Goal: Task Accomplishment & Management: Manage account settings

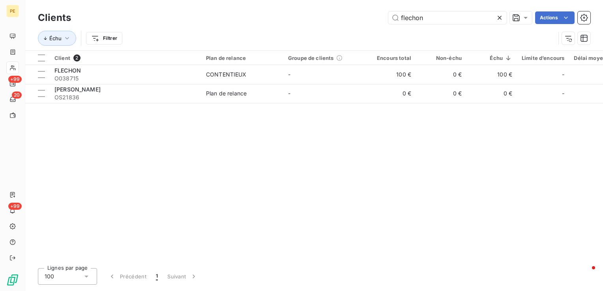
drag, startPoint x: 467, startPoint y: 21, endPoint x: 238, endPoint y: 15, distance: 228.9
click at [238, 15] on div "flechon Actions" at bounding box center [335, 17] width 510 height 13
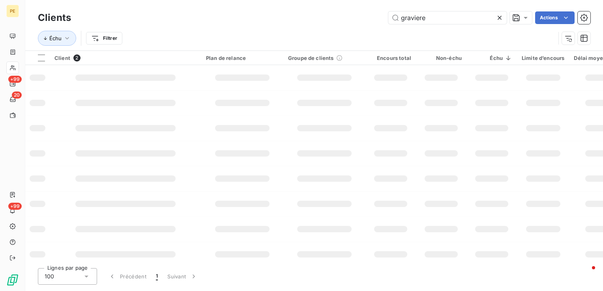
type input "graviere"
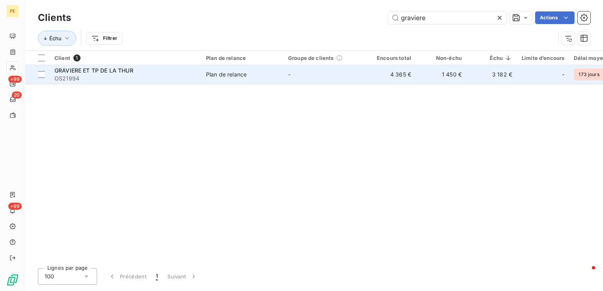
click at [234, 80] on td "Plan de relance" at bounding box center [242, 74] width 82 height 19
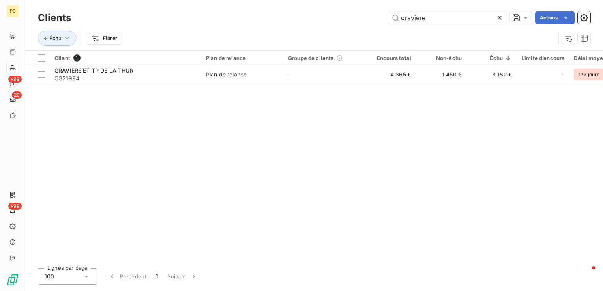
drag, startPoint x: 435, startPoint y: 17, endPoint x: 284, endPoint y: 5, distance: 151.2
click at [286, 6] on div "Clients graviere Actions Échu Filtrer" at bounding box center [314, 25] width 578 height 51
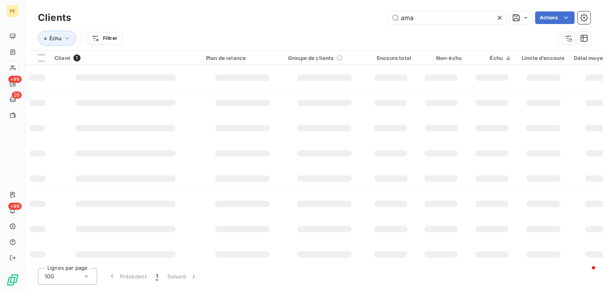
type input "ama"
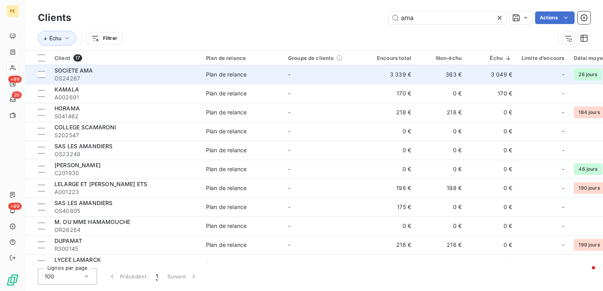
click at [335, 72] on td "-" at bounding box center [324, 74] width 82 height 19
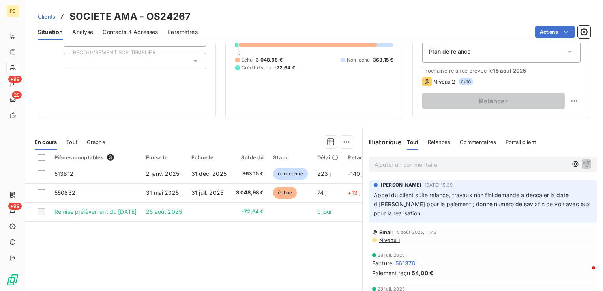
scroll to position [79, 0]
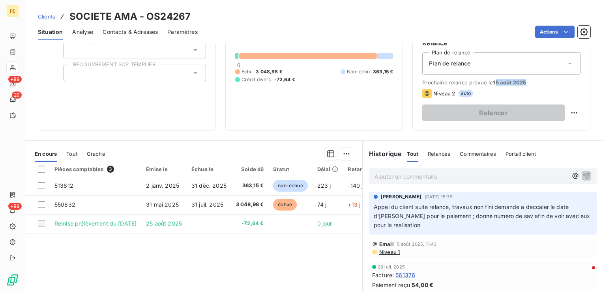
drag, startPoint x: 489, startPoint y: 83, endPoint x: 523, endPoint y: 83, distance: 33.9
click at [523, 83] on span "Prochaine relance prévue le 15 août 2025" at bounding box center [501, 82] width 158 height 6
drag, startPoint x: 461, startPoint y: 214, endPoint x: 563, endPoint y: 227, distance: 102.3
click at [563, 227] on p "Appel du client suite relance, travaux non fini demande a deccaler la date d'ec…" at bounding box center [483, 216] width 218 height 27
drag, startPoint x: 563, startPoint y: 227, endPoint x: 527, endPoint y: 234, distance: 36.5
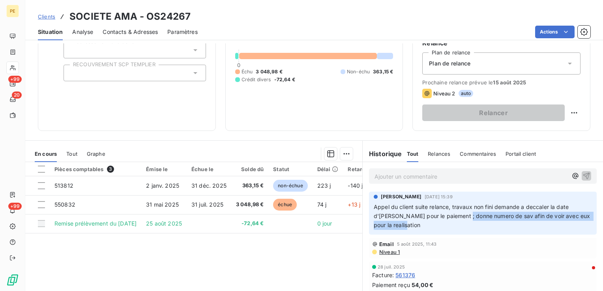
click at [527, 234] on div "Julie DOLIQUE 5 août 2025, 15:39 Appel du client suite relance, travaux non fin…" at bounding box center [483, 213] width 228 height 43
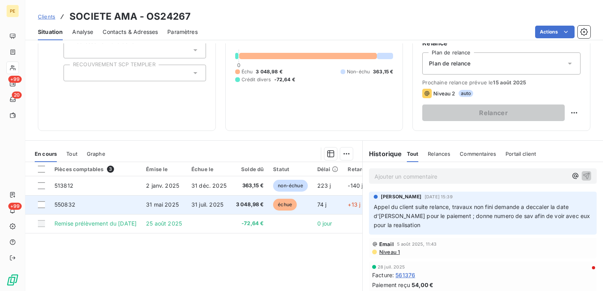
click at [172, 206] on span "31 mai 2025" at bounding box center [162, 204] width 33 height 7
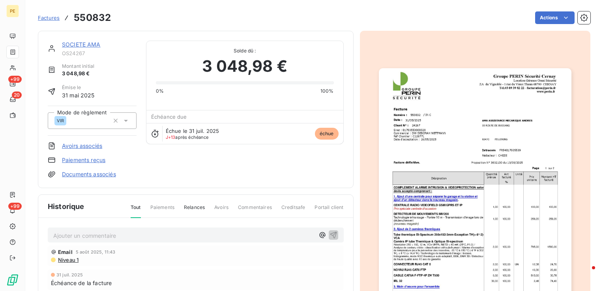
click at [469, 193] on img "button" at bounding box center [475, 204] width 193 height 272
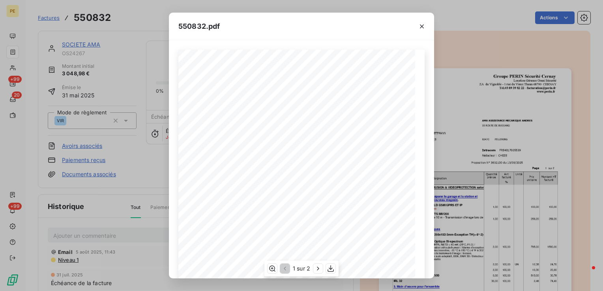
scroll to position [115, 0]
click at [315, 269] on icon "button" at bounding box center [318, 269] width 8 height 8
click at [282, 271] on icon "button" at bounding box center [284, 269] width 8 height 8
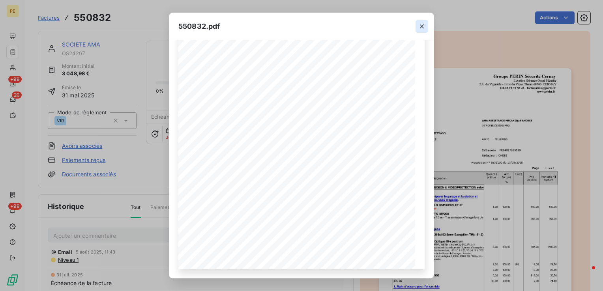
click at [422, 24] on icon "button" at bounding box center [422, 26] width 8 height 8
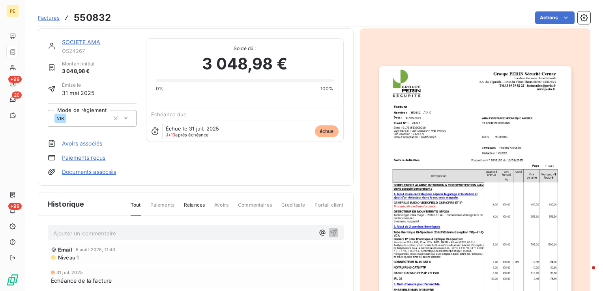
scroll to position [0, 0]
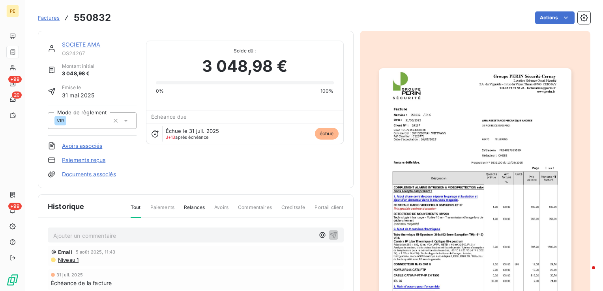
click at [460, 128] on img "button" at bounding box center [475, 204] width 193 height 272
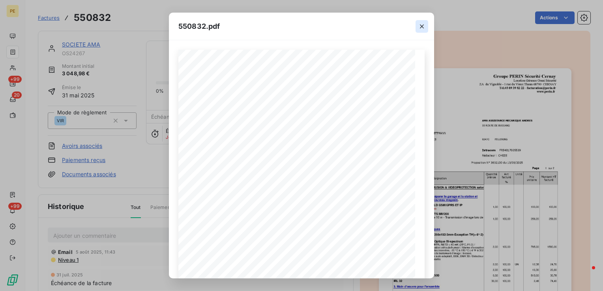
click at [423, 26] on icon "button" at bounding box center [422, 26] width 8 height 8
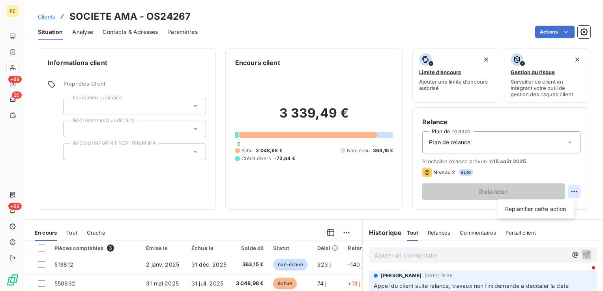
click at [570, 193] on html "PE +99 20 +99 Clients SOCIETE AMA - OS24267 Situation Analyse Contacts & Adress…" at bounding box center [301, 145] width 603 height 291
click at [551, 213] on div "Replanifier cette action" at bounding box center [535, 209] width 71 height 13
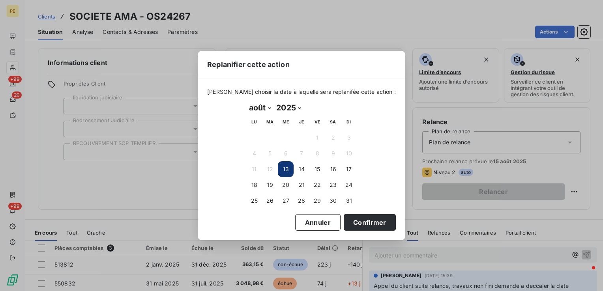
click at [268, 106] on select "janvier février mars avril mai juin juillet août septembre octobre novembre déc…" at bounding box center [259, 107] width 27 height 13
select select "8"
click at [246, 101] on select "janvier février mars avril mai juin juillet août septembre octobre novembre déc…" at bounding box center [259, 107] width 27 height 13
click at [254, 138] on button "1" at bounding box center [254, 138] width 16 height 16
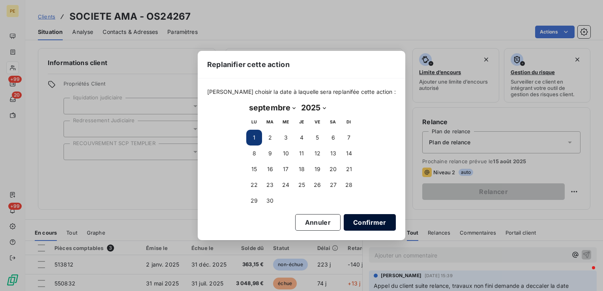
click at [346, 219] on button "Confirmer" at bounding box center [370, 222] width 52 height 17
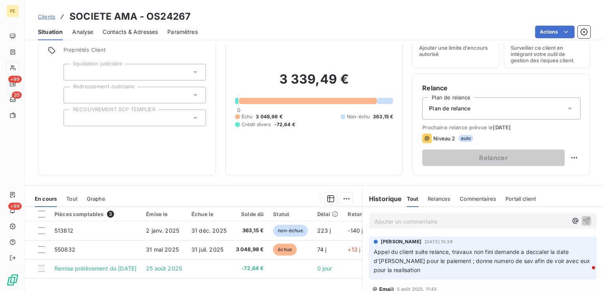
scroll to position [79, 0]
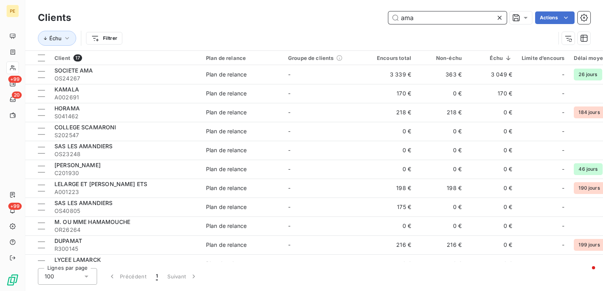
drag, startPoint x: 447, startPoint y: 21, endPoint x: 335, endPoint y: 10, distance: 113.4
click at [335, 10] on div "Clients ama Actions" at bounding box center [314, 17] width 552 height 17
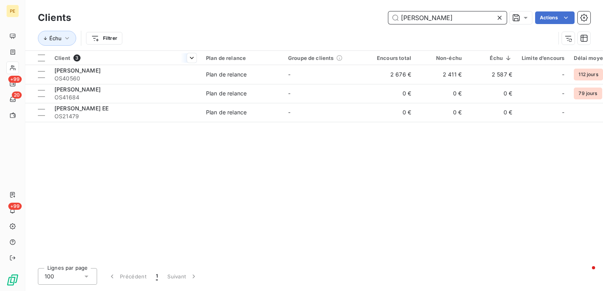
type input "john"
click at [171, 65] on div at bounding box center [126, 65] width 152 height 0
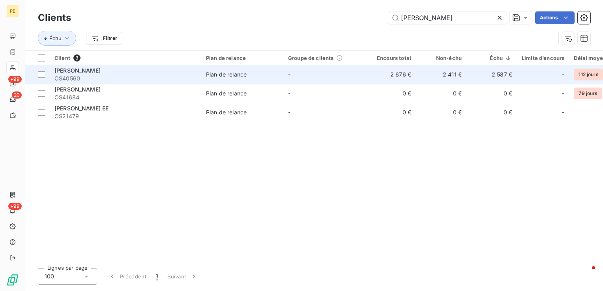
click at [174, 72] on div "[PERSON_NAME]" at bounding box center [125, 71] width 142 height 8
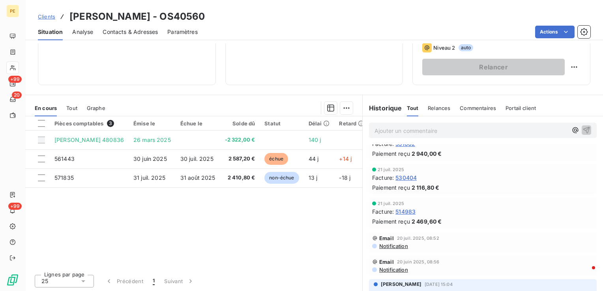
scroll to position [79, 0]
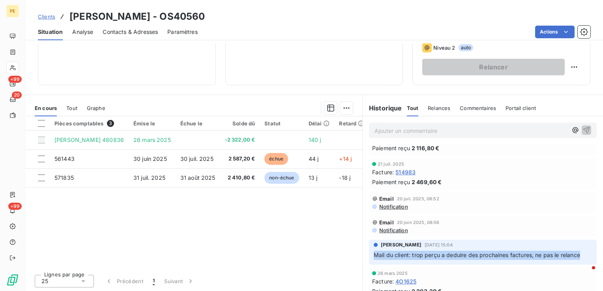
drag, startPoint x: 580, startPoint y: 256, endPoint x: 364, endPoint y: 264, distance: 215.6
click at [364, 264] on div "Julie DOLIQUE 2 avr. 2025, 15:04 Mail du client: trop perçu a deduire des proch…" at bounding box center [483, 252] width 240 height 28
drag, startPoint x: 364, startPoint y: 264, endPoint x: 460, endPoint y: 256, distance: 96.1
click at [460, 256] on span "Mail du client: trop perçu a deduire des prochaines factures, ne pas le relance" at bounding box center [477, 255] width 206 height 7
click at [462, 258] on p "Mail du client: trop perçu a deduire des prochaines factures, ne pas le relance" at bounding box center [483, 255] width 218 height 9
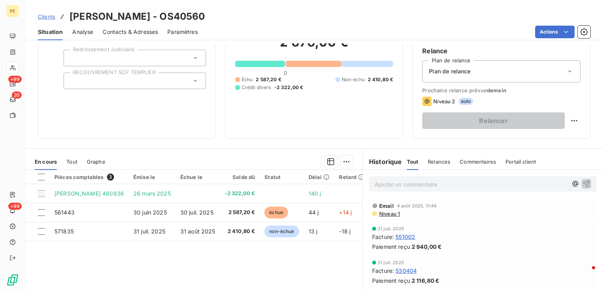
scroll to position [118, 0]
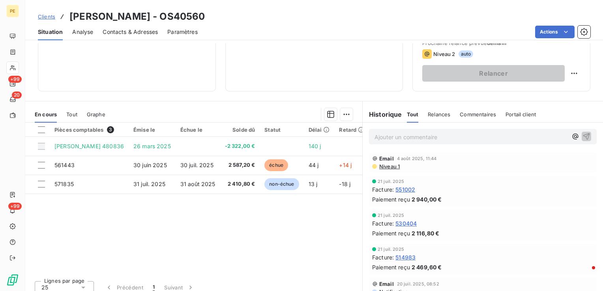
click at [381, 166] on span "Niveau 1" at bounding box center [388, 166] width 21 height 6
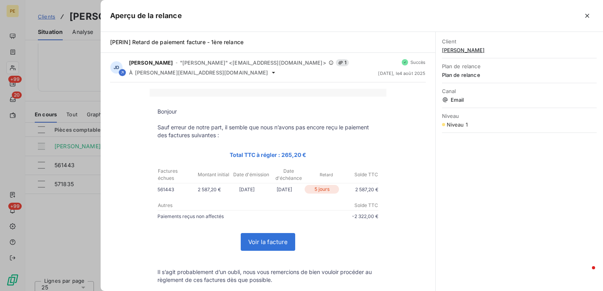
drag, startPoint x: 368, startPoint y: 216, endPoint x: 378, endPoint y: 218, distance: 10.5
click at [378, 218] on td "Paiements reçus non affectés -2 322,00 €" at bounding box center [268, 217] width 237 height 11
drag, startPoint x: 378, startPoint y: 218, endPoint x: 401, endPoint y: 249, distance: 38.0
click at [401, 249] on div "Bonjour Sauf erreur de notre part, il semble que nous n’avons pas encore reçu l…" at bounding box center [268, 279] width 316 height 380
click at [588, 16] on icon "button" at bounding box center [587, 16] width 8 height 8
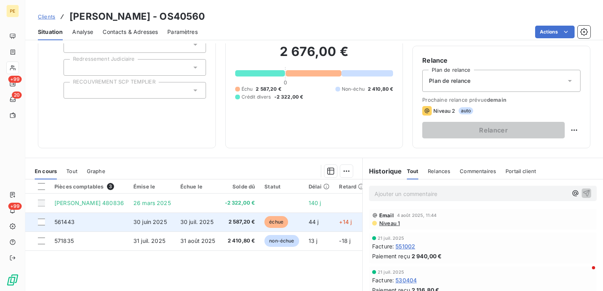
scroll to position [0, 0]
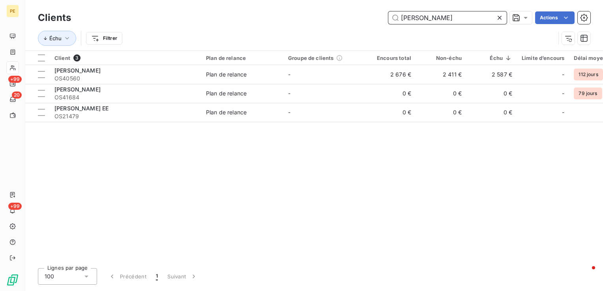
drag, startPoint x: 420, startPoint y: 21, endPoint x: 382, endPoint y: 20, distance: 37.9
click at [382, 20] on div "john Actions" at bounding box center [335, 17] width 510 height 13
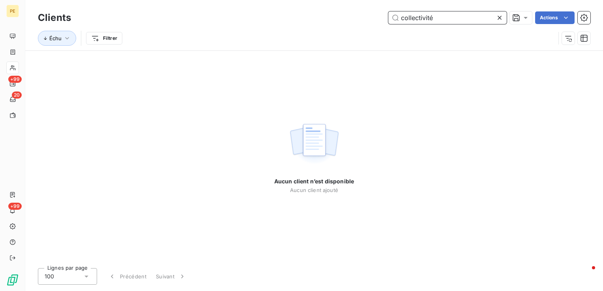
drag, startPoint x: 445, startPoint y: 23, endPoint x: 364, endPoint y: 17, distance: 81.1
click at [364, 17] on div "collectivité Actions" at bounding box center [335, 17] width 510 height 13
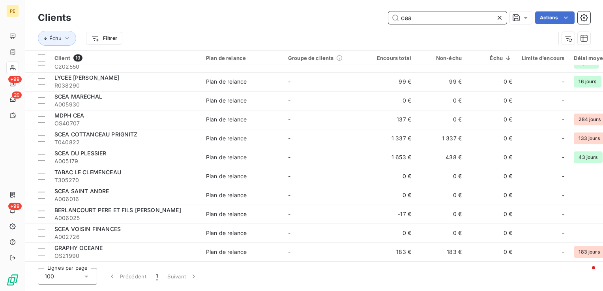
scroll to position [166, 0]
drag, startPoint x: 420, startPoint y: 18, endPoint x: 354, endPoint y: 21, distance: 65.9
click at [354, 21] on div "cea Actions" at bounding box center [335, 17] width 510 height 13
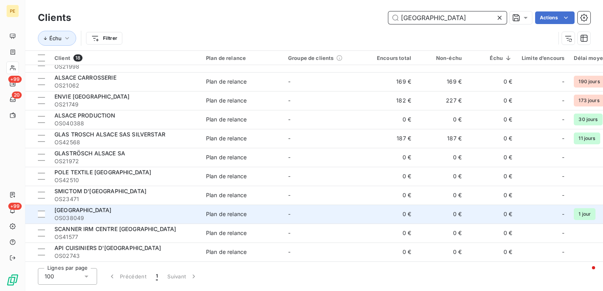
scroll to position [0, 0]
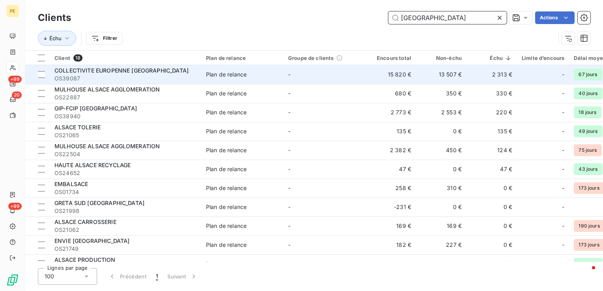
type input "alsace"
click at [149, 75] on span "OS39087" at bounding box center [125, 79] width 142 height 8
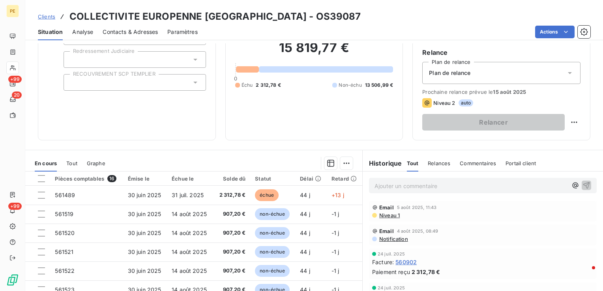
scroll to position [118, 0]
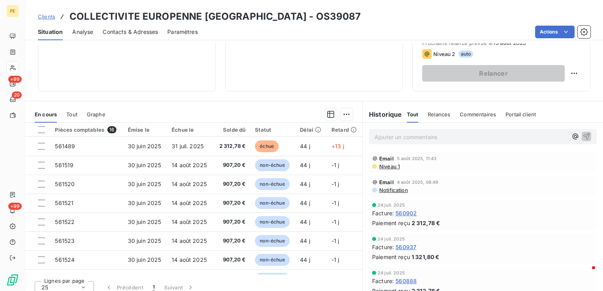
click at [395, 168] on span "Niveau 1" at bounding box center [388, 166] width 21 height 6
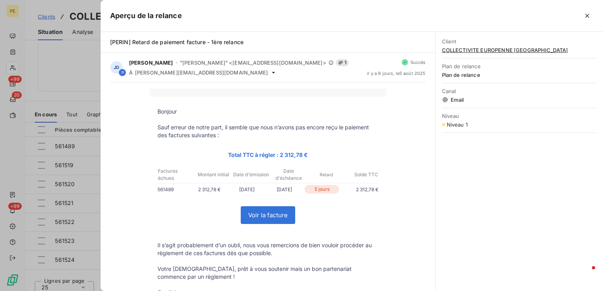
click at [581, 12] on button "button" at bounding box center [587, 15] width 13 height 13
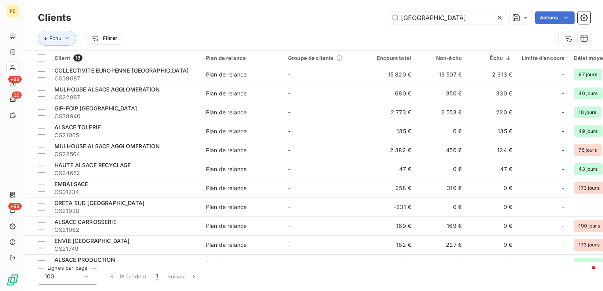
drag, startPoint x: 434, startPoint y: 20, endPoint x: 235, endPoint y: 9, distance: 199.5
click at [235, 9] on div "Clients alsace Actions" at bounding box center [314, 17] width 552 height 17
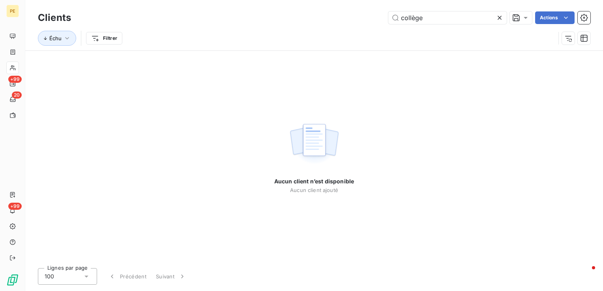
drag, startPoint x: 440, startPoint y: 19, endPoint x: 274, endPoint y: 19, distance: 166.1
click at [274, 19] on div "collège Actions" at bounding box center [335, 17] width 510 height 13
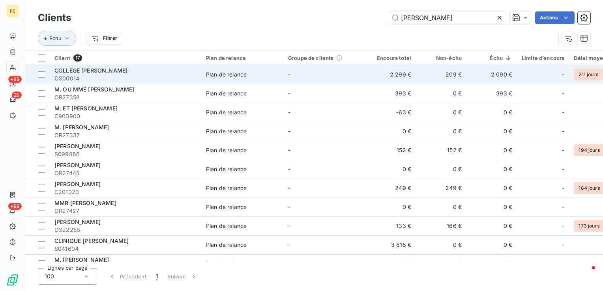
type input "robert"
click at [327, 78] on td "-" at bounding box center [324, 74] width 82 height 19
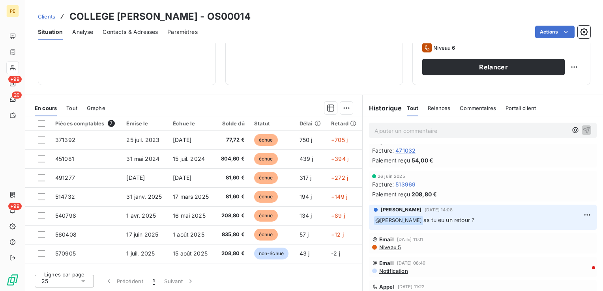
scroll to position [79, 0]
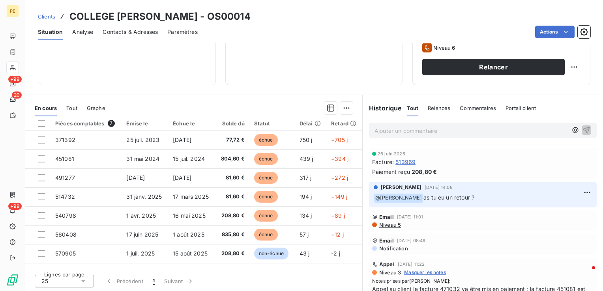
click at [387, 225] on span "Niveau 5" at bounding box center [389, 225] width 22 height 6
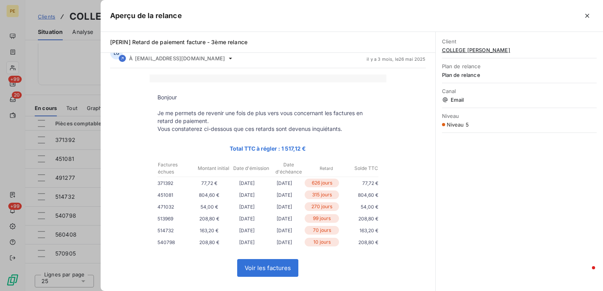
scroll to position [39, 0]
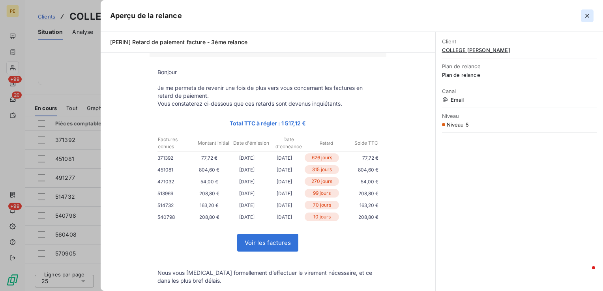
click at [591, 16] on button "button" at bounding box center [587, 15] width 13 height 13
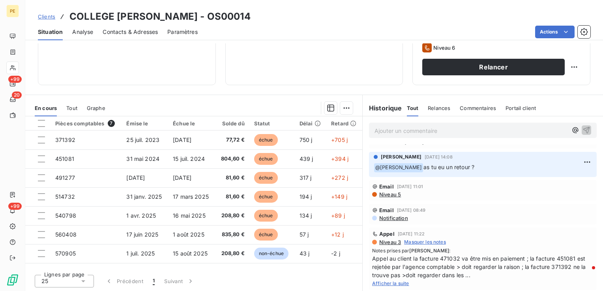
scroll to position [118, 0]
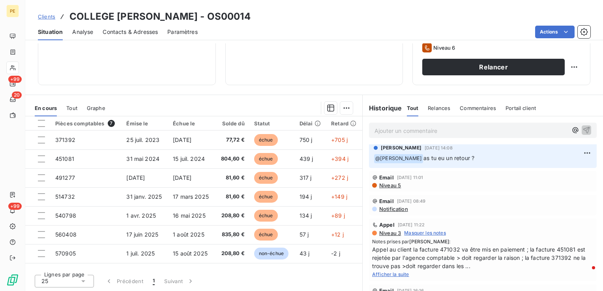
click at [382, 185] on span "Niveau 5" at bounding box center [389, 185] width 22 height 6
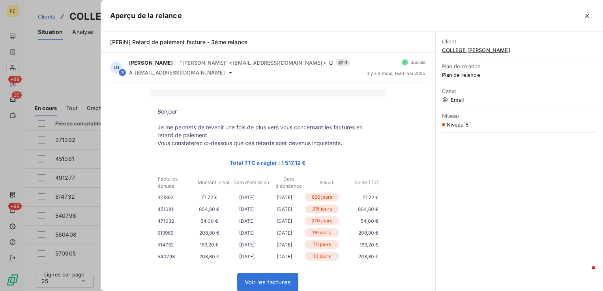
scroll to position [39, 0]
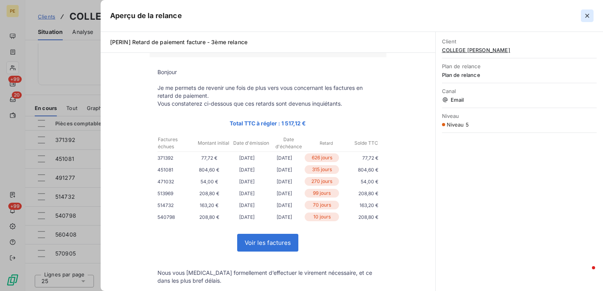
click at [589, 15] on icon "button" at bounding box center [587, 16] width 8 height 8
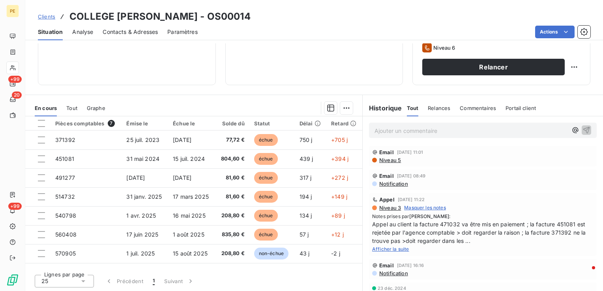
scroll to position [158, 0]
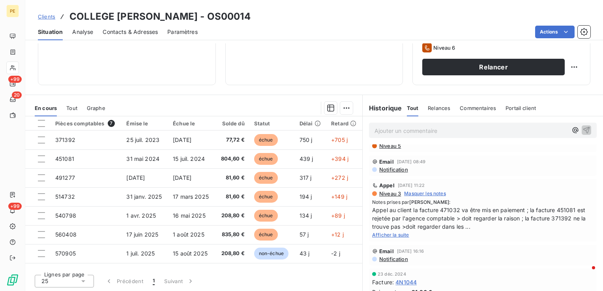
drag, startPoint x: 466, startPoint y: 202, endPoint x: 533, endPoint y: 225, distance: 71.1
click at [533, 225] on div "Notes prises par Julie DOLIQUE : Appel au client la facture 471032 va être mis …" at bounding box center [482, 219] width 221 height 40
drag, startPoint x: 533, startPoint y: 225, endPoint x: 510, endPoint y: 227, distance: 23.0
click at [510, 227] on span "Appel au client la facture 471032 va être mis en paiement ; la facture 451081 e…" at bounding box center [482, 218] width 221 height 25
click at [389, 238] on div "Afficher la suite" at bounding box center [482, 235] width 221 height 8
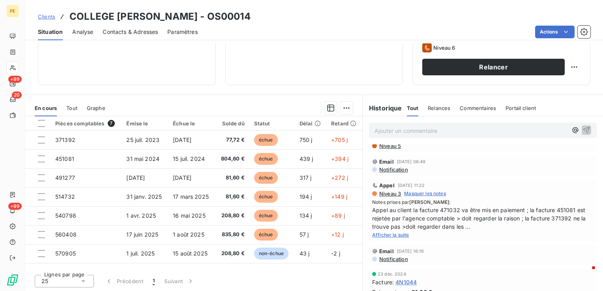
click at [391, 235] on span "Afficher la suite" at bounding box center [390, 235] width 37 height 6
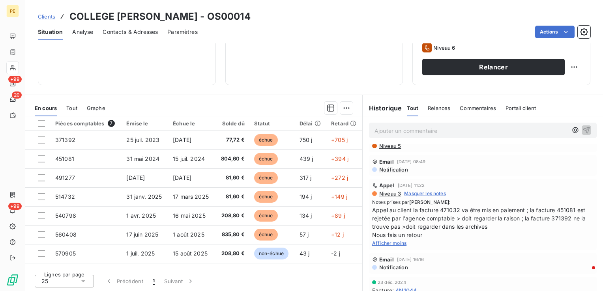
scroll to position [197, 0]
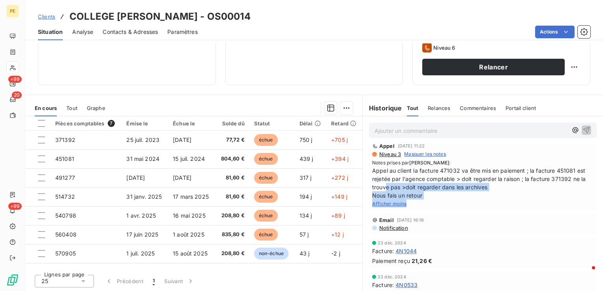
drag, startPoint x: 387, startPoint y: 185, endPoint x: 439, endPoint y: 200, distance: 53.7
click at [439, 200] on div "Notes prises par Julie DOLIQUE : Appel au client la facture 471032 va être mis …" at bounding box center [482, 183] width 221 height 48
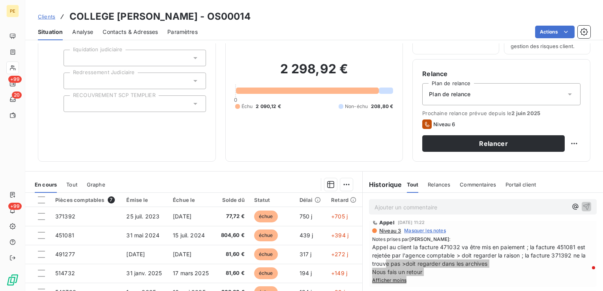
scroll to position [0, 0]
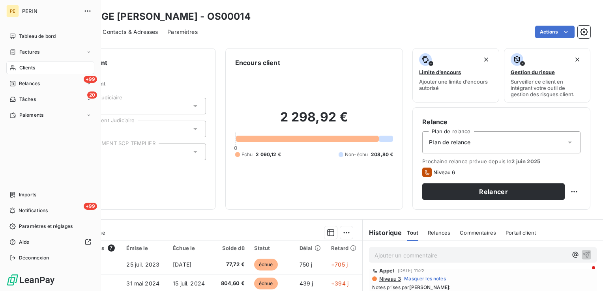
drag, startPoint x: 24, startPoint y: 69, endPoint x: 100, endPoint y: 68, distance: 76.6
click at [24, 69] on span "Clients" at bounding box center [27, 67] width 16 height 7
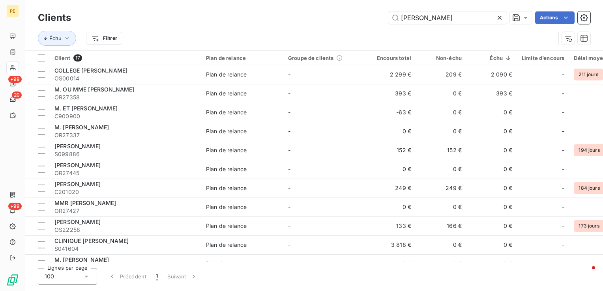
drag, startPoint x: 470, startPoint y: 13, endPoint x: 195, endPoint y: 15, distance: 275.0
click at [195, 15] on div "robert Actions" at bounding box center [335, 17] width 510 height 13
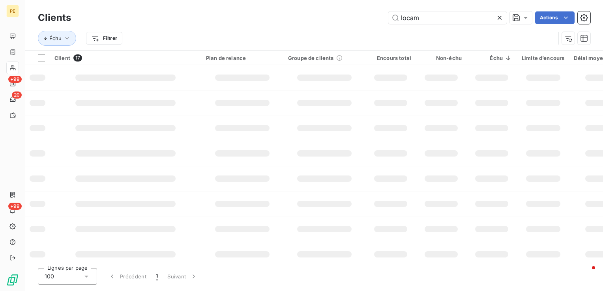
type input "locam"
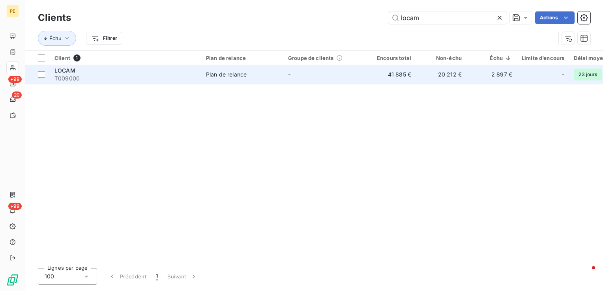
click at [221, 77] on div "Plan de relance" at bounding box center [226, 75] width 41 height 8
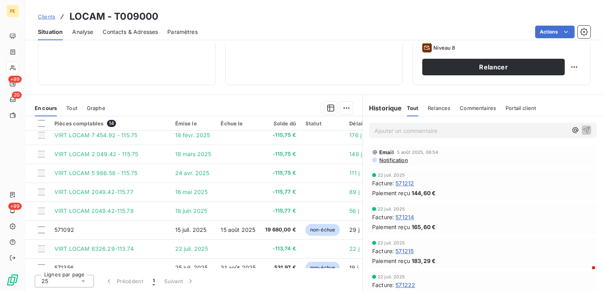
scroll to position [131, 0]
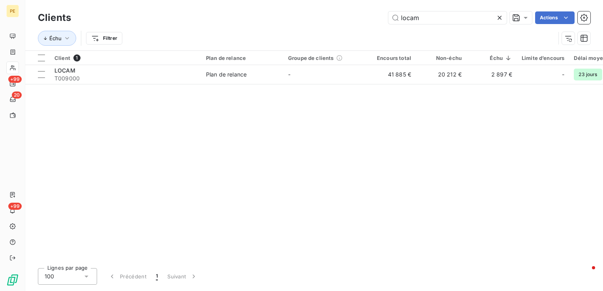
drag, startPoint x: 445, startPoint y: 22, endPoint x: 154, endPoint y: 11, distance: 291.4
click at [174, 19] on div "locam Actions" at bounding box center [335, 17] width 510 height 13
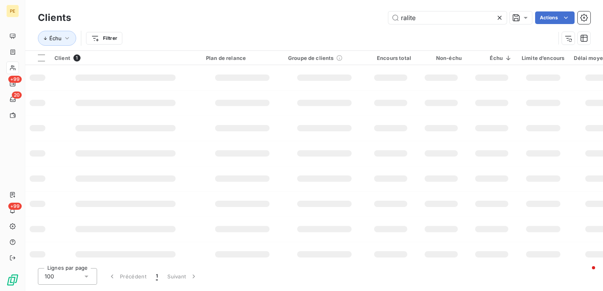
type input "ralite"
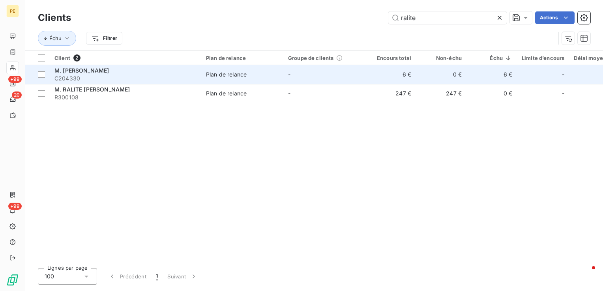
click at [210, 75] on div "Plan de relance" at bounding box center [226, 75] width 41 height 8
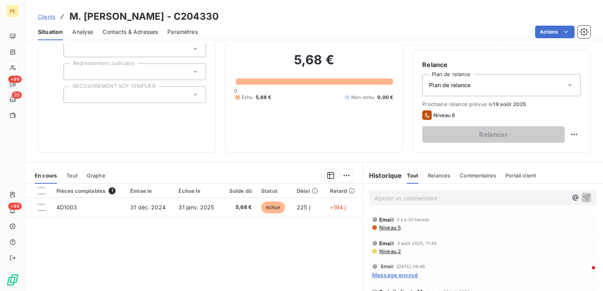
scroll to position [79, 0]
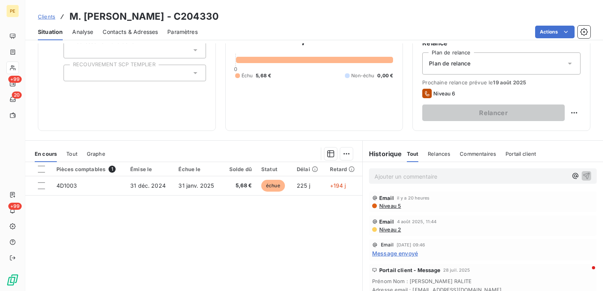
click at [394, 208] on span "Niveau 5" at bounding box center [389, 206] width 22 height 6
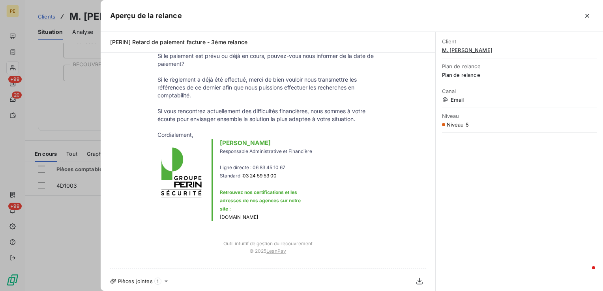
scroll to position [223, 0]
click at [588, 16] on icon "button" at bounding box center [587, 16] width 4 height 4
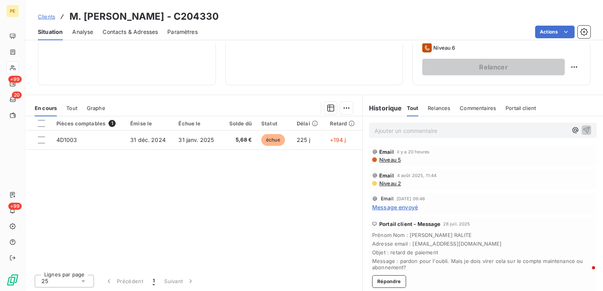
scroll to position [0, 0]
click at [411, 208] on span "Message envoyé" at bounding box center [395, 208] width 46 height 8
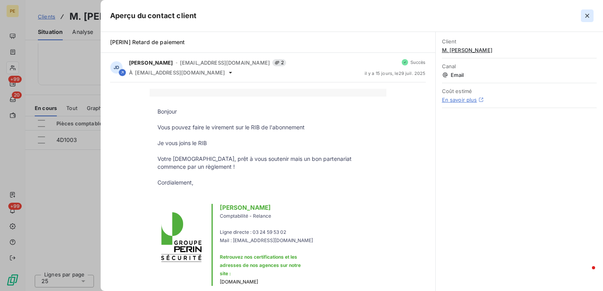
click at [592, 15] on button "button" at bounding box center [587, 15] width 13 height 13
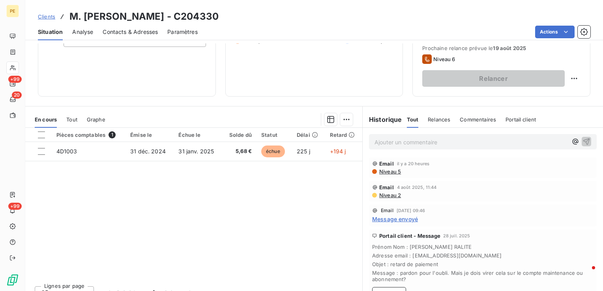
scroll to position [125, 0]
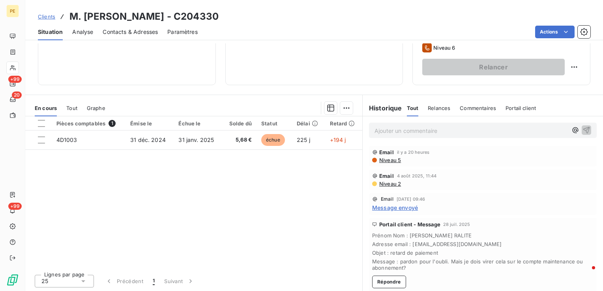
click at [139, 34] on span "Contacts & Adresses" at bounding box center [130, 32] width 55 height 8
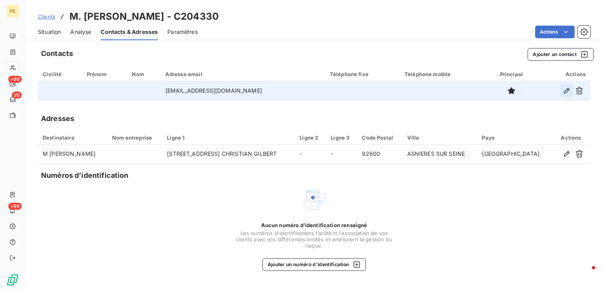
click at [567, 89] on icon "button" at bounding box center [567, 91] width 6 height 6
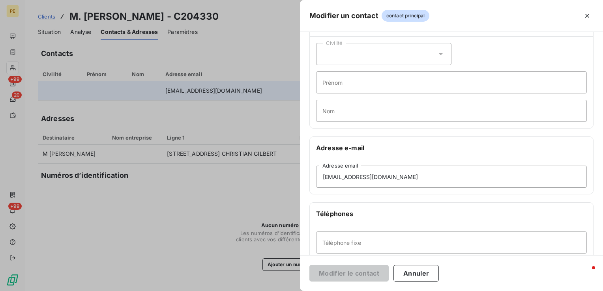
scroll to position [79, 0]
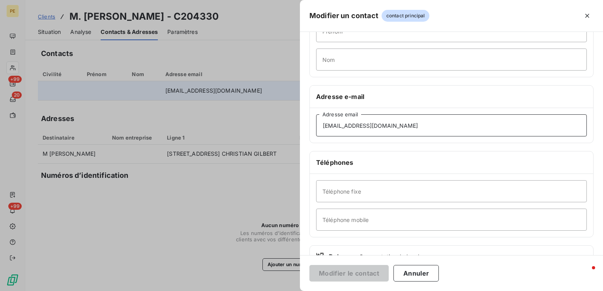
drag, startPoint x: 345, startPoint y: 134, endPoint x: 351, endPoint y: 132, distance: 5.9
click at [345, 134] on input "mjc@ralite.com" at bounding box center [451, 125] width 271 height 22
drag, startPoint x: 398, startPoint y: 129, endPoint x: 285, endPoint y: 132, distance: 112.9
click at [285, 291] on div "Modifier un contact contact principal Informations générales Civilité Prénom No…" at bounding box center [301, 291] width 603 height 0
paste input "christophe.ralite@gmail.fr"
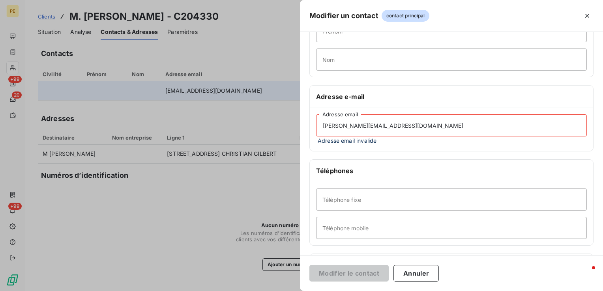
click at [401, 124] on input "christophe.ralite@gmail.fr" at bounding box center [451, 125] width 271 height 22
click at [326, 125] on input "christophe.ralite@gmail.fr" at bounding box center [451, 125] width 271 height 22
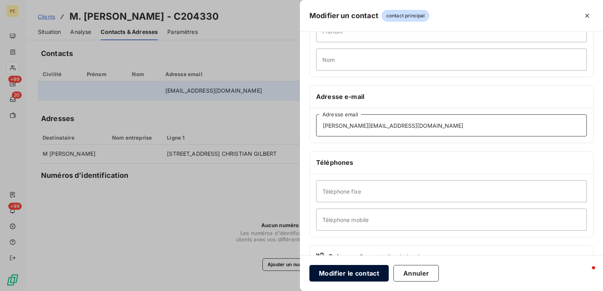
type input "christophe.ralite@gmail.fr"
click at [365, 272] on button "Modifier le contact" at bounding box center [348, 273] width 79 height 17
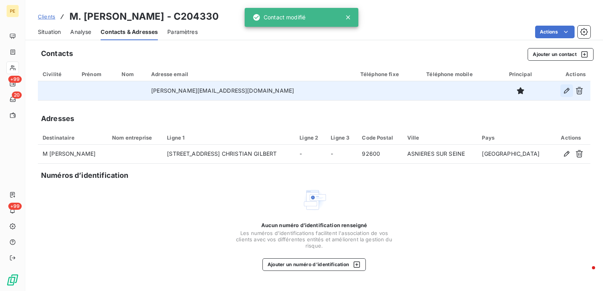
click at [568, 91] on icon "button" at bounding box center [567, 91] width 6 height 6
type input "christophe.ralite@gmail.fr"
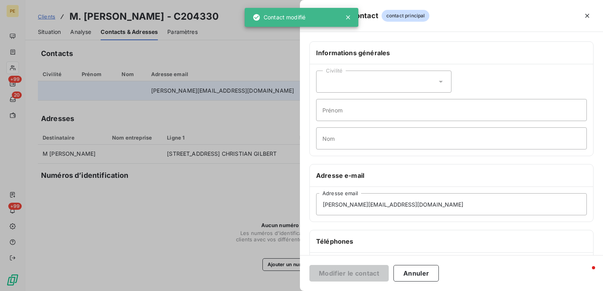
click at [366, 75] on div "Civilité" at bounding box center [383, 82] width 135 height 22
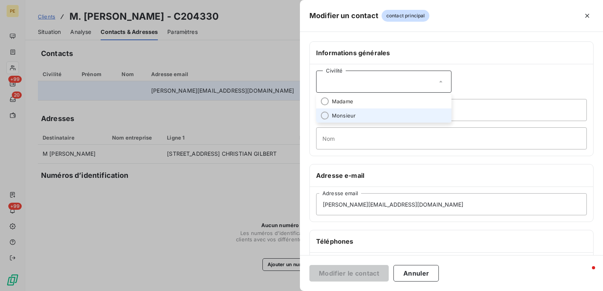
click at [340, 117] on span "Monsieur" at bounding box center [344, 115] width 24 height 7
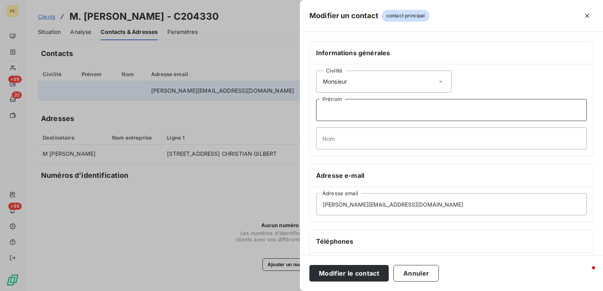
click at [363, 111] on input "Prénom" at bounding box center [451, 110] width 271 height 22
type input "Christophe"
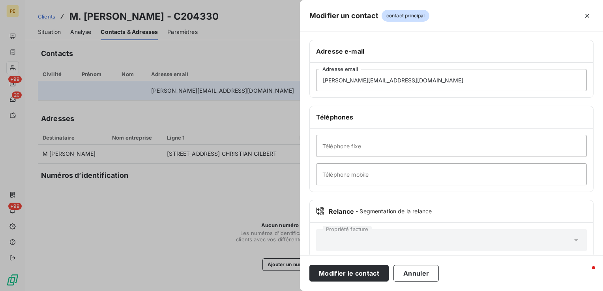
scroll to position [135, 0]
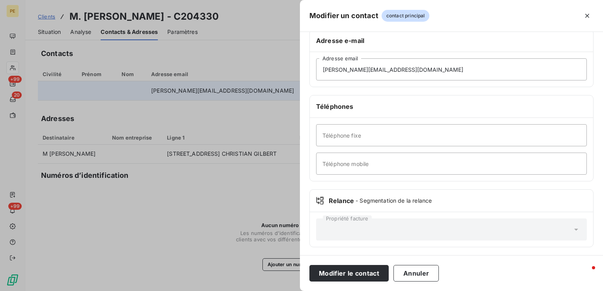
type input "RALITE"
click at [376, 139] on input "Téléphone fixe" at bounding box center [451, 135] width 271 height 22
paste input "01 79 30 13 41"
type input "01 79 30 13 41"
click at [355, 170] on input "Téléphone mobile" at bounding box center [451, 164] width 271 height 22
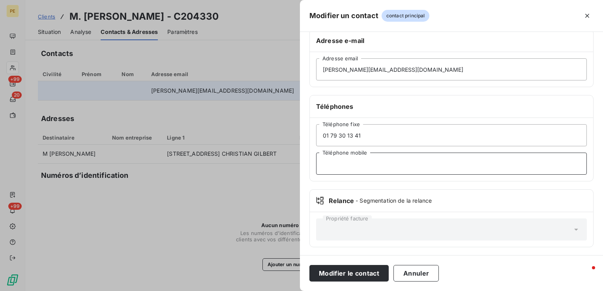
paste input "01 79 30 13 41"
drag, startPoint x: 298, startPoint y: 168, endPoint x: 177, endPoint y: 172, distance: 121.6
click at [187, 291] on div "Modifier un contact contact principal Informations générales Civilité Monsieur …" at bounding box center [301, 291] width 603 height 0
type input "06 09 18 41 32"
click at [377, 275] on button "Modifier le contact" at bounding box center [348, 273] width 79 height 17
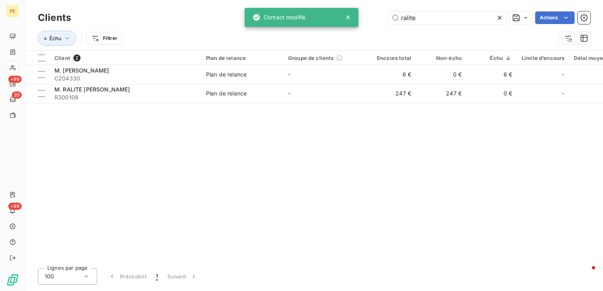
click at [434, 171] on div "Client 2 Plan de relance Groupe de clients Encours total Non-échu Échu Limite d…" at bounding box center [314, 156] width 578 height 211
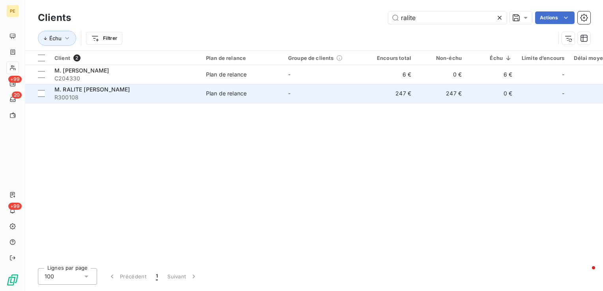
click at [194, 97] on span "R300108" at bounding box center [125, 98] width 142 height 8
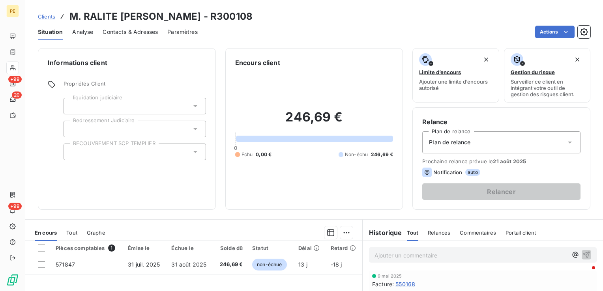
click at [144, 26] on div "Contacts & Adresses" at bounding box center [130, 32] width 55 height 17
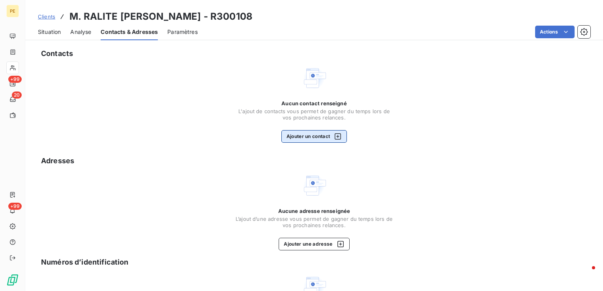
click at [304, 138] on button "Ajouter un contact" at bounding box center [314, 136] width 66 height 13
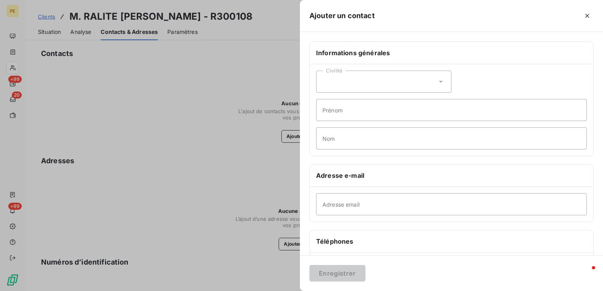
click at [358, 84] on div "Civilité" at bounding box center [383, 82] width 135 height 22
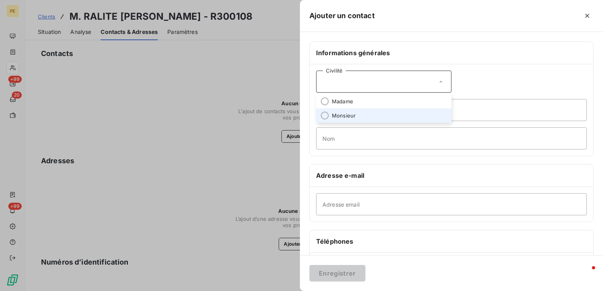
click at [331, 119] on li "Monsieur" at bounding box center [383, 116] width 135 height 14
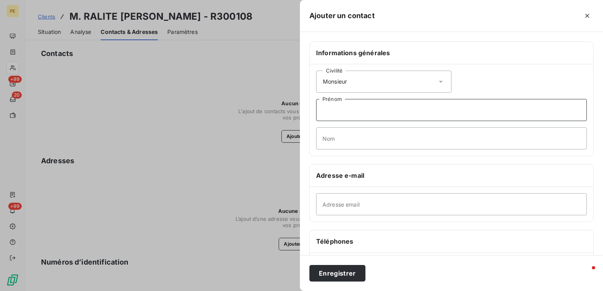
click at [350, 114] on input "Prénom" at bounding box center [451, 110] width 271 height 22
click at [350, 114] on input "Jean-Cl" at bounding box center [451, 110] width 271 height 22
type input "Jean-Claude"
click at [376, 139] on input "Nom" at bounding box center [451, 138] width 271 height 22
type input "RALITE"
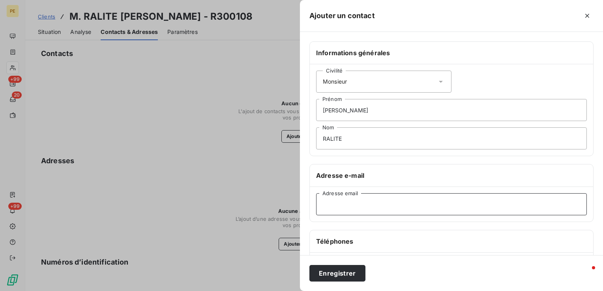
click at [363, 198] on input "Adresse email" at bounding box center [451, 204] width 271 height 22
click at [373, 204] on input "Adresse email" at bounding box center [451, 204] width 271 height 22
paste input "mjc@ralite.com"
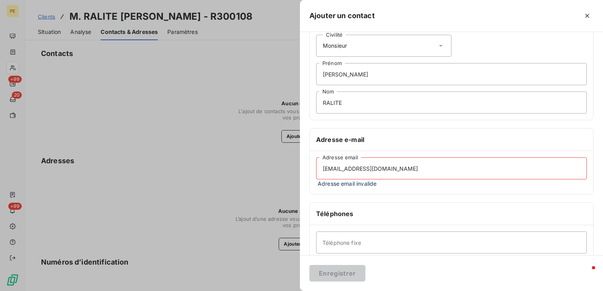
scroll to position [79, 0]
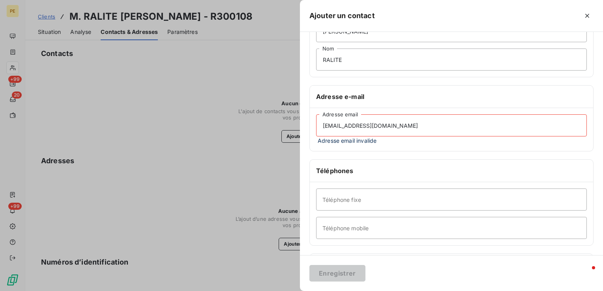
click at [324, 125] on input "mjc@ralite.com" at bounding box center [451, 125] width 271 height 22
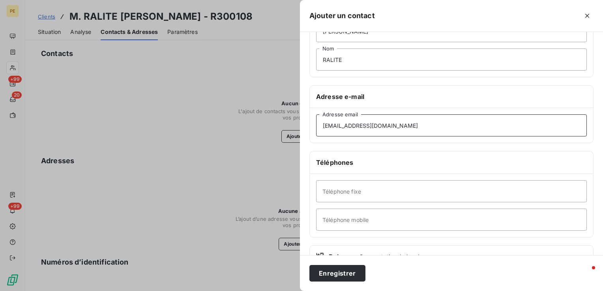
type input "mjc@ralite.com"
click at [363, 194] on input "Téléphone fixe" at bounding box center [451, 191] width 271 height 22
click at [331, 200] on input "Téléphone fixe" at bounding box center [451, 191] width 271 height 22
click at [335, 193] on input "Téléphone fixe" at bounding box center [451, 191] width 271 height 22
type input "03 26 52 23 16"
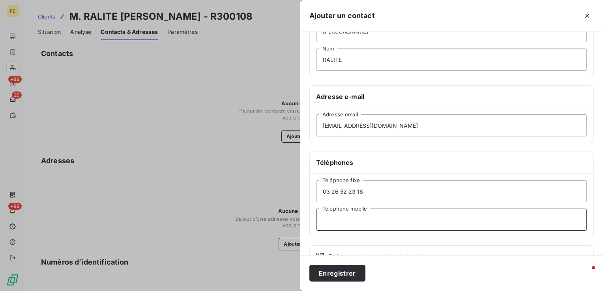
click at [350, 228] on input "Téléphone mobile" at bounding box center [451, 220] width 271 height 22
paste input "0685560312"
click at [330, 219] on input "0685560312" at bounding box center [451, 220] width 271 height 22
click at [337, 219] on input "06 85560312" at bounding box center [451, 220] width 271 height 22
click at [346, 219] on input "06 85 560312" at bounding box center [451, 220] width 271 height 22
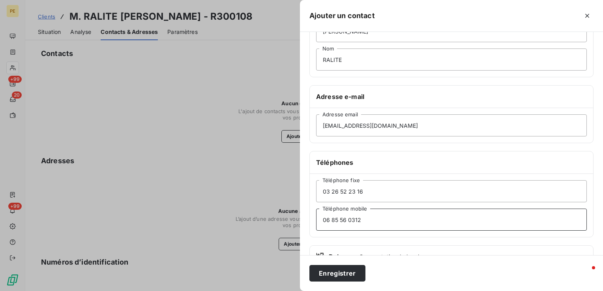
click at [354, 219] on input "06 85 56 0312" at bounding box center [451, 220] width 271 height 22
type input "06 85 56 03 12"
click at [343, 277] on button "Enregistrer" at bounding box center [337, 273] width 56 height 17
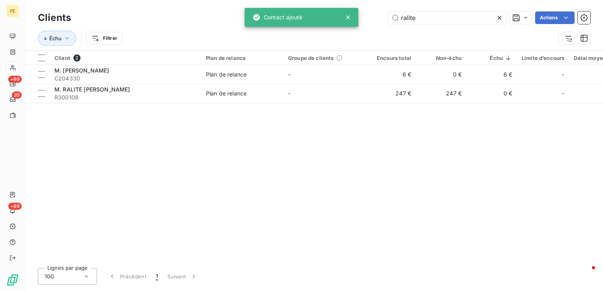
click at [380, 152] on div "Client 2 Plan de relance Groupe de clients Encours total Non-échu Échu Limite d…" at bounding box center [314, 156] width 578 height 211
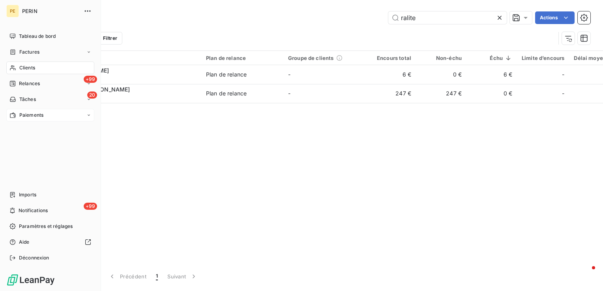
click at [24, 116] on span "Paiements" at bounding box center [31, 115] width 24 height 7
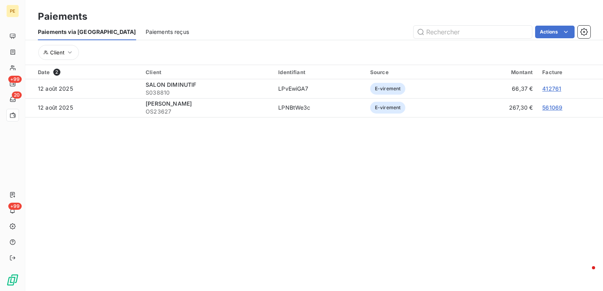
click at [339, 219] on section "Paiements Paiements via le Portail Paiements reçus Actions Client Date 2 Client…" at bounding box center [314, 145] width 578 height 291
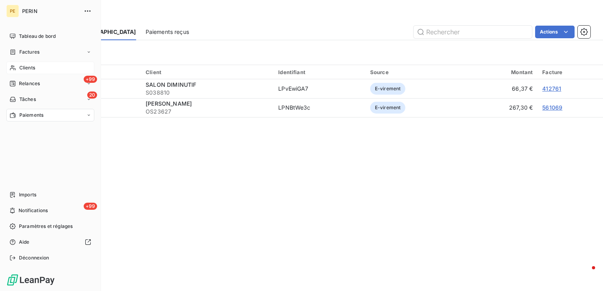
click at [29, 68] on span "Clients" at bounding box center [27, 67] width 16 height 7
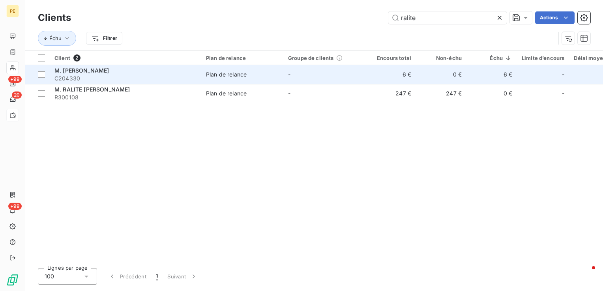
click at [109, 78] on span "C204330" at bounding box center [125, 79] width 142 height 8
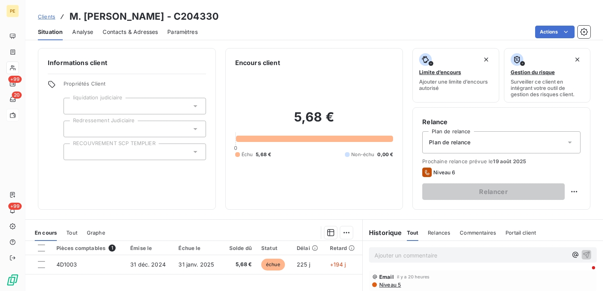
click at [133, 26] on div "Contacts & Adresses" at bounding box center [130, 32] width 55 height 17
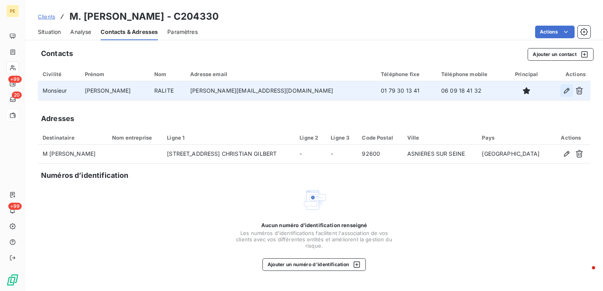
click at [567, 92] on icon "button" at bounding box center [567, 91] width 8 height 8
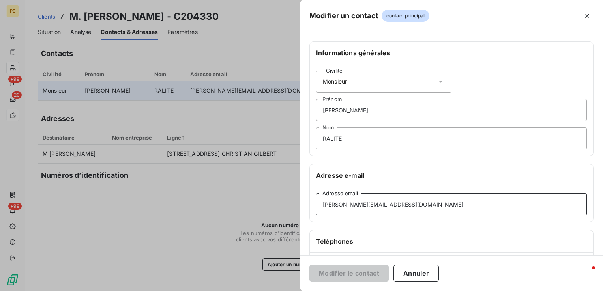
click at [400, 201] on input "christophe.ralite@gmail.fr" at bounding box center [451, 204] width 271 height 22
type input "christophe.ralite@gmail.com"
click at [369, 276] on button "Modifier le contact" at bounding box center [348, 273] width 79 height 17
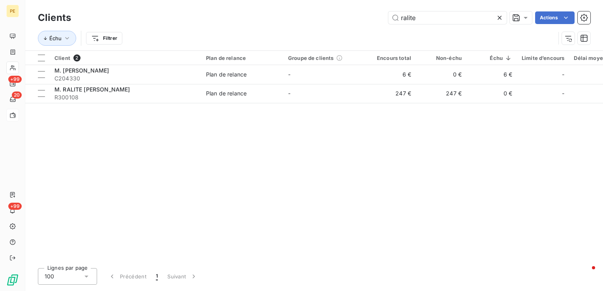
click at [501, 17] on icon at bounding box center [500, 18] width 8 height 8
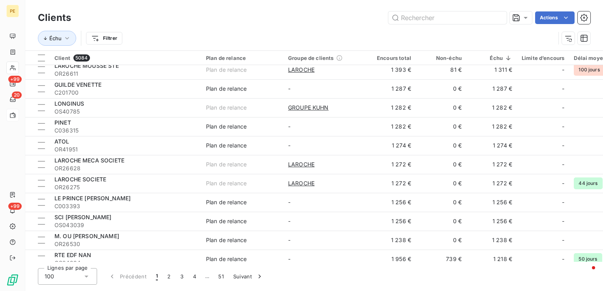
scroll to position [1700, 0]
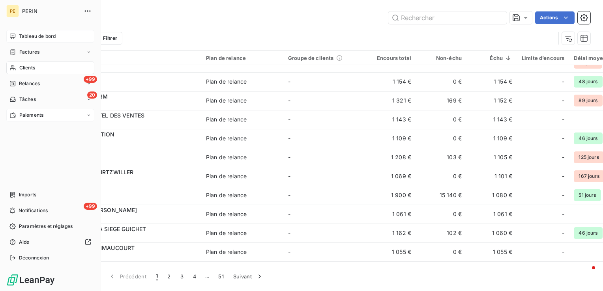
click at [25, 37] on span "Tableau de bord" at bounding box center [37, 36] width 37 height 7
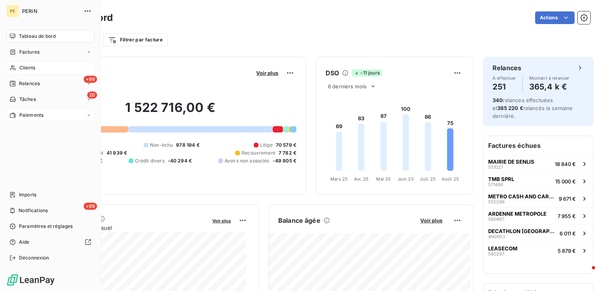
click at [21, 68] on span "Clients" at bounding box center [27, 67] width 16 height 7
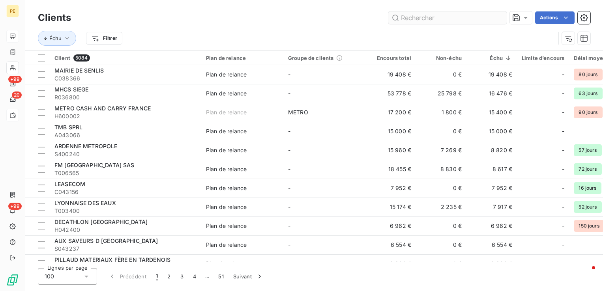
click at [419, 20] on input "text" at bounding box center [447, 17] width 118 height 13
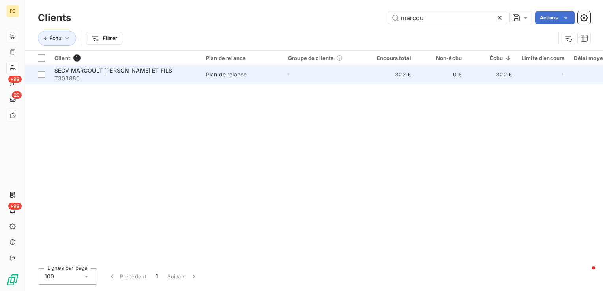
type input "marcou"
click at [131, 71] on span "SECV MARCOULT PERE ET FILS" at bounding box center [113, 70] width 118 height 7
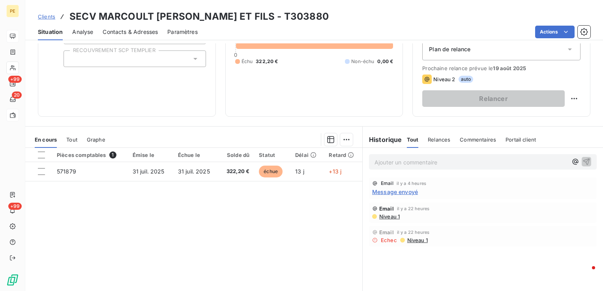
scroll to position [46, 0]
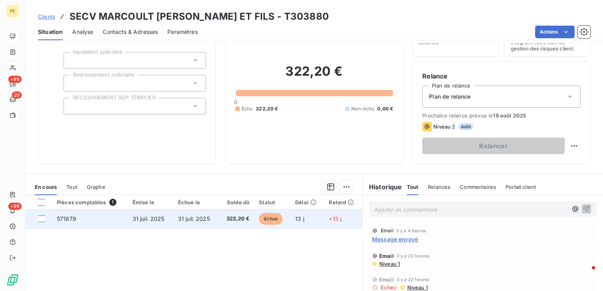
click at [158, 219] on span "31 juil. 2025" at bounding box center [149, 218] width 32 height 7
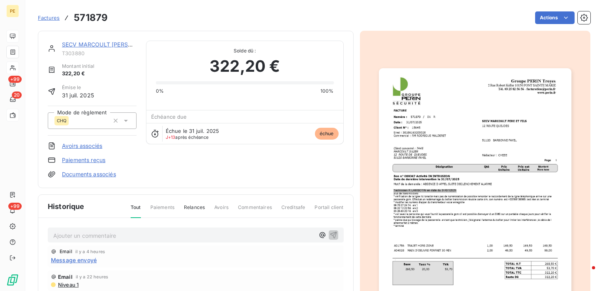
click at [464, 109] on img "button" at bounding box center [475, 204] width 193 height 272
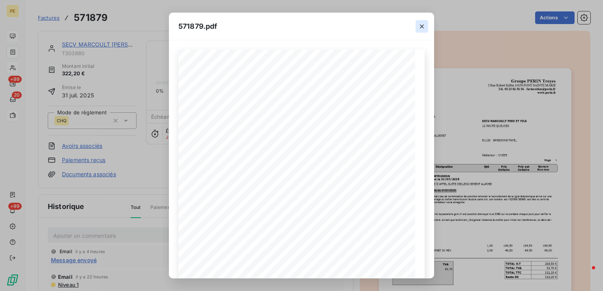
click at [423, 30] on icon "button" at bounding box center [422, 26] width 8 height 8
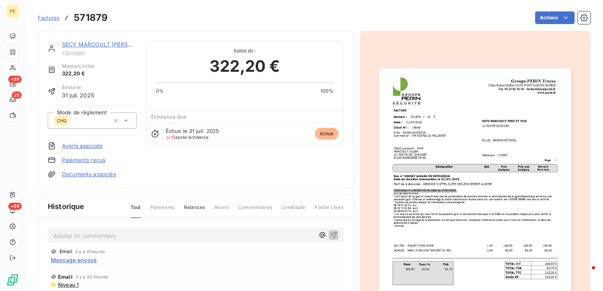
click at [464, 201] on img "button" at bounding box center [475, 204] width 193 height 272
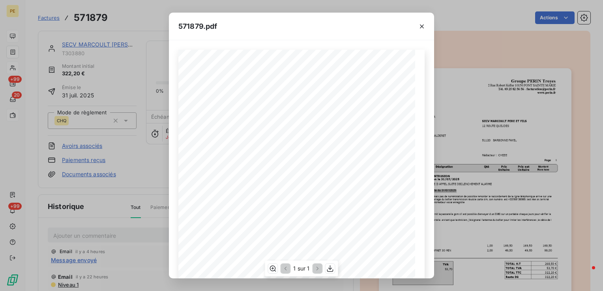
scroll to position [115, 0]
drag, startPoint x: 223, startPoint y: 214, endPoint x: 228, endPoint y: 213, distance: 5.1
click at [228, 213] on div "Groupe PERIN Troyes 2 Rue Robert Keller 10150 PONT SAINTE MARIE TÈl. 03 25 82 5…" at bounding box center [301, 102] width 237 height 335
click at [232, 221] on span "recouvrement d'un montant de 40 € (article D 441-5 du code de commerce). Lorsqu…" at bounding box center [308, 222] width 214 height 3
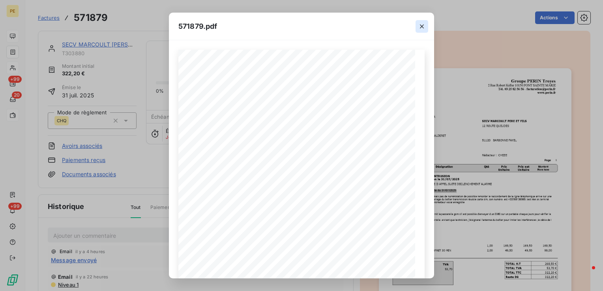
click at [422, 23] on icon "button" at bounding box center [422, 26] width 8 height 8
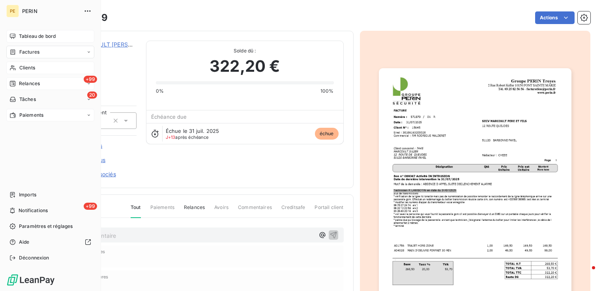
click at [26, 88] on div "+99 Relances" at bounding box center [50, 83] width 88 height 13
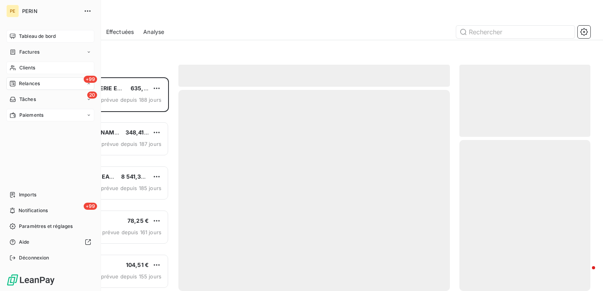
scroll to position [208, 125]
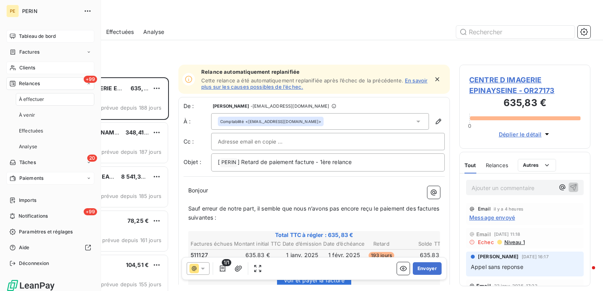
click at [30, 184] on div "Paiements" at bounding box center [50, 178] width 88 height 13
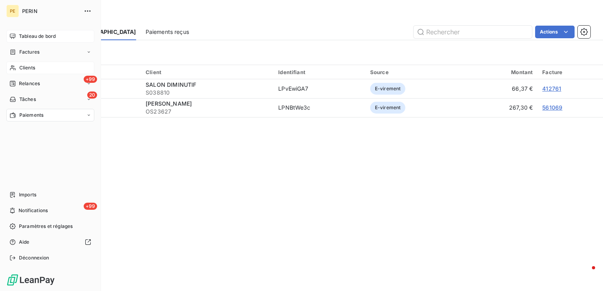
click at [26, 64] on span "Clients" at bounding box center [27, 67] width 16 height 7
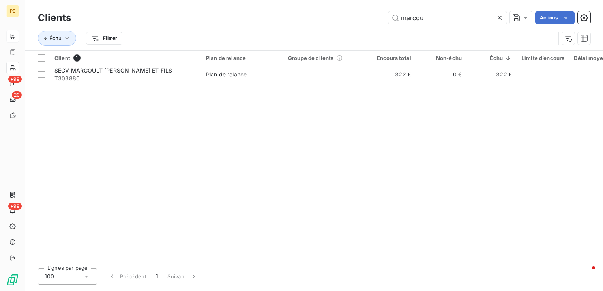
click at [499, 18] on icon at bounding box center [500, 18] width 4 height 4
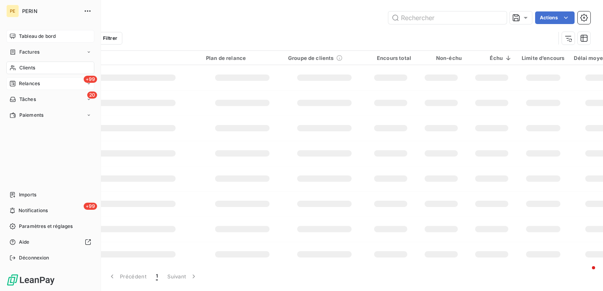
click at [31, 86] on span "Relances" at bounding box center [29, 83] width 21 height 7
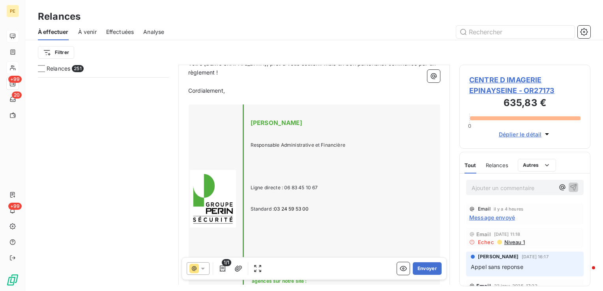
scroll to position [10878, 0]
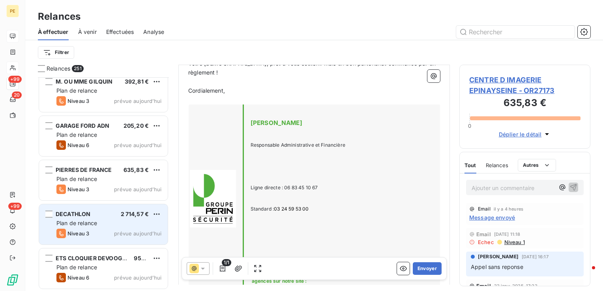
click at [113, 225] on div "Plan de relance" at bounding box center [108, 223] width 105 height 8
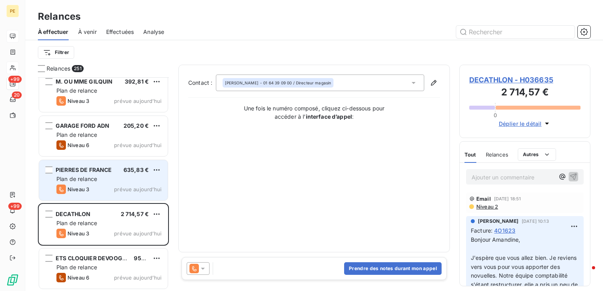
click at [105, 185] on div "Niveau 3 prévue aujourd’hui" at bounding box center [108, 189] width 105 height 9
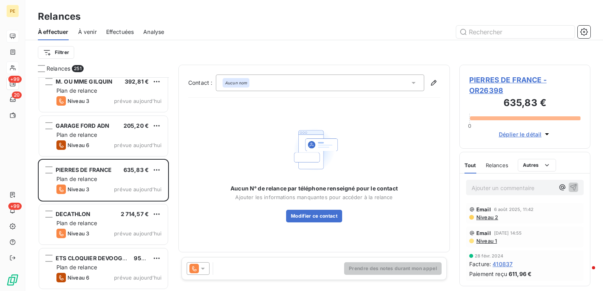
click at [500, 78] on span "PIERRES DE FRANCE - OR26398" at bounding box center [524, 85] width 111 height 21
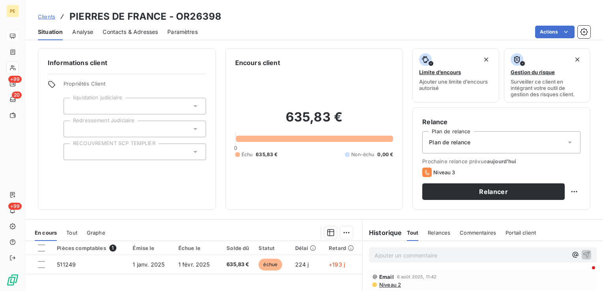
scroll to position [125, 0]
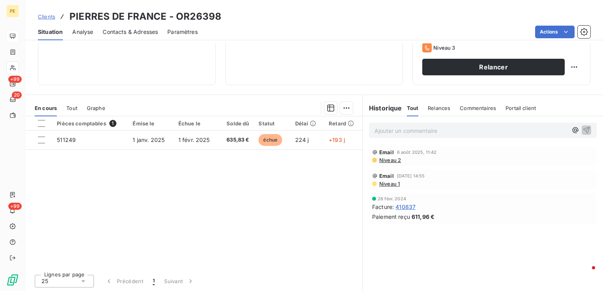
click at [393, 160] on span "Niveau 2" at bounding box center [389, 160] width 22 height 6
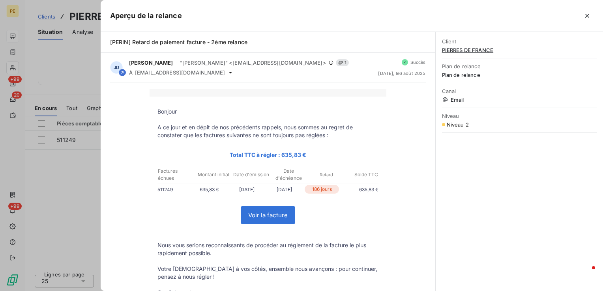
click at [271, 216] on link "Voir la facture" at bounding box center [268, 215] width 54 height 17
click at [586, 14] on icon "button" at bounding box center [587, 16] width 4 height 4
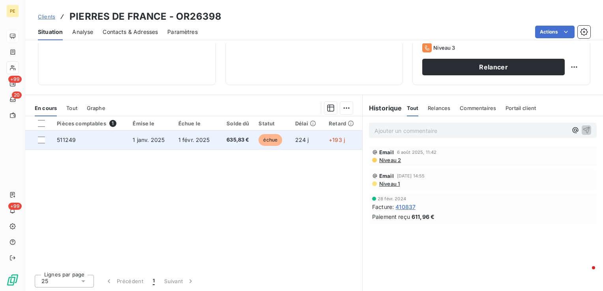
click at [148, 142] on span "1 janv. 2025" at bounding box center [149, 140] width 32 height 7
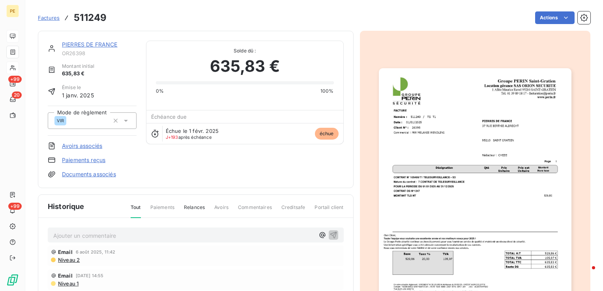
click at [475, 178] on img "button" at bounding box center [475, 204] width 193 height 272
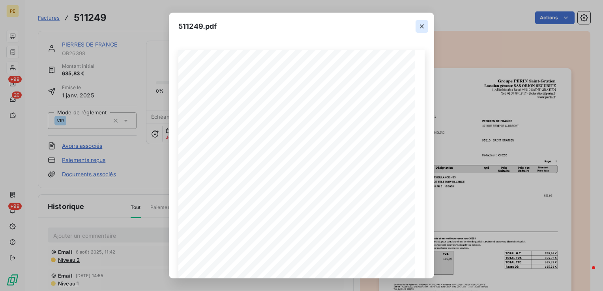
click at [426, 25] on button "button" at bounding box center [421, 26] width 13 height 13
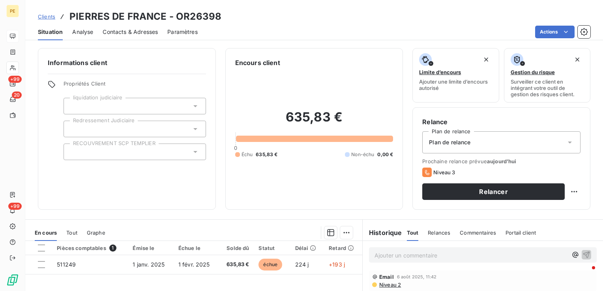
click at [133, 31] on span "Contacts & Adresses" at bounding box center [130, 32] width 55 height 8
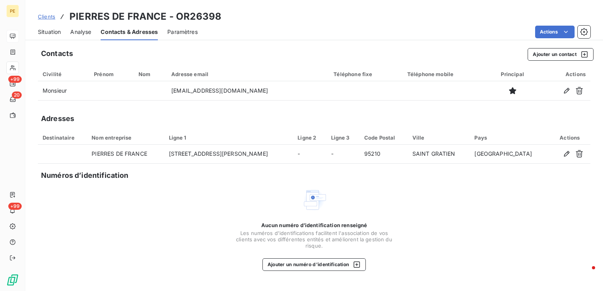
click at [53, 35] on span "Situation" at bounding box center [49, 32] width 23 height 8
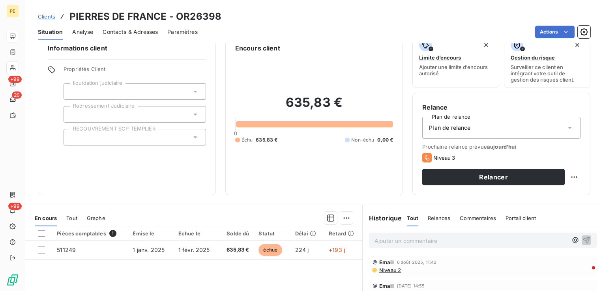
scroll to position [39, 0]
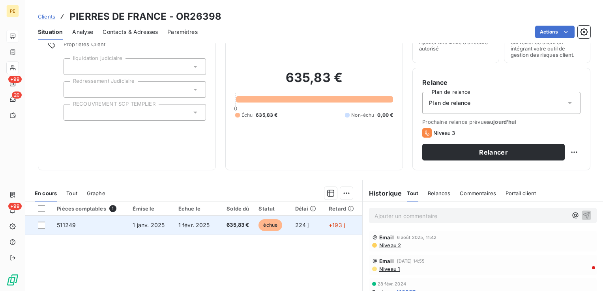
click at [68, 232] on td "511249" at bounding box center [90, 225] width 76 height 19
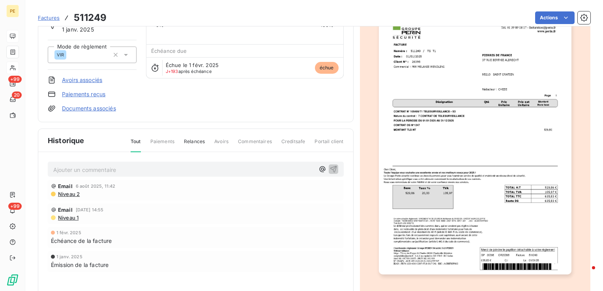
scroll to position [79, 0]
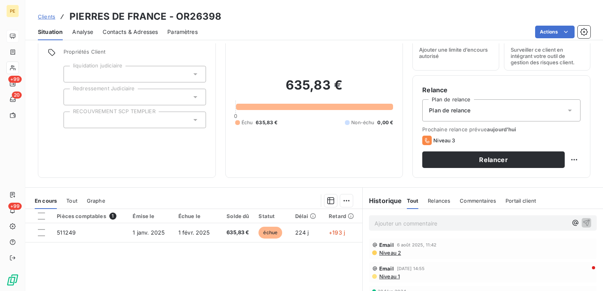
scroll to position [46, 0]
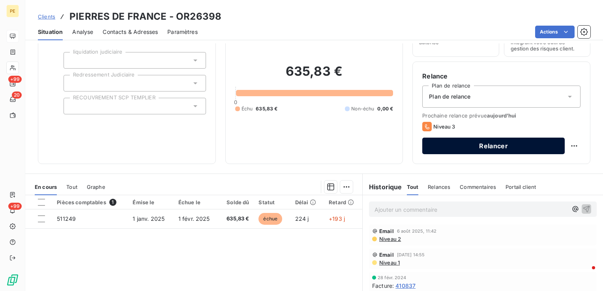
click at [516, 141] on button "Relancer" at bounding box center [493, 146] width 142 height 17
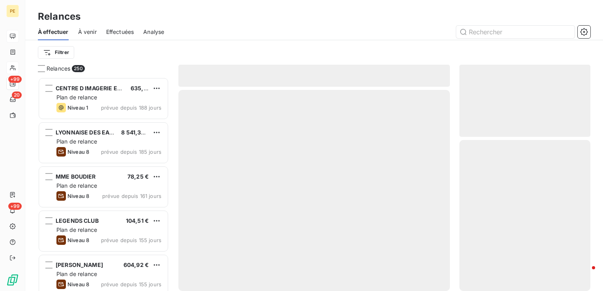
scroll to position [208, 125]
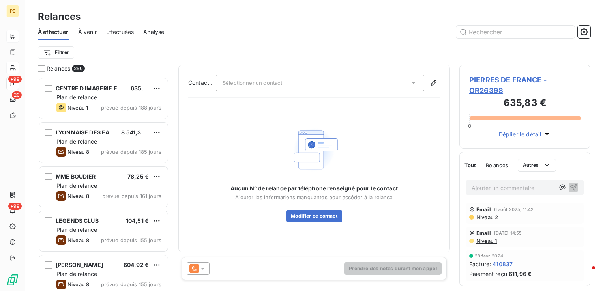
click at [255, 88] on div "Sélectionner un contact" at bounding box center [320, 83] width 208 height 17
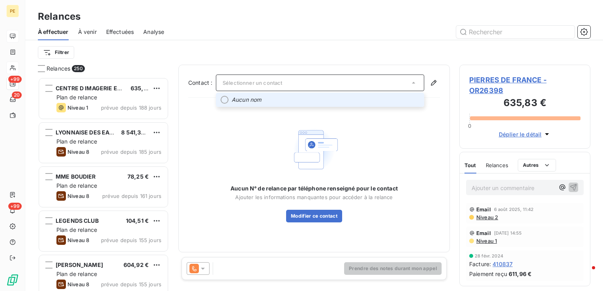
click at [250, 102] on em "Aucun nom" at bounding box center [247, 100] width 30 height 8
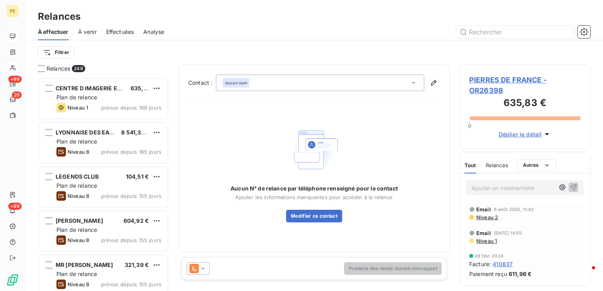
click at [502, 79] on span "PIERRES DE FRANCE - OR26398" at bounding box center [524, 85] width 111 height 21
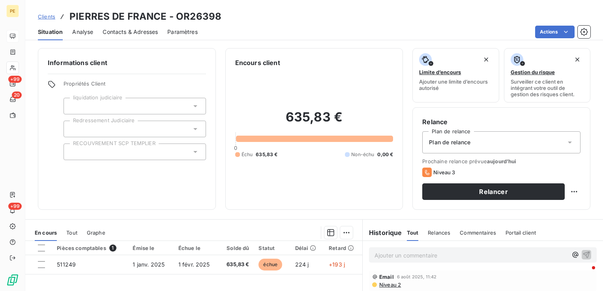
click at [133, 31] on span "Contacts & Adresses" at bounding box center [130, 32] width 55 height 8
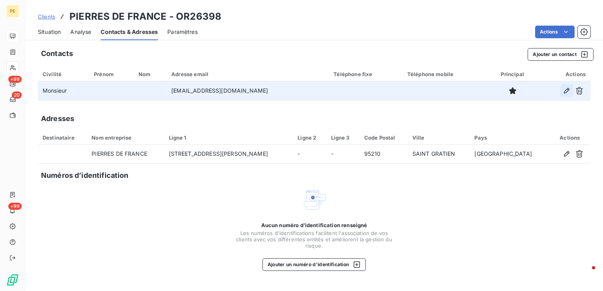
click at [567, 91] on icon "button" at bounding box center [567, 91] width 8 height 8
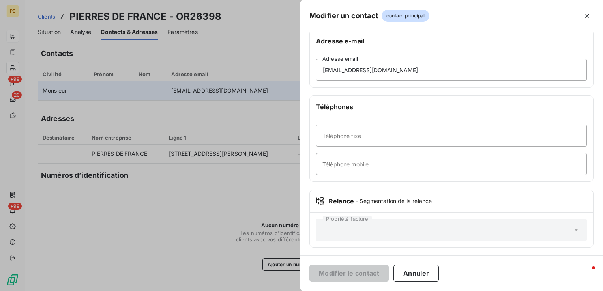
scroll to position [135, 0]
click at [365, 140] on input "Téléphone fixe" at bounding box center [451, 135] width 271 height 22
type input "01 30 10 83 83"
click at [358, 279] on button "Modifier le contact" at bounding box center [348, 273] width 79 height 17
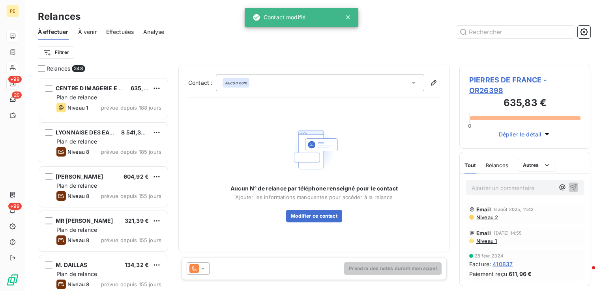
scroll to position [208, 125]
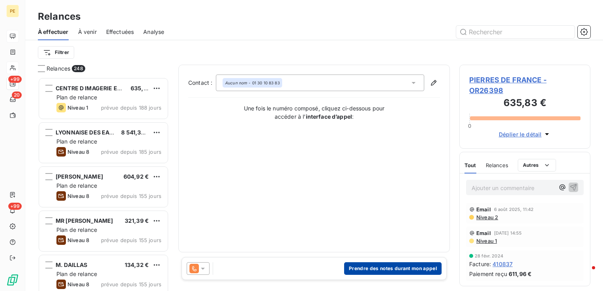
click at [379, 274] on button "Prendre des notes durant mon appel" at bounding box center [392, 268] width 97 height 13
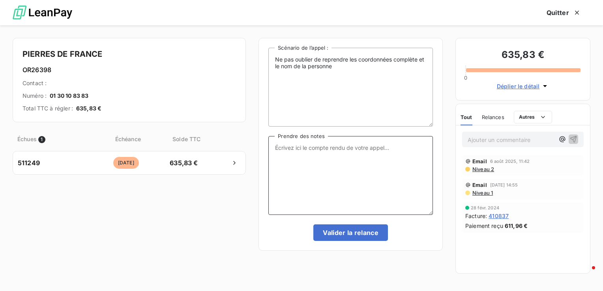
click at [308, 170] on textarea "Prendre des notes" at bounding box center [350, 175] width 165 height 79
type textarea "L"
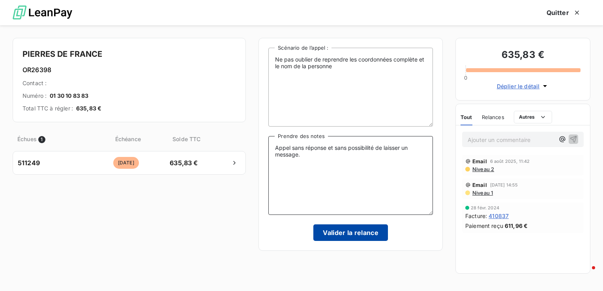
type textarea "Appel sans réponse et sans possibilité de laisser un message."
click at [353, 234] on button "Valider la relance" at bounding box center [350, 233] width 75 height 17
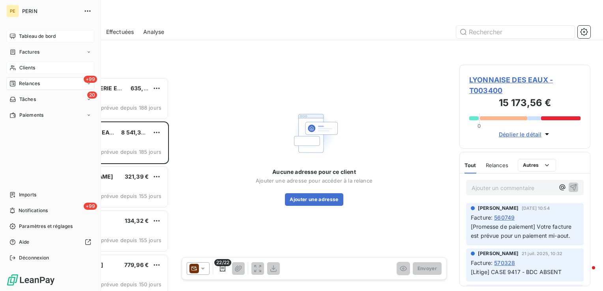
click at [19, 71] on span "Clients" at bounding box center [27, 67] width 16 height 7
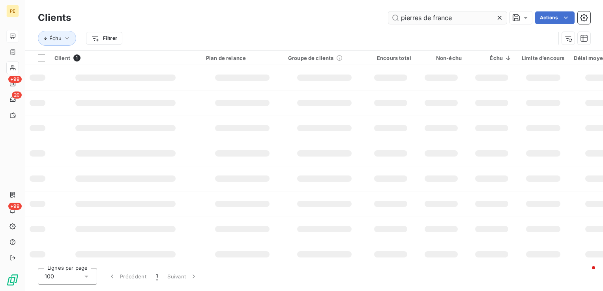
type input "pierres de france"
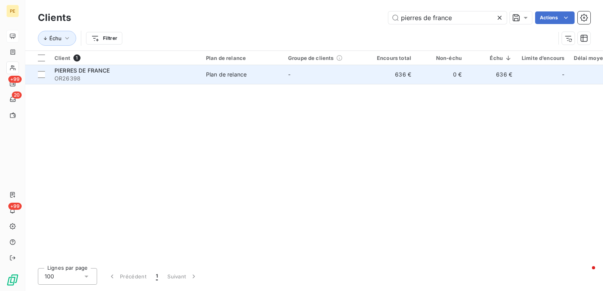
click at [116, 68] on div "PIERRES DE FRANCE" at bounding box center [125, 71] width 142 height 8
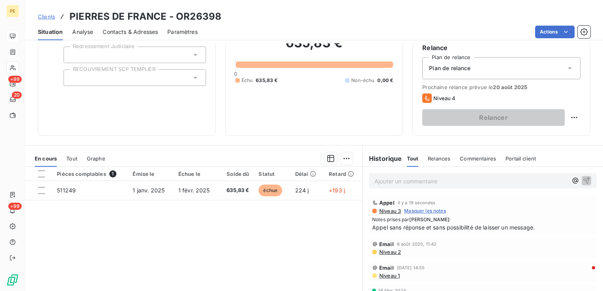
scroll to position [125, 0]
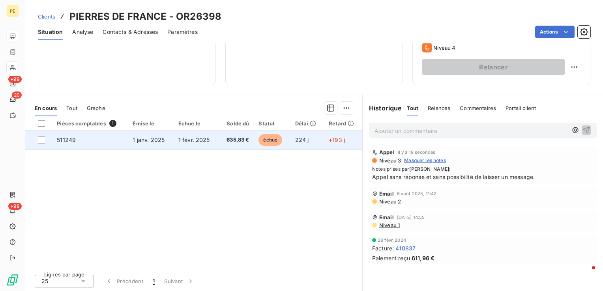
click at [55, 141] on td "511249" at bounding box center [90, 140] width 76 height 19
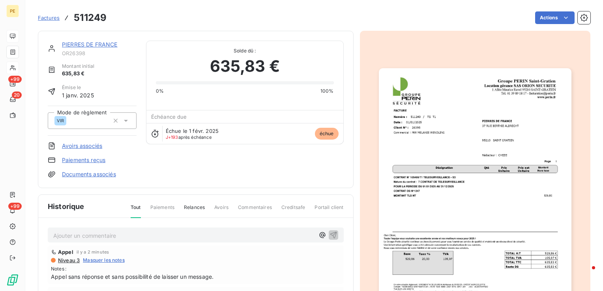
click at [433, 154] on img "button" at bounding box center [475, 204] width 193 height 272
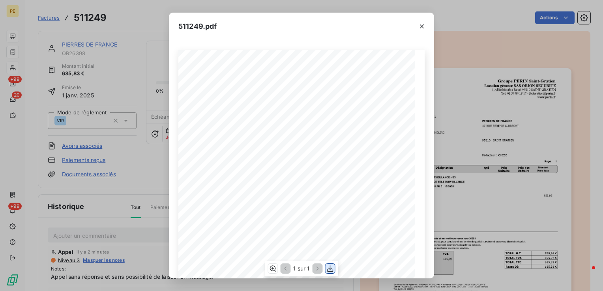
click at [333, 268] on icon "button" at bounding box center [330, 269] width 8 height 8
click at [425, 28] on icon "button" at bounding box center [422, 26] width 8 height 8
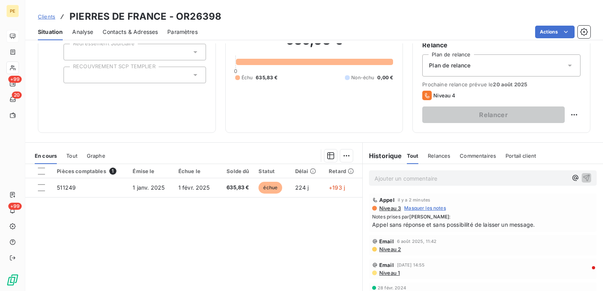
scroll to position [79, 0]
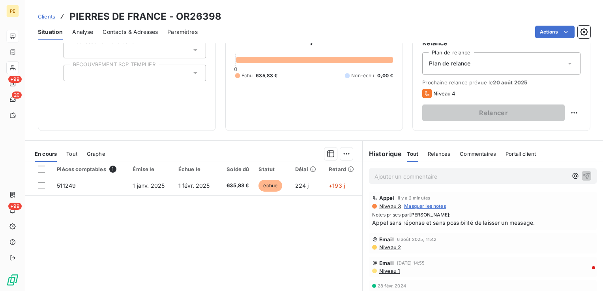
click at [399, 177] on p "Ajouter un commentaire ﻿" at bounding box center [470, 177] width 193 height 10
click at [583, 175] on icon "button" at bounding box center [586, 175] width 7 height 7
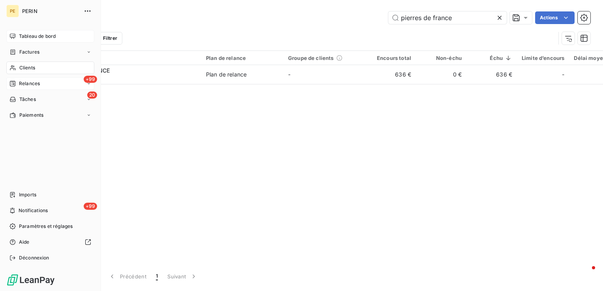
click at [29, 83] on span "Relances" at bounding box center [29, 83] width 21 height 7
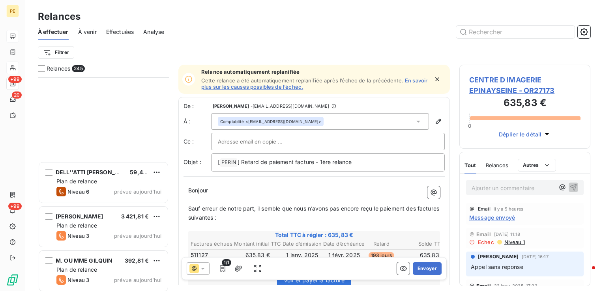
scroll to position [10613, 0]
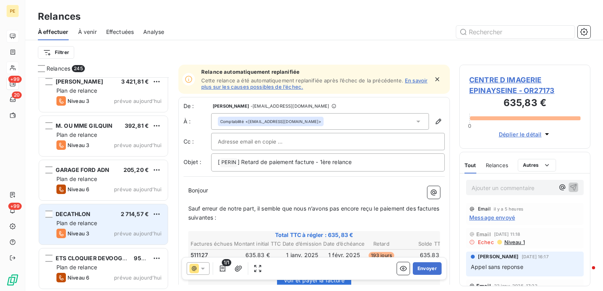
click at [92, 224] on span "Plan de relance" at bounding box center [76, 223] width 41 height 7
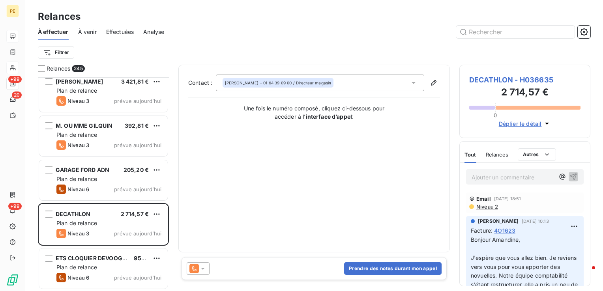
click at [526, 79] on span "DECATHLON - H036635" at bounding box center [524, 80] width 111 height 11
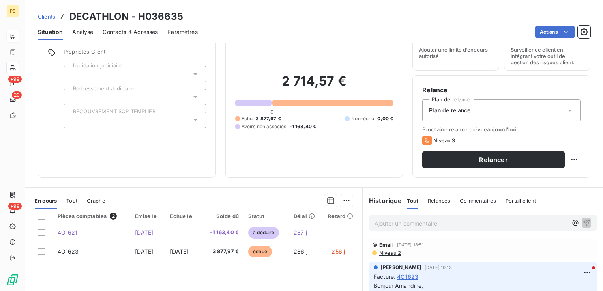
scroll to position [125, 0]
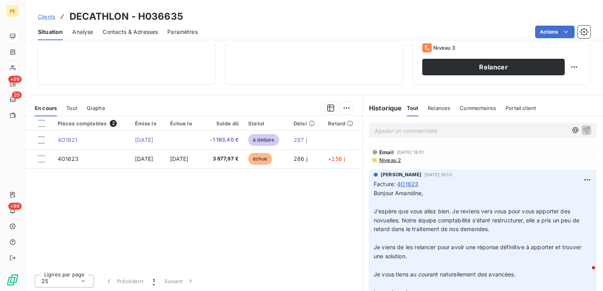
click at [143, 37] on div "Contacts & Adresses" at bounding box center [130, 32] width 55 height 17
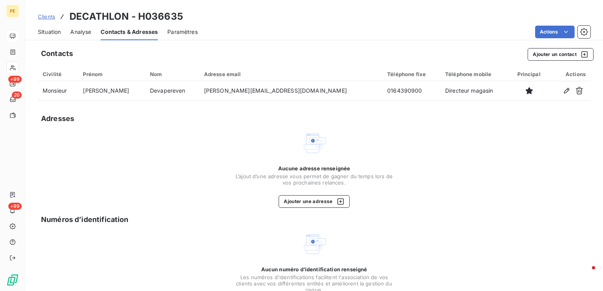
click at [67, 34] on div "Situation Analyse Contacts & Adresses Paramètres Actions" at bounding box center [314, 32] width 578 height 17
click at [46, 36] on div "Situation" at bounding box center [49, 32] width 23 height 17
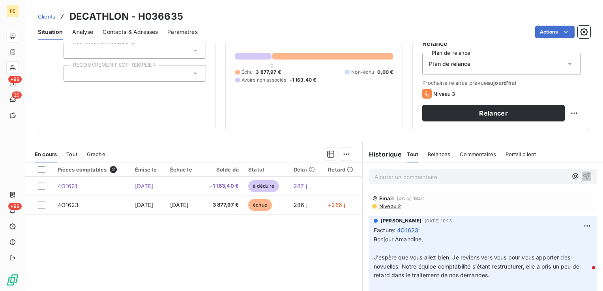
scroll to position [118, 0]
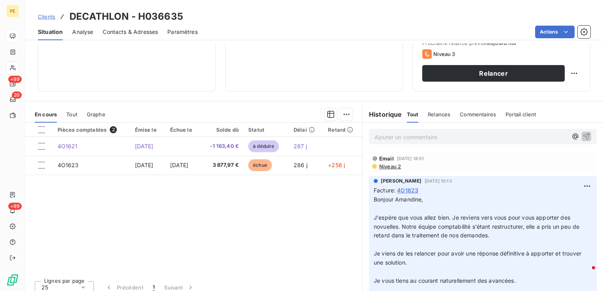
click at [140, 36] on span "Contacts & Adresses" at bounding box center [130, 32] width 55 height 8
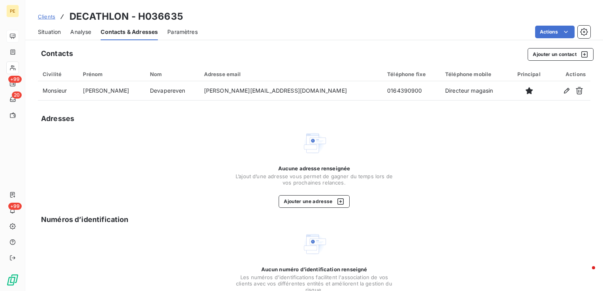
click at [85, 33] on span "Analyse" at bounding box center [80, 32] width 21 height 8
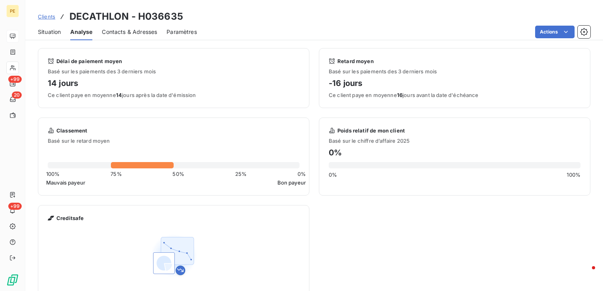
click at [51, 36] on div "Situation" at bounding box center [49, 32] width 23 height 17
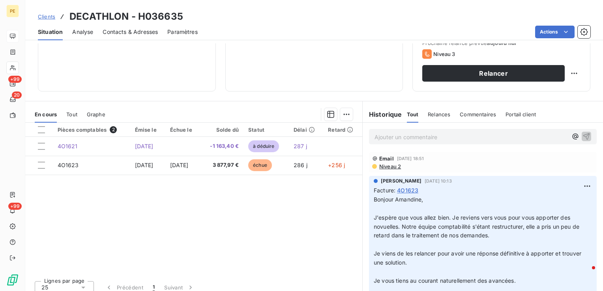
scroll to position [125, 0]
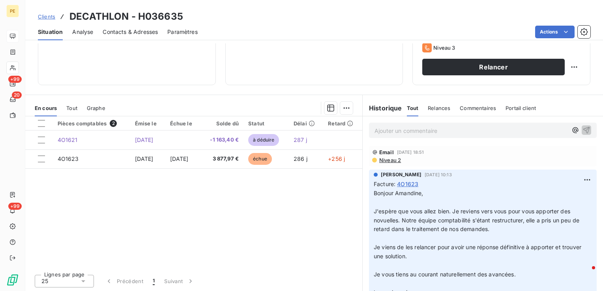
click at [125, 36] on div "Contacts & Adresses" at bounding box center [130, 32] width 55 height 17
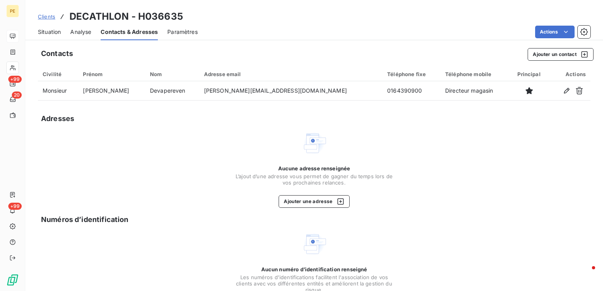
click at [50, 34] on span "Situation" at bounding box center [49, 32] width 23 height 8
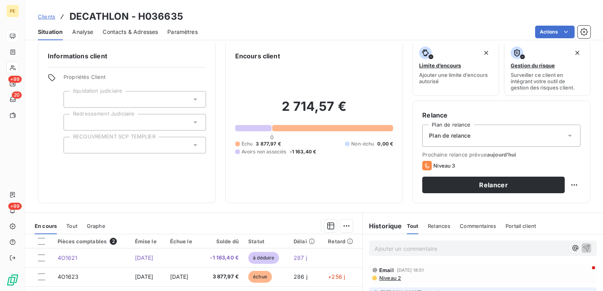
scroll to position [0, 0]
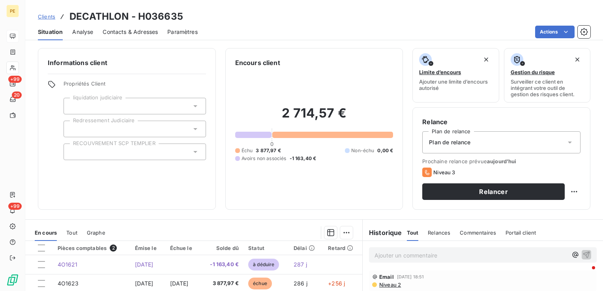
click at [150, 26] on div "Contacts & Adresses" at bounding box center [130, 32] width 55 height 17
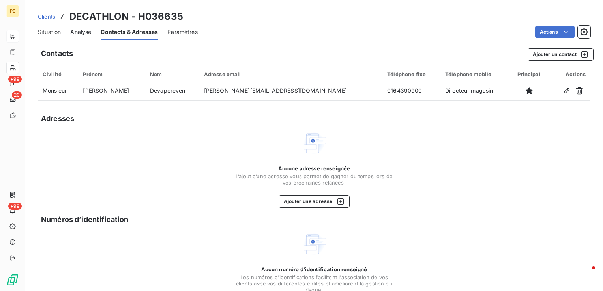
click at [59, 33] on span "Situation" at bounding box center [49, 32] width 23 height 8
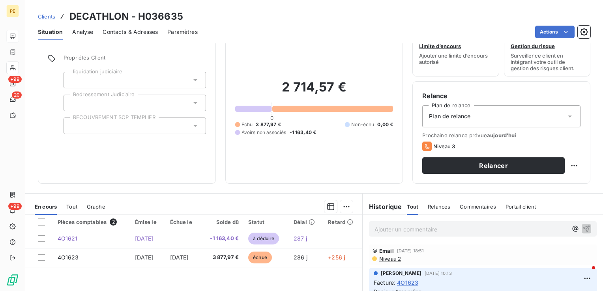
scroll to position [79, 0]
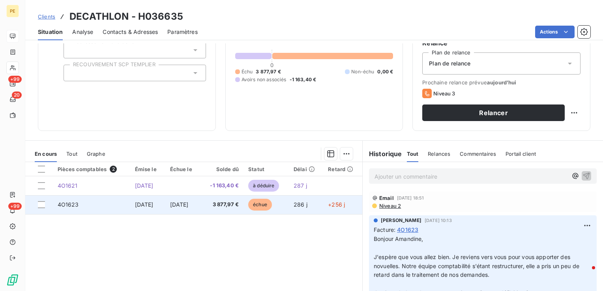
click at [137, 202] on span "31 oct. 2024" at bounding box center [144, 204] width 19 height 7
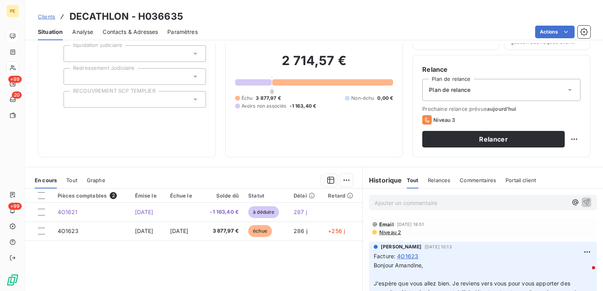
scroll to position [46, 0]
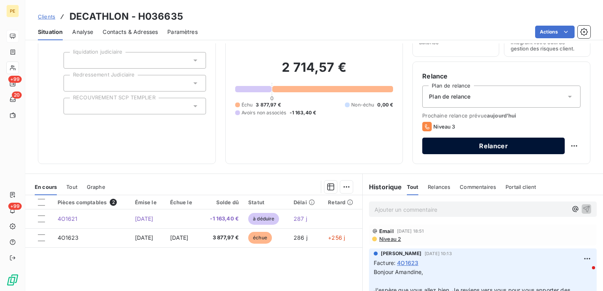
click at [511, 146] on button "Relancer" at bounding box center [493, 146] width 142 height 17
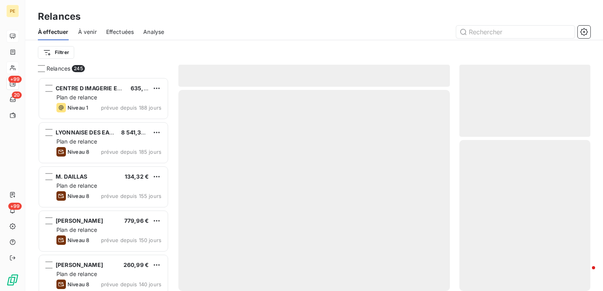
scroll to position [208, 125]
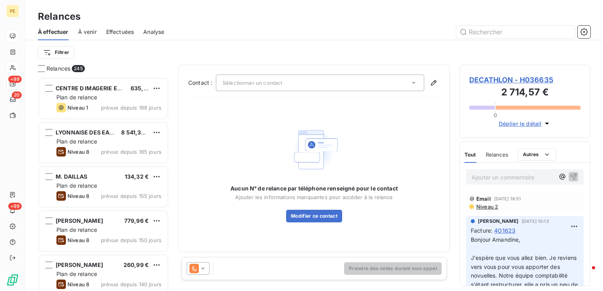
click at [270, 80] on span "Sélectionner un contact" at bounding box center [253, 83] width 60 height 6
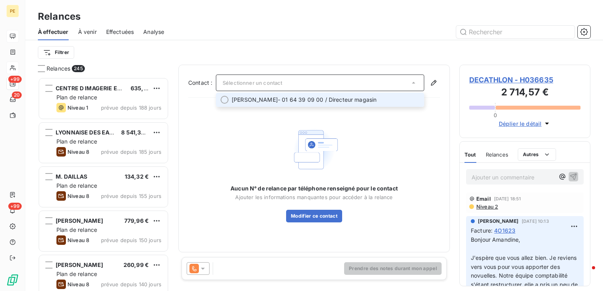
click at [257, 98] on span "benjamin Devapereven" at bounding box center [255, 100] width 46 height 8
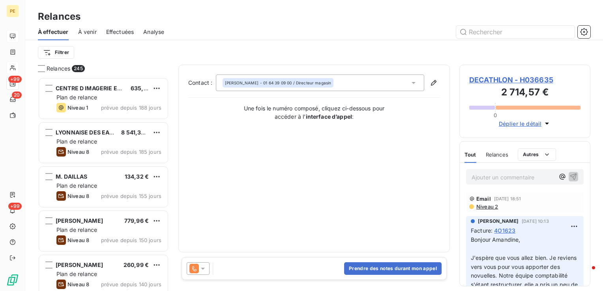
click at [226, 268] on div "Prendre des notes durant mon appel" at bounding box center [314, 268] width 265 height 23
click at [369, 268] on button "Prendre des notes durant mon appel" at bounding box center [392, 268] width 97 height 13
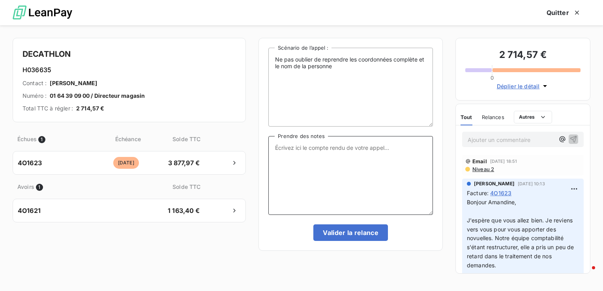
click at [358, 174] on textarea "Prendre des notes" at bounding box center [350, 175] width 165 height 79
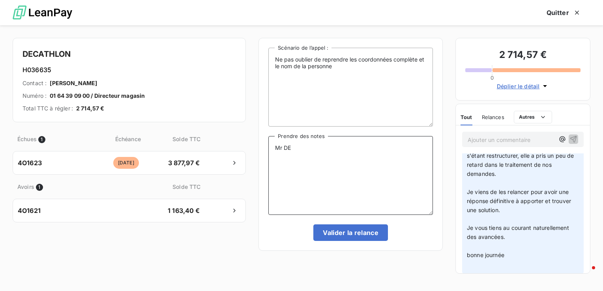
scroll to position [79, 0]
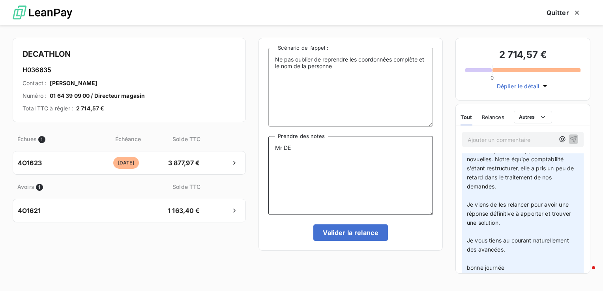
click at [295, 151] on textarea "Mr DE" at bounding box center [350, 175] width 165 height 79
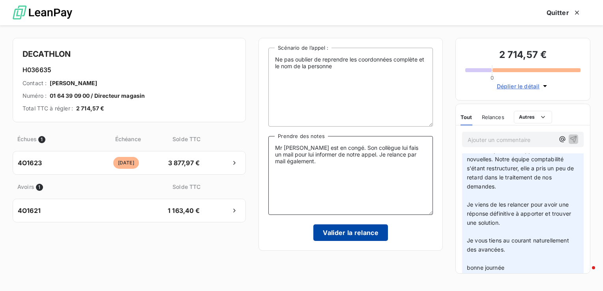
type textarea "Mr DEVA PEREVEN est en congé. Son collègue lui fais un mail pour lui informer d…"
click at [339, 230] on button "Valider la relance" at bounding box center [350, 233] width 75 height 17
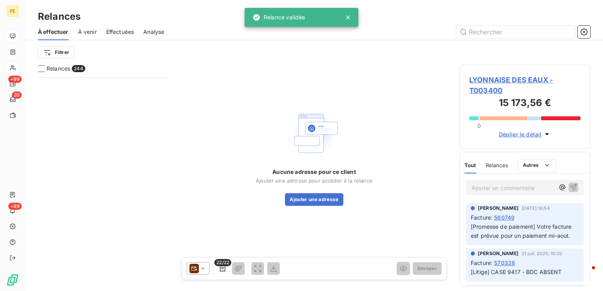
scroll to position [10569, 0]
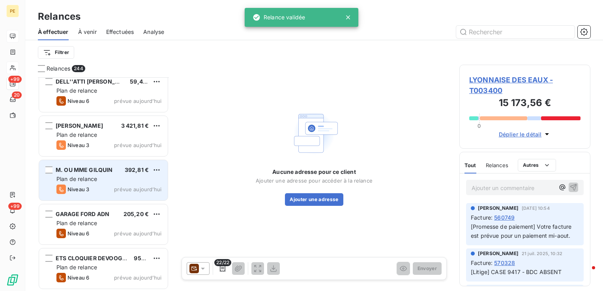
click at [97, 183] on div "M. OU MME GILQUIN 392,81 € Plan de relance Niveau 3 prévue aujourd’hui" at bounding box center [103, 180] width 129 height 40
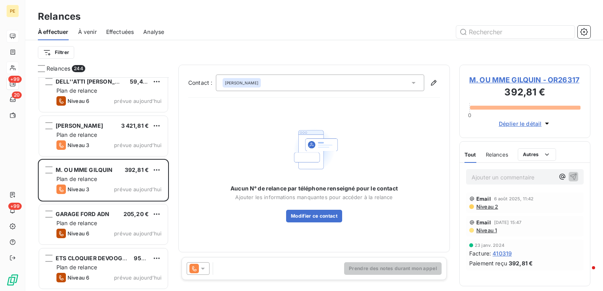
click at [558, 79] on span "M. OU MME GILQUIN - OR26317" at bounding box center [524, 80] width 111 height 11
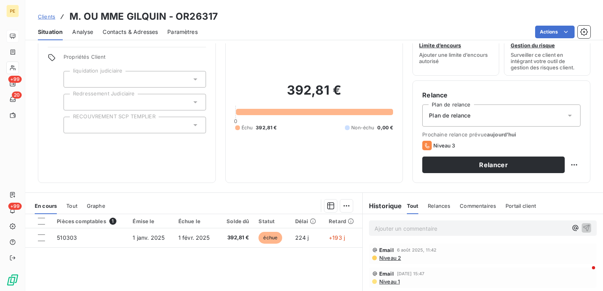
scroll to position [39, 0]
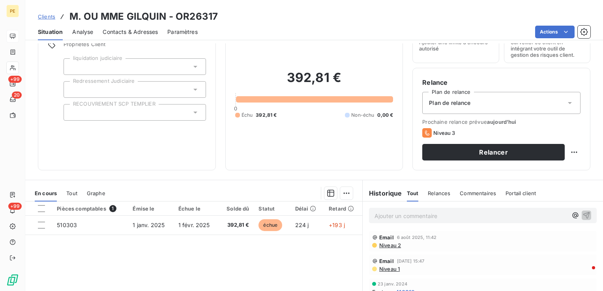
click at [130, 30] on span "Contacts & Adresses" at bounding box center [130, 32] width 55 height 8
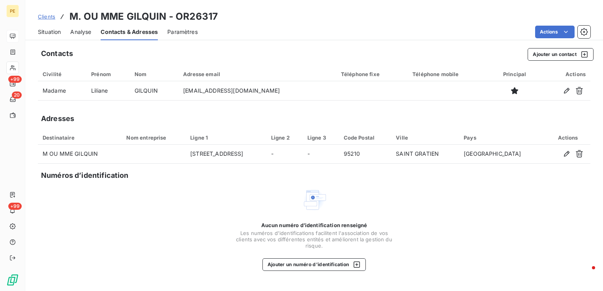
click at [39, 32] on span "Situation" at bounding box center [49, 32] width 23 height 8
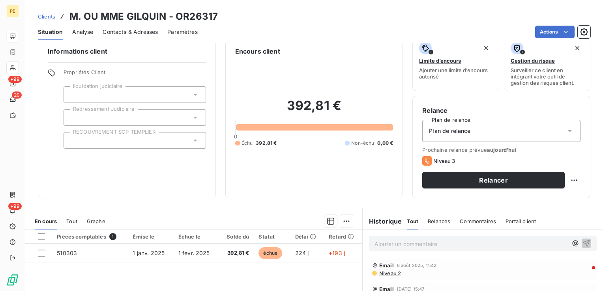
scroll to position [6, 0]
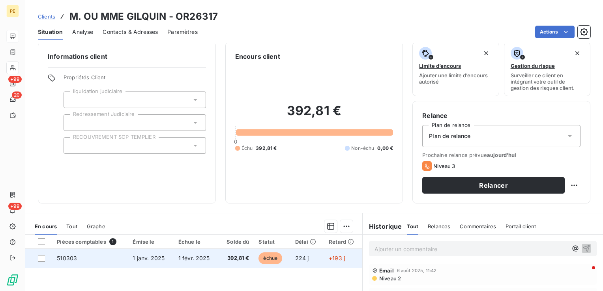
click at [151, 259] on span "1 janv. 2025" at bounding box center [149, 258] width 32 height 7
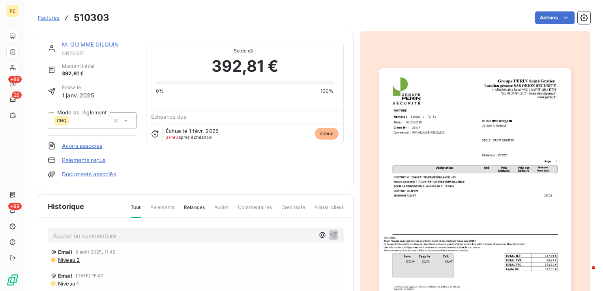
click at [422, 193] on img "button" at bounding box center [475, 204] width 193 height 272
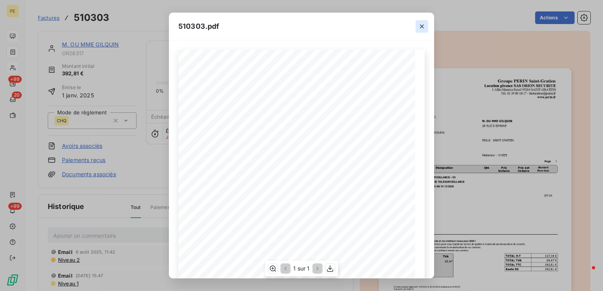
click at [422, 25] on icon "button" at bounding box center [422, 26] width 8 height 8
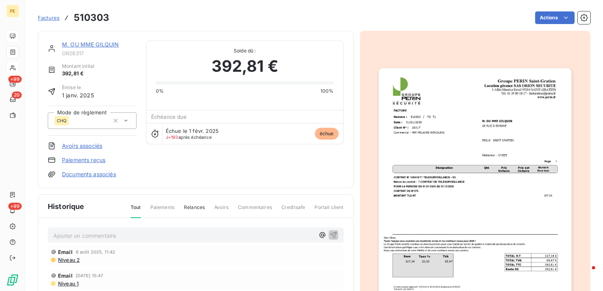
click at [417, 189] on img "button" at bounding box center [475, 204] width 193 height 272
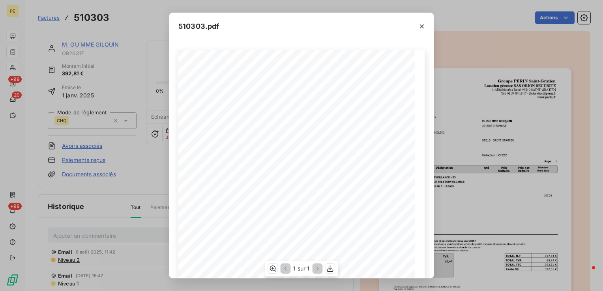
scroll to position [39, 0]
click at [422, 24] on icon "button" at bounding box center [422, 26] width 8 height 8
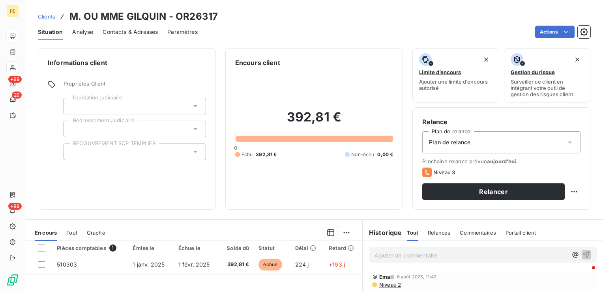
scroll to position [79, 0]
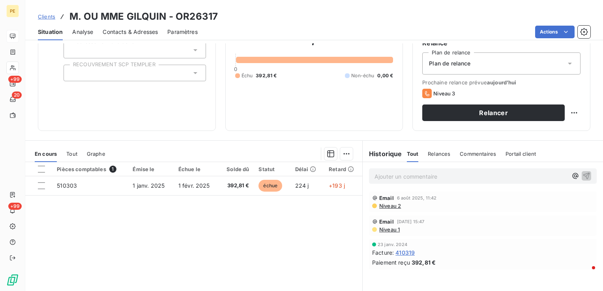
click at [391, 205] on span "Niveau 2" at bounding box center [389, 206] width 22 height 6
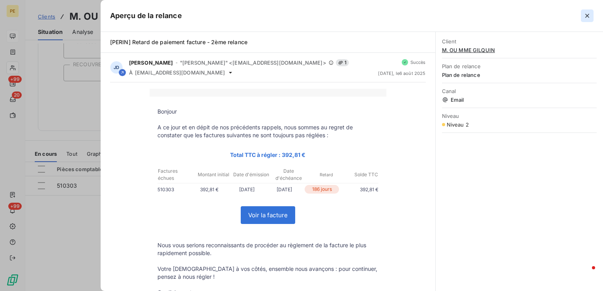
click at [589, 17] on icon "button" at bounding box center [587, 16] width 4 height 4
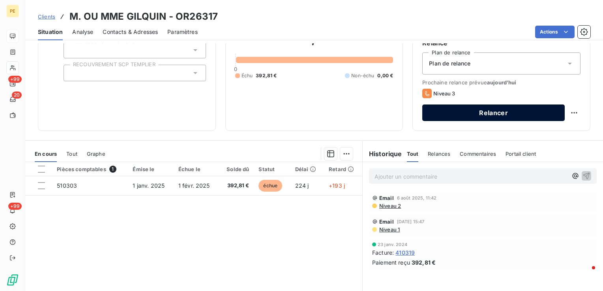
click at [444, 112] on button "Relancer" at bounding box center [493, 113] width 142 height 17
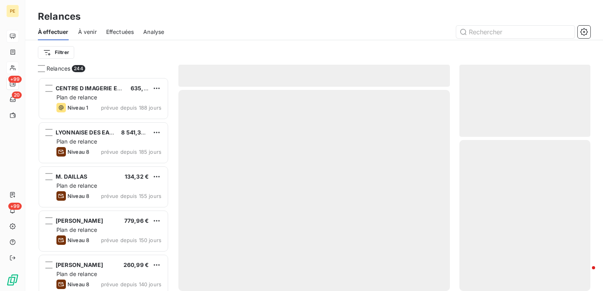
scroll to position [208, 125]
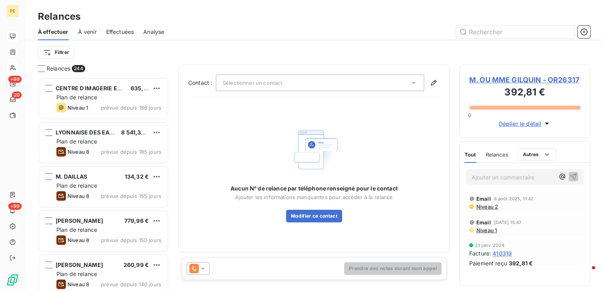
click at [266, 77] on div "Sélectionner un contact" at bounding box center [320, 83] width 208 height 17
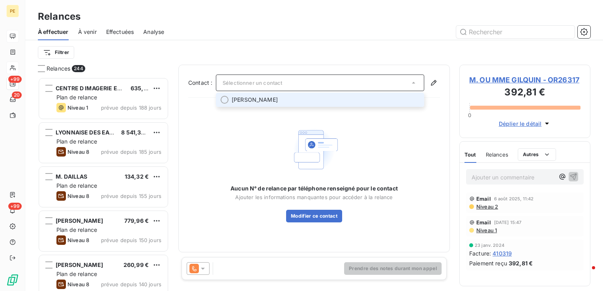
click at [255, 101] on span "Liliane GILQUIN" at bounding box center [255, 100] width 46 height 8
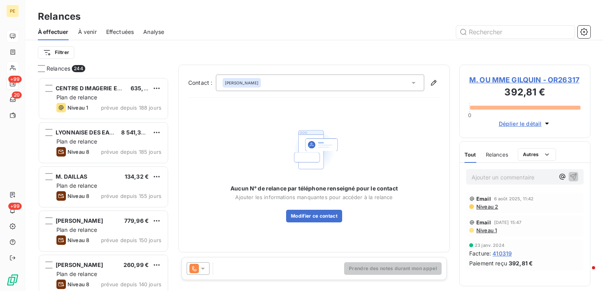
click at [234, 271] on div "Prendre des notes durant mon appel" at bounding box center [314, 268] width 265 height 23
click at [241, 82] on span "Liliane GILQUIN" at bounding box center [242, 83] width 34 height 6
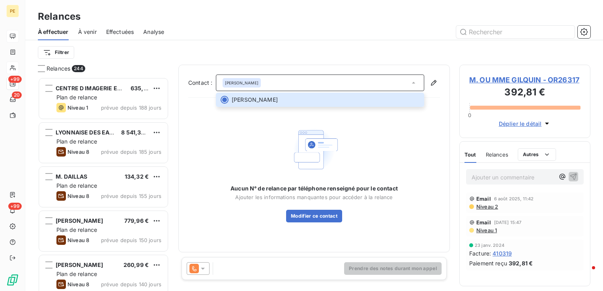
click at [543, 82] on span "M. OU MME GILQUIN - OR26317" at bounding box center [524, 80] width 111 height 11
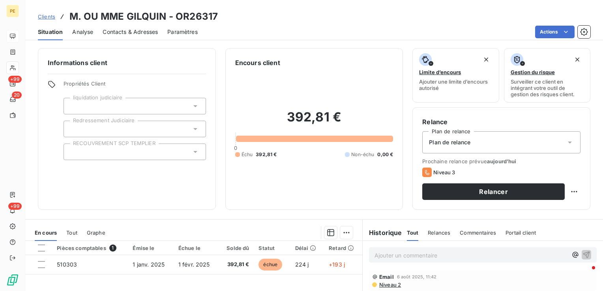
click at [122, 32] on span "Contacts & Adresses" at bounding box center [130, 32] width 55 height 8
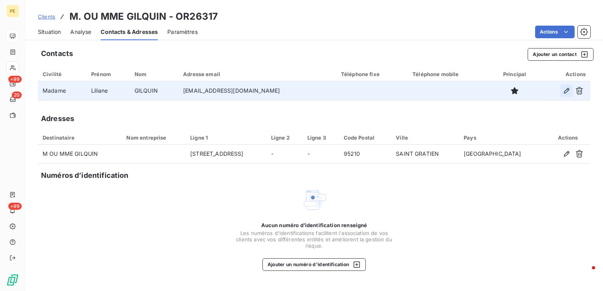
click at [569, 90] on icon "button" at bounding box center [567, 91] width 8 height 8
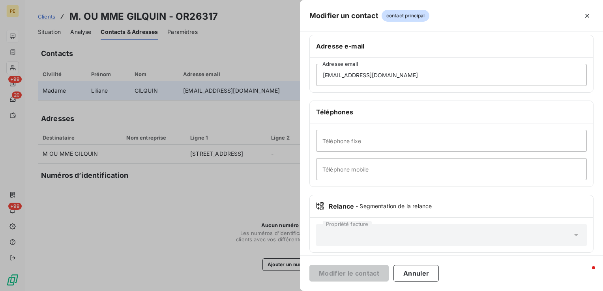
scroll to position [135, 0]
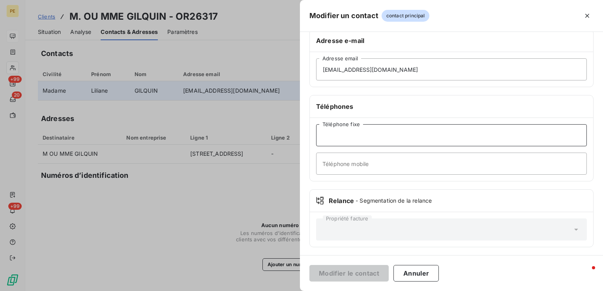
click at [358, 133] on input "Téléphone fixe" at bounding box center [451, 135] width 271 height 22
click at [365, 145] on input "Téléphone fixe" at bounding box center [451, 135] width 271 height 22
paste input "0139898769"
type input "0139898769"
click at [360, 273] on button "Modifier le contact" at bounding box center [348, 273] width 79 height 17
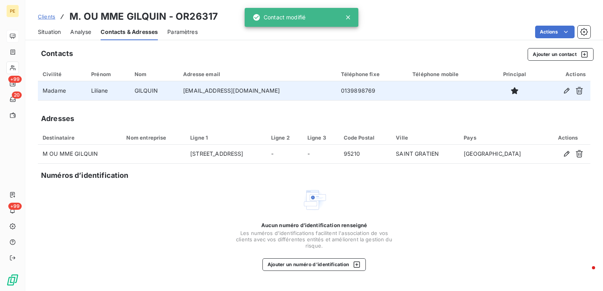
click at [52, 31] on span "Situation" at bounding box center [49, 32] width 23 height 8
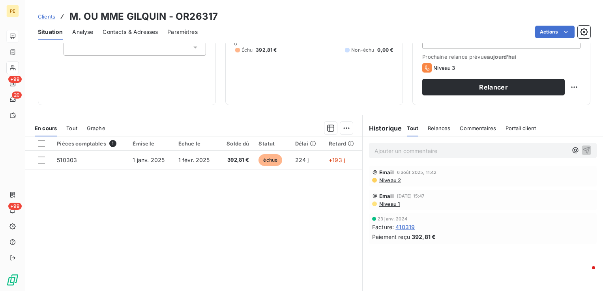
scroll to position [118, 0]
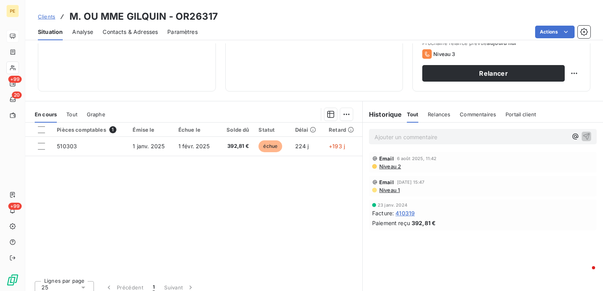
click at [395, 167] on span "Niveau 2" at bounding box center [389, 166] width 22 height 6
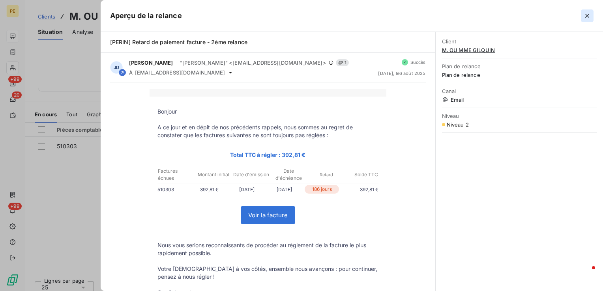
click at [589, 16] on icon "button" at bounding box center [587, 16] width 8 height 8
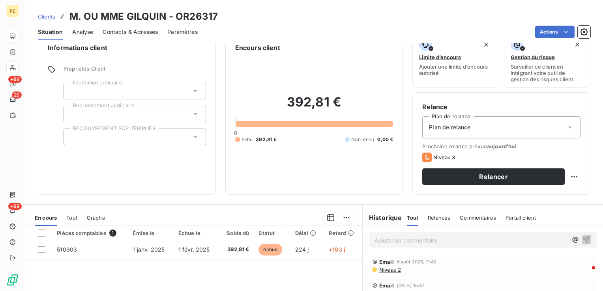
scroll to position [0, 0]
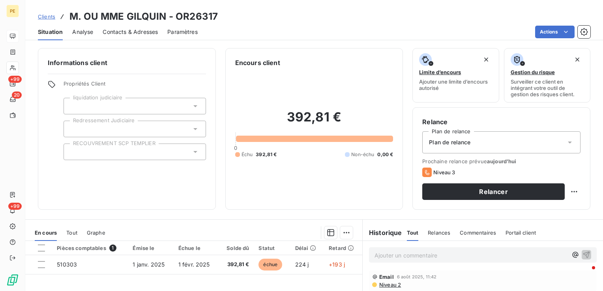
click at [147, 28] on span "Contacts & Adresses" at bounding box center [130, 32] width 55 height 8
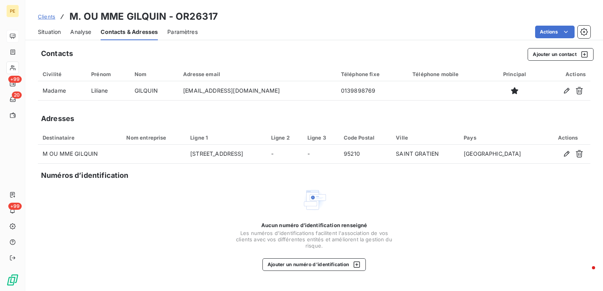
click at [52, 35] on span "Situation" at bounding box center [49, 32] width 23 height 8
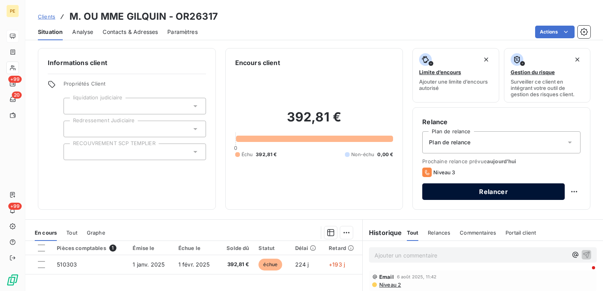
click at [502, 192] on button "Relancer" at bounding box center [493, 191] width 142 height 17
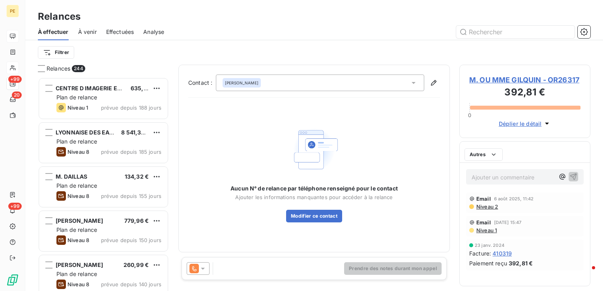
scroll to position [208, 125]
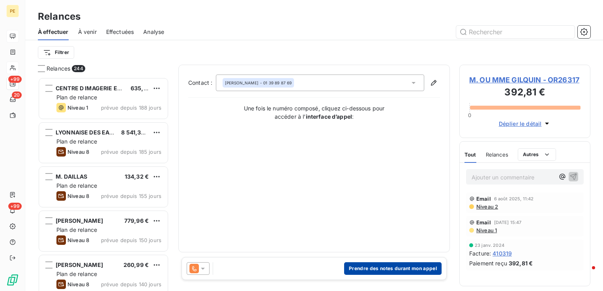
click at [363, 264] on button "Prendre des notes durant mon appel" at bounding box center [392, 268] width 97 height 13
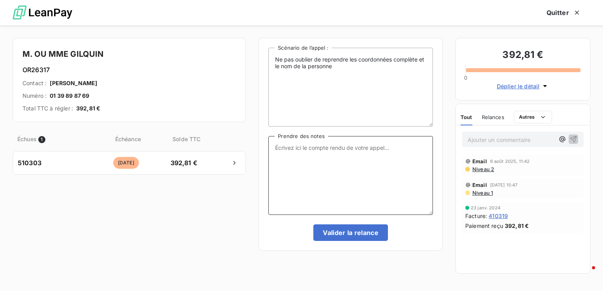
click at [300, 149] on textarea "Prendre des notes" at bounding box center [350, 175] width 165 height 79
click at [275, 146] on textarea "Arretez vos arnaques" at bounding box center [350, 175] width 165 height 79
click at [350, 147] on textarea ""Arretez vos arnaques" at bounding box center [350, 175] width 165 height 79
click at [273, 146] on textarea ""Arretez vos arnaques "" at bounding box center [350, 175] width 165 height 79
click at [395, 149] on textarea "Réponse par téléphone "Arrêtez vos arnaques "" at bounding box center [350, 175] width 165 height 79
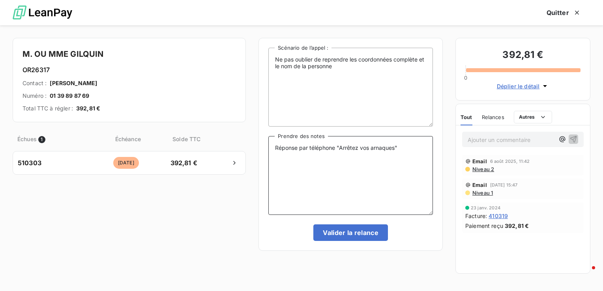
click at [407, 144] on textarea "Réponse par téléphone "Arrêtez vos arnaques"" at bounding box center [350, 175] width 165 height 79
type textarea "Réponse par téléphone "Arrêtez vos arnaques" => envoi d'une relance papier"
click at [352, 230] on button "Valider la relance" at bounding box center [350, 233] width 75 height 17
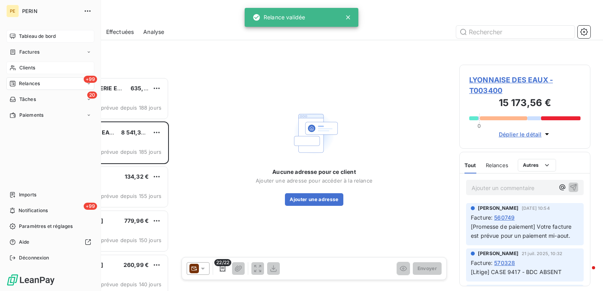
click at [30, 67] on span "Clients" at bounding box center [27, 67] width 16 height 7
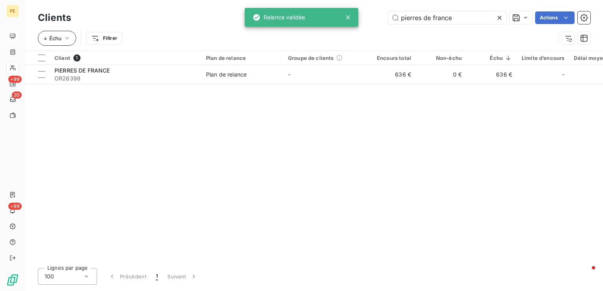
drag, startPoint x: 455, startPoint y: 19, endPoint x: 52, endPoint y: 36, distance: 402.8
click at [54, 38] on div "Clients pierres de france Actions Échu Filtrer" at bounding box center [314, 29] width 552 height 41
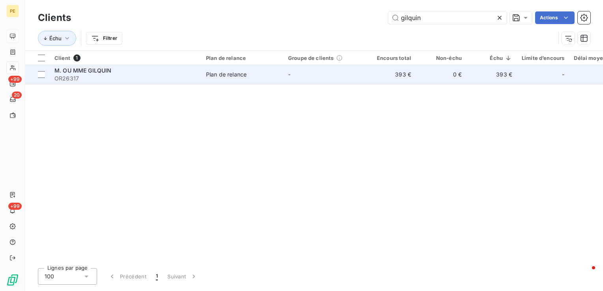
type input "gilquin"
click at [204, 75] on td "Plan de relance" at bounding box center [242, 74] width 82 height 19
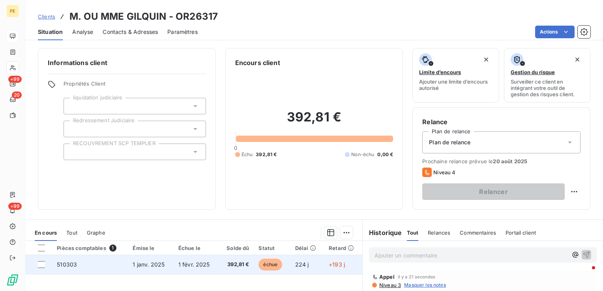
click at [65, 263] on span "510303" at bounding box center [67, 264] width 20 height 7
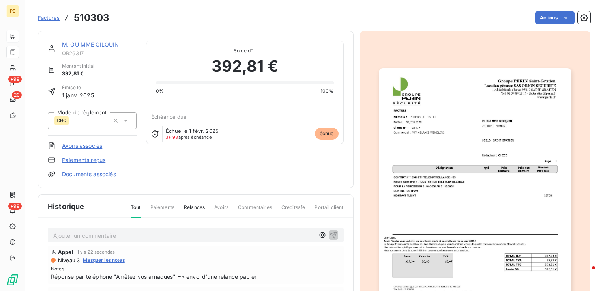
click at [485, 110] on img "button" at bounding box center [475, 204] width 193 height 272
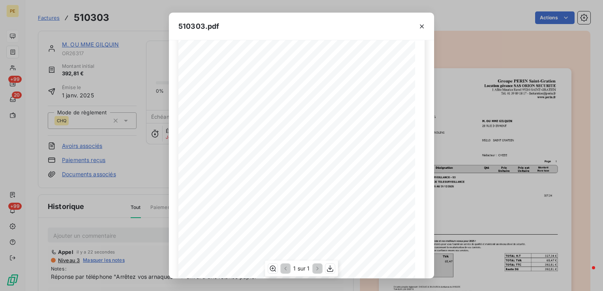
scroll to position [115, 0]
click at [382, 39] on div "510303.pdf" at bounding box center [301, 27] width 265 height 28
drag, startPoint x: 419, startPoint y: 28, endPoint x: 536, endPoint y: 22, distance: 116.5
click at [420, 28] on icon "button" at bounding box center [422, 26] width 8 height 8
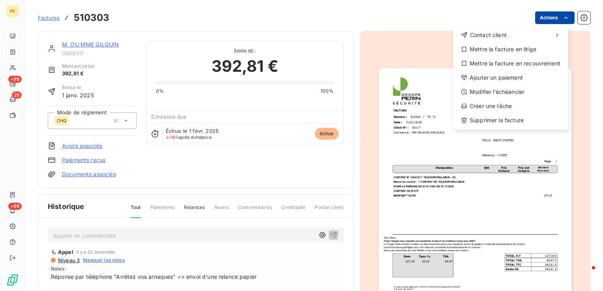
click at [531, 18] on html "PE +99 20 +99 Factures 510303 Actions Contact client Mettre la facture en litig…" at bounding box center [301, 145] width 603 height 291
click at [455, 205] on html "PE +99 20 +99 Factures 510303 Actions Contact client Mettre la facture en litig…" at bounding box center [301, 145] width 603 height 291
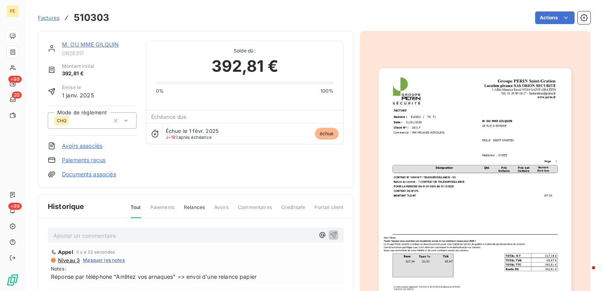
click at [482, 157] on img "button" at bounding box center [475, 204] width 193 height 272
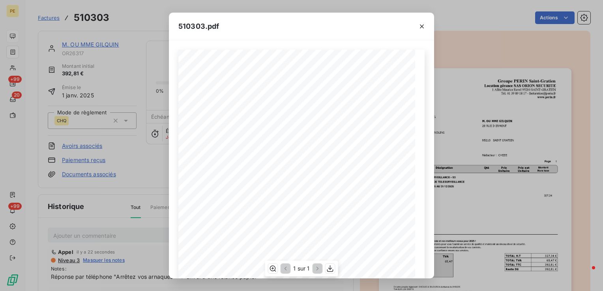
scroll to position [115, 0]
click at [331, 271] on icon "button" at bounding box center [330, 269] width 8 height 8
click at [422, 26] on icon "button" at bounding box center [422, 26] width 4 height 4
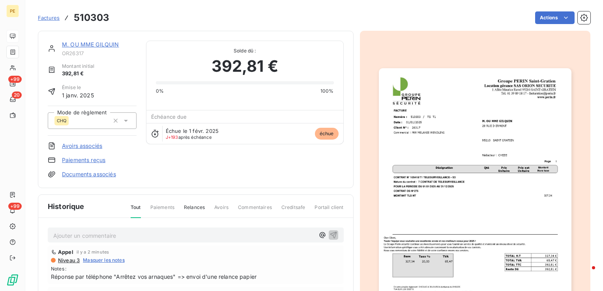
click at [471, 133] on img "button" at bounding box center [475, 204] width 193 height 272
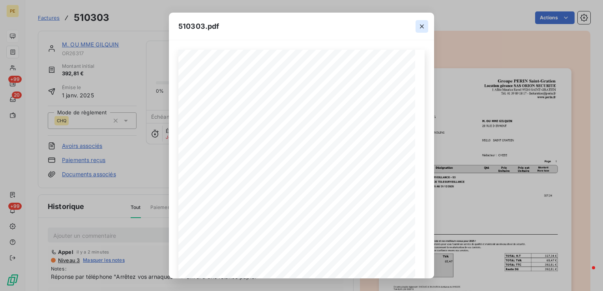
click at [425, 26] on icon "button" at bounding box center [422, 26] width 8 height 8
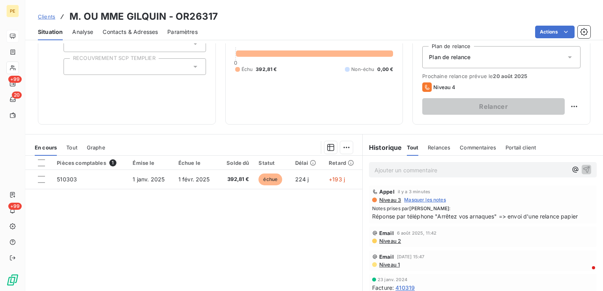
scroll to position [125, 0]
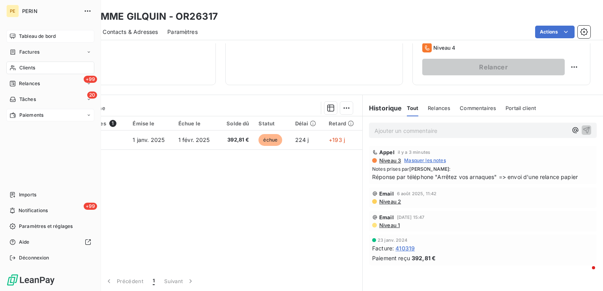
click at [25, 119] on div "Paiements" at bounding box center [50, 115] width 88 height 13
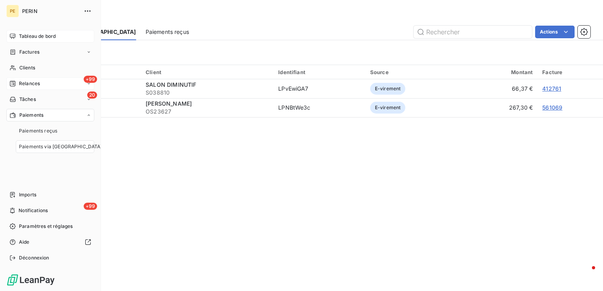
click at [26, 86] on span "Relances" at bounding box center [29, 83] width 21 height 7
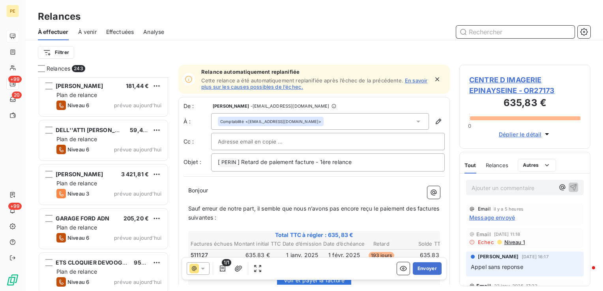
scroll to position [10525, 0]
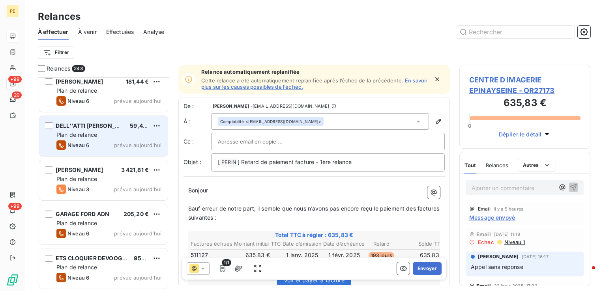
click at [98, 135] on div "Plan de relance" at bounding box center [108, 135] width 105 height 8
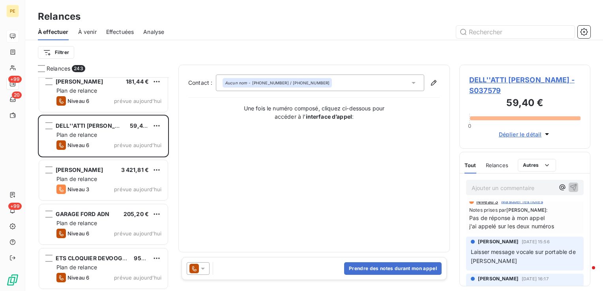
scroll to position [114, 0]
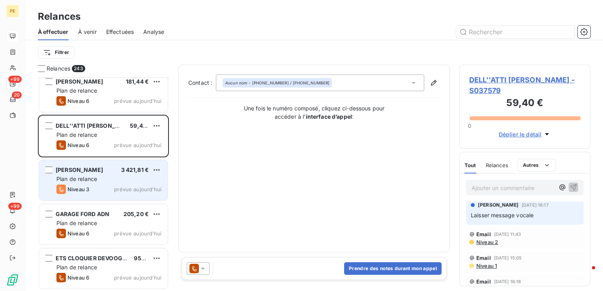
click at [90, 187] on div "Niveau 3 prévue aujourd’hui" at bounding box center [108, 189] width 105 height 9
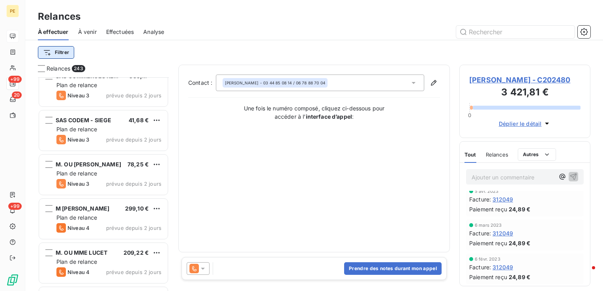
scroll to position [9696, 0]
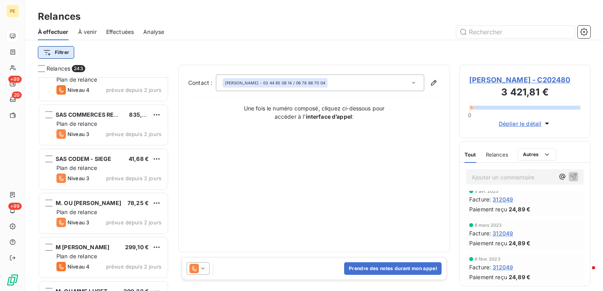
click at [65, 48] on html "PE +99 20 +99 Relances À effectuer À venir Effectuées Analyse Filtrer Relances …" at bounding box center [301, 145] width 603 height 291
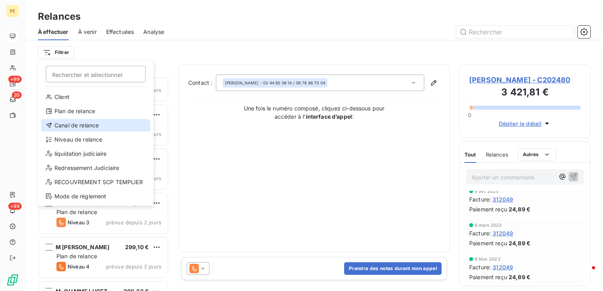
click at [80, 124] on div "Canal de relance" at bounding box center [95, 125] width 109 height 13
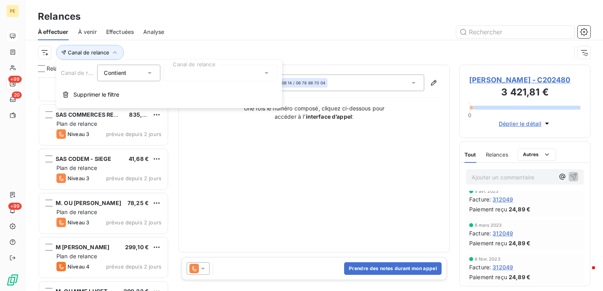
click at [210, 70] on div at bounding box center [220, 73] width 114 height 17
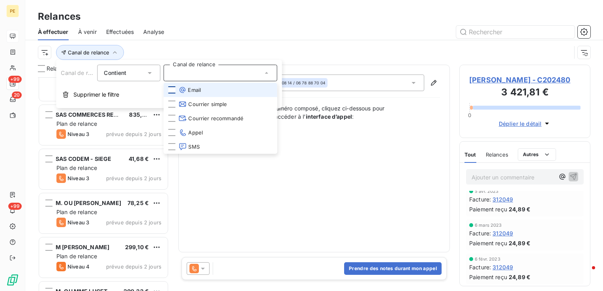
click at [172, 91] on div at bounding box center [171, 89] width 7 height 7
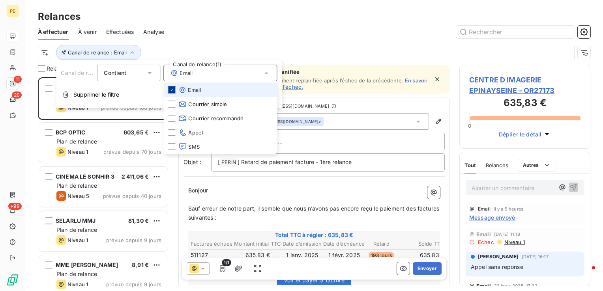
scroll to position [208, 125]
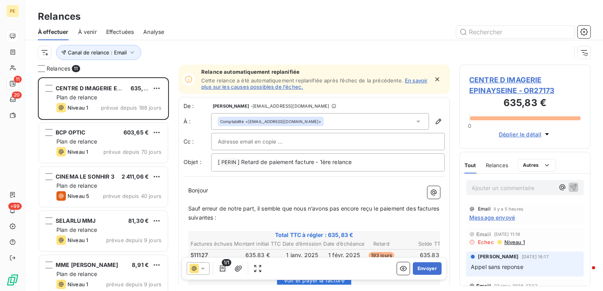
click at [276, 24] on div "À effectuer À venir Effectuées Analyse" at bounding box center [314, 32] width 578 height 17
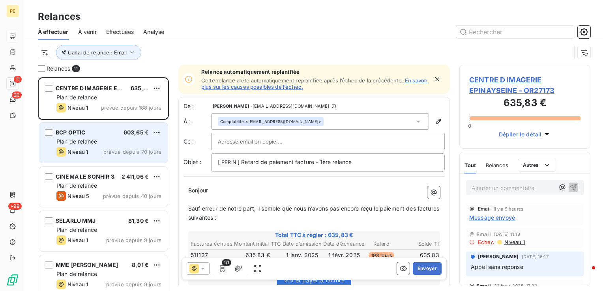
click at [133, 144] on div "Plan de relance" at bounding box center [108, 142] width 105 height 8
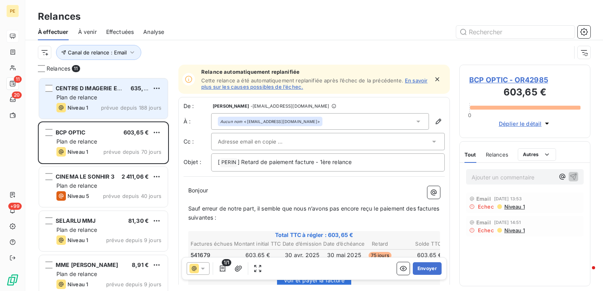
click at [123, 99] on div "Plan de relance" at bounding box center [108, 98] width 105 height 8
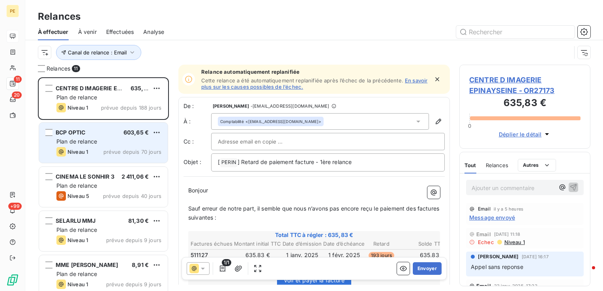
click at [116, 144] on div "Plan de relance" at bounding box center [108, 142] width 105 height 8
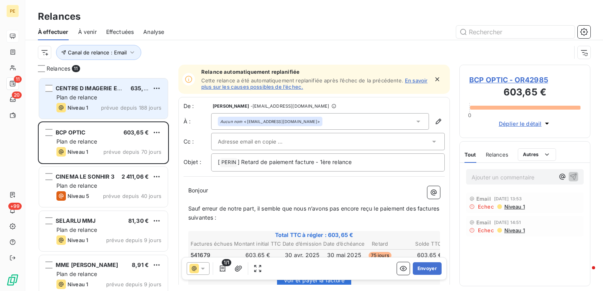
click at [118, 97] on div "Plan de relance" at bounding box center [108, 98] width 105 height 8
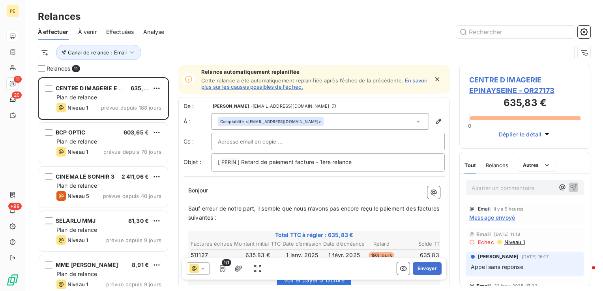
click at [502, 90] on span "CENTRE D IMAGERIE EPINAYSEINE - OR27173" at bounding box center [524, 85] width 111 height 21
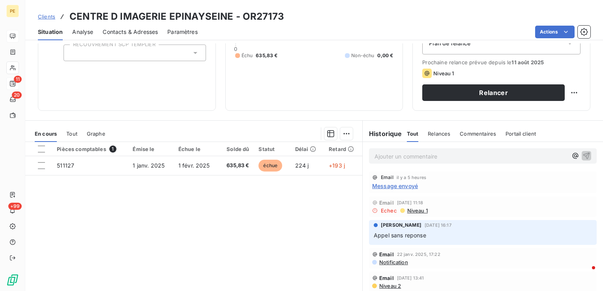
scroll to position [85, 0]
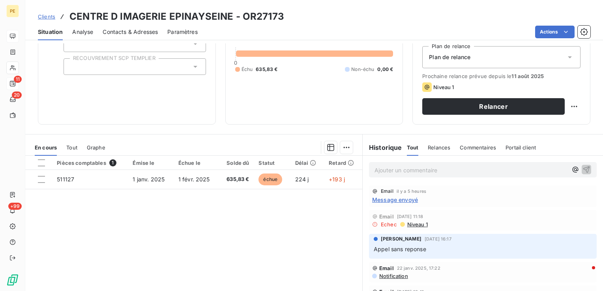
click at [144, 34] on span "Contacts & Adresses" at bounding box center [130, 32] width 55 height 8
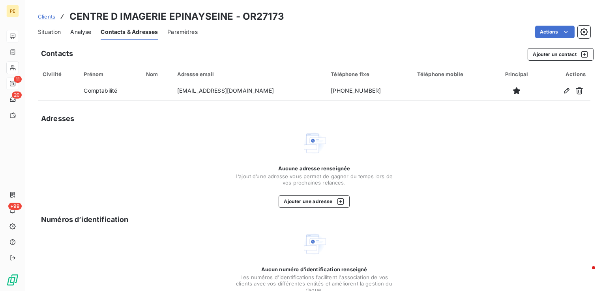
click at [46, 31] on span "Situation" at bounding box center [49, 32] width 23 height 8
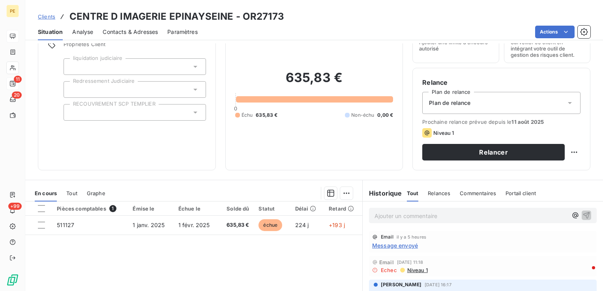
scroll to position [0, 0]
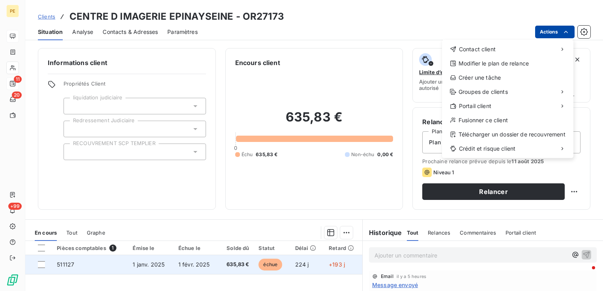
click at [155, 263] on html "PE 11 20 +99 Clients CENTRE D IMAGERIE EPINAYSEINE - OR27173 Situation Analyse …" at bounding box center [301, 145] width 603 height 291
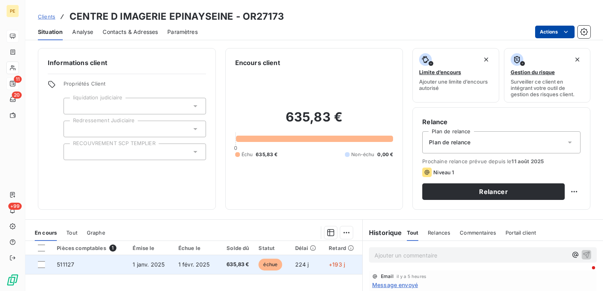
click at [57, 271] on td "511127" at bounding box center [90, 264] width 76 height 19
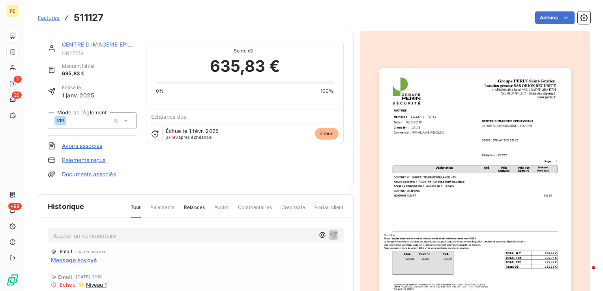
click at [420, 181] on img "button" at bounding box center [475, 204] width 193 height 272
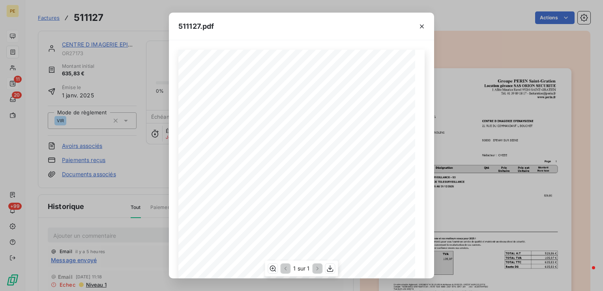
scroll to position [115, 0]
click at [331, 269] on icon "button" at bounding box center [330, 269] width 8 height 8
click at [424, 26] on icon "button" at bounding box center [422, 26] width 8 height 8
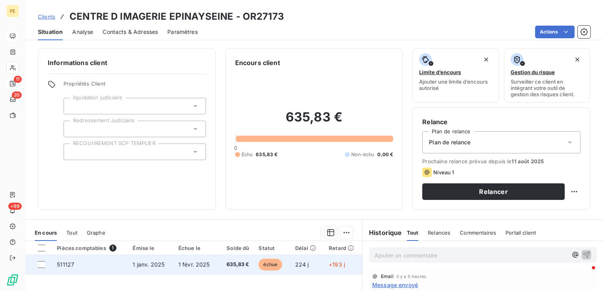
click at [156, 264] on span "1 janv. 2025" at bounding box center [149, 264] width 32 height 7
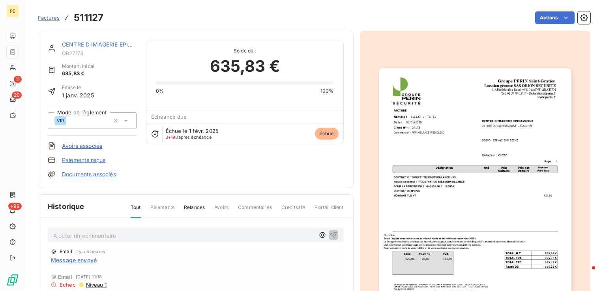
click at [421, 168] on img "button" at bounding box center [475, 204] width 193 height 272
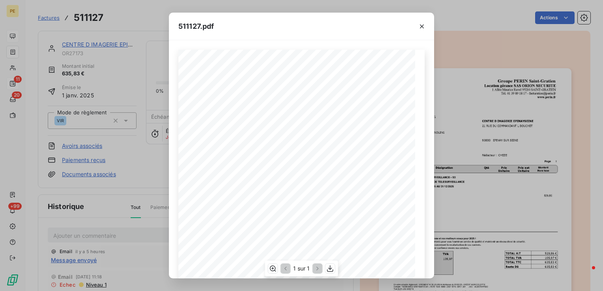
scroll to position [115, 0]
click at [421, 25] on icon "button" at bounding box center [422, 26] width 8 height 8
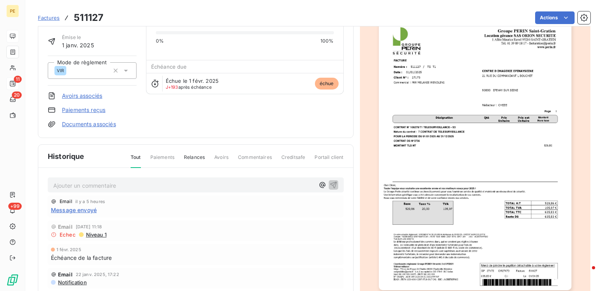
scroll to position [0, 0]
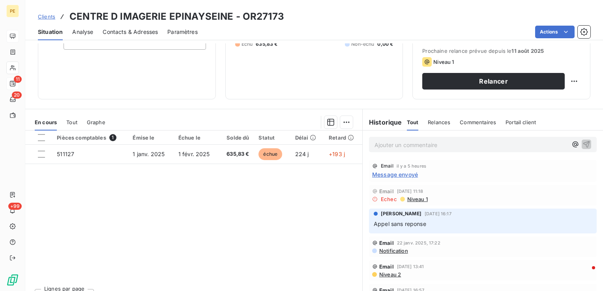
scroll to position [118, 0]
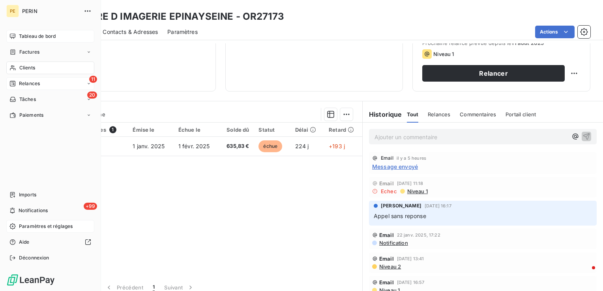
click at [32, 226] on span "Paramètres et réglages" at bounding box center [46, 226] width 54 height 7
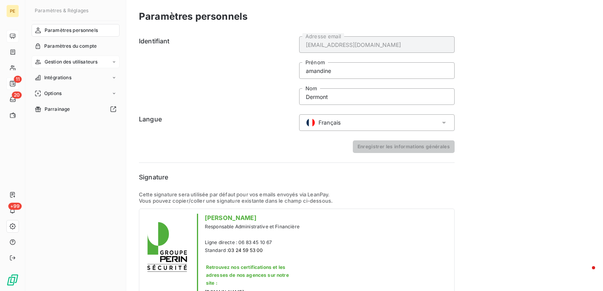
click at [71, 58] on span "Gestion des utilisateurs" at bounding box center [71, 61] width 53 height 7
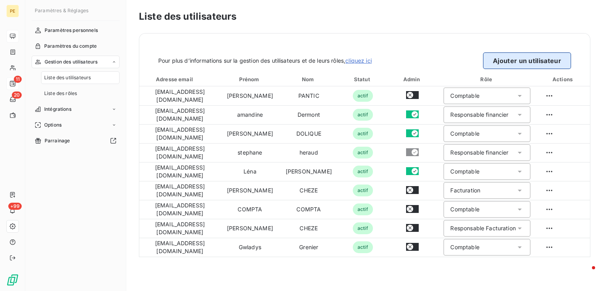
click at [540, 60] on button "Ajouter un utilisateur" at bounding box center [527, 60] width 88 height 17
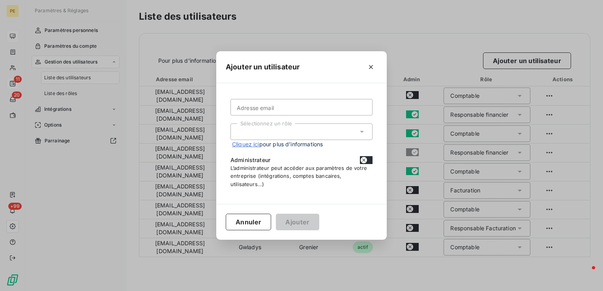
click at [282, 136] on div "Sélectionnez un rôle" at bounding box center [301, 132] width 142 height 17
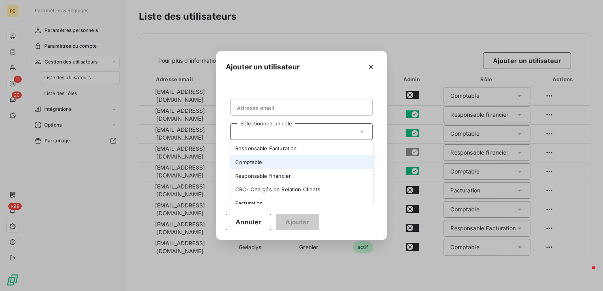
click at [262, 165] on li "Comptable" at bounding box center [301, 162] width 142 height 14
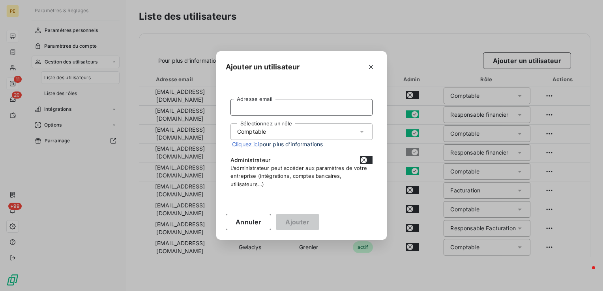
click at [266, 108] on input "Adresse email" at bounding box center [301, 107] width 142 height 17
type input "cgerthoffer@perin.fr"
click at [308, 219] on button "Ajouter" at bounding box center [297, 222] width 43 height 17
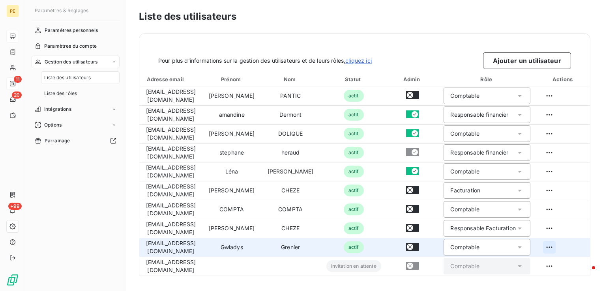
click at [549, 246] on html "PE 11 20 +99 Paramètres & Réglages Paramètres personnels Paramètres du compte G…" at bounding box center [301, 145] width 603 height 291
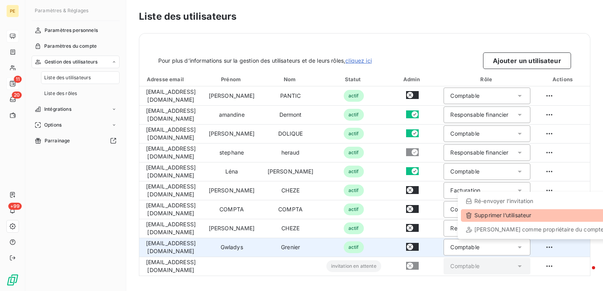
click at [483, 215] on div "Supprimer l’utilisateur" at bounding box center [535, 215] width 148 height 13
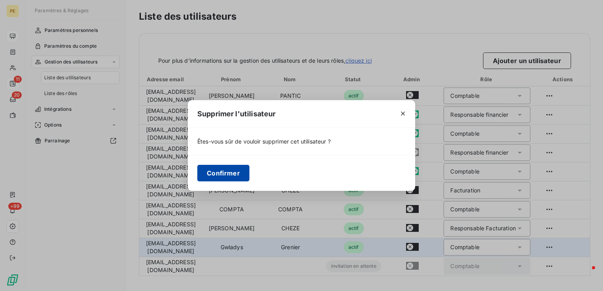
click at [241, 178] on button "Confirmer" at bounding box center [223, 173] width 52 height 17
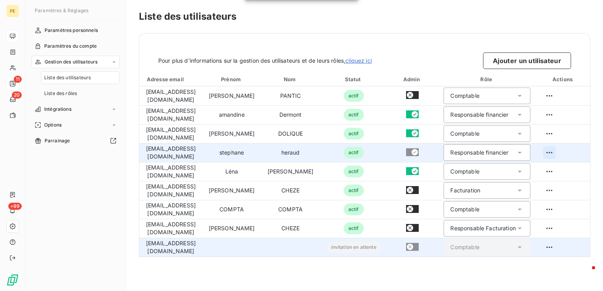
click at [554, 148] on html "PE 11 20 +99 Paramètres & Réglages Paramètres personnels Paramètres du compte G…" at bounding box center [301, 145] width 603 height 291
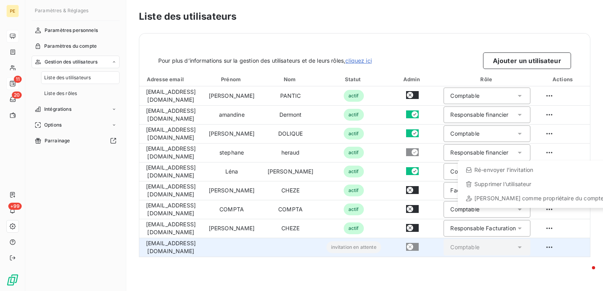
click at [210, 263] on html "PE 11 20 +99 Paramètres & Réglages Paramètres personnels Paramètres du compte G…" at bounding box center [301, 145] width 603 height 291
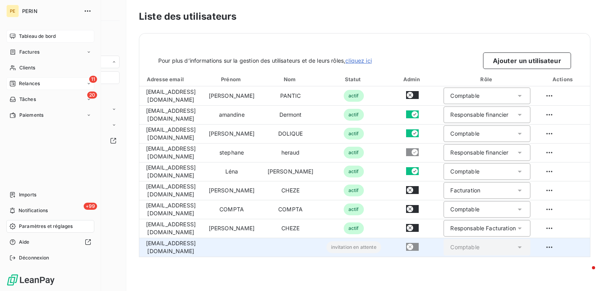
click at [28, 37] on span "Tableau de bord" at bounding box center [37, 36] width 37 height 7
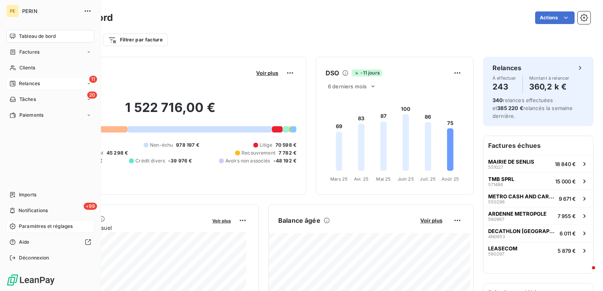
click at [32, 83] on span "Relances" at bounding box center [29, 83] width 21 height 7
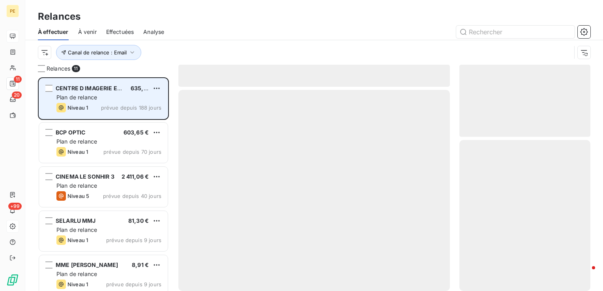
scroll to position [208, 125]
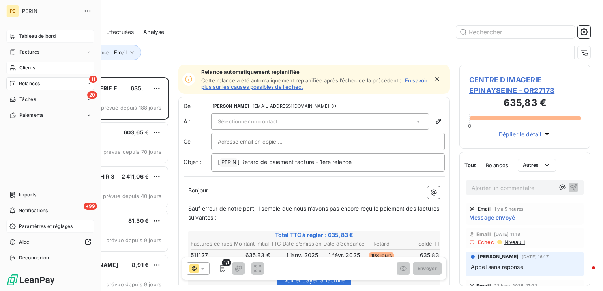
click at [29, 69] on span "Clients" at bounding box center [27, 67] width 16 height 7
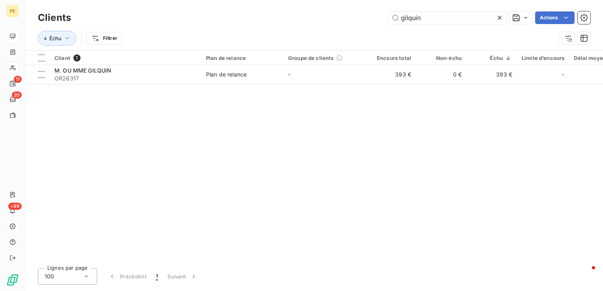
drag, startPoint x: 434, startPoint y: 21, endPoint x: 314, endPoint y: 15, distance: 120.1
click at [316, 15] on div "gilquin Actions" at bounding box center [335, 17] width 510 height 13
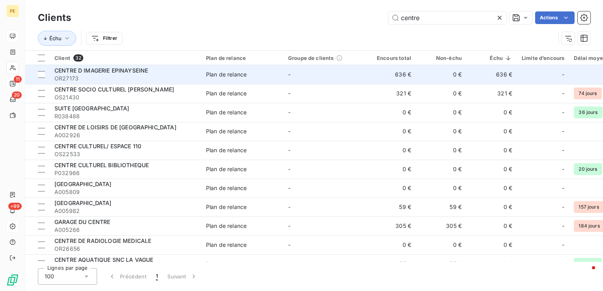
type input "centre"
click at [294, 77] on td "-" at bounding box center [324, 74] width 82 height 19
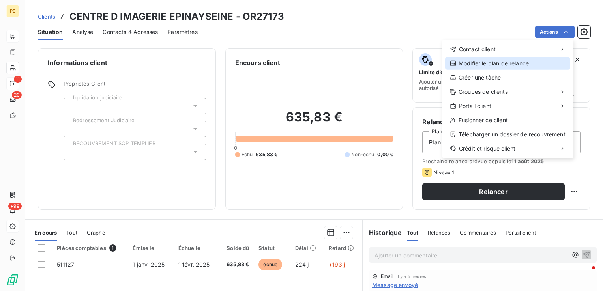
click at [480, 66] on div "Modifier le plan de relance" at bounding box center [507, 63] width 125 height 13
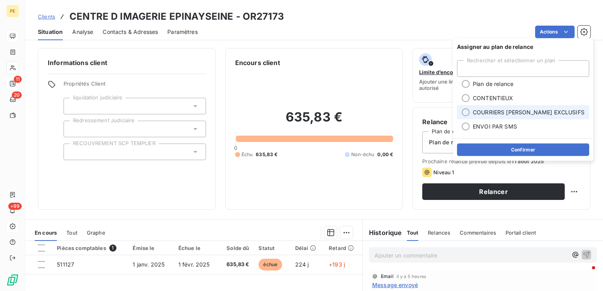
click at [473, 112] on span "COURRIERS MANUELS EXCLUSIFS" at bounding box center [529, 113] width 112 height 8
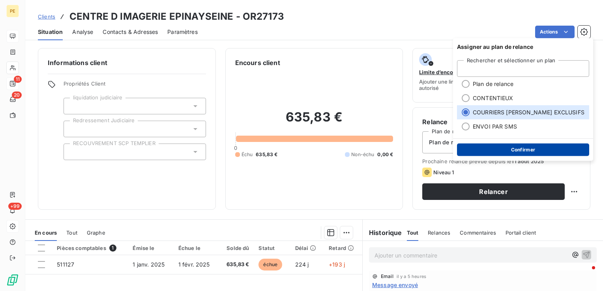
click at [492, 152] on button "Confirmer" at bounding box center [523, 150] width 132 height 13
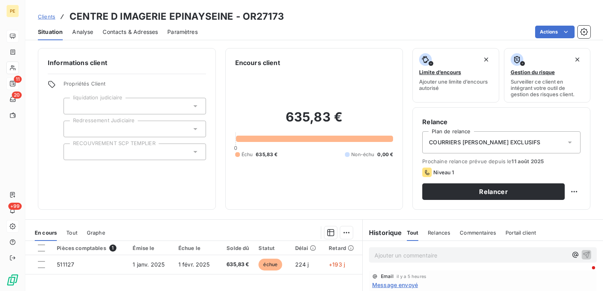
click at [400, 254] on p "Ajouter un commentaire ﻿" at bounding box center [470, 256] width 193 height 10
click at [583, 256] on icon "button" at bounding box center [586, 254] width 7 height 7
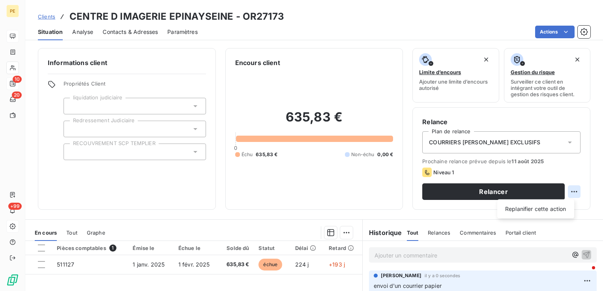
click at [567, 193] on html "PE 10 20 +99 Clients CENTRE D IMAGERIE EPINAYSEINE - OR27173 Situation Analyse …" at bounding box center [301, 145] width 603 height 291
click at [551, 208] on div "Replanifier cette action" at bounding box center [535, 209] width 71 height 13
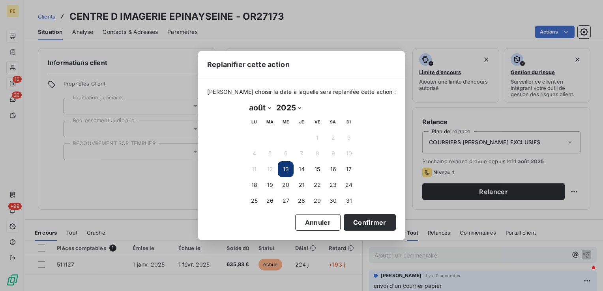
click at [255, 108] on select "janvier février mars avril mai juin juillet août septembre octobre novembre déc…" at bounding box center [259, 107] width 27 height 13
select select "8"
click at [246, 101] on select "janvier février mars avril mai juin juillet août septembre octobre novembre déc…" at bounding box center [259, 107] width 27 height 13
click at [256, 141] on button "1" at bounding box center [254, 138] width 16 height 16
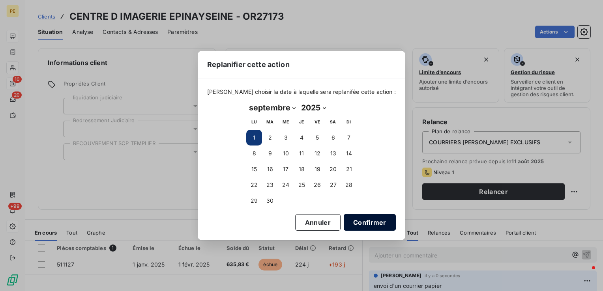
click at [361, 225] on button "Confirmer" at bounding box center [370, 222] width 52 height 17
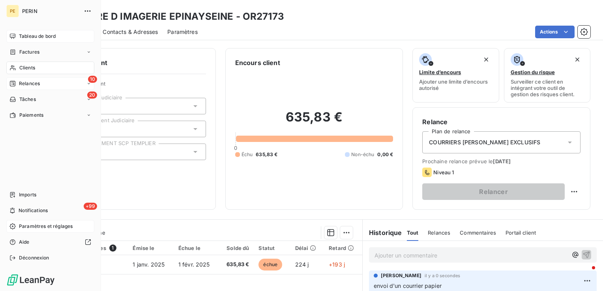
click at [32, 80] on span "Relances" at bounding box center [29, 83] width 21 height 7
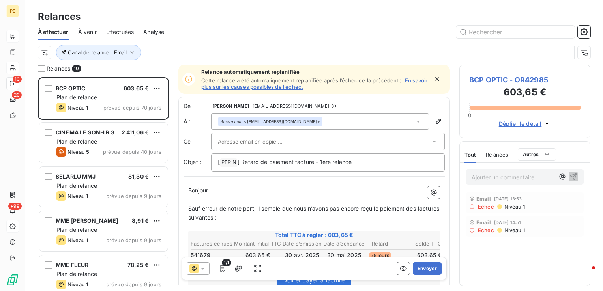
scroll to position [39, 0]
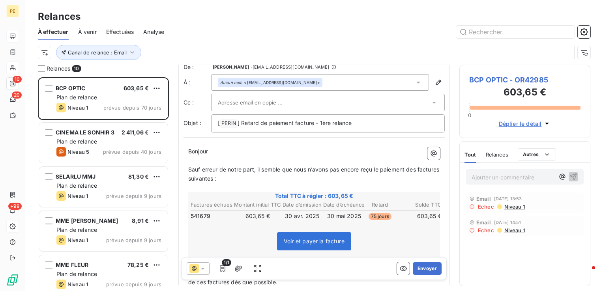
click at [487, 81] on span "BCP OPTIC - OR42985" at bounding box center [524, 80] width 111 height 11
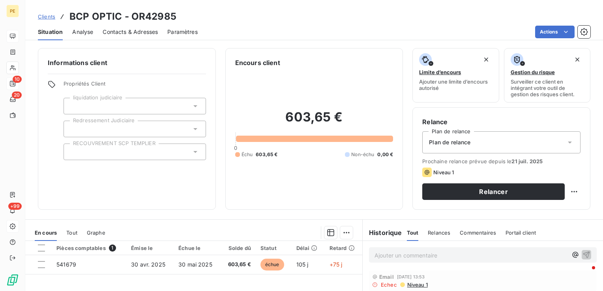
click at [128, 32] on span "Contacts & Adresses" at bounding box center [130, 32] width 55 height 8
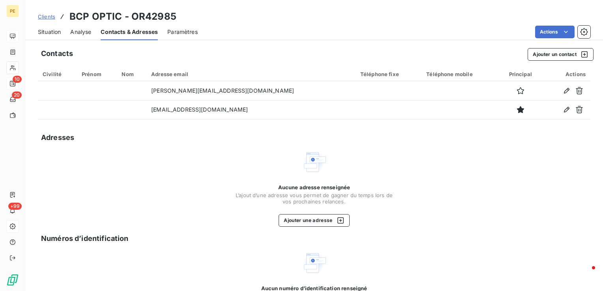
click at [51, 34] on span "Situation" at bounding box center [49, 32] width 23 height 8
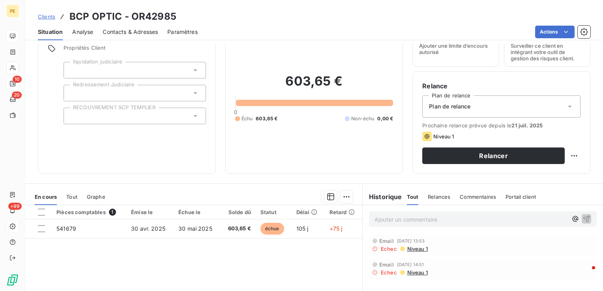
scroll to position [79, 0]
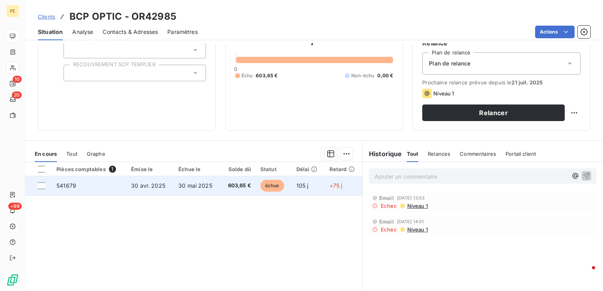
click at [147, 182] on span "30 avr. 2025" at bounding box center [148, 185] width 34 height 7
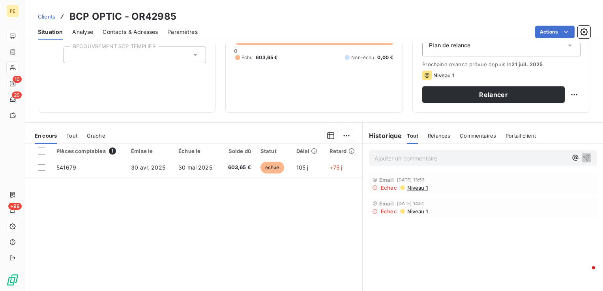
scroll to position [85, 0]
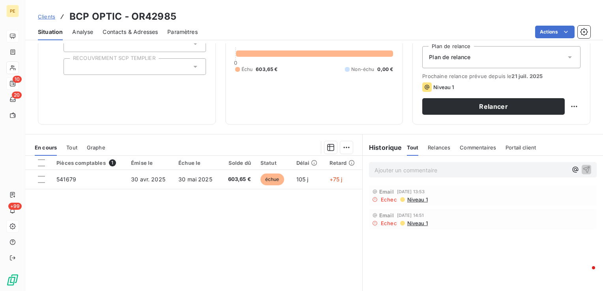
click at [131, 34] on span "Contacts & Adresses" at bounding box center [130, 32] width 55 height 8
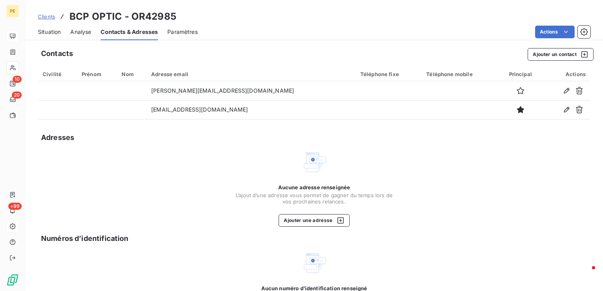
click at [49, 30] on span "Situation" at bounding box center [49, 32] width 23 height 8
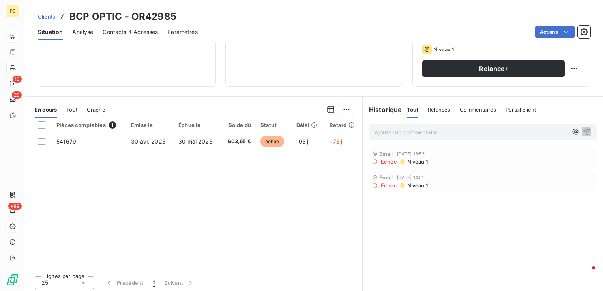
scroll to position [125, 0]
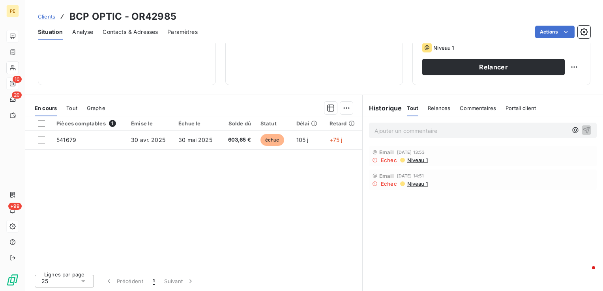
click at [420, 160] on span "Niveau 1" at bounding box center [416, 160] width 21 height 6
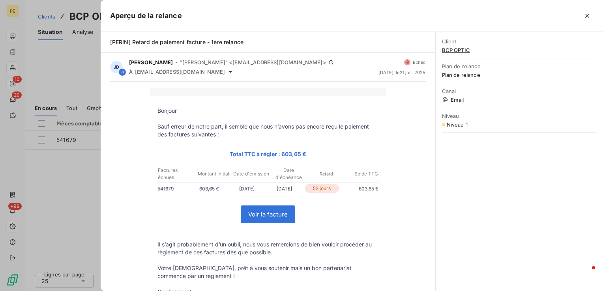
click at [101, 206] on div "Bonjour Sauf erreur de notre part, il semble que nous n’avons pas encore reçu l…" at bounding box center [268, 264] width 335 height 365
click at [586, 17] on icon "button" at bounding box center [587, 16] width 8 height 8
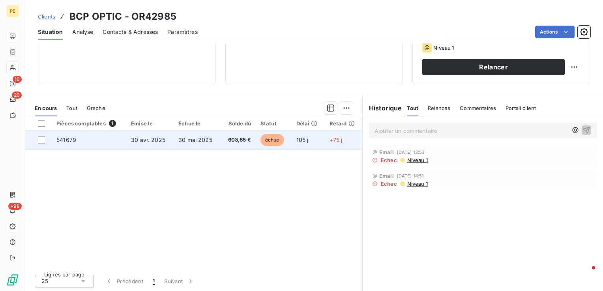
click at [133, 140] on span "30 avr. 2025" at bounding box center [148, 140] width 34 height 7
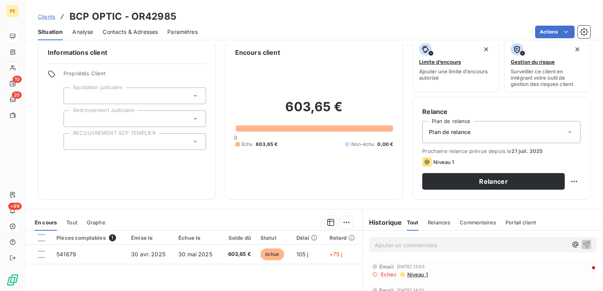
scroll to position [6, 0]
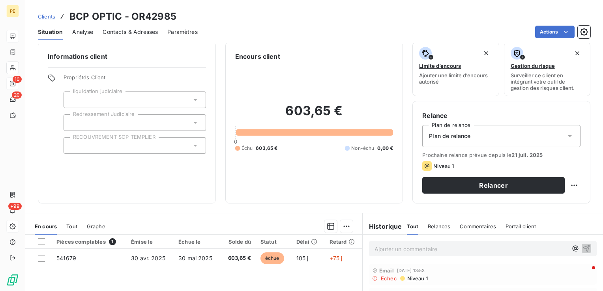
click at [123, 27] on div "Contacts & Adresses" at bounding box center [130, 32] width 55 height 17
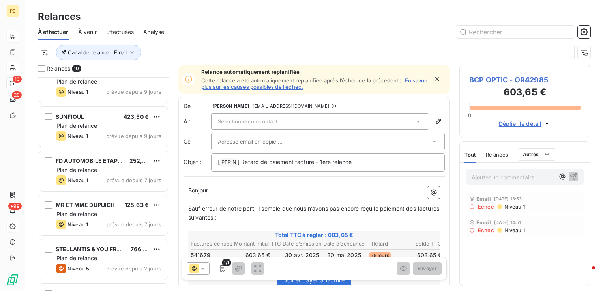
scroll to position [228, 0]
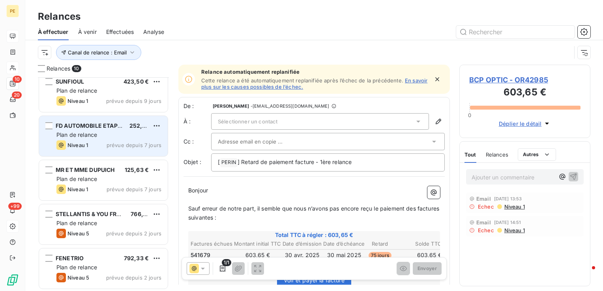
click at [120, 140] on div "Niveau 1 prévue depuis 7 jours" at bounding box center [108, 144] width 105 height 9
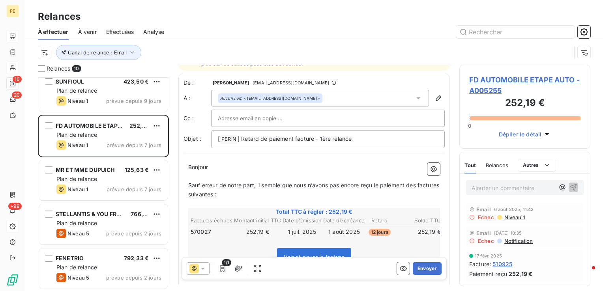
scroll to position [79, 0]
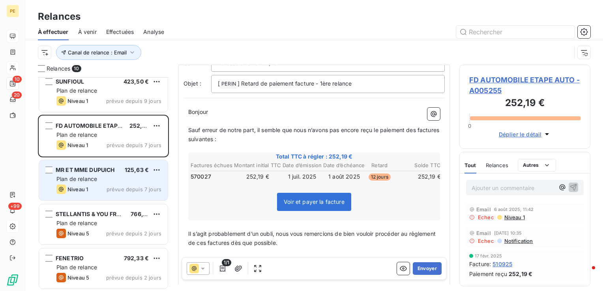
click at [112, 175] on div "Plan de relance" at bounding box center [108, 179] width 105 height 8
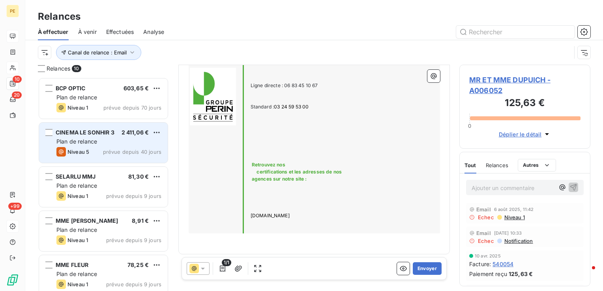
click at [100, 145] on div "Plan de relance" at bounding box center [108, 142] width 105 height 8
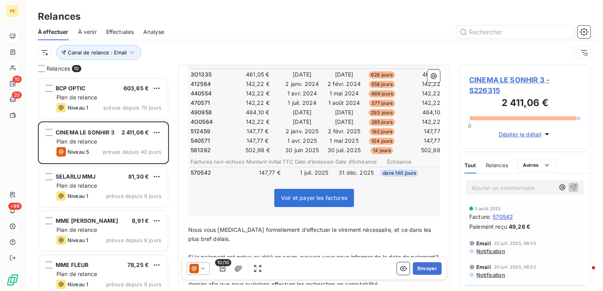
scroll to position [158, 0]
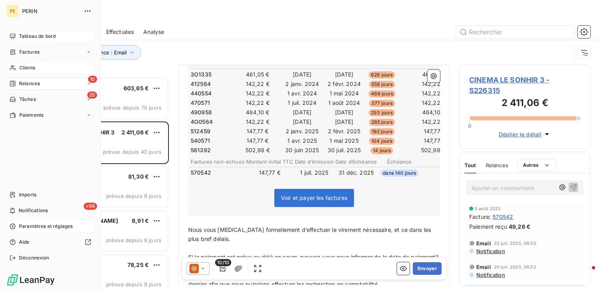
drag, startPoint x: 30, startPoint y: 67, endPoint x: 84, endPoint y: 65, distance: 54.1
click at [30, 67] on span "Clients" at bounding box center [27, 67] width 16 height 7
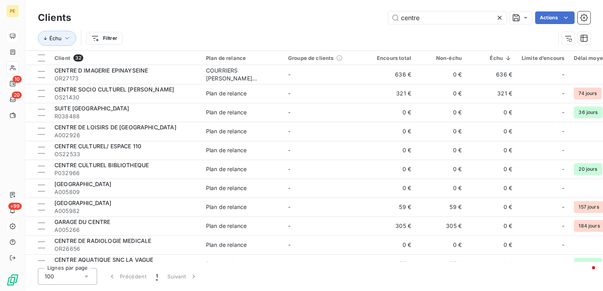
drag, startPoint x: 440, startPoint y: 16, endPoint x: 308, endPoint y: 8, distance: 132.8
click at [309, 8] on div "Clients centre Actions Échu Filtrer" at bounding box center [314, 25] width 578 height 51
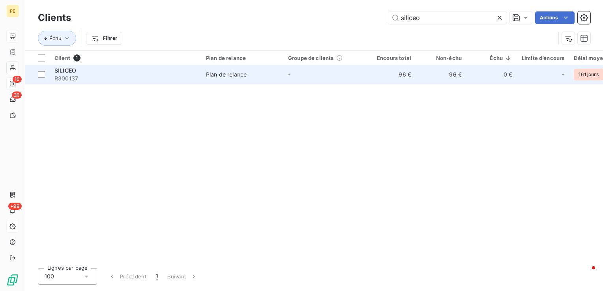
type input "siliceo"
click at [222, 69] on td "Plan de relance" at bounding box center [242, 74] width 82 height 19
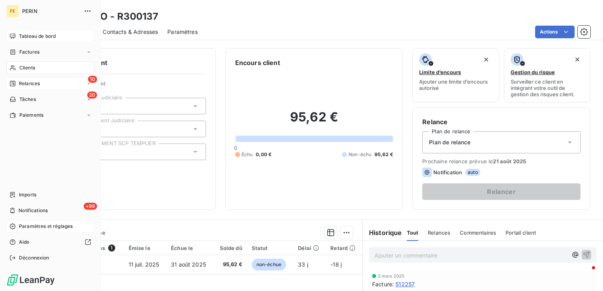
drag, startPoint x: 32, startPoint y: 69, endPoint x: 46, endPoint y: 65, distance: 15.1
click at [32, 69] on span "Clients" at bounding box center [27, 67] width 16 height 7
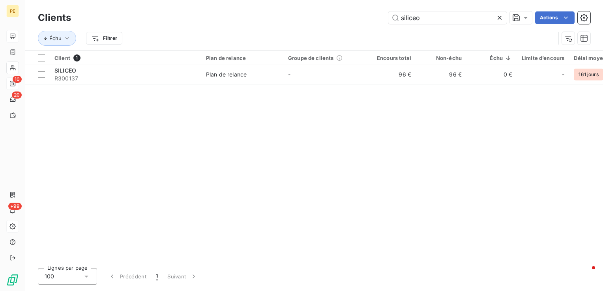
drag, startPoint x: 425, startPoint y: 20, endPoint x: 211, endPoint y: 17, distance: 213.5
click at [215, 15] on div "siliceo Actions" at bounding box center [335, 17] width 510 height 13
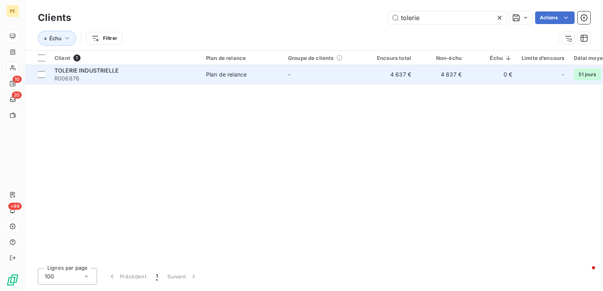
type input "tolerie"
click at [352, 83] on td "-" at bounding box center [324, 74] width 82 height 19
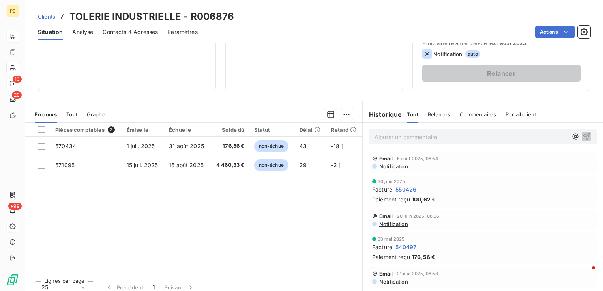
scroll to position [125, 0]
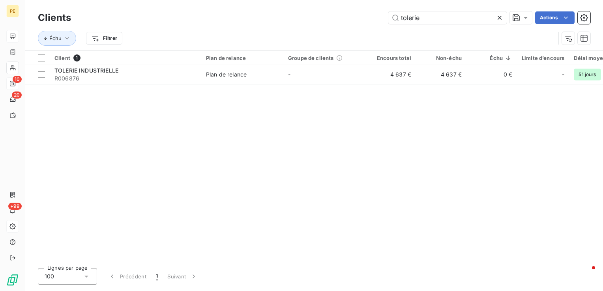
drag, startPoint x: 450, startPoint y: 21, endPoint x: 179, endPoint y: 15, distance: 271.1
click at [262, 22] on div "tolerie Actions" at bounding box center [335, 17] width 510 height 13
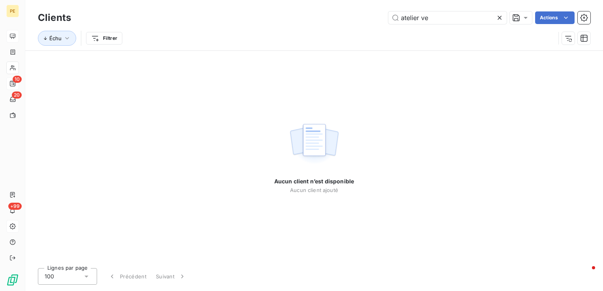
drag, startPoint x: 473, startPoint y: 21, endPoint x: 328, endPoint y: 21, distance: 144.8
click at [330, 21] on div "atelier ve Actions" at bounding box center [335, 17] width 510 height 13
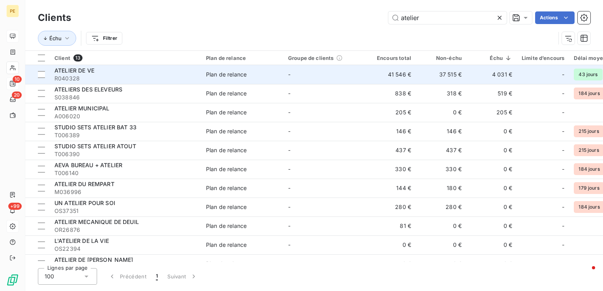
type input "atelier"
click at [389, 67] on td "41 546 €" at bounding box center [390, 74] width 51 height 19
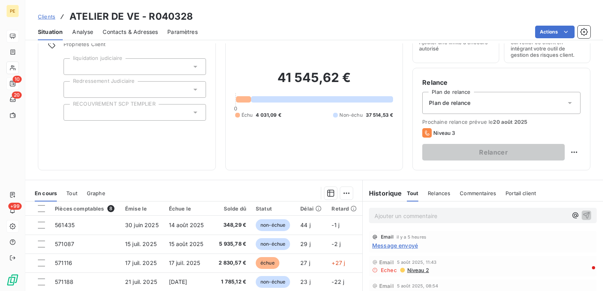
scroll to position [79, 0]
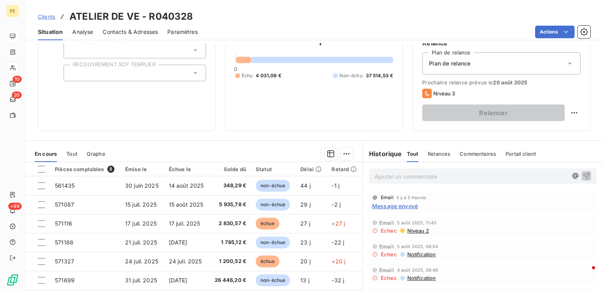
click at [407, 202] on span "Message envoyé" at bounding box center [395, 206] width 46 height 8
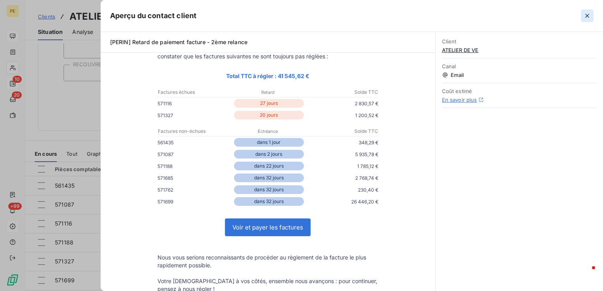
click at [590, 13] on icon "button" at bounding box center [587, 16] width 8 height 8
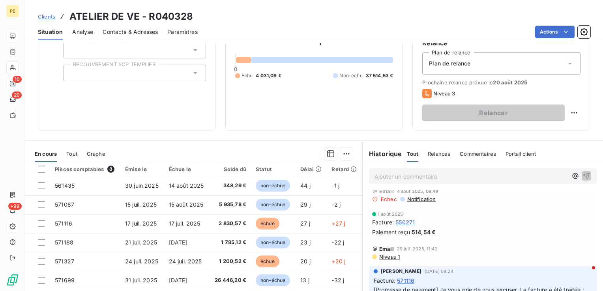
scroll to position [0, 0]
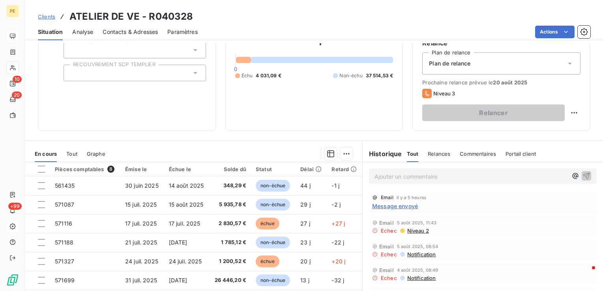
click at [415, 229] on span "Niveau 2" at bounding box center [417, 231] width 22 height 6
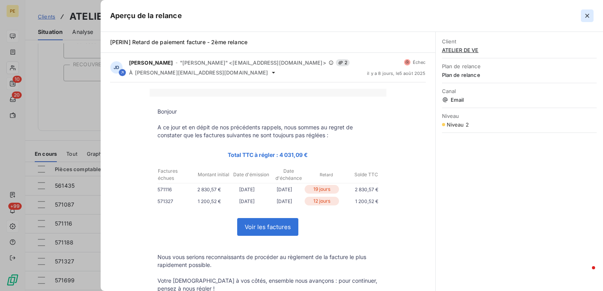
click at [584, 17] on icon "button" at bounding box center [587, 16] width 8 height 8
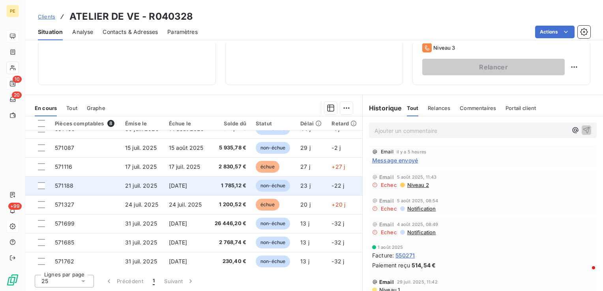
scroll to position [17, 0]
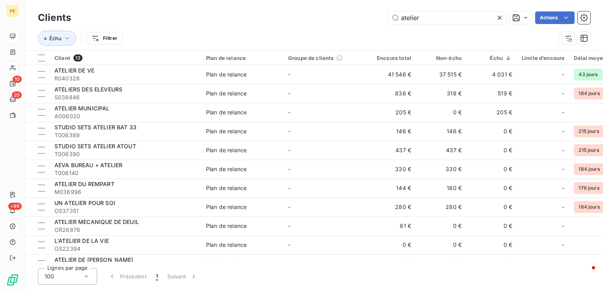
drag, startPoint x: 428, startPoint y: 20, endPoint x: 226, endPoint y: 23, distance: 201.7
click at [227, 23] on div "atelier Actions" at bounding box center [335, 17] width 510 height 13
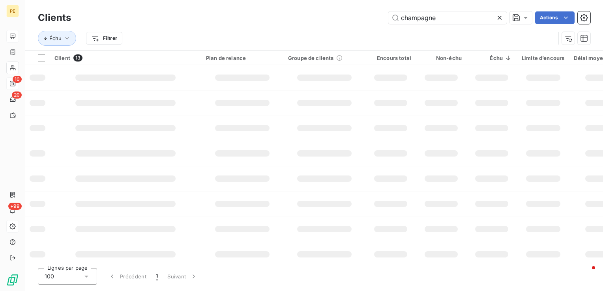
type input "champagne"
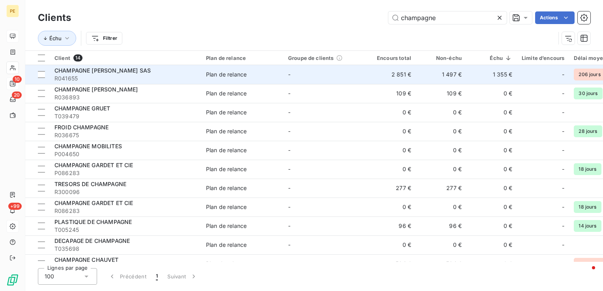
click at [413, 76] on td "2 851 €" at bounding box center [390, 74] width 51 height 19
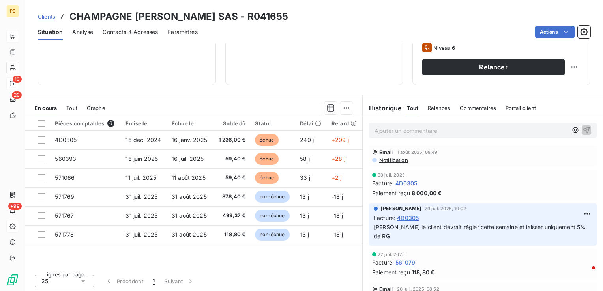
scroll to position [85, 0]
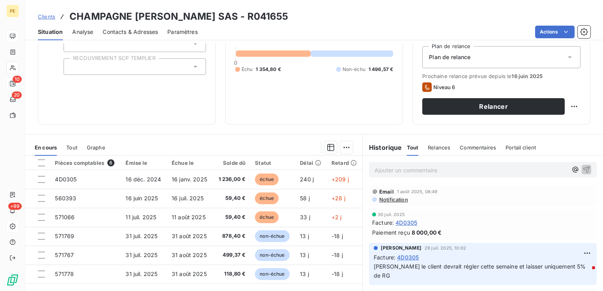
click at [391, 200] on span "Notification" at bounding box center [393, 199] width 30 height 6
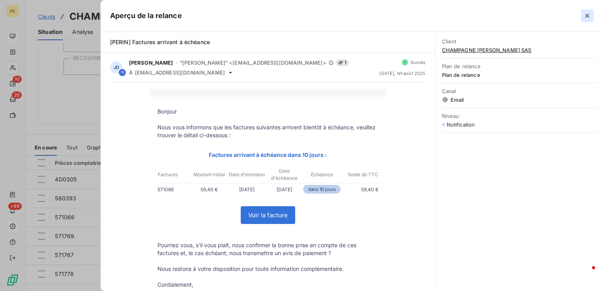
click at [591, 16] on icon "button" at bounding box center [587, 16] width 8 height 8
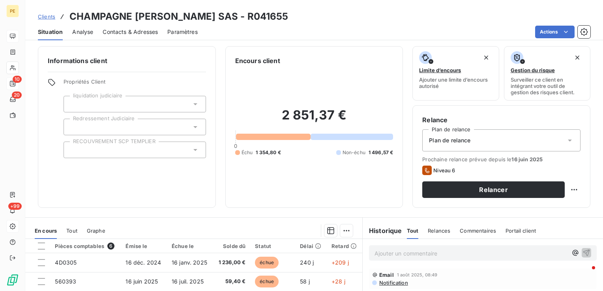
scroll to position [0, 0]
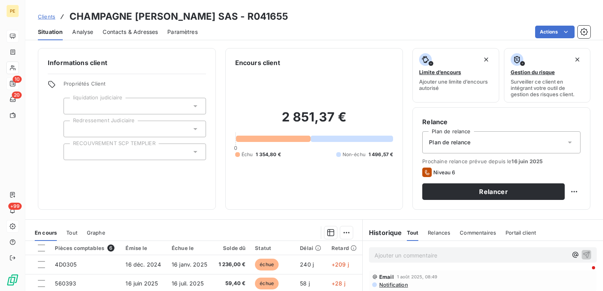
click at [147, 37] on div "Contacts & Adresses" at bounding box center [130, 32] width 55 height 17
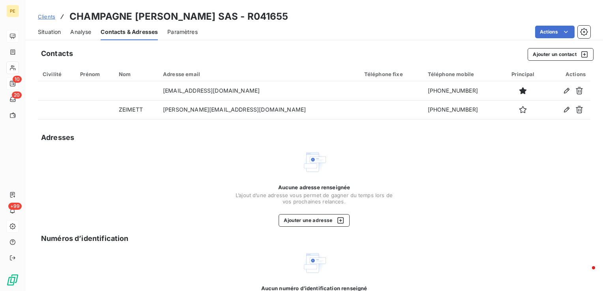
click at [41, 33] on span "Situation" at bounding box center [49, 32] width 23 height 8
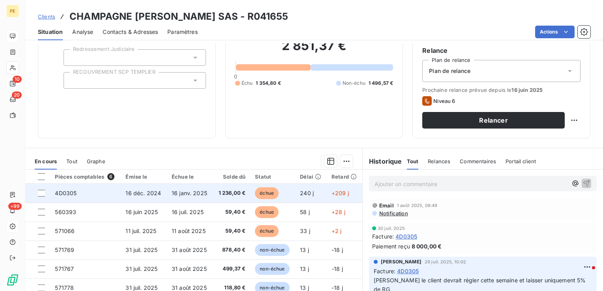
scroll to position [85, 0]
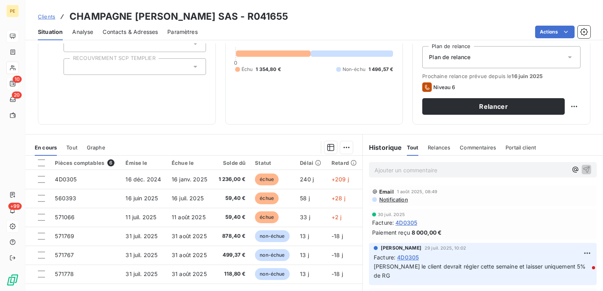
click at [431, 166] on p "Ajouter un commentaire ﻿" at bounding box center [470, 170] width 193 height 10
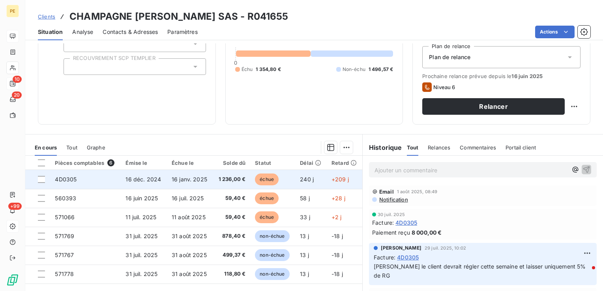
click at [187, 176] on span "16 janv. 2025" at bounding box center [190, 179] width 36 height 7
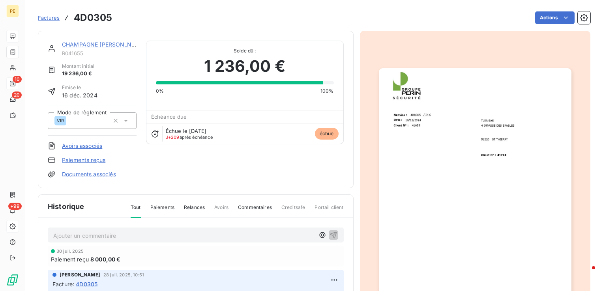
click at [129, 231] on p "Ajouter un commentaire ﻿" at bounding box center [183, 236] width 261 height 10
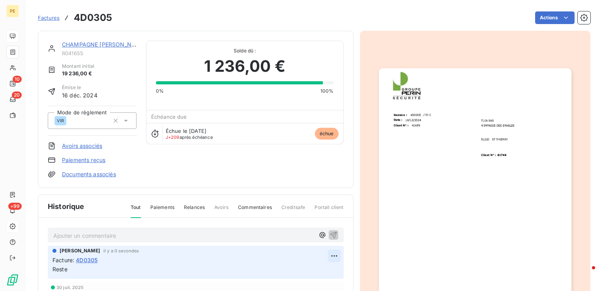
click at [327, 251] on html "PE 10 20 +99 Factures 4D0305 Actions CHAMPAGNE LECLERC BRIANT SAS R041655 Monta…" at bounding box center [301, 145] width 603 height 291
click at [300, 240] on div "Supprimer" at bounding box center [306, 238] width 44 height 13
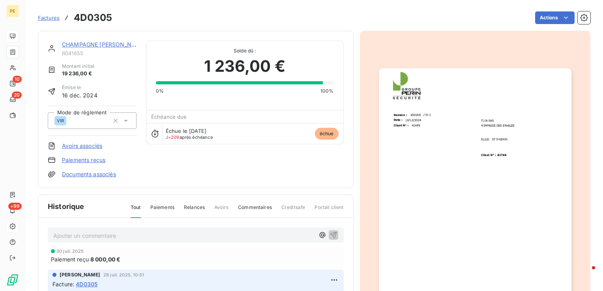
click at [87, 239] on p "Ajouter un commentaire ﻿" at bounding box center [183, 236] width 261 height 10
click at [329, 234] on icon "button" at bounding box center [333, 235] width 8 height 8
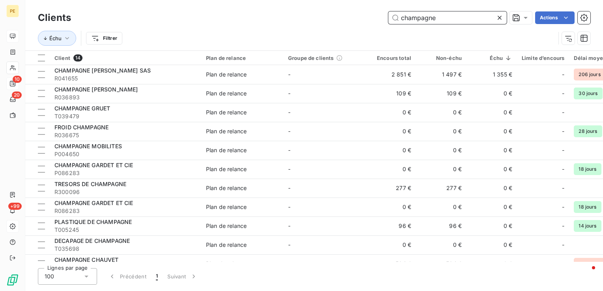
drag, startPoint x: 403, startPoint y: 20, endPoint x: 142, endPoint y: 13, distance: 261.7
click at [182, 19] on div "champagne Actions" at bounding box center [335, 17] width 510 height 13
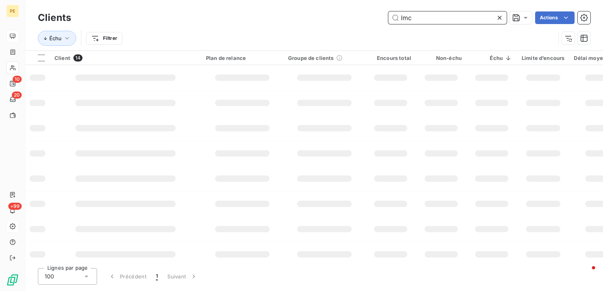
type input "lmc"
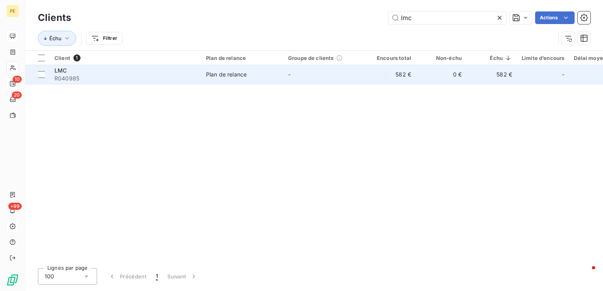
click at [367, 69] on td "582 €" at bounding box center [390, 74] width 51 height 19
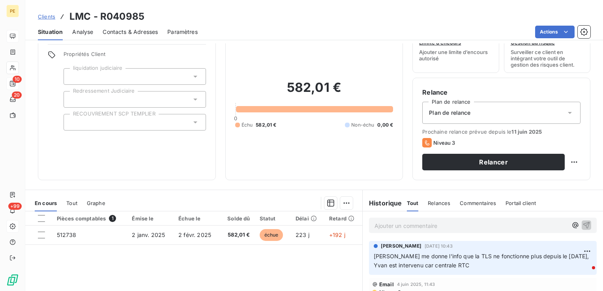
scroll to position [79, 0]
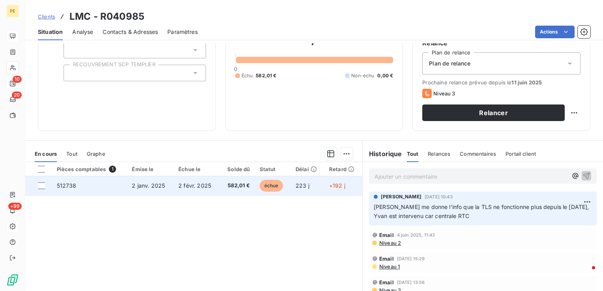
click at [155, 193] on td "2 janv. 2025" at bounding box center [150, 185] width 47 height 19
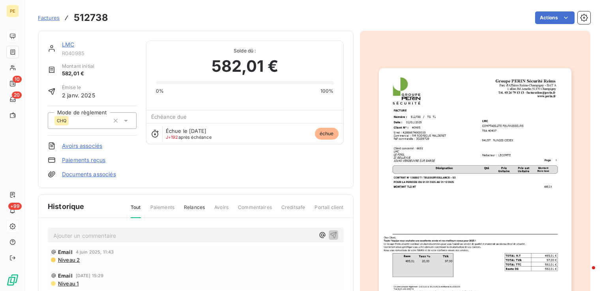
click at [415, 159] on img "button" at bounding box center [475, 204] width 193 height 272
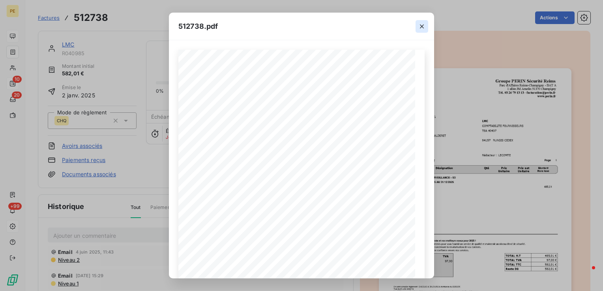
click at [423, 27] on icon "button" at bounding box center [422, 26] width 8 height 8
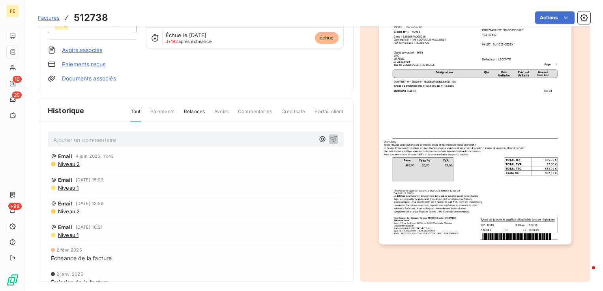
scroll to position [99, 0]
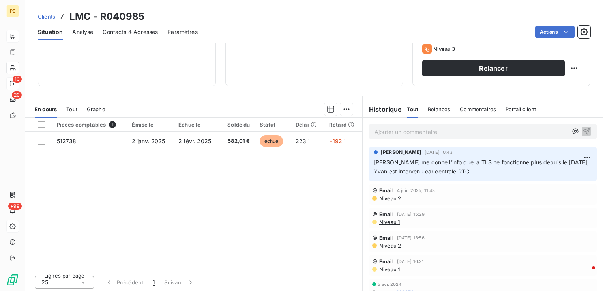
scroll to position [125, 0]
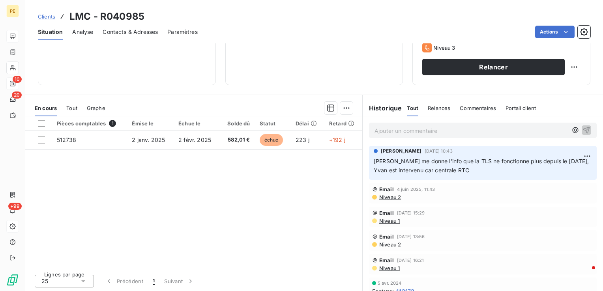
click at [392, 198] on span "Niveau 2" at bounding box center [389, 197] width 22 height 6
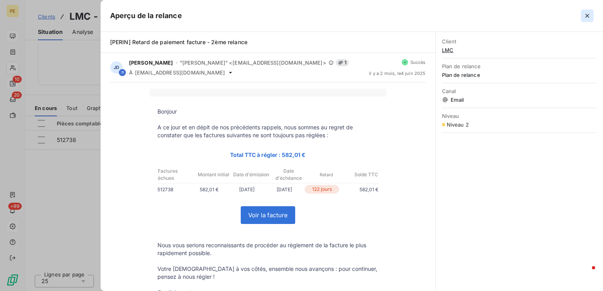
click at [589, 17] on icon "button" at bounding box center [587, 16] width 4 height 4
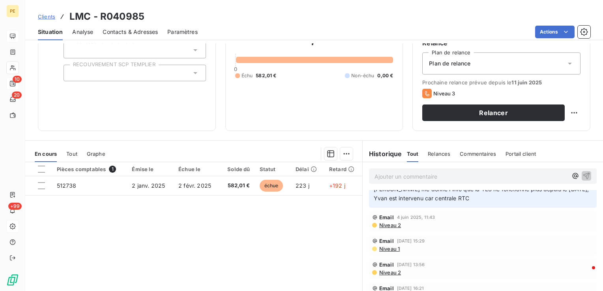
scroll to position [0, 0]
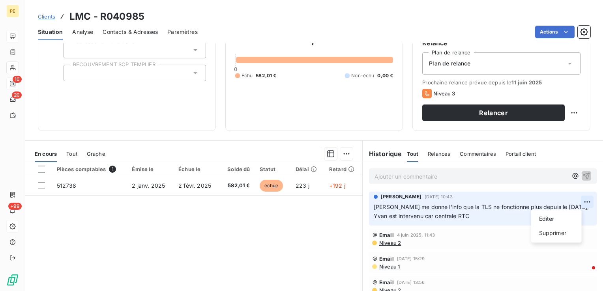
click at [574, 201] on html "PE 10 20 +99 Clients LMC - R040985 Situation Analyse Contacts & Adresses Paramè…" at bounding box center [301, 145] width 603 height 291
click at [554, 221] on div "Editer" at bounding box center [556, 219] width 44 height 13
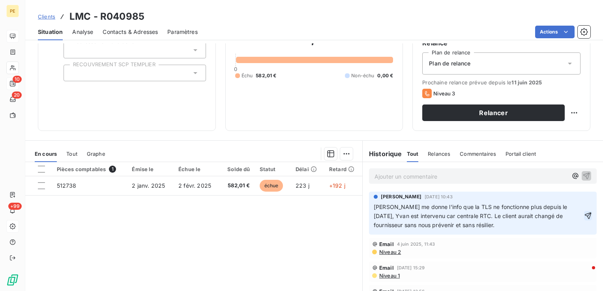
click at [585, 214] on icon "button" at bounding box center [588, 216] width 7 height 7
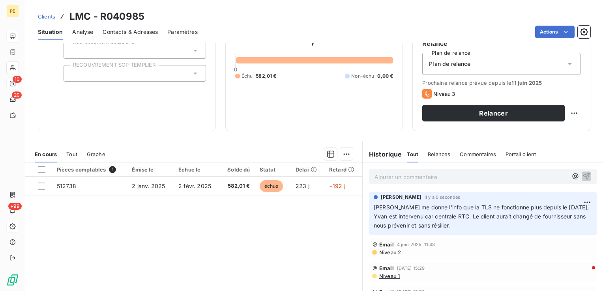
scroll to position [79, 0]
click at [575, 201] on html "PE 10 20 +99 Clients LMC - R040985 Situation Analyse Contacts & Adresses Paramè…" at bounding box center [301, 145] width 603 height 291
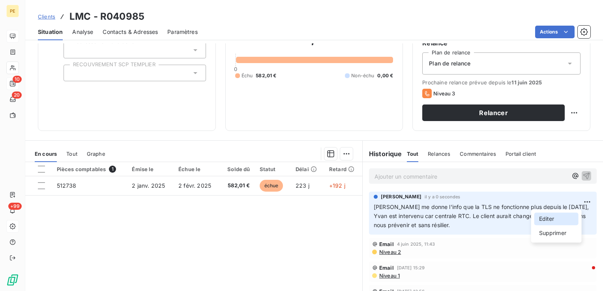
click at [554, 218] on div "Editer" at bounding box center [556, 219] width 44 height 13
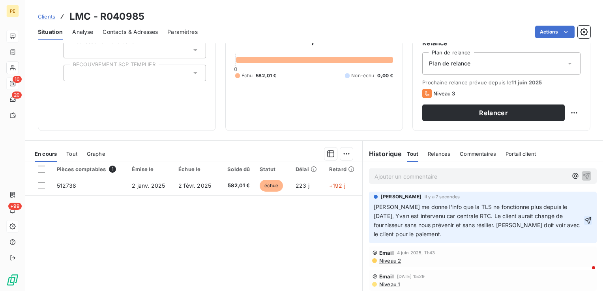
click at [585, 220] on icon "button" at bounding box center [588, 220] width 7 height 7
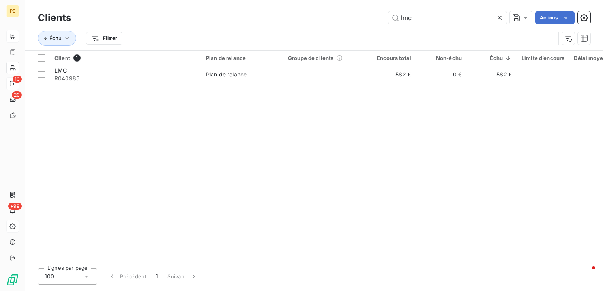
drag, startPoint x: 424, startPoint y: 17, endPoint x: 316, endPoint y: 17, distance: 107.3
click at [317, 16] on div "lmc Actions" at bounding box center [335, 17] width 510 height 13
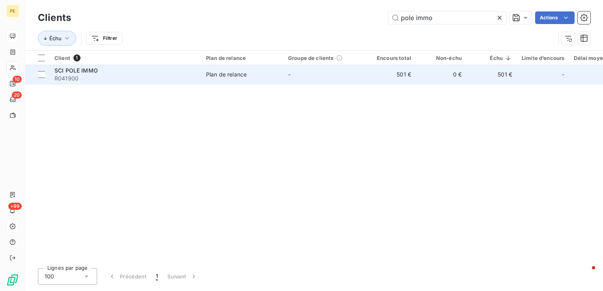
type input "pole immo"
click at [437, 77] on td "0 €" at bounding box center [441, 74] width 51 height 19
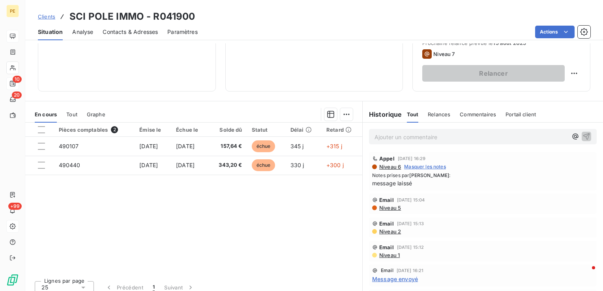
click at [540, 170] on div "Appel 8 août 2025, 16:29 Niveau 6 Masquer les notes Notes prises par Emily-Joha…" at bounding box center [482, 171] width 221 height 32
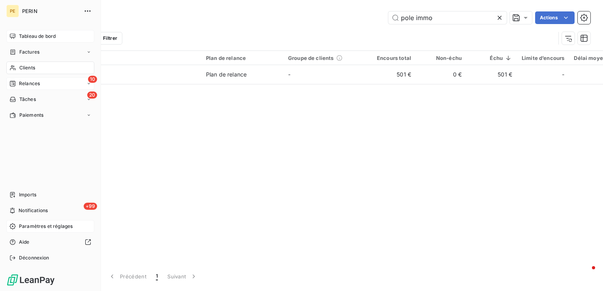
click at [30, 84] on span "Relances" at bounding box center [29, 83] width 21 height 7
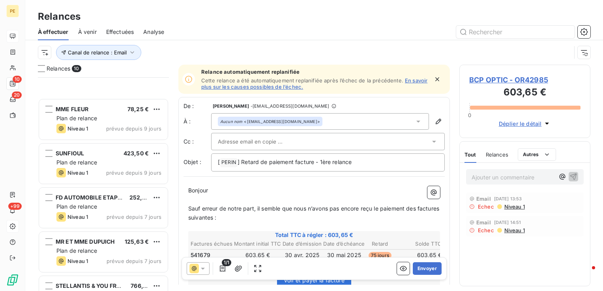
scroll to position [228, 0]
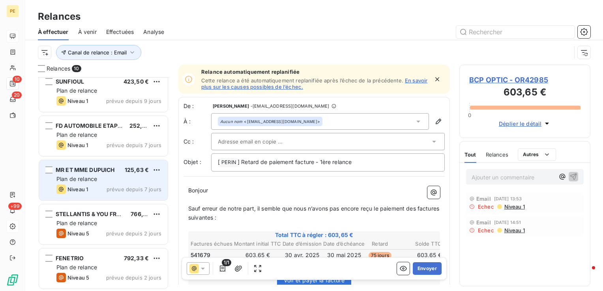
click at [96, 188] on div "Niveau 1 prévue depuis 7 jours" at bounding box center [108, 189] width 105 height 9
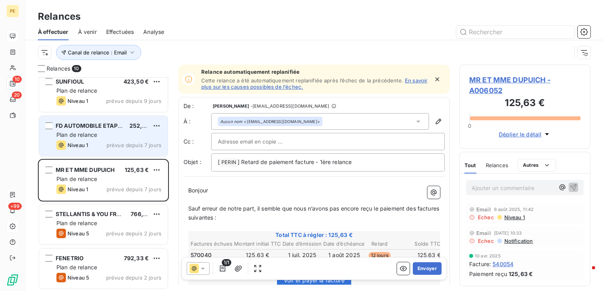
click at [90, 137] on span "Plan de relance" at bounding box center [76, 134] width 41 height 7
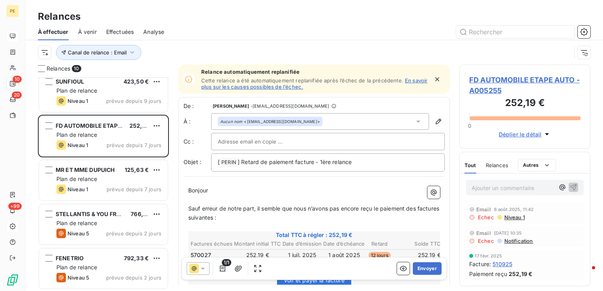
click at [519, 217] on span "Niveau 1" at bounding box center [513, 217] width 21 height 6
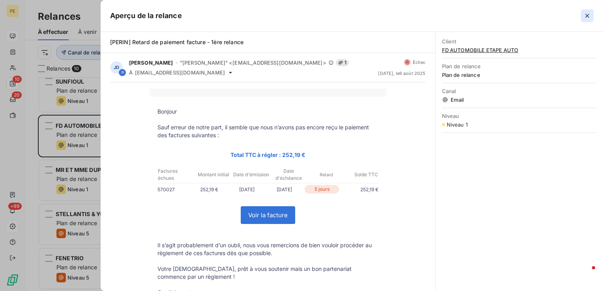
click at [590, 21] on button "button" at bounding box center [587, 15] width 13 height 13
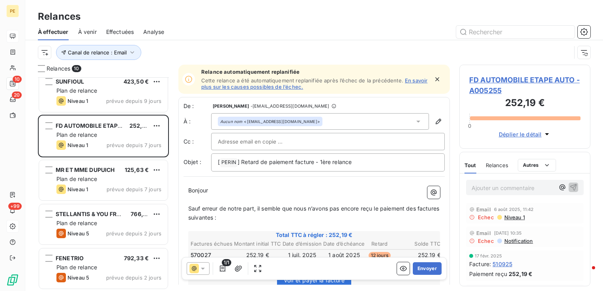
click at [489, 79] on span "FD AUTOMOBILE ETAPE AUTO - A005255" at bounding box center [524, 85] width 111 height 21
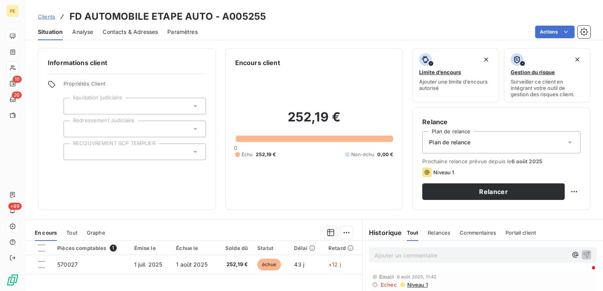
click at [142, 33] on span "Contacts & Adresses" at bounding box center [130, 32] width 55 height 8
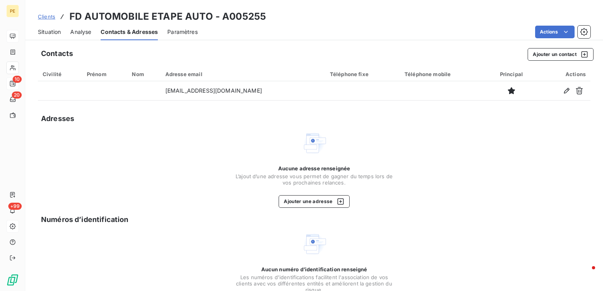
click at [55, 33] on span "Situation" at bounding box center [49, 32] width 23 height 8
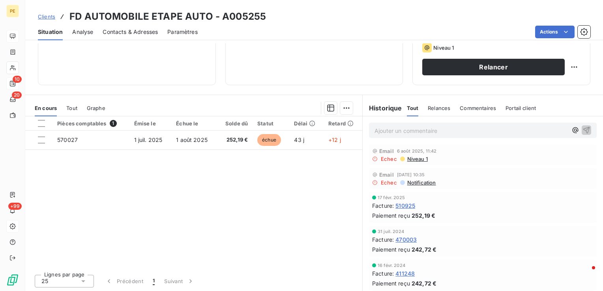
scroll to position [2, 0]
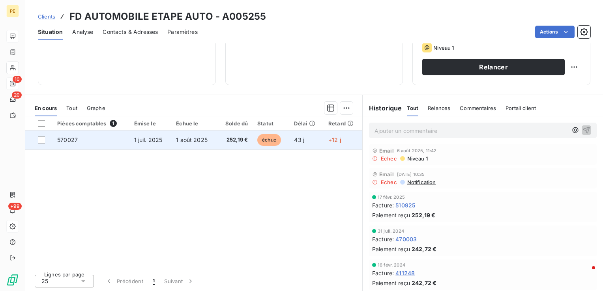
click at [162, 146] on td "1 juil. 2025" at bounding box center [150, 140] width 42 height 19
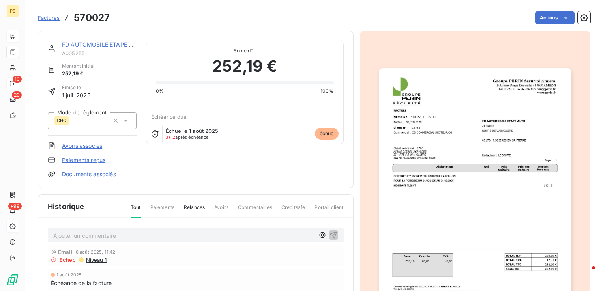
click at [438, 172] on img "button" at bounding box center [475, 204] width 193 height 272
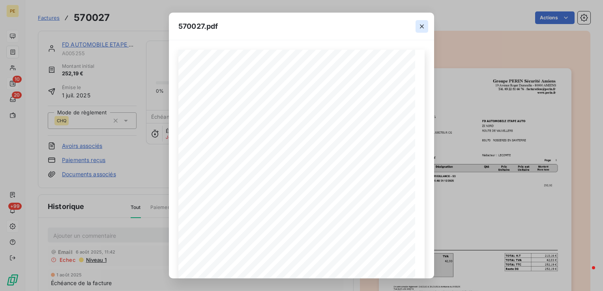
click at [423, 23] on icon "button" at bounding box center [422, 26] width 8 height 8
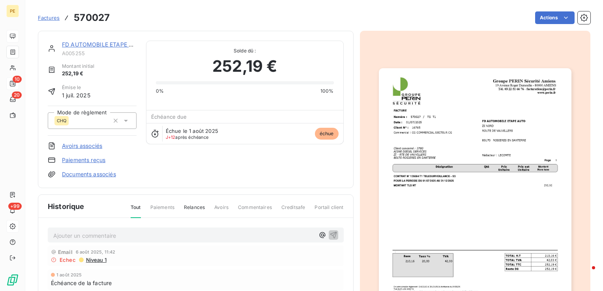
click at [492, 125] on img "button" at bounding box center [475, 204] width 193 height 272
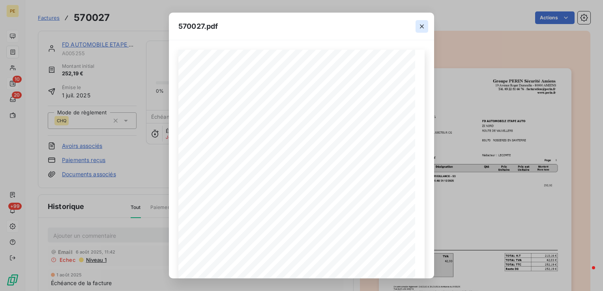
click at [420, 28] on icon "button" at bounding box center [422, 26] width 8 height 8
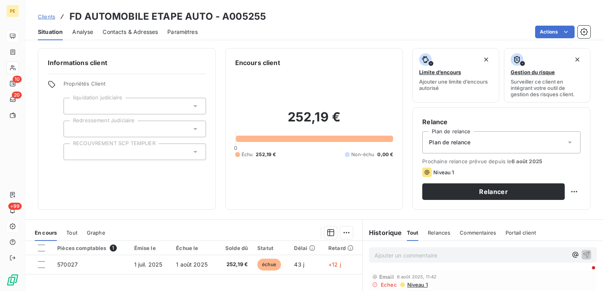
click at [124, 37] on div "Contacts & Adresses" at bounding box center [130, 32] width 55 height 17
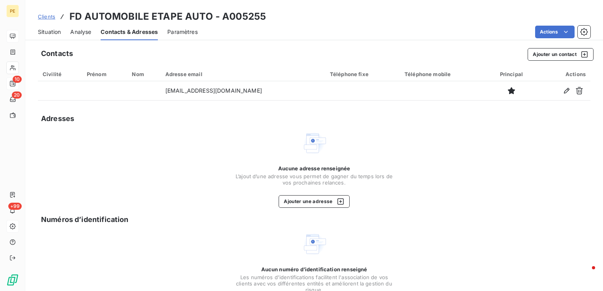
click at [53, 34] on span "Situation" at bounding box center [49, 32] width 23 height 8
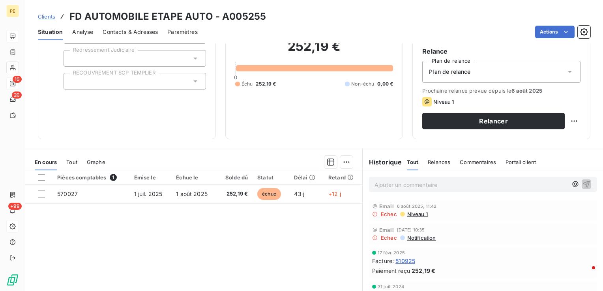
scroll to position [46, 0]
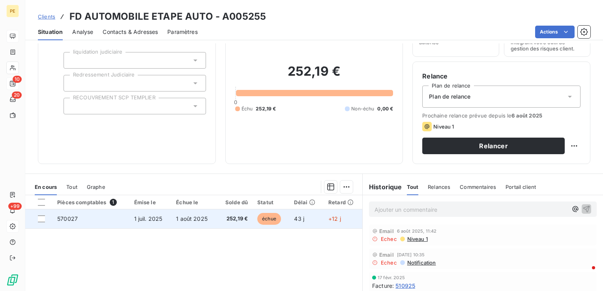
click at [153, 222] on td "1 juil. 2025" at bounding box center [150, 219] width 42 height 19
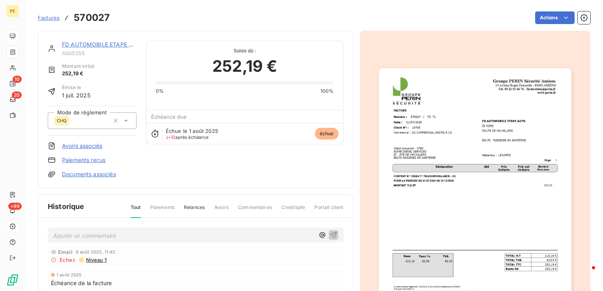
click at [426, 152] on img "button" at bounding box center [475, 204] width 193 height 272
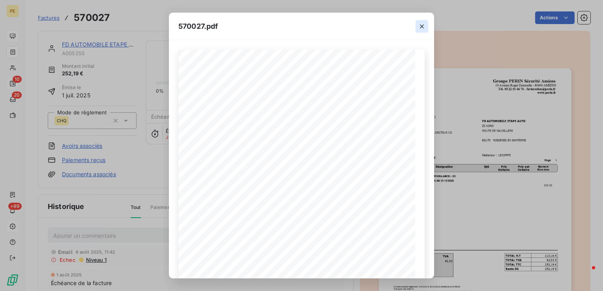
click at [420, 28] on icon "button" at bounding box center [422, 26] width 8 height 8
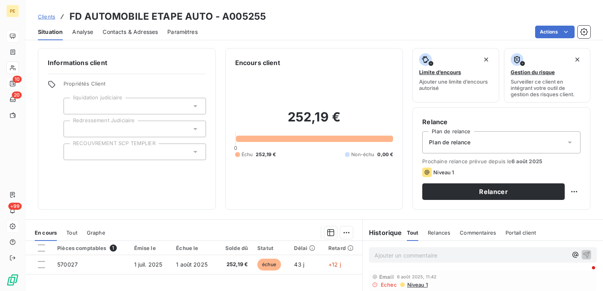
scroll to position [39, 0]
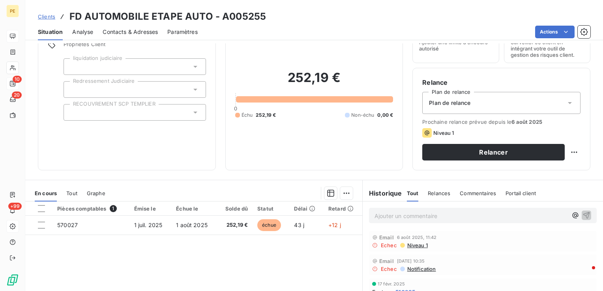
click at [150, 33] on span "Contacts & Adresses" at bounding box center [130, 32] width 55 height 8
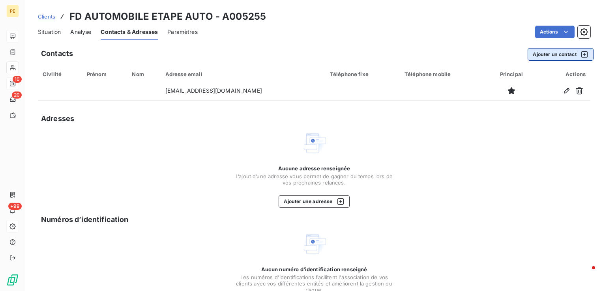
click at [568, 56] on button "Ajouter un contact" at bounding box center [561, 54] width 66 height 13
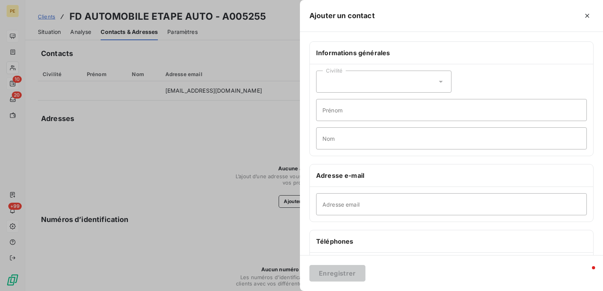
click at [352, 78] on div "Civilité" at bounding box center [383, 82] width 135 height 22
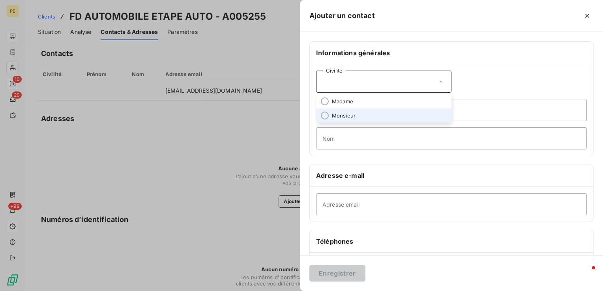
click at [332, 115] on span "Monsieur" at bounding box center [344, 115] width 24 height 7
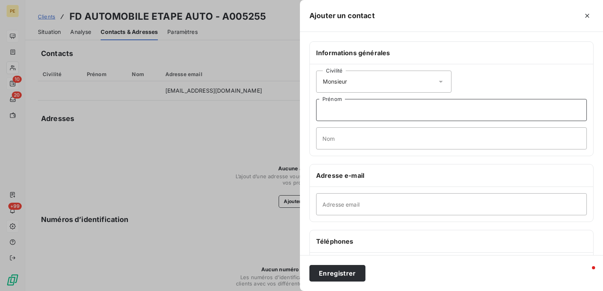
click at [351, 114] on input "Prénom" at bounding box center [451, 110] width 271 height 22
type input "Amaury"
click at [352, 135] on input "Nom" at bounding box center [451, 138] width 271 height 22
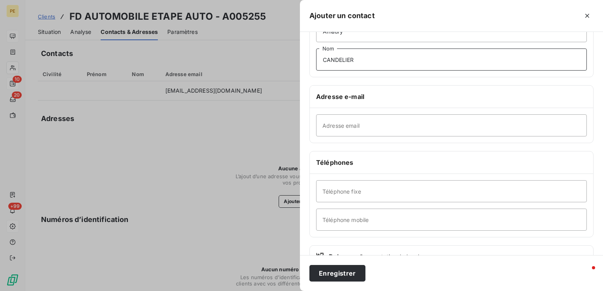
type input "CANDELIER"
click at [336, 124] on input "Adresse email" at bounding box center [451, 125] width 271 height 22
type input "acandelier@gueudet.fr"
click at [337, 276] on button "Enregistrer" at bounding box center [337, 273] width 56 height 17
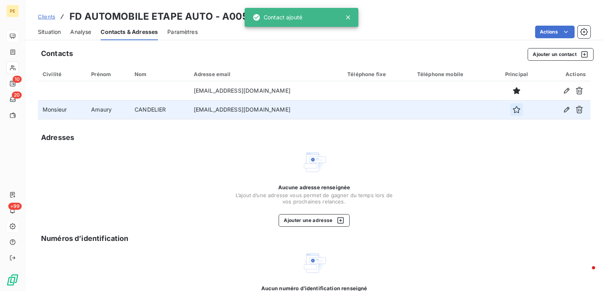
click at [513, 110] on icon "button" at bounding box center [517, 110] width 8 height 8
click at [410, 145] on div "Contacts Ajouter un contact Civilité Prénom Nom Adresse email Téléphone fixe Té…" at bounding box center [314, 194] width 578 height 303
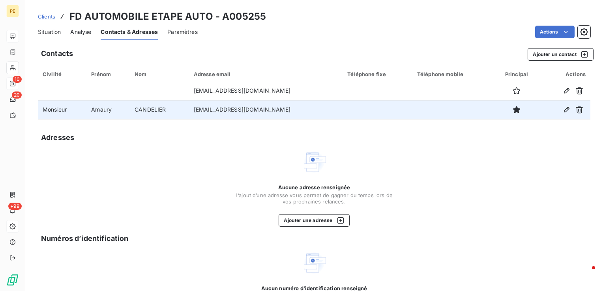
click at [46, 33] on span "Situation" at bounding box center [49, 32] width 23 height 8
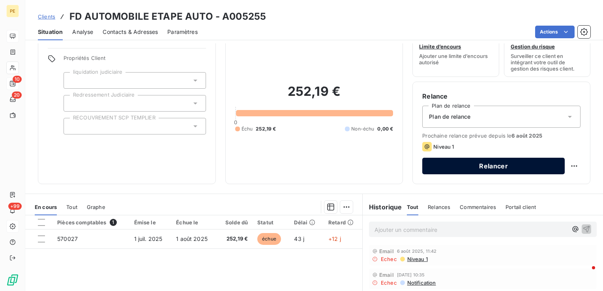
scroll to position [39, 0]
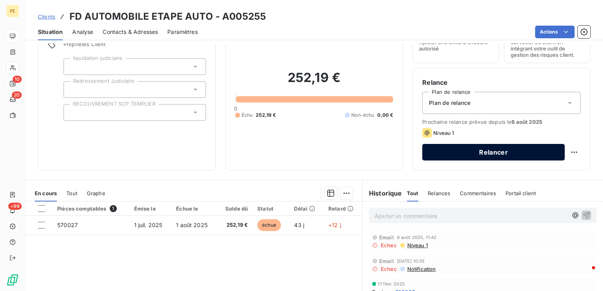
click at [483, 155] on button "Relancer" at bounding box center [493, 152] width 142 height 17
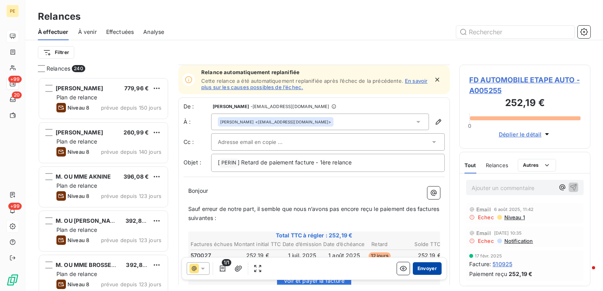
click at [419, 269] on button "Envoyer" at bounding box center [427, 268] width 29 height 13
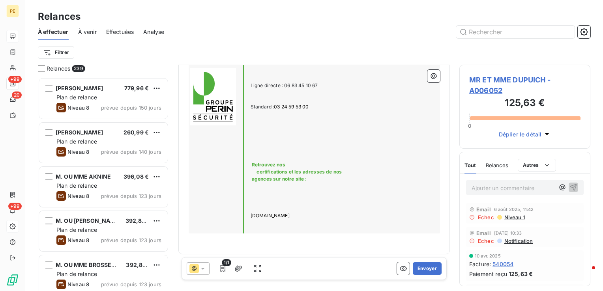
scroll to position [102, 0]
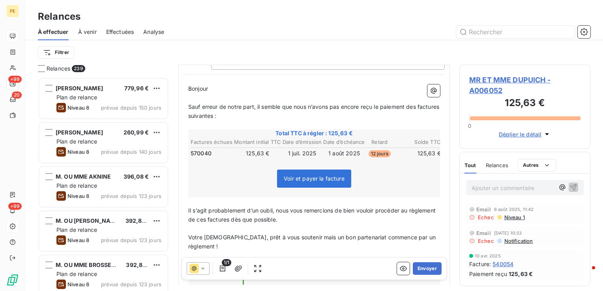
click at [117, 37] on div "Effectuées" at bounding box center [120, 32] width 28 height 17
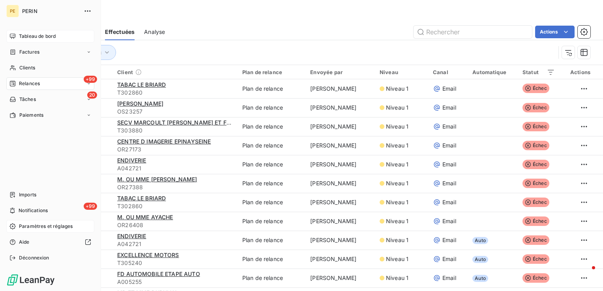
click at [26, 86] on span "Relances" at bounding box center [29, 83] width 21 height 7
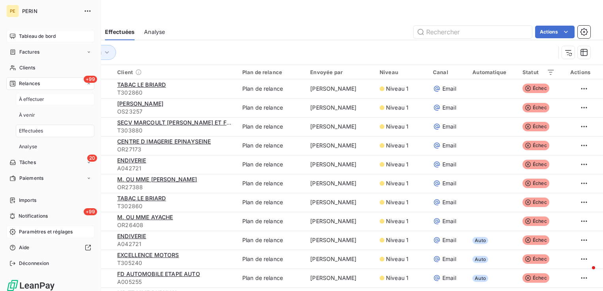
click at [41, 100] on span "À effectuer" at bounding box center [32, 99] width 26 height 7
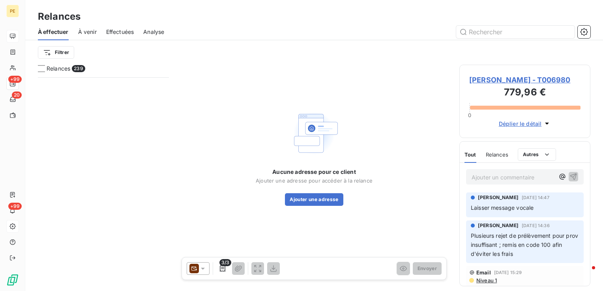
scroll to position [10348, 0]
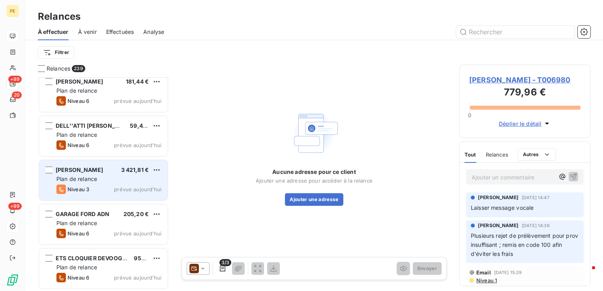
click at [107, 183] on div "RICHARD ETIENNE 3 421,81 € Plan de relance Niveau 3 prévue aujourd’hui" at bounding box center [103, 180] width 129 height 40
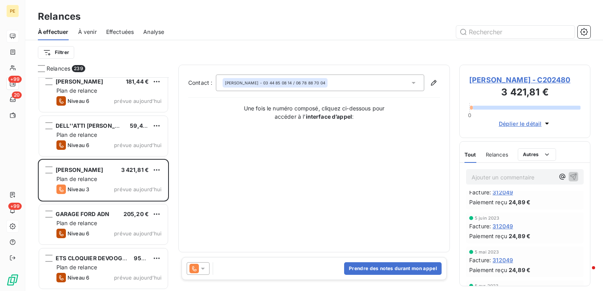
scroll to position [1116, 0]
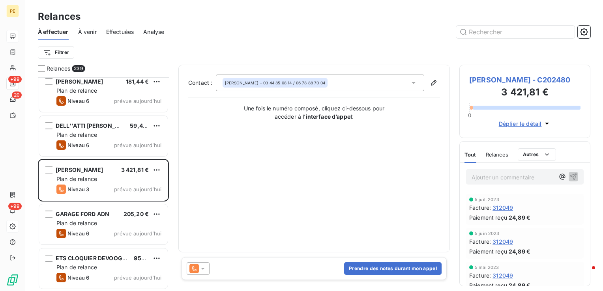
click at [552, 84] on span "RICHARD ETIENNE - C202480" at bounding box center [524, 80] width 111 height 11
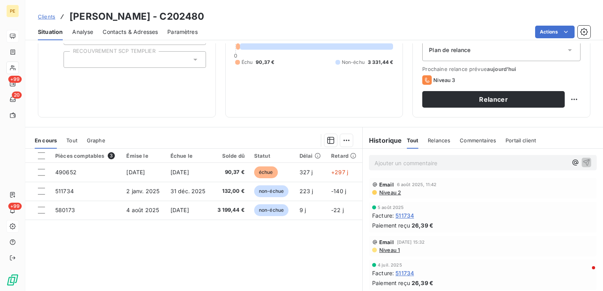
scroll to position [79, 0]
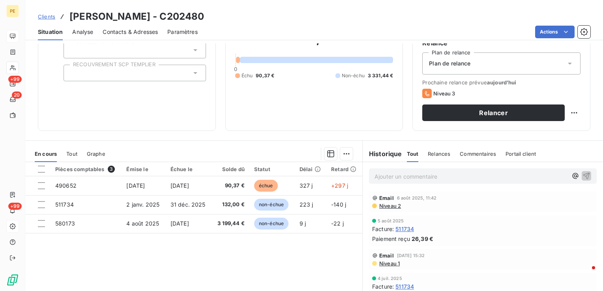
click at [396, 206] on span "Niveau 2" at bounding box center [389, 206] width 22 height 6
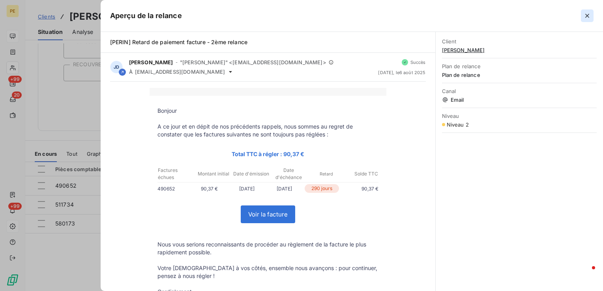
click at [589, 16] on icon "button" at bounding box center [587, 16] width 8 height 8
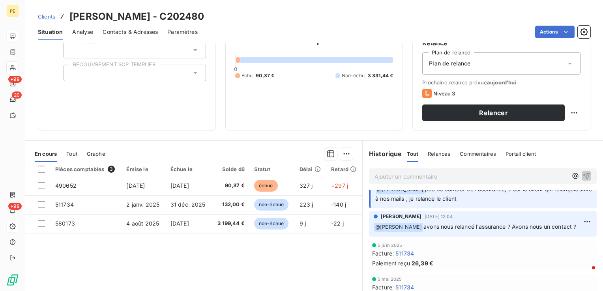
scroll to position [118, 0]
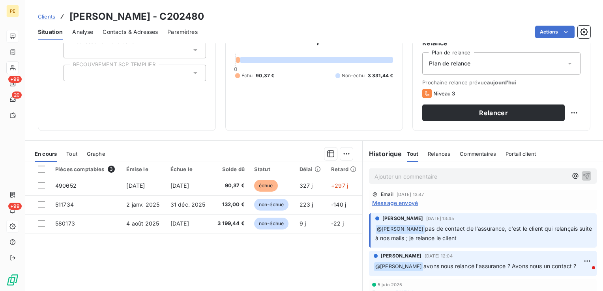
click at [412, 206] on span "Message envoyé" at bounding box center [395, 203] width 46 height 8
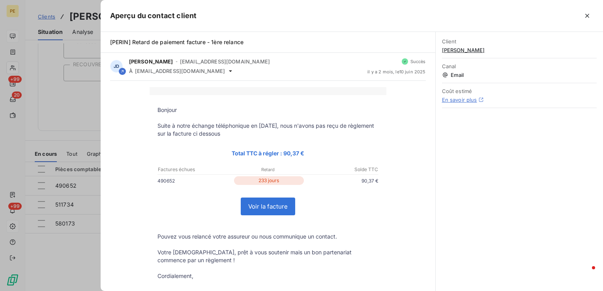
scroll to position [0, 0]
click at [588, 18] on icon "button" at bounding box center [587, 16] width 8 height 8
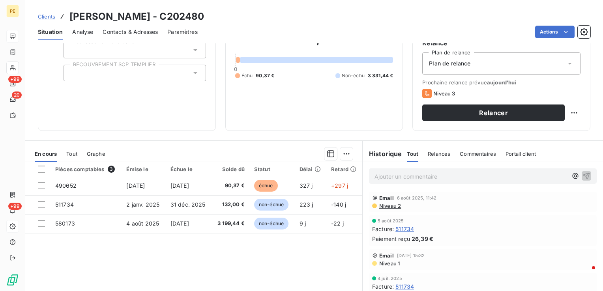
click at [389, 265] on span "Niveau 1" at bounding box center [388, 263] width 21 height 6
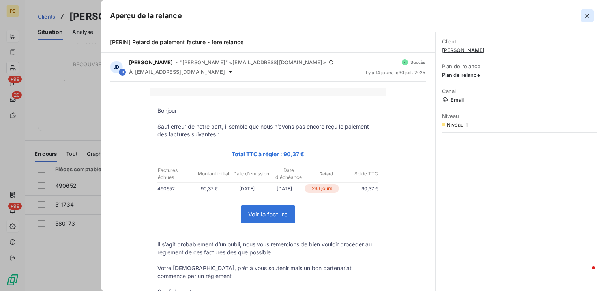
click at [589, 17] on icon "button" at bounding box center [587, 16] width 8 height 8
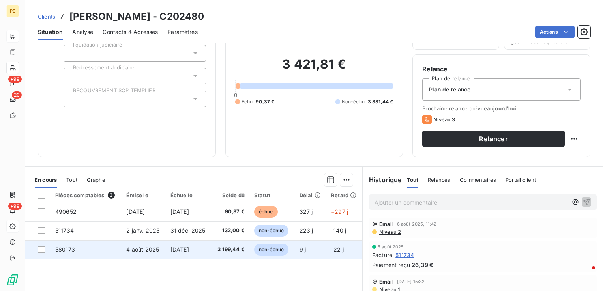
scroll to position [125, 0]
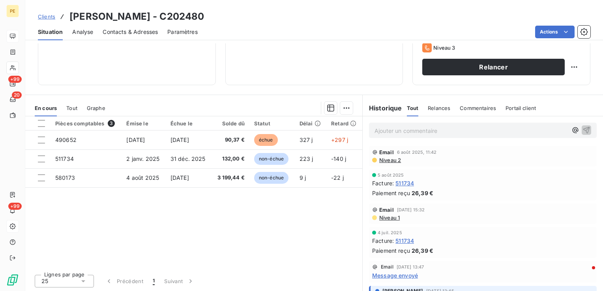
click at [387, 158] on span "Niveau 2" at bounding box center [389, 160] width 22 height 6
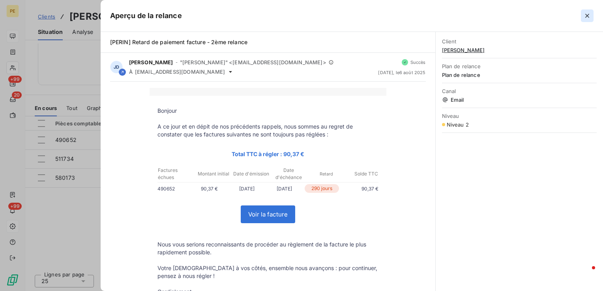
click at [586, 17] on icon "button" at bounding box center [587, 16] width 8 height 8
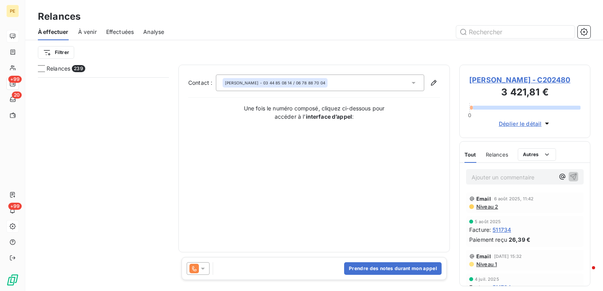
scroll to position [10348, 0]
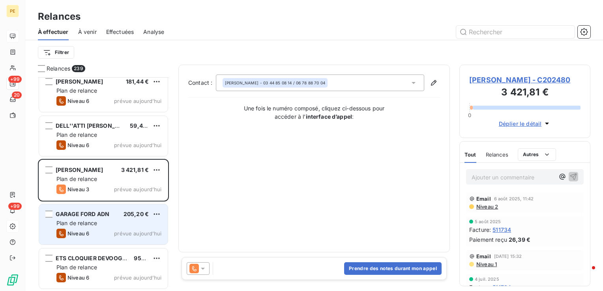
click at [73, 227] on div "GARAGE FORD ADN 205,20 € Plan de relance Niveau 6 prévue aujourd’hui" at bounding box center [103, 224] width 129 height 40
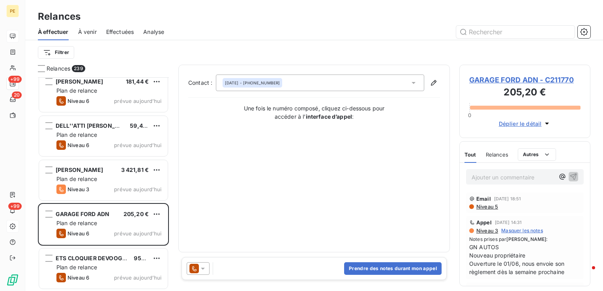
scroll to position [217, 0]
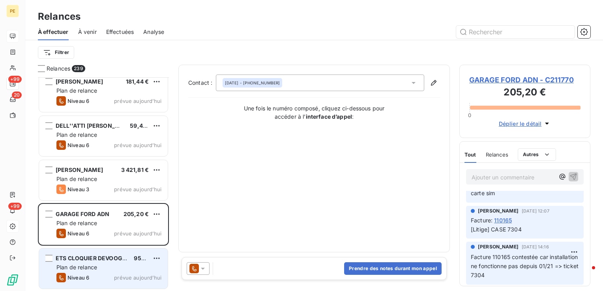
click at [98, 266] on div "Plan de relance" at bounding box center [108, 268] width 105 height 8
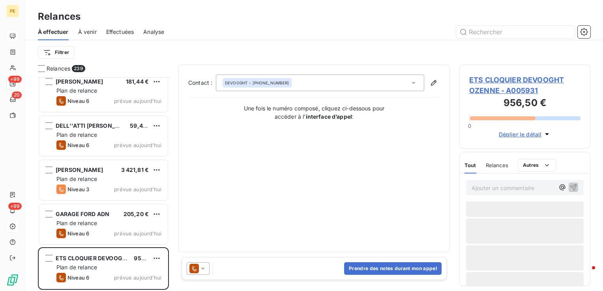
scroll to position [708, 0]
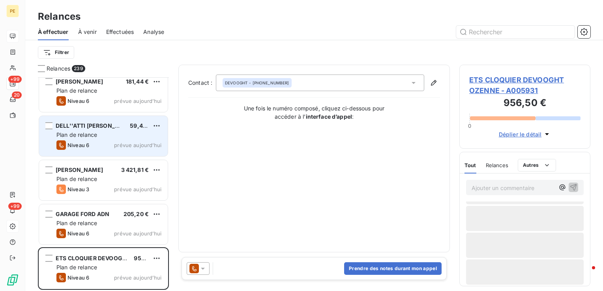
click at [87, 136] on span "Plan de relance" at bounding box center [76, 134] width 41 height 7
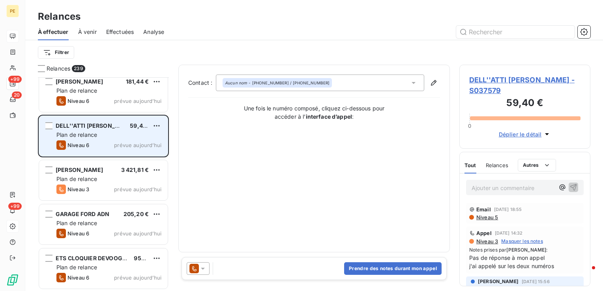
scroll to position [10269, 0]
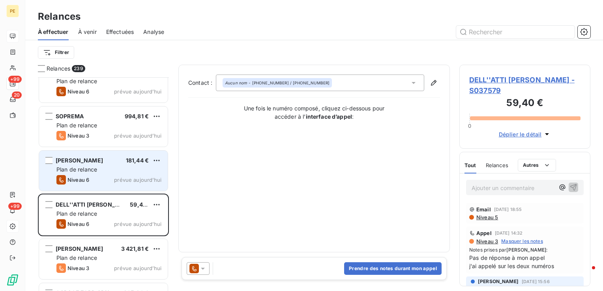
click at [116, 170] on div "Plan de relance" at bounding box center [108, 170] width 105 height 8
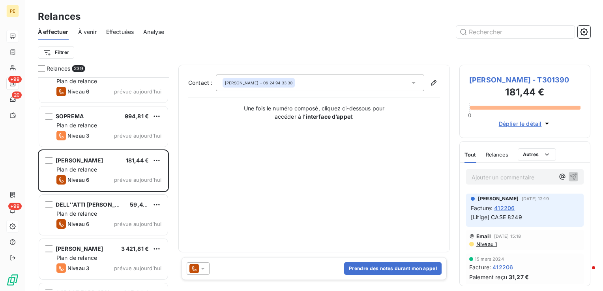
scroll to position [131, 0]
click at [546, 77] on span "GANDRE MARC - T301390" at bounding box center [524, 80] width 111 height 11
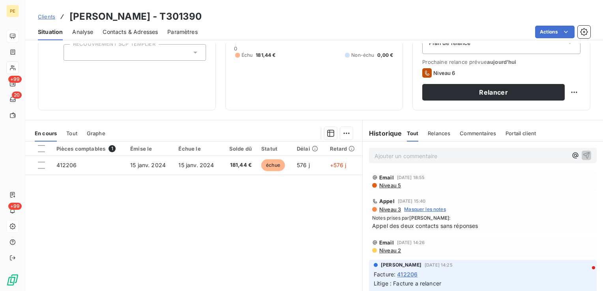
scroll to position [85, 0]
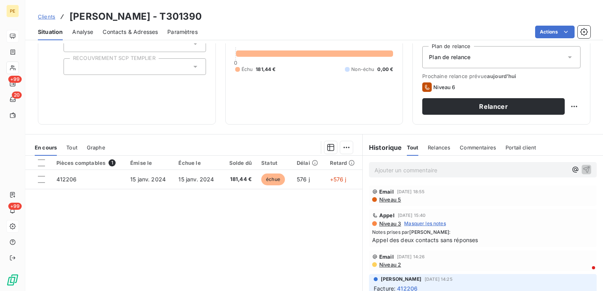
click at [394, 202] on span "Niveau 5" at bounding box center [389, 199] width 22 height 6
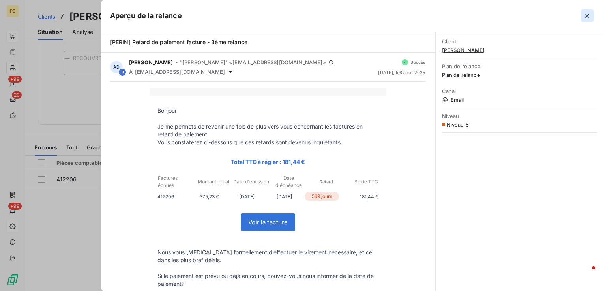
click at [587, 16] on icon "button" at bounding box center [587, 16] width 4 height 4
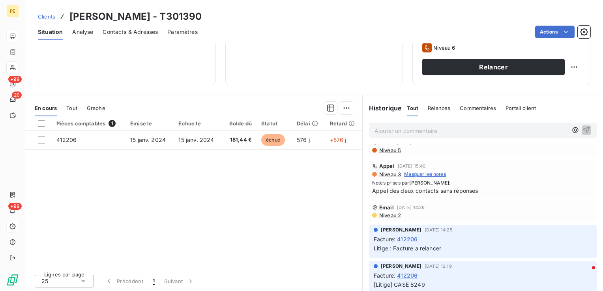
scroll to position [0, 0]
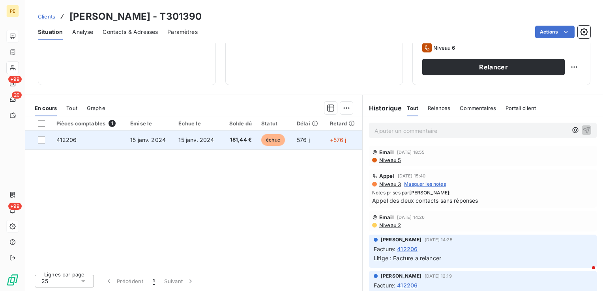
click at [117, 136] on td "412206" at bounding box center [89, 140] width 74 height 19
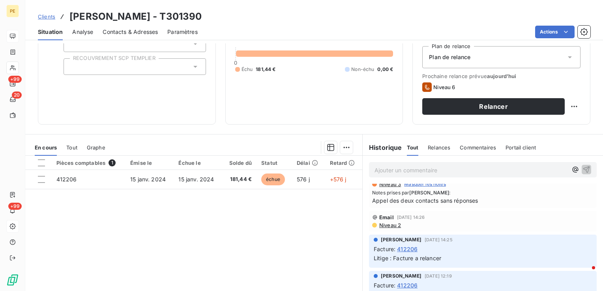
scroll to position [71, 0]
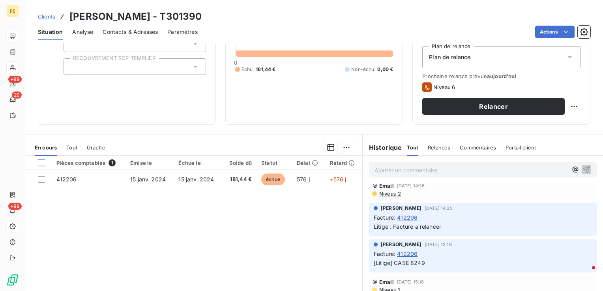
click at [170, 35] on span "Paramètres" at bounding box center [182, 32] width 30 height 8
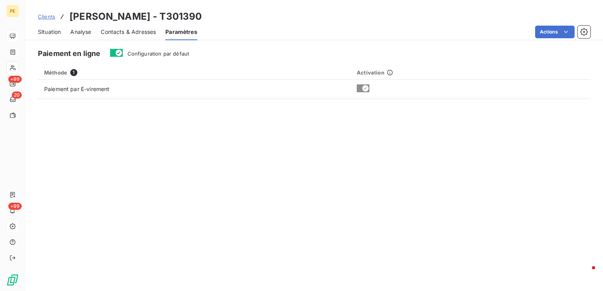
click at [115, 31] on span "Contacts & Adresses" at bounding box center [128, 32] width 55 height 8
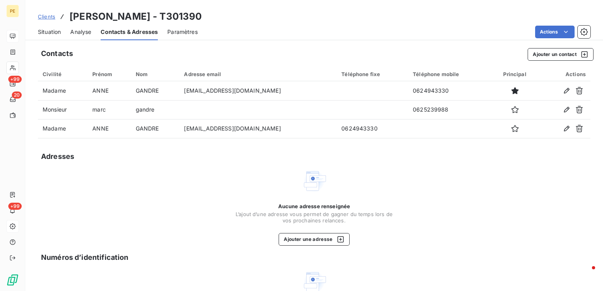
click at [184, 29] on span "Paramètres" at bounding box center [182, 32] width 30 height 8
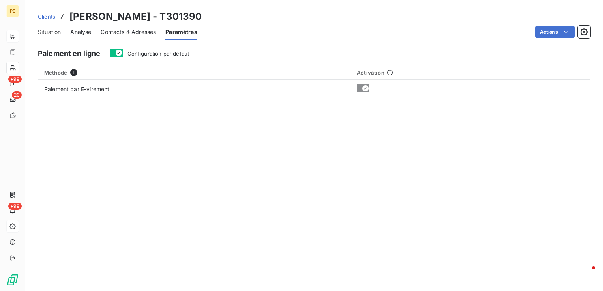
click at [138, 32] on span "Contacts & Adresses" at bounding box center [128, 32] width 55 height 8
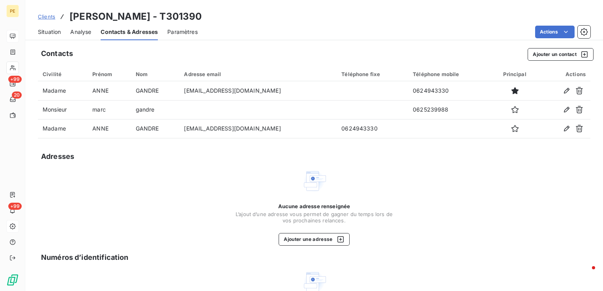
click at [78, 35] on span "Analyse" at bounding box center [80, 32] width 21 height 8
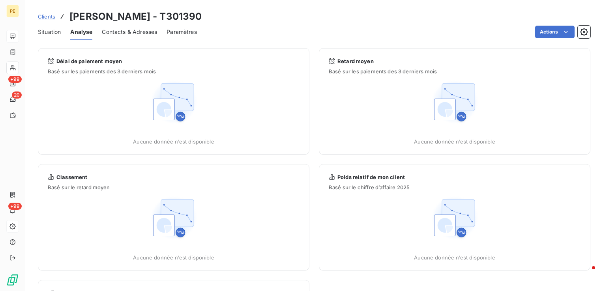
click at [50, 33] on span "Situation" at bounding box center [49, 32] width 23 height 8
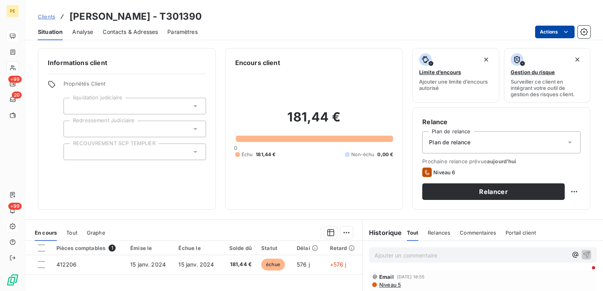
click at [554, 29] on html "PE +99 20 +99 Clients GANDRE MARC - T301390 Situation Analyse Contacts & Adress…" at bounding box center [301, 145] width 603 height 291
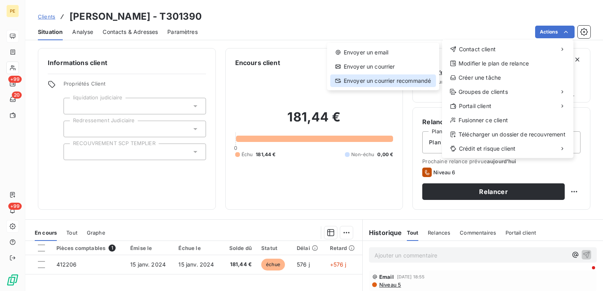
click at [423, 78] on div "Envoyer un courrier recommandé" at bounding box center [383, 81] width 106 height 13
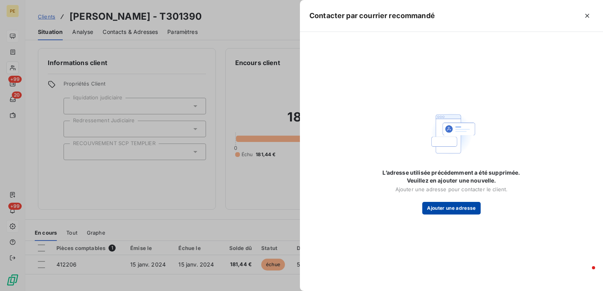
click at [458, 212] on button "Ajouter une adresse" at bounding box center [451, 208] width 58 height 13
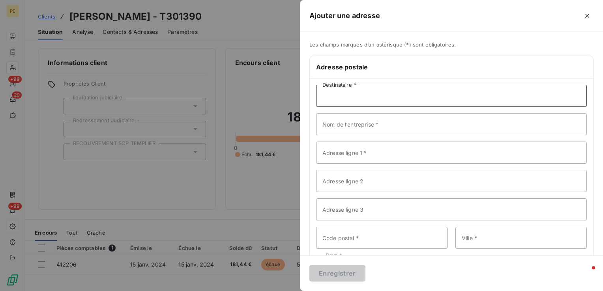
click at [352, 99] on input "Destinataire *" at bounding box center [451, 96] width 271 height 22
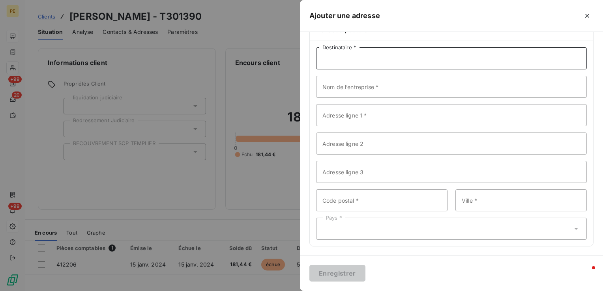
scroll to position [0, 0]
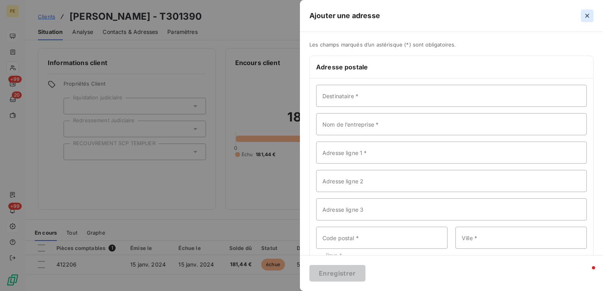
click at [586, 20] on button "button" at bounding box center [587, 15] width 13 height 13
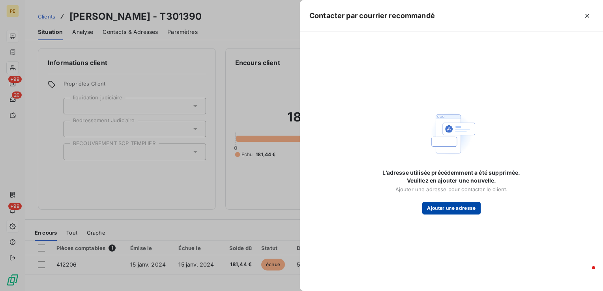
click at [451, 210] on button "Ajouter une adresse" at bounding box center [451, 208] width 58 height 13
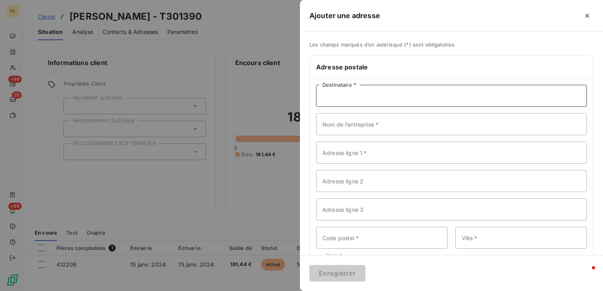
click at [389, 104] on input "Destinataire *" at bounding box center [451, 96] width 271 height 22
type input "GANDRE Marc"
click at [370, 152] on input "Adresse ligne 1 *" at bounding box center [451, 153] width 271 height 22
type input "25 rue St Nicolas"
click at [372, 231] on input "Code postal *" at bounding box center [381, 238] width 131 height 22
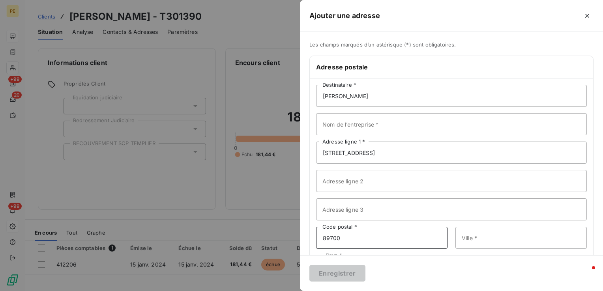
type input "89700"
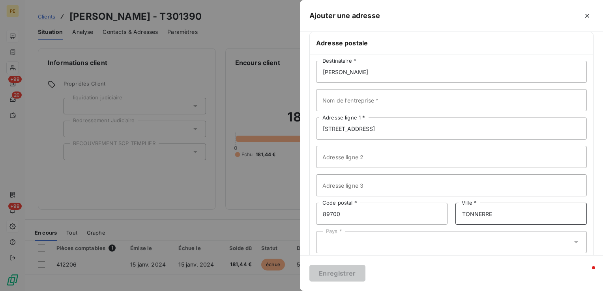
scroll to position [37, 0]
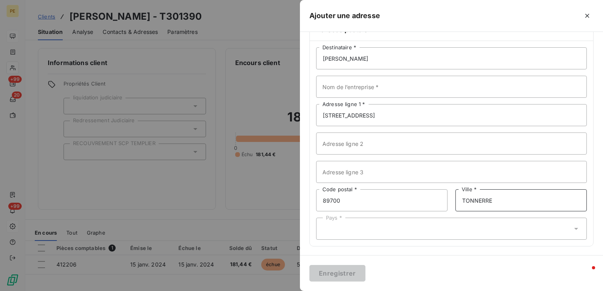
type input "TONNERRE"
click at [346, 218] on div "Pays *" at bounding box center [451, 229] width 271 height 22
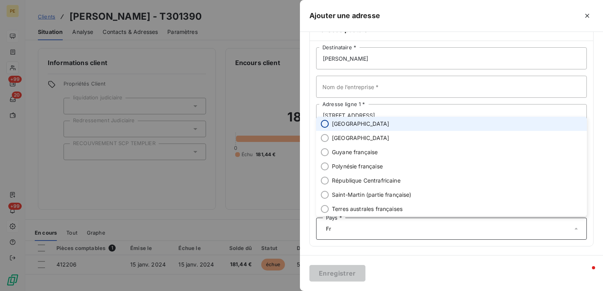
click at [325, 122] on input "radio" at bounding box center [325, 124] width 8 height 8
type input "Fr"
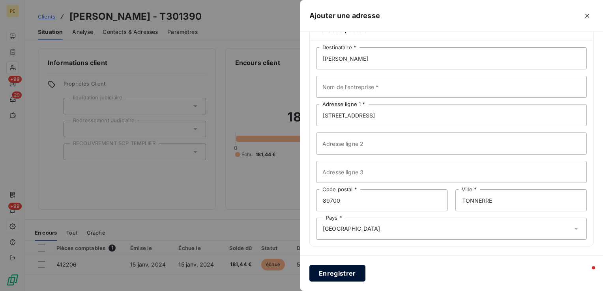
drag, startPoint x: 397, startPoint y: 274, endPoint x: 336, endPoint y: 275, distance: 60.4
click at [397, 274] on div "Enregistrer" at bounding box center [451, 273] width 303 height 36
click at [335, 272] on button "Enregistrer" at bounding box center [337, 273] width 56 height 17
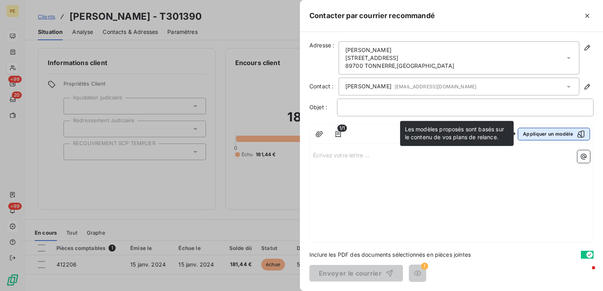
click at [562, 131] on button "Appliquer un modèle" at bounding box center [554, 134] width 72 height 13
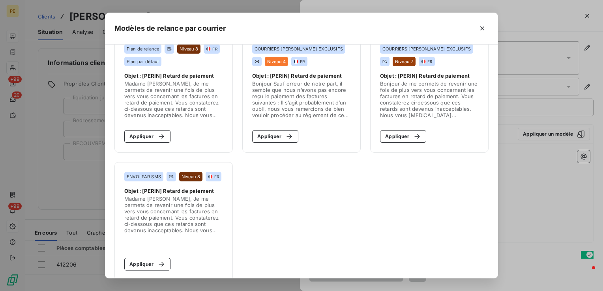
scroll to position [31, 0]
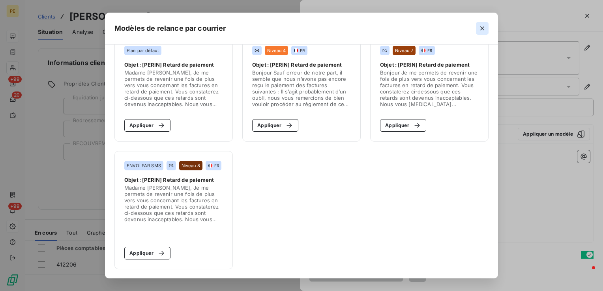
click at [488, 29] on button "button" at bounding box center [482, 28] width 13 height 13
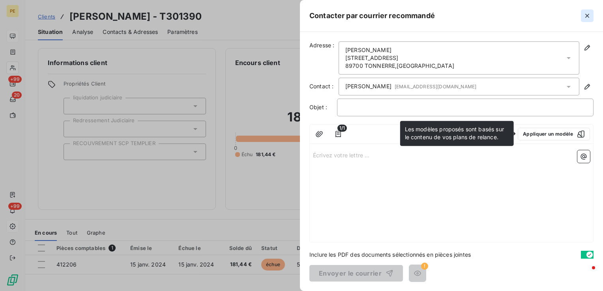
click at [593, 17] on button "button" at bounding box center [587, 15] width 13 height 13
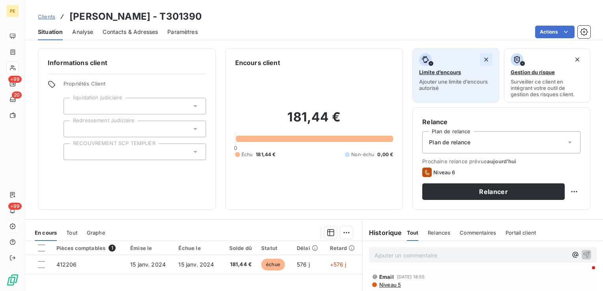
click at [482, 61] on icon "button" at bounding box center [486, 60] width 8 height 8
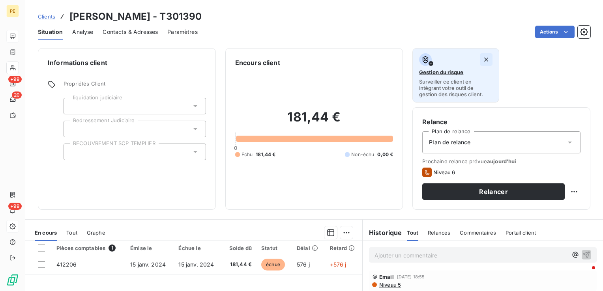
click at [484, 58] on icon "button" at bounding box center [486, 60] width 4 height 4
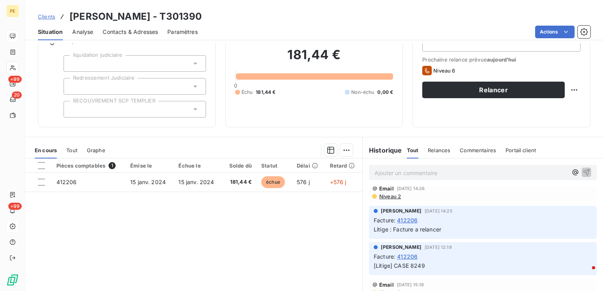
scroll to position [0, 0]
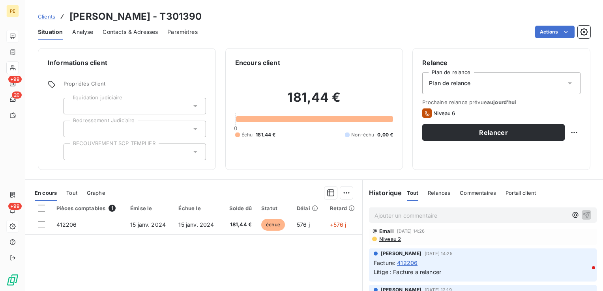
click at [559, 83] on div "Plan de relance" at bounding box center [501, 83] width 158 height 22
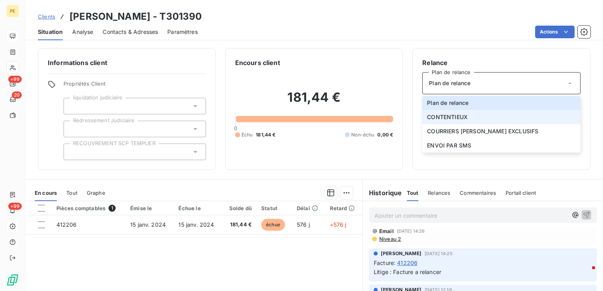
click at [438, 121] on li "CONTENTIEUX" at bounding box center [501, 117] width 158 height 14
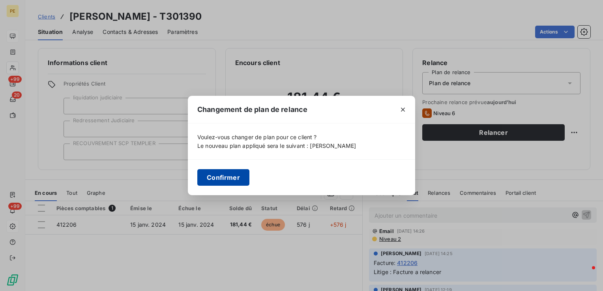
click at [223, 176] on button "Confirmer" at bounding box center [223, 177] width 52 height 17
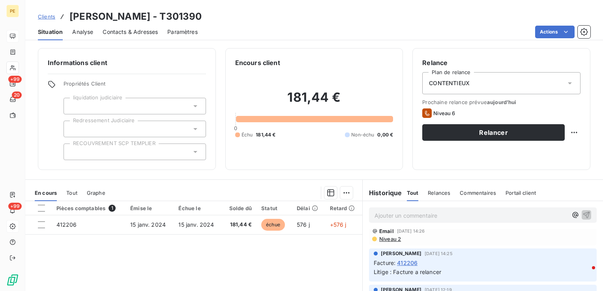
click at [401, 224] on div "Ajouter un commentaire ﻿" at bounding box center [483, 215] width 240 height 28
click at [404, 218] on p "Ajouter un commentaire ﻿" at bounding box center [470, 216] width 193 height 10
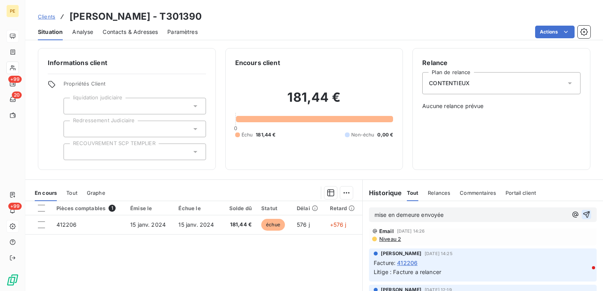
click at [582, 215] on icon "button" at bounding box center [586, 215] width 8 height 8
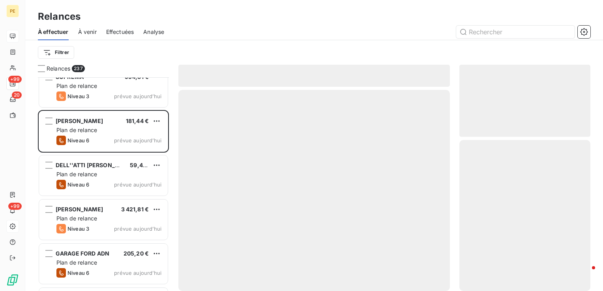
scroll to position [10181, 0]
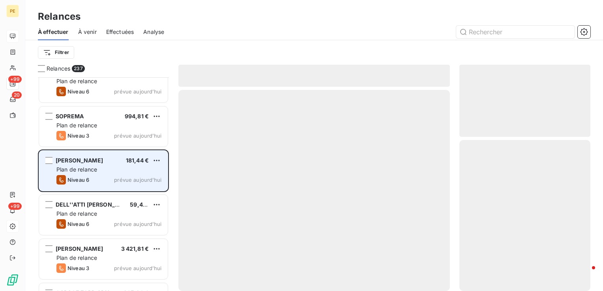
click at [115, 161] on div "GANDRE MARC 181,44 €" at bounding box center [108, 160] width 105 height 7
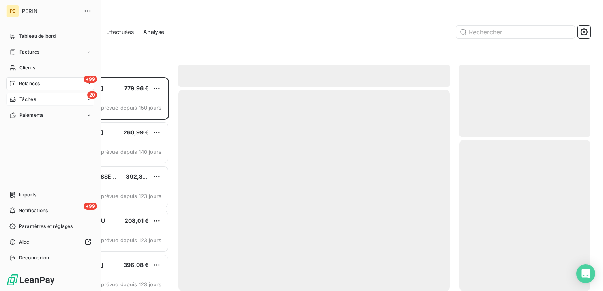
scroll to position [208, 125]
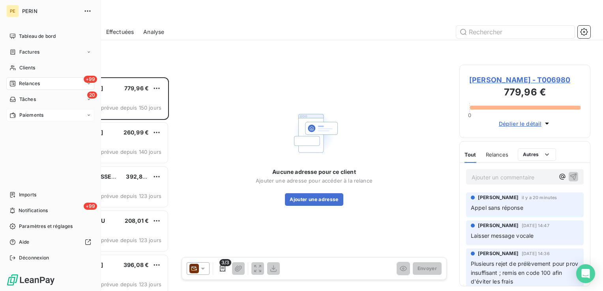
click at [17, 113] on div "Paiements" at bounding box center [26, 115] width 34 height 7
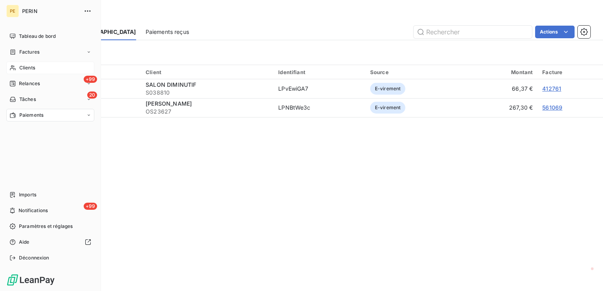
click at [25, 67] on span "Clients" at bounding box center [27, 67] width 16 height 7
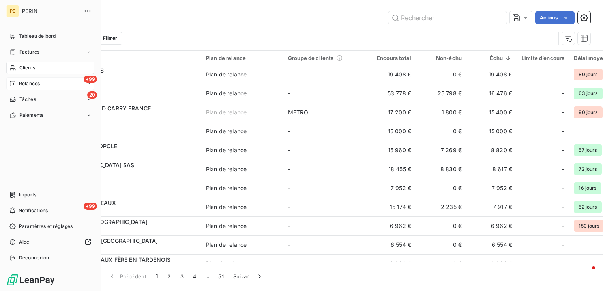
click at [24, 86] on span "Relances" at bounding box center [29, 83] width 21 height 7
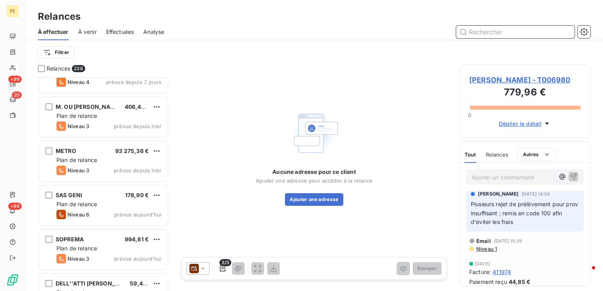
scroll to position [79, 0]
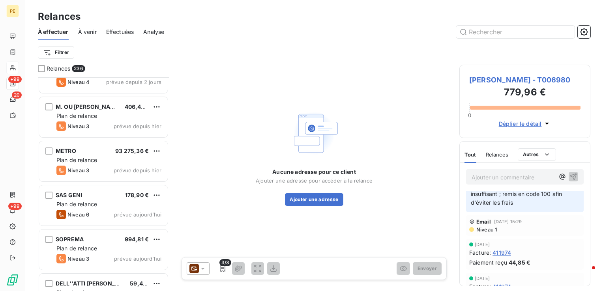
click at [544, 80] on span "MME MONTANARI - T006980" at bounding box center [524, 80] width 111 height 11
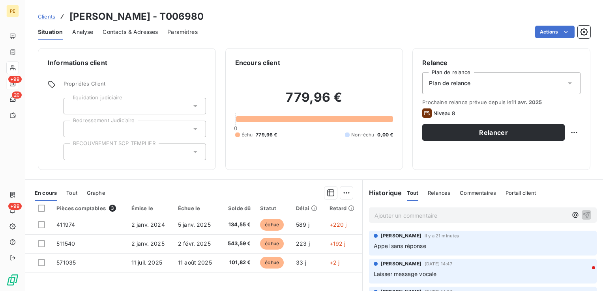
click at [135, 33] on span "Contacts & Adresses" at bounding box center [130, 32] width 55 height 8
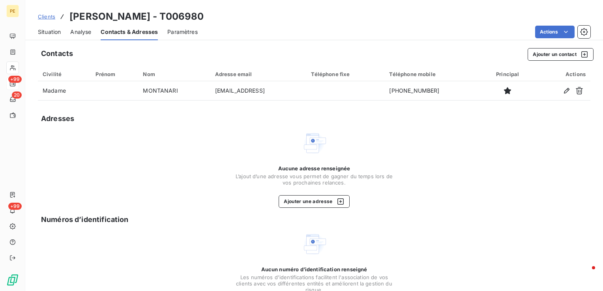
click at [53, 36] on span "Situation" at bounding box center [49, 32] width 23 height 8
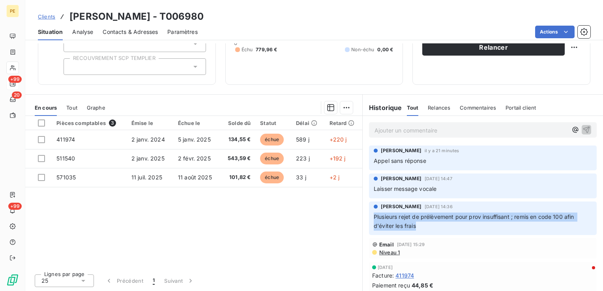
drag, startPoint x: 453, startPoint y: 224, endPoint x: 369, endPoint y: 219, distance: 84.2
click at [369, 219] on div "Julie DOLIQUE 13 mai 2025, 14:36 Plusieurs rejet de prélèvement pour prov insuf…" at bounding box center [483, 219] width 228 height 34
drag, startPoint x: 369, startPoint y: 219, endPoint x: 464, endPoint y: 234, distance: 96.0
click at [464, 234] on div "Julie DOLIQUE 13 mai 2025, 14:36 Plusieurs rejet de prélèvement pour prov insuf…" at bounding box center [483, 219] width 228 height 34
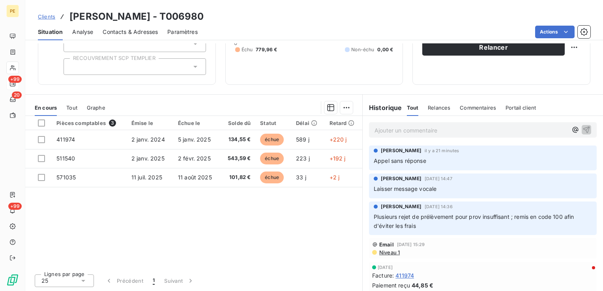
click at [391, 251] on span "Niveau 1" at bounding box center [388, 252] width 21 height 6
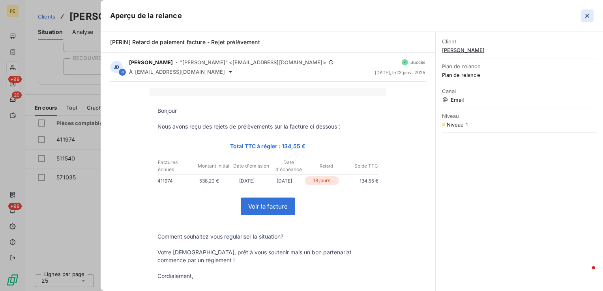
click at [587, 17] on icon "button" at bounding box center [587, 16] width 8 height 8
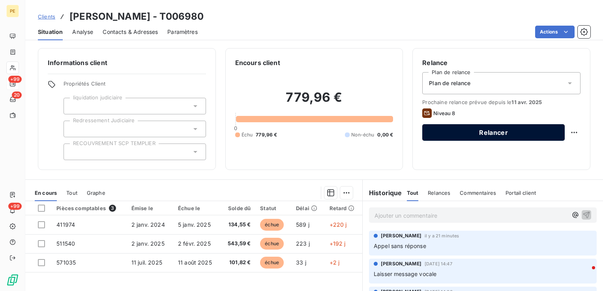
click at [483, 135] on button "Relancer" at bounding box center [493, 132] width 142 height 17
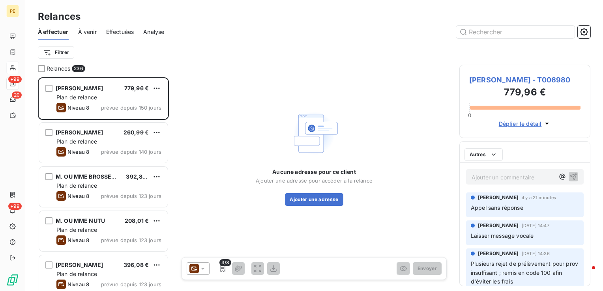
scroll to position [208, 125]
click at [211, 270] on div "3/3" at bounding box center [233, 268] width 93 height 13
click at [199, 270] on icon at bounding box center [203, 269] width 8 height 8
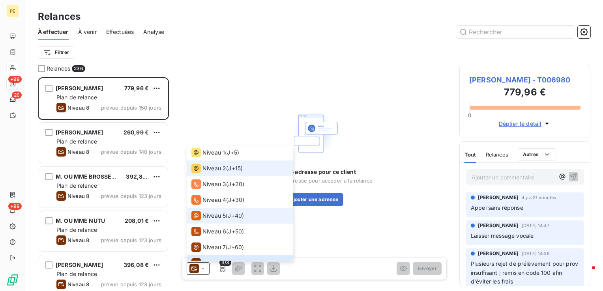
scroll to position [0, 0]
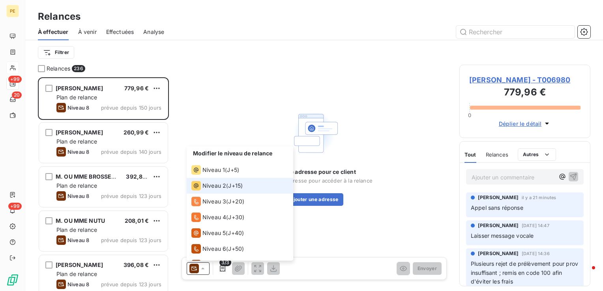
click at [217, 184] on span "Niveau 2" at bounding box center [214, 186] width 24 height 8
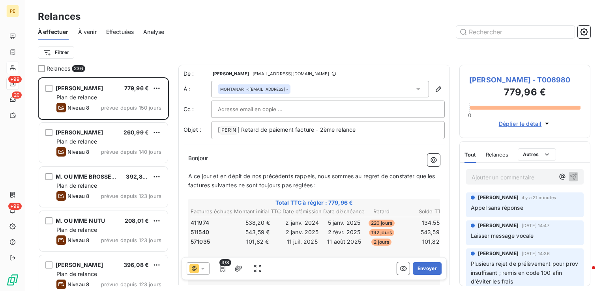
click at [312, 161] on p "Bonjour" at bounding box center [314, 158] width 252 height 9
click at [284, 108] on input "text" at bounding box center [260, 109] width 85 height 12
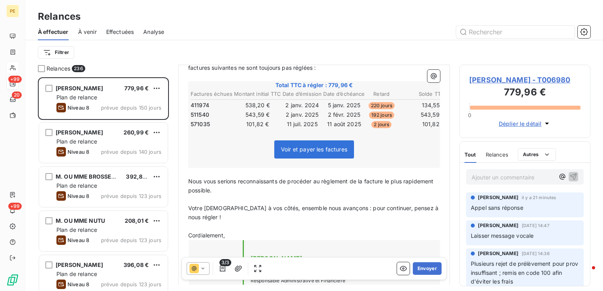
scroll to position [119, 0]
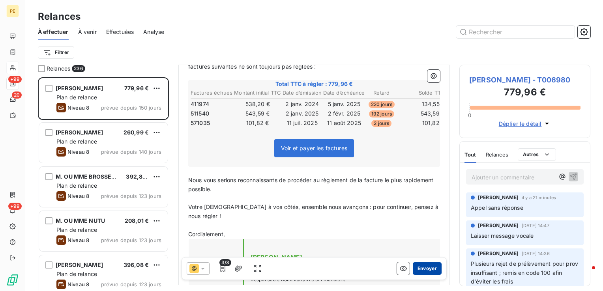
click at [425, 270] on button "Envoyer" at bounding box center [427, 268] width 29 height 13
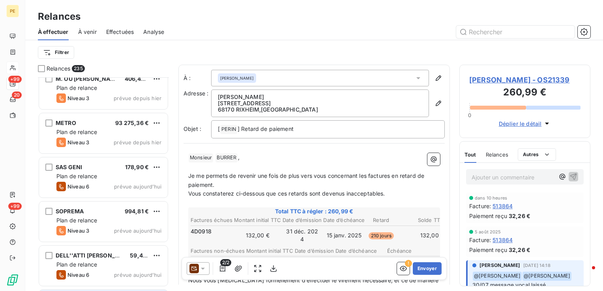
scroll to position [10014, 0]
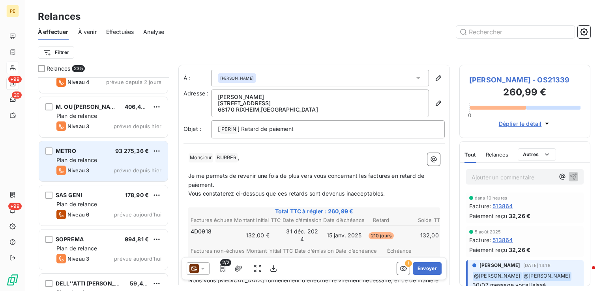
click at [103, 157] on div "Plan de relance" at bounding box center [108, 160] width 105 height 8
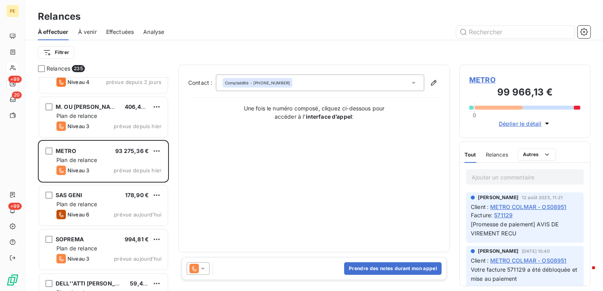
click at [488, 79] on span "METRO" at bounding box center [524, 80] width 111 height 11
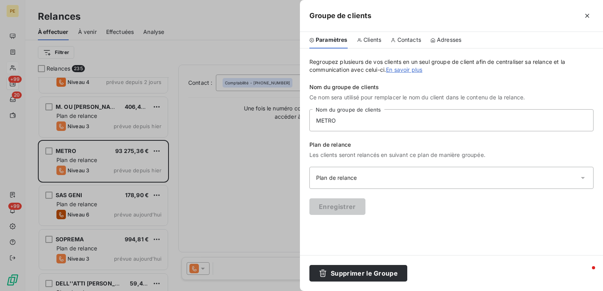
click at [373, 31] on div "Groupe de clients" at bounding box center [451, 16] width 303 height 32
click at [375, 40] on span "Clients" at bounding box center [372, 40] width 18 height 8
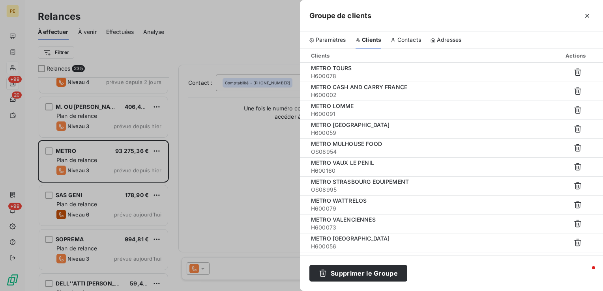
click at [409, 38] on span "Contacts" at bounding box center [409, 40] width 24 height 8
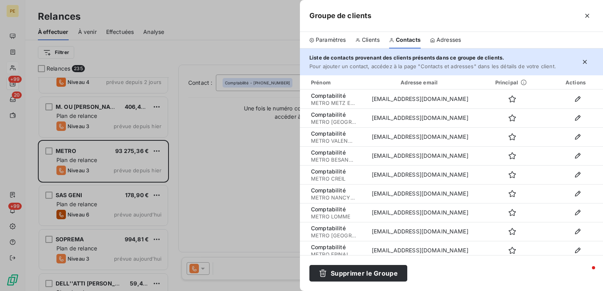
click at [448, 41] on span "Adresses" at bounding box center [448, 40] width 24 height 8
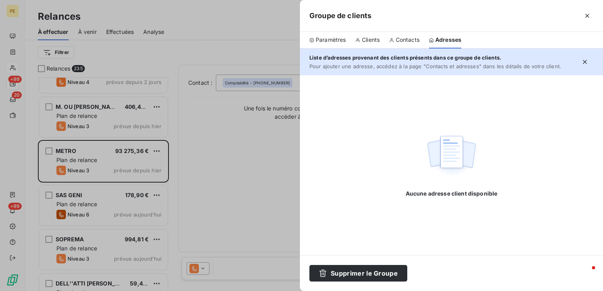
click at [337, 37] on span "Paramètres" at bounding box center [331, 40] width 30 height 8
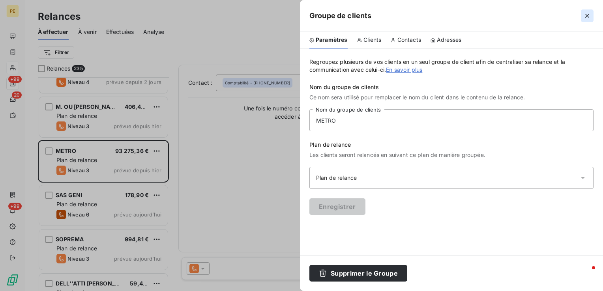
click at [588, 15] on icon "button" at bounding box center [587, 16] width 4 height 4
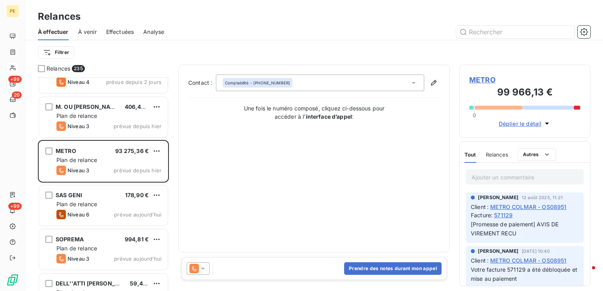
click at [477, 79] on span "METRO" at bounding box center [524, 80] width 111 height 11
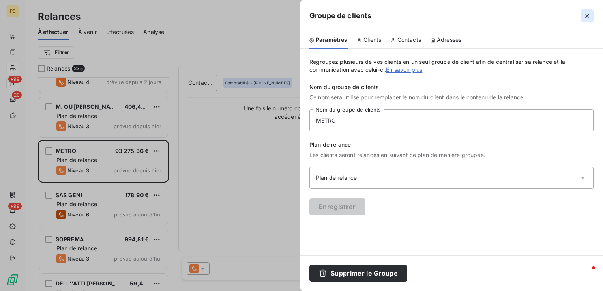
click at [589, 14] on icon "button" at bounding box center [587, 16] width 4 height 4
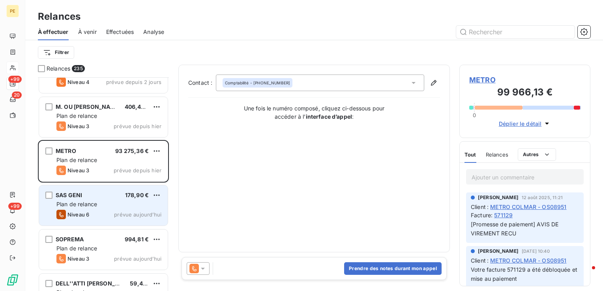
scroll to position [9974, 0]
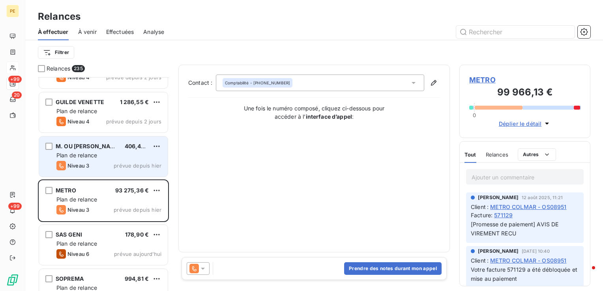
click at [122, 157] on div "Plan de relance" at bounding box center [108, 156] width 105 height 8
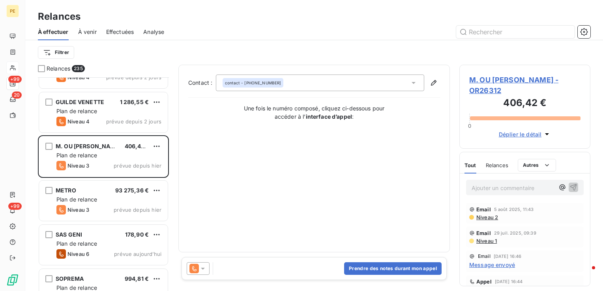
click at [484, 217] on span "Niveau 2" at bounding box center [486, 217] width 22 height 6
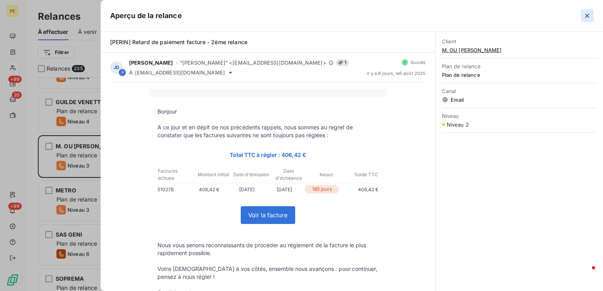
click at [589, 17] on icon "button" at bounding box center [587, 16] width 8 height 8
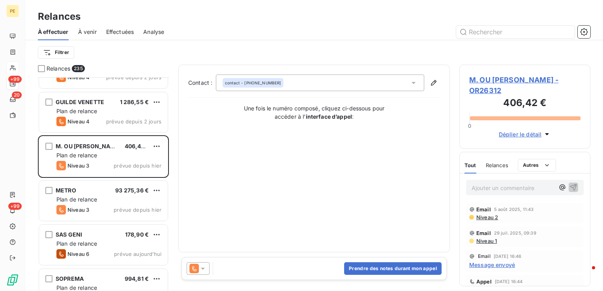
click at [491, 78] on span "M. OU MME FONSAGRIVES - OR26312" at bounding box center [524, 85] width 111 height 21
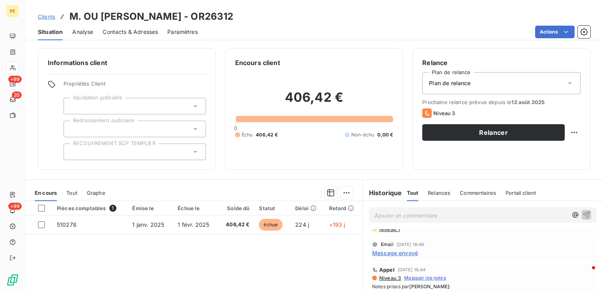
scroll to position [39, 0]
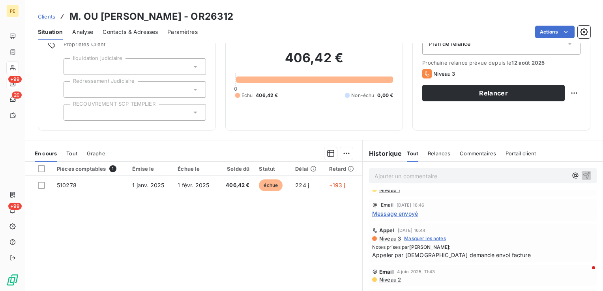
click at [402, 217] on span "Message envoyé" at bounding box center [395, 214] width 46 height 8
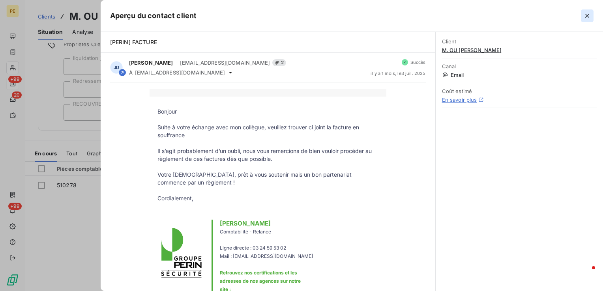
click at [587, 17] on icon "button" at bounding box center [587, 16] width 8 height 8
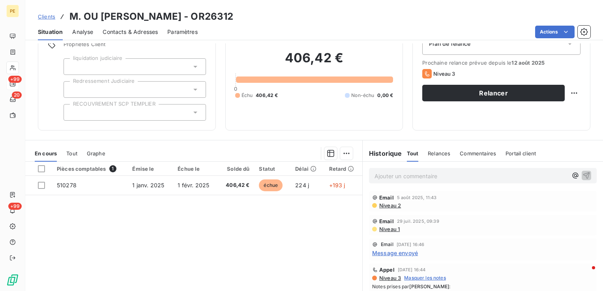
click at [147, 28] on span "Contacts & Adresses" at bounding box center [130, 32] width 55 height 8
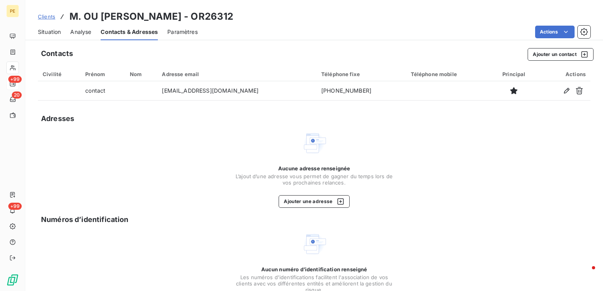
click at [47, 35] on span "Situation" at bounding box center [49, 32] width 23 height 8
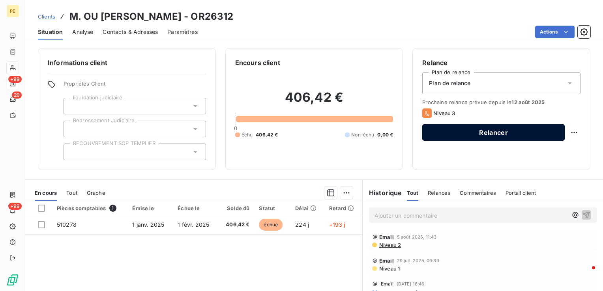
click at [533, 133] on button "Relancer" at bounding box center [493, 132] width 142 height 17
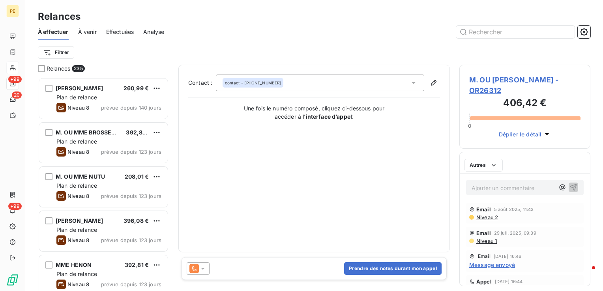
scroll to position [208, 125]
click at [197, 268] on icon at bounding box center [193, 268] width 9 height 9
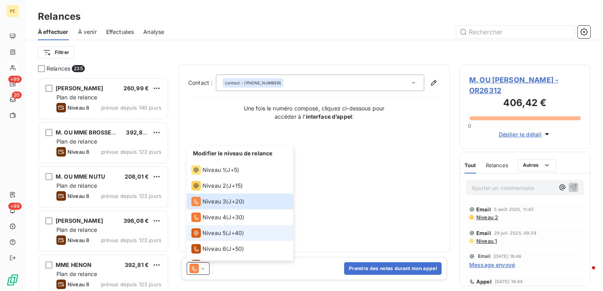
click at [229, 234] on span "J+40 )" at bounding box center [236, 233] width 16 height 8
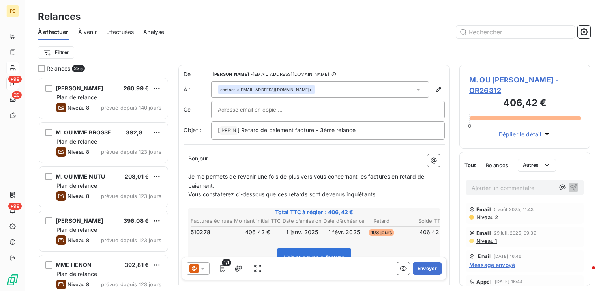
scroll to position [39, 0]
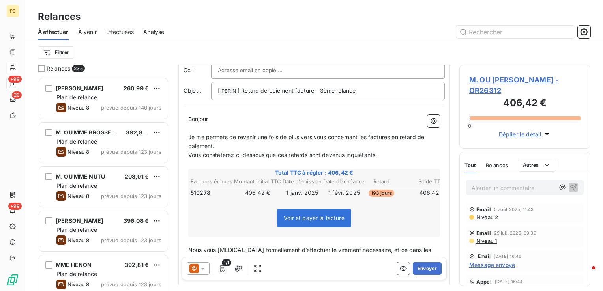
click at [278, 73] on input "text" at bounding box center [260, 70] width 85 height 12
click at [423, 265] on button "Envoyer" at bounding box center [427, 268] width 29 height 13
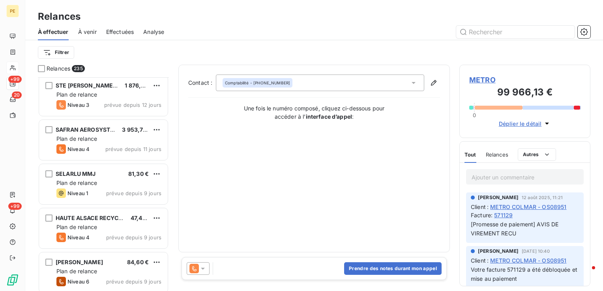
scroll to position [7615, 0]
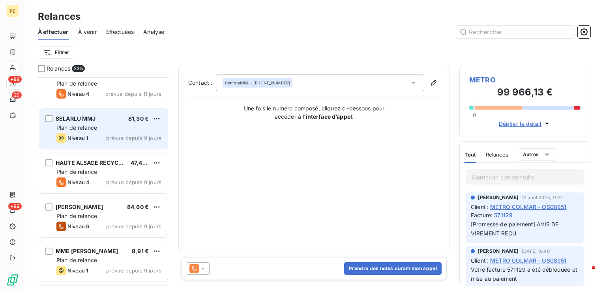
click at [107, 132] on div "SELARLU MMJ 81,30 € Plan de relance Niveau 1 prévue depuis 9 jours" at bounding box center [103, 129] width 129 height 40
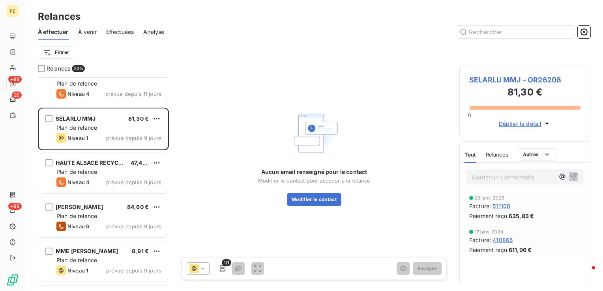
click at [548, 79] on span "SELARLU MMJ - OR26208" at bounding box center [524, 80] width 111 height 11
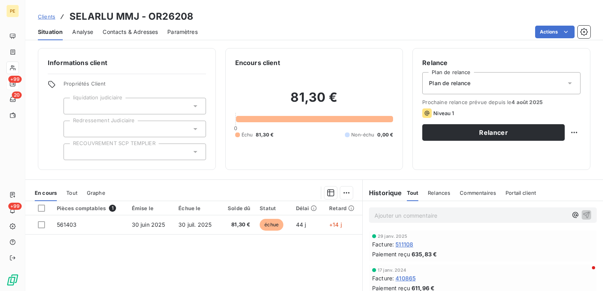
click at [133, 34] on span "Contacts & Adresses" at bounding box center [130, 32] width 55 height 8
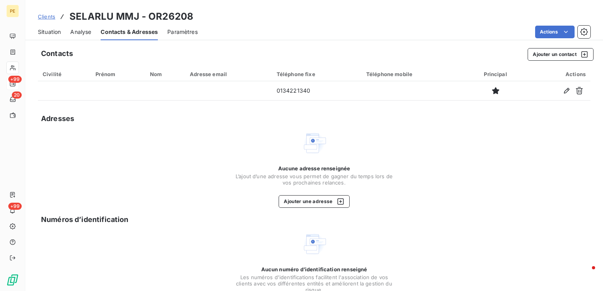
click at [60, 32] on span "Situation" at bounding box center [49, 32] width 23 height 8
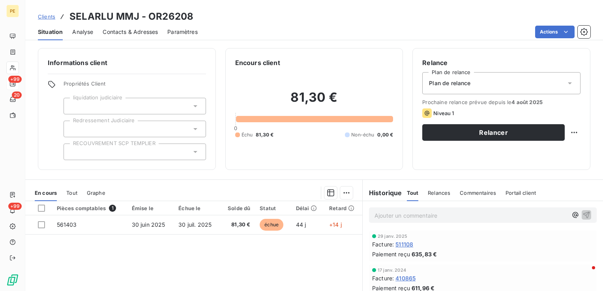
click at [150, 33] on span "Contacts & Adresses" at bounding box center [130, 32] width 55 height 8
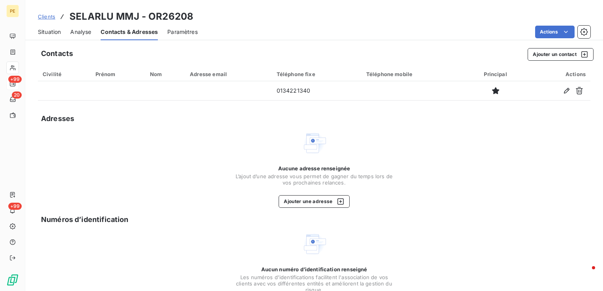
click at [45, 33] on span "Situation" at bounding box center [49, 32] width 23 height 8
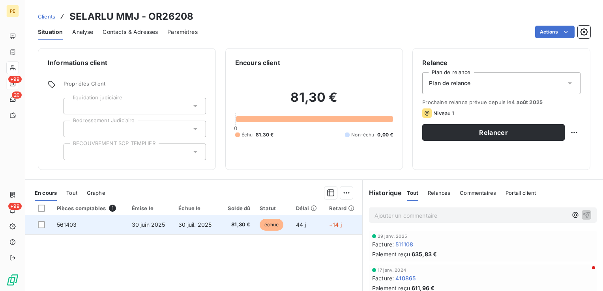
click at [144, 228] on span "30 juin 2025" at bounding box center [149, 224] width 34 height 7
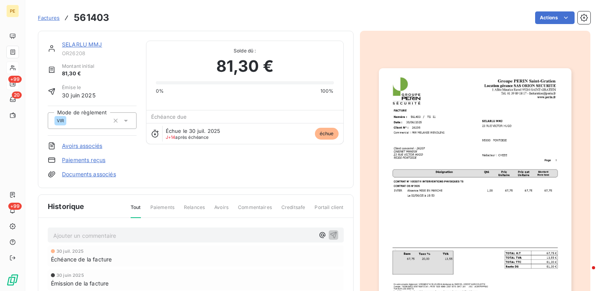
click at [481, 195] on img "button" at bounding box center [475, 204] width 193 height 272
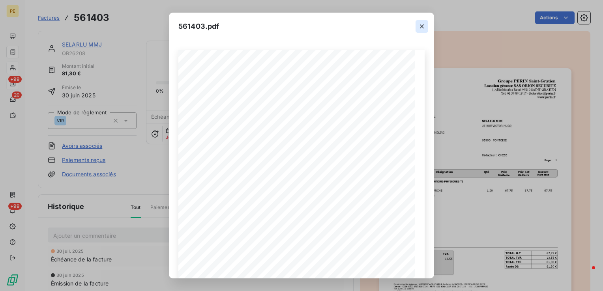
click at [422, 26] on icon "button" at bounding box center [422, 26] width 4 height 4
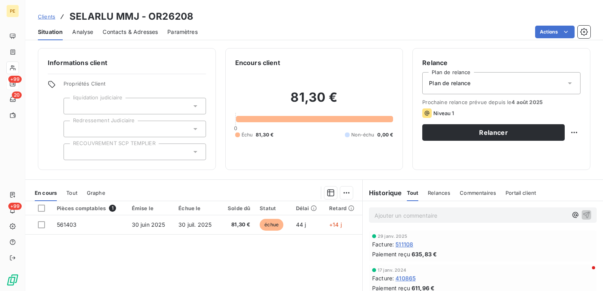
click at [131, 28] on span "Contacts & Adresses" at bounding box center [130, 32] width 55 height 8
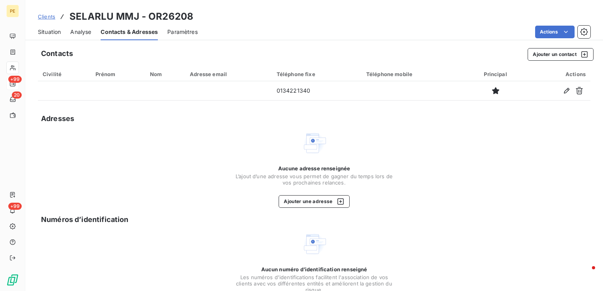
click at [44, 30] on span "Situation" at bounding box center [49, 32] width 23 height 8
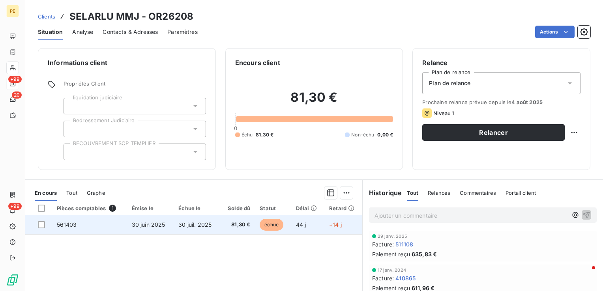
click at [146, 230] on td "30 juin 2025" at bounding box center [150, 224] width 47 height 19
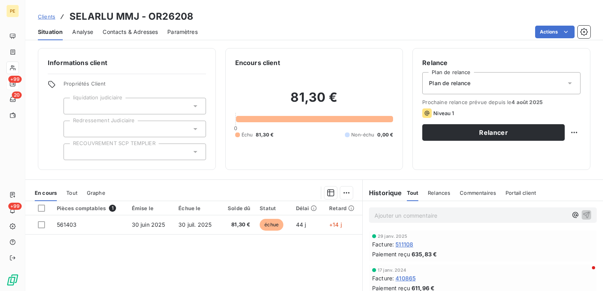
click at [150, 31] on span "Contacts & Adresses" at bounding box center [130, 32] width 55 height 8
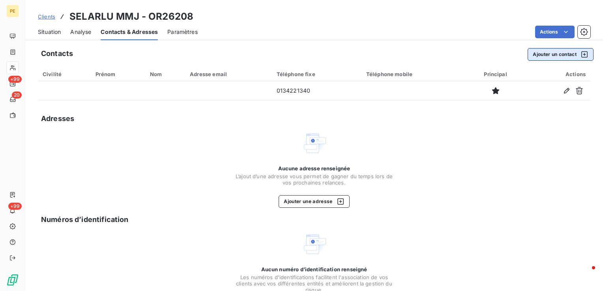
click at [551, 55] on button "Ajouter un contact" at bounding box center [561, 54] width 66 height 13
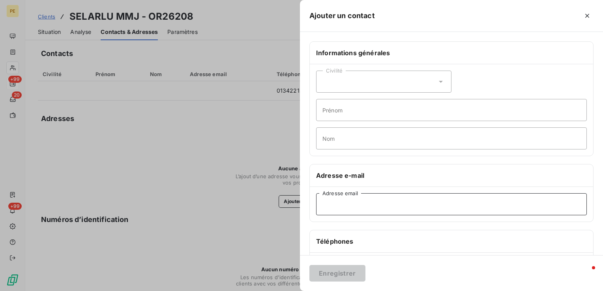
click at [334, 211] on input "Adresse email" at bounding box center [451, 204] width 271 height 22
click at [109, 140] on div at bounding box center [301, 145] width 603 height 291
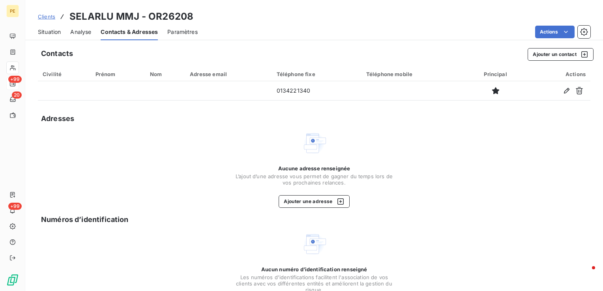
click at [59, 29] on span "Situation" at bounding box center [49, 32] width 23 height 8
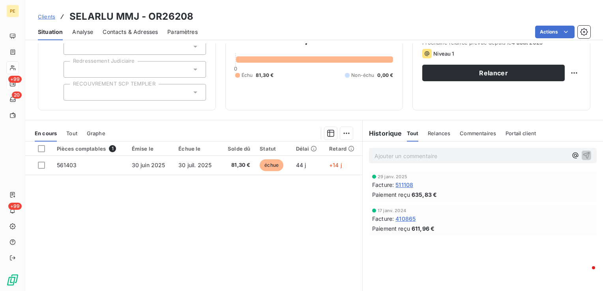
scroll to position [46, 0]
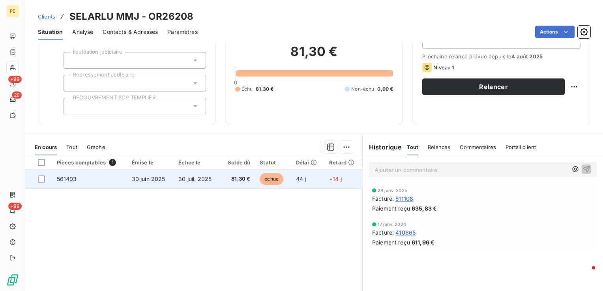
click at [152, 179] on span "30 juin 2025" at bounding box center [149, 179] width 34 height 7
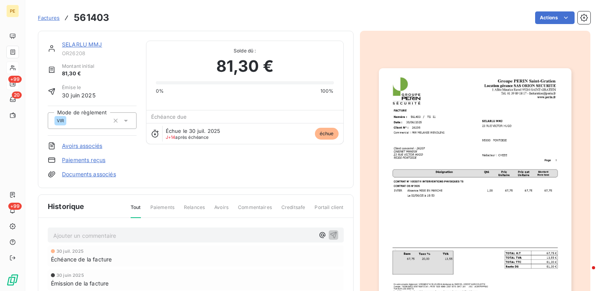
click at [421, 118] on img "button" at bounding box center [475, 204] width 193 height 272
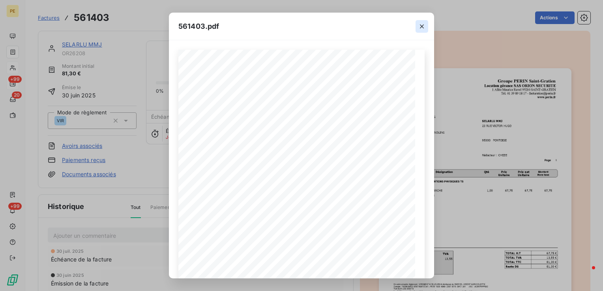
click at [425, 26] on icon "button" at bounding box center [422, 26] width 8 height 8
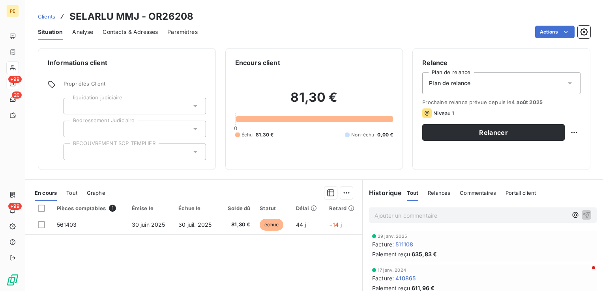
click at [150, 34] on span "Contacts & Adresses" at bounding box center [130, 32] width 55 height 8
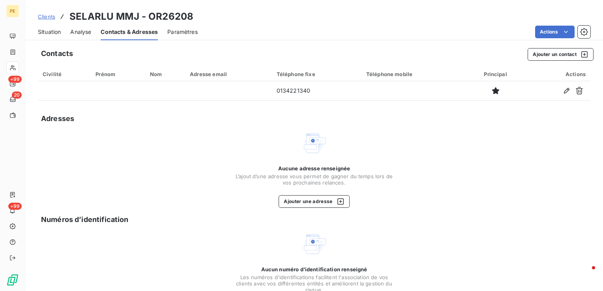
click at [50, 32] on span "Situation" at bounding box center [49, 32] width 23 height 8
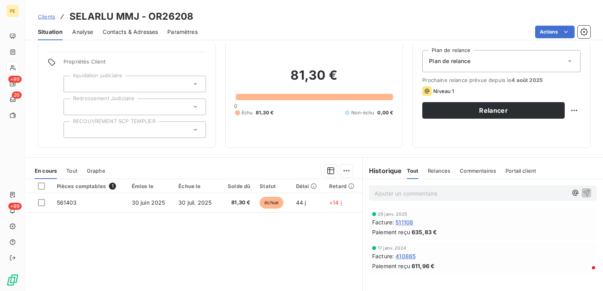
scroll to position [39, 0]
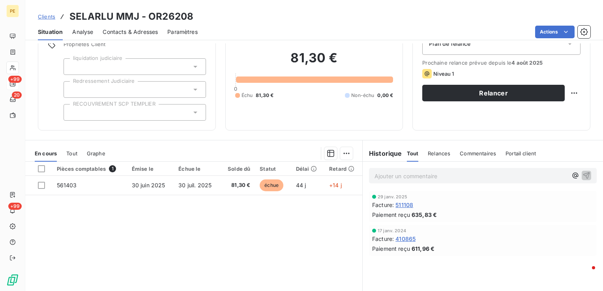
click at [437, 173] on p "Ajouter un commentaire ﻿" at bounding box center [470, 176] width 193 height 10
click at [439, 168] on div "Ajouter un commentaire ﻿" at bounding box center [483, 175] width 228 height 15
click at [449, 174] on p "Ajouter un commentaire ﻿" at bounding box center [470, 176] width 193 height 10
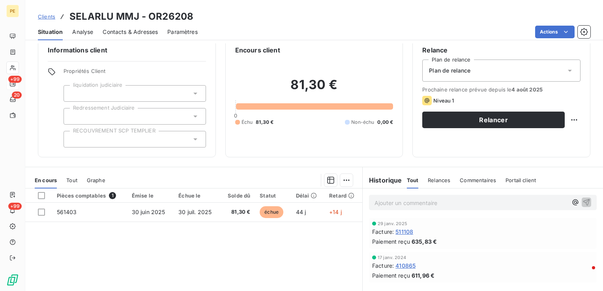
scroll to position [0, 0]
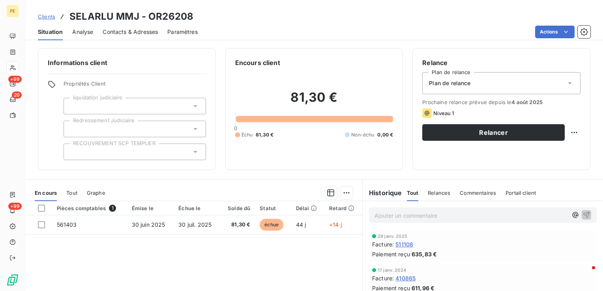
click at [515, 79] on div "Plan de relance" at bounding box center [501, 83] width 158 height 22
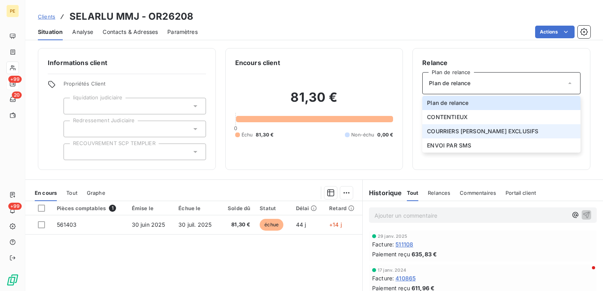
click at [439, 135] on span "COURRIERS MANUELS EXCLUSIFS" at bounding box center [482, 131] width 111 height 8
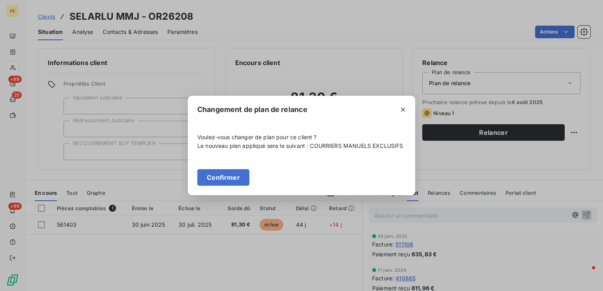
drag, startPoint x: 223, startPoint y: 177, endPoint x: 236, endPoint y: 181, distance: 13.1
click at [224, 177] on button "Confirmer" at bounding box center [223, 177] width 52 height 17
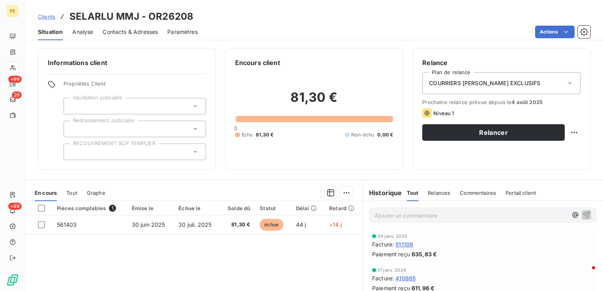
click at [388, 217] on p "Ajouter un commentaire ﻿" at bounding box center [470, 216] width 193 height 10
click at [583, 212] on icon "button" at bounding box center [586, 214] width 7 height 7
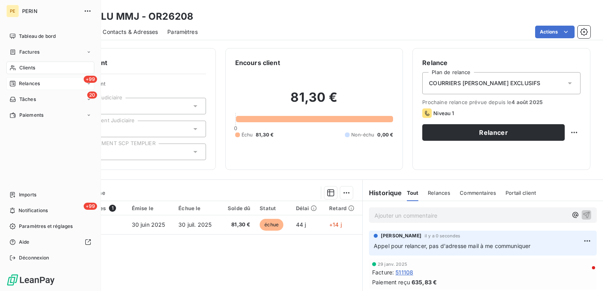
click at [24, 84] on span "Relances" at bounding box center [29, 83] width 21 height 7
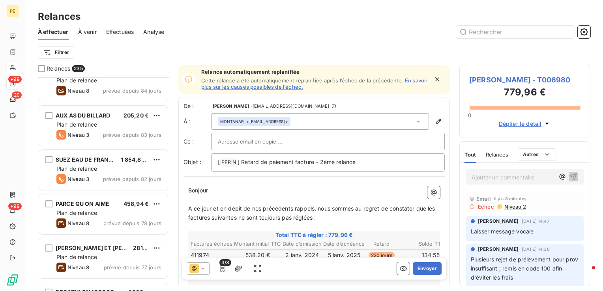
scroll to position [1065, 0]
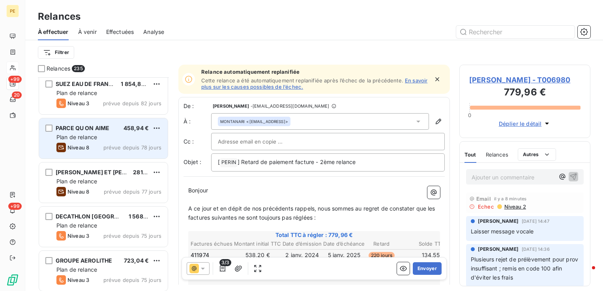
click at [125, 135] on div "Plan de relance" at bounding box center [108, 137] width 105 height 8
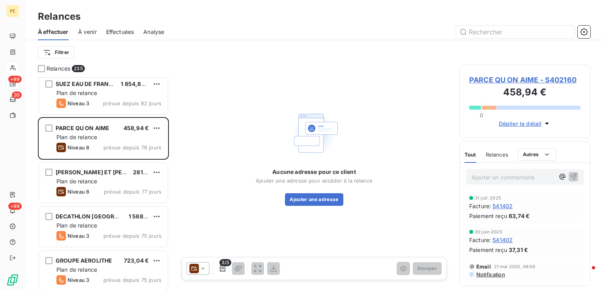
click at [532, 80] on span "PARCE QU ON AIME - S402160" at bounding box center [524, 80] width 111 height 11
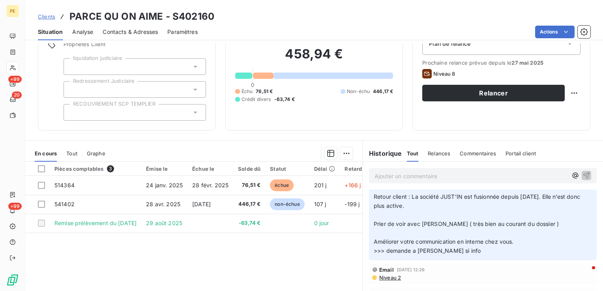
scroll to position [158, 0]
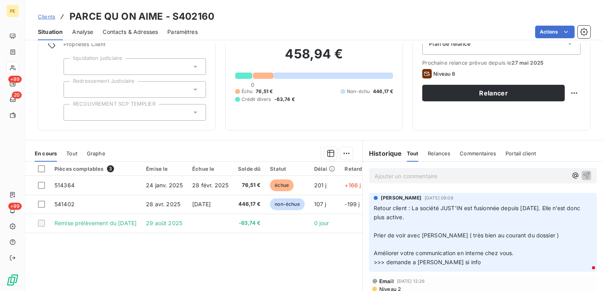
click at [418, 174] on p "Ajouter un commentaire ﻿" at bounding box center [470, 176] width 193 height 10
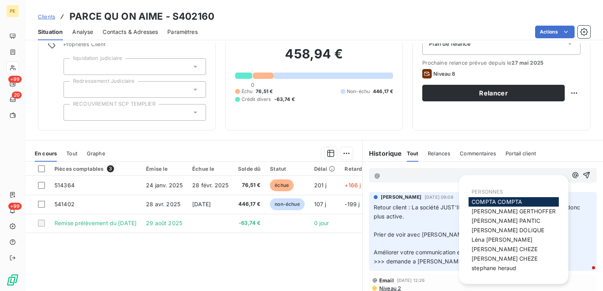
scroll to position [157, 0]
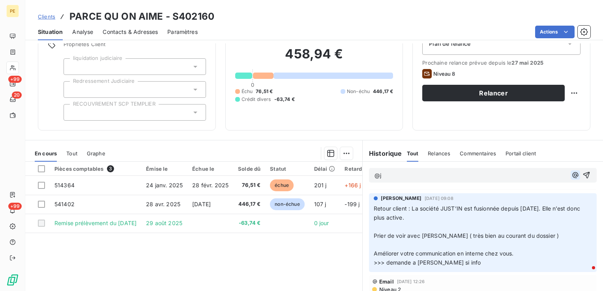
click at [571, 173] on icon "button" at bounding box center [575, 175] width 8 height 8
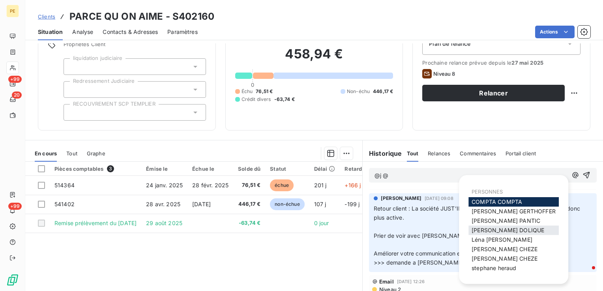
click at [491, 233] on span "Julie DOLIQUE" at bounding box center [508, 230] width 73 height 7
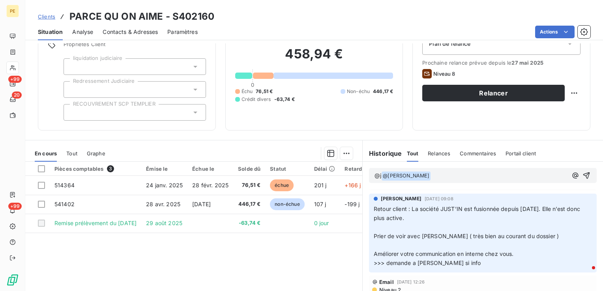
scroll to position [157, 0]
click at [379, 178] on span "@j" at bounding box center [377, 175] width 7 height 7
click at [424, 176] on p "﻿ @ Julie DOLIQUE ﻿ ﻿" at bounding box center [470, 175] width 193 height 9
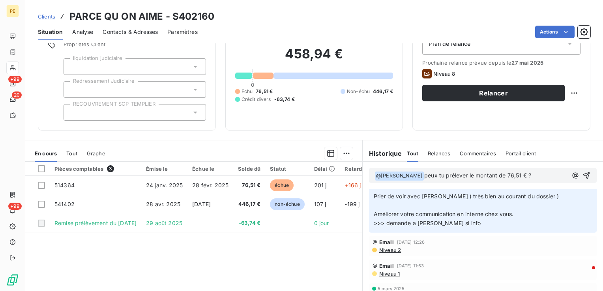
scroll to position [0, 0]
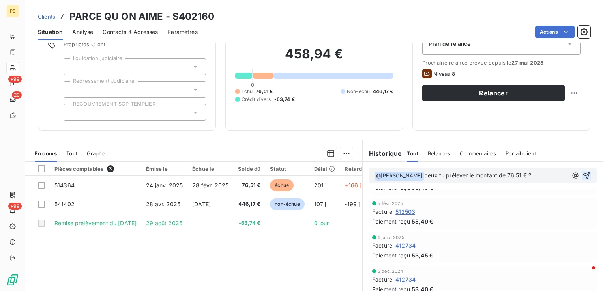
click at [582, 178] on icon "button" at bounding box center [586, 176] width 8 height 8
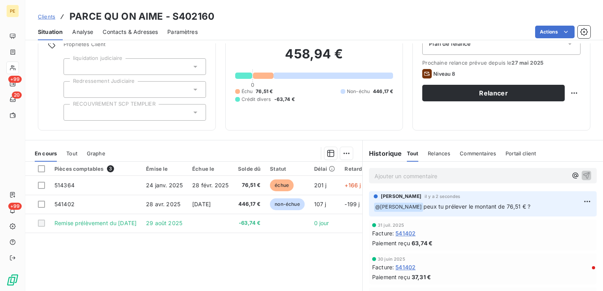
click at [118, 30] on span "Contacts & Adresses" at bounding box center [130, 32] width 55 height 8
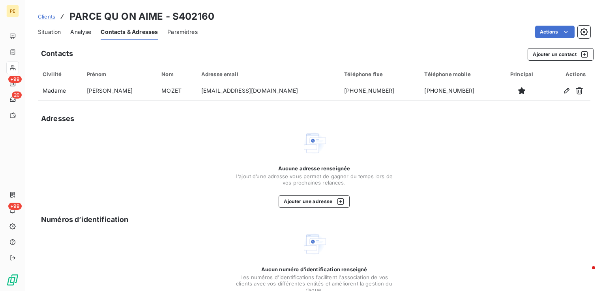
click at [45, 32] on span "Situation" at bounding box center [49, 32] width 23 height 8
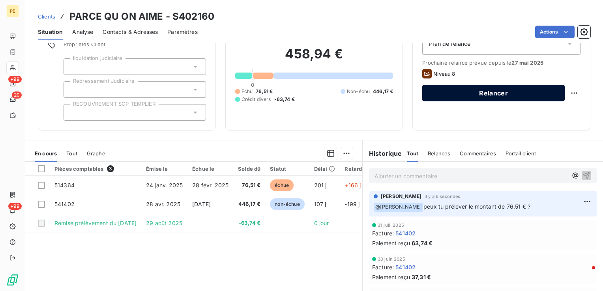
click at [542, 94] on button "Relancer" at bounding box center [493, 93] width 142 height 17
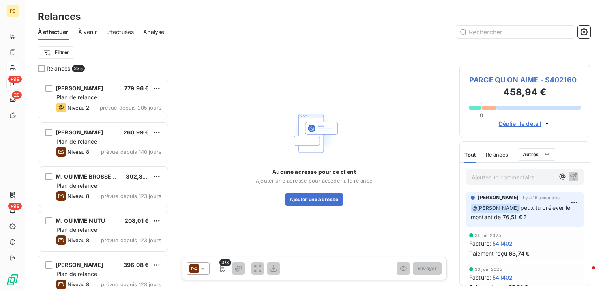
scroll to position [208, 125]
click at [191, 274] on div at bounding box center [198, 268] width 23 height 13
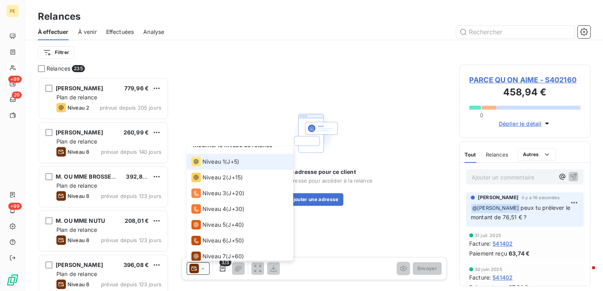
scroll to position [0, 0]
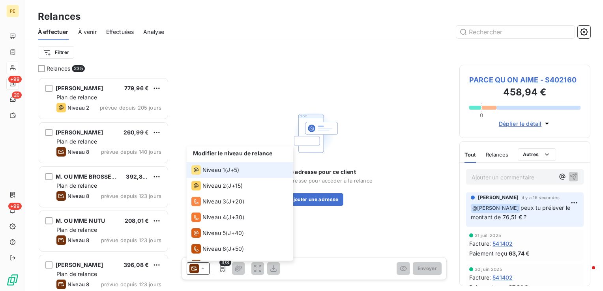
click at [233, 172] on span "J+5 )" at bounding box center [233, 170] width 12 height 8
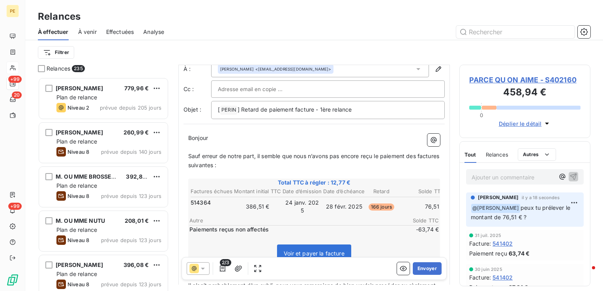
scroll to position [39, 0]
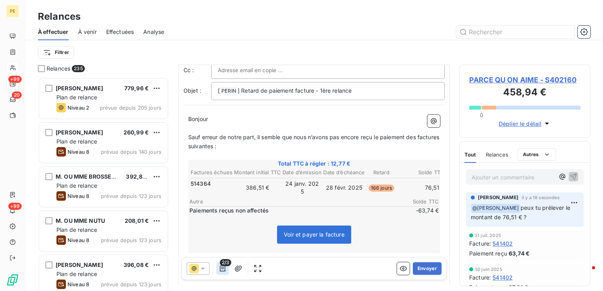
click at [225, 271] on icon "button" at bounding box center [223, 269] width 6 height 6
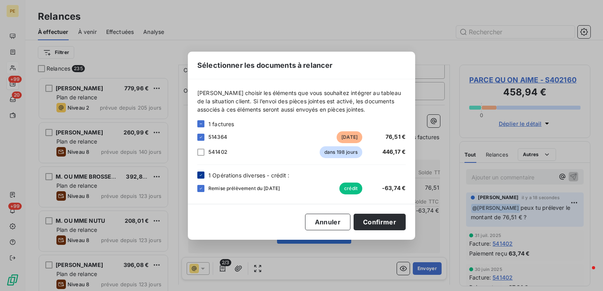
click at [202, 176] on icon at bounding box center [200, 175] width 5 height 5
click at [385, 224] on button "Confirmer" at bounding box center [380, 222] width 52 height 17
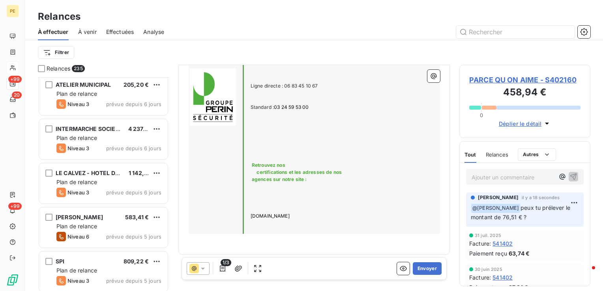
scroll to position [8514, 0]
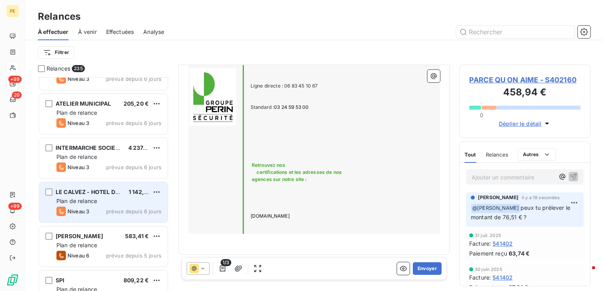
click at [127, 198] on div "Plan de relance" at bounding box center [108, 201] width 105 height 8
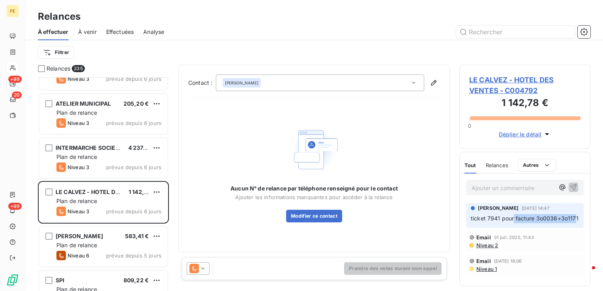
drag, startPoint x: 573, startPoint y: 220, endPoint x: 513, endPoint y: 219, distance: 60.0
click at [513, 219] on span "ticket 7941 pour facture 3o0036+3o1171" at bounding box center [525, 218] width 108 height 7
click at [496, 76] on span "LE CALVEZ - HOTEL DES VENTES - C004792" at bounding box center [524, 85] width 111 height 21
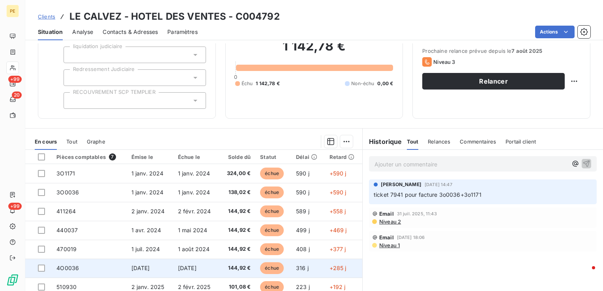
scroll to position [85, 0]
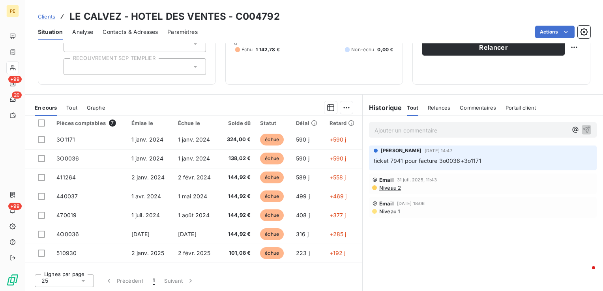
click at [132, 32] on span "Contacts & Adresses" at bounding box center [130, 32] width 55 height 8
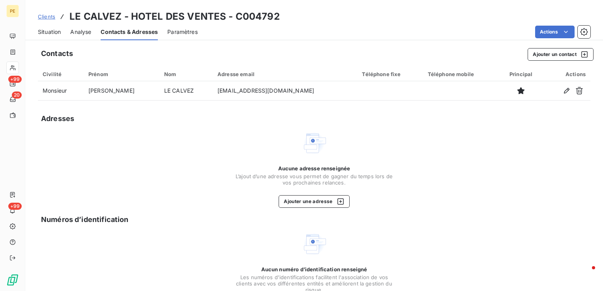
click at [48, 31] on span "Situation" at bounding box center [49, 32] width 23 height 8
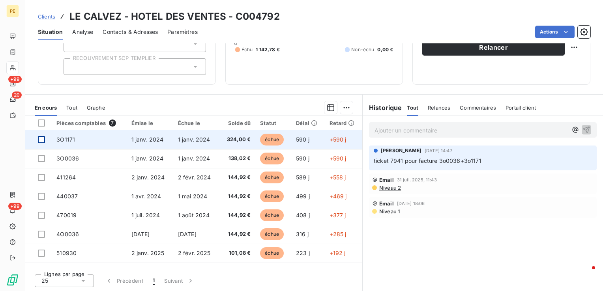
click at [44, 140] on div at bounding box center [41, 139] width 7 height 7
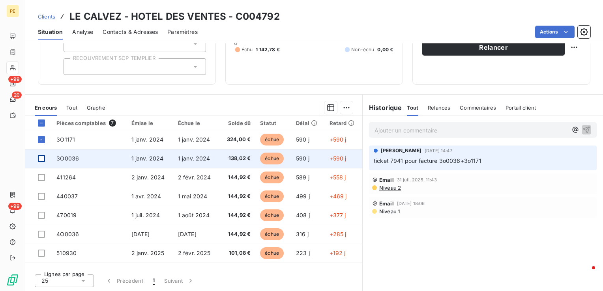
click at [42, 158] on div at bounding box center [41, 158] width 7 height 7
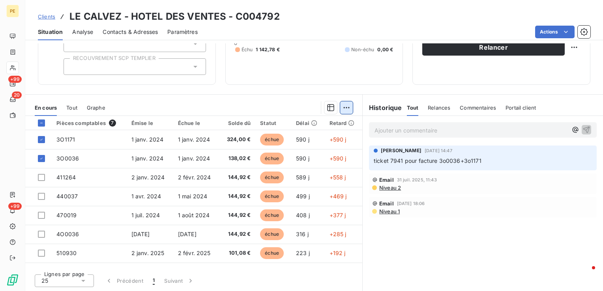
click at [346, 110] on html "PE +99 20 +99 Clients LE CALVEZ - HOTEL DES VENTES - C004792 Situation Analyse …" at bounding box center [301, 145] width 603 height 291
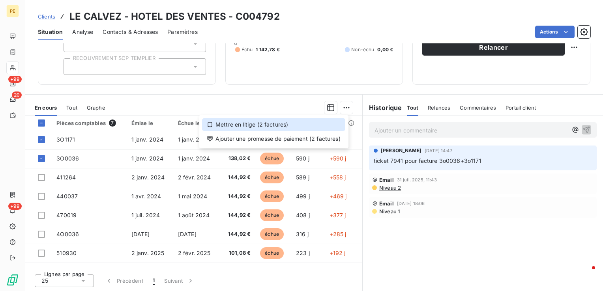
click at [246, 125] on div "Mettre en litige (2 factures)" at bounding box center [273, 124] width 143 height 13
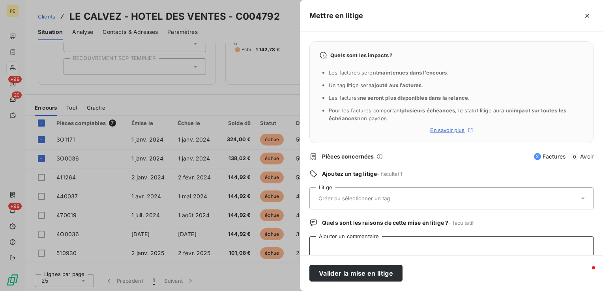
click at [330, 250] on textarea "Ajouter un commentaire" at bounding box center [451, 251] width 284 height 30
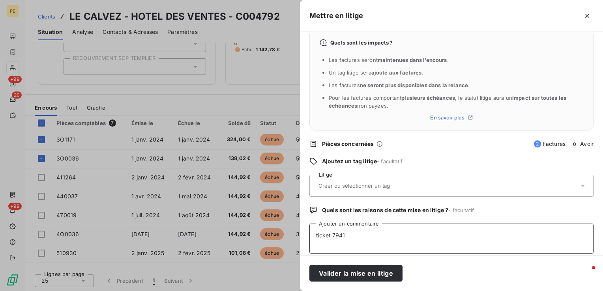
scroll to position [19, 0]
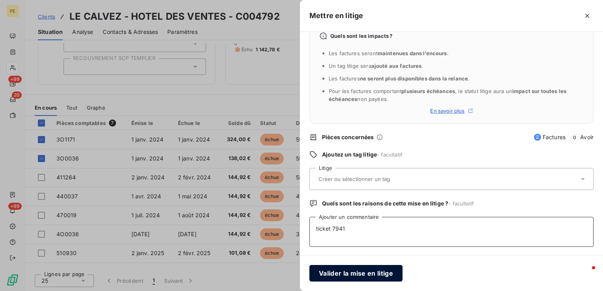
type textarea "ticket 7941"
click at [371, 272] on button "Valider la mise en litige" at bounding box center [355, 273] width 93 height 17
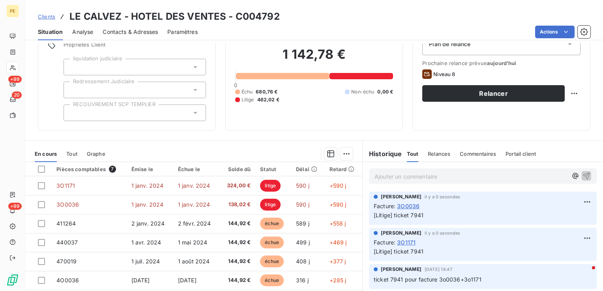
scroll to position [85, 0]
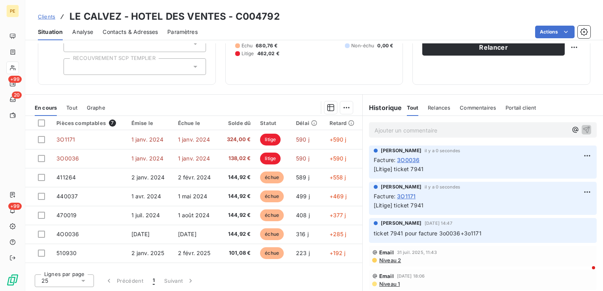
click at [384, 260] on span "Niveau 2" at bounding box center [389, 260] width 22 height 6
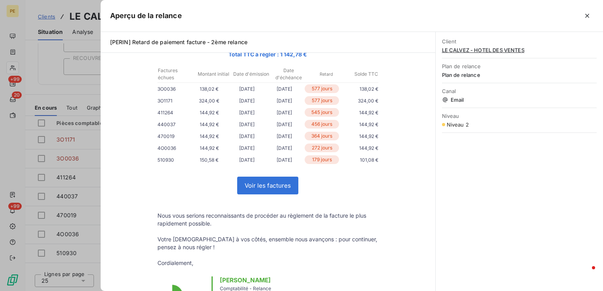
scroll to position [118, 0]
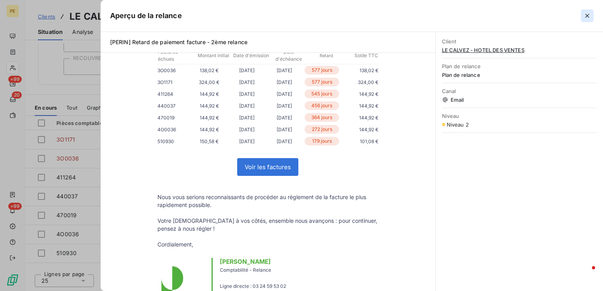
click at [591, 14] on icon "button" at bounding box center [587, 16] width 8 height 8
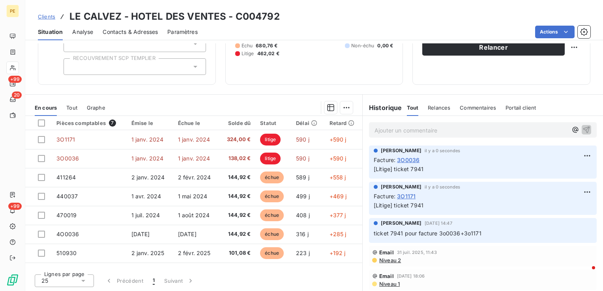
click at [393, 260] on span "Niveau 2" at bounding box center [389, 260] width 22 height 6
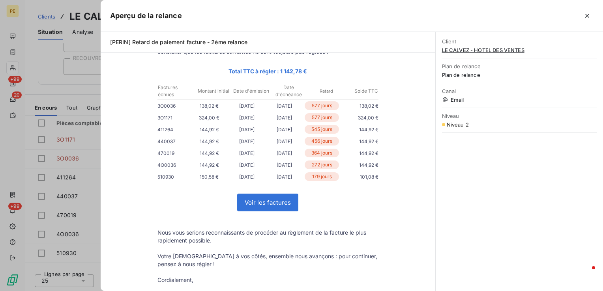
scroll to position [0, 0]
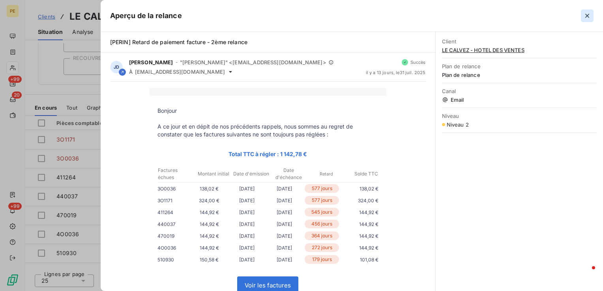
click at [587, 17] on icon "button" at bounding box center [587, 16] width 8 height 8
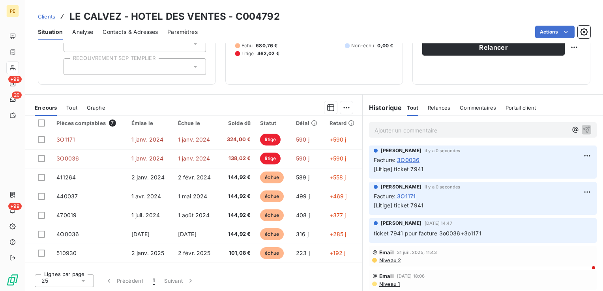
click at [388, 283] on span "Niveau 1" at bounding box center [388, 284] width 21 height 6
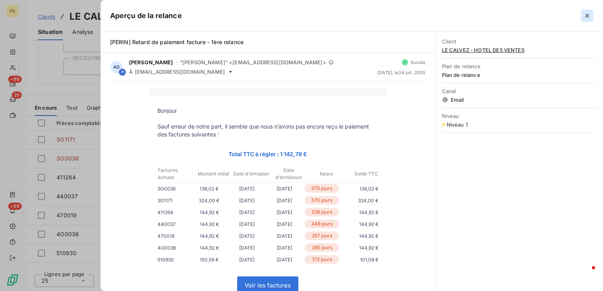
click at [591, 16] on icon "button" at bounding box center [587, 16] width 8 height 8
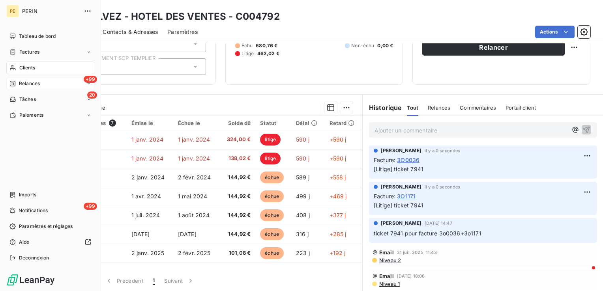
click at [30, 86] on span "Relances" at bounding box center [29, 83] width 21 height 7
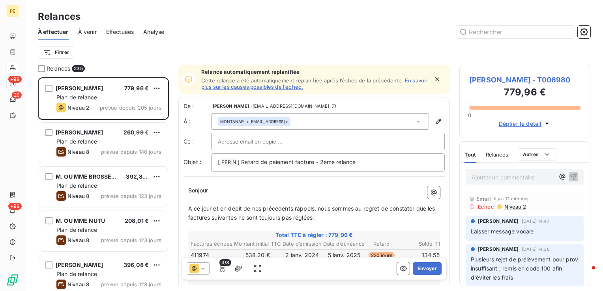
scroll to position [208, 125]
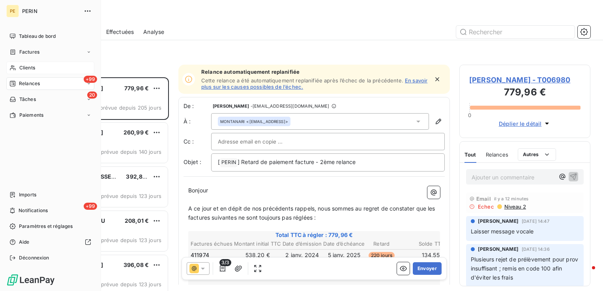
click at [19, 70] on div "Clients" at bounding box center [50, 68] width 88 height 13
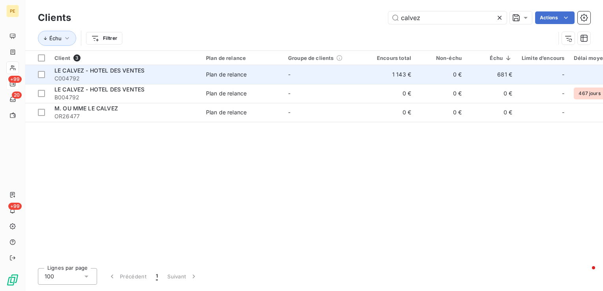
type input "calvez"
click at [227, 73] on div "Plan de relance" at bounding box center [226, 75] width 41 height 8
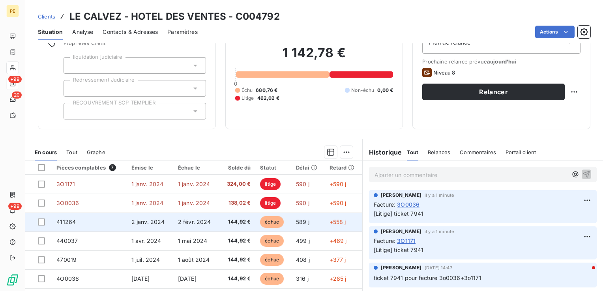
scroll to position [85, 0]
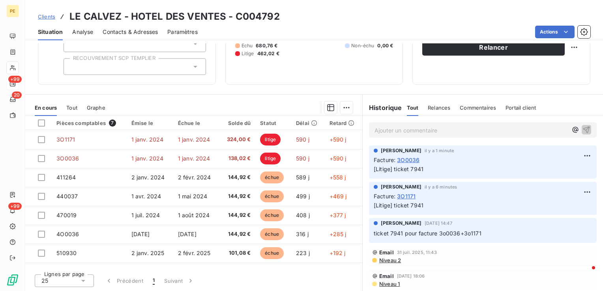
click at [407, 125] on div "Ajouter un commentaire ﻿" at bounding box center [470, 130] width 193 height 11
click at [417, 134] on p "Ajouter un commentaire ﻿" at bounding box center [470, 130] width 193 height 10
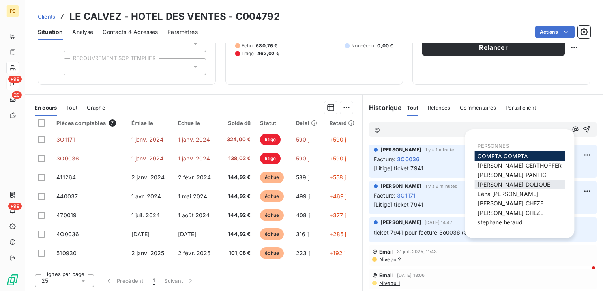
click at [507, 185] on span "Julie DOLIQUE" at bounding box center [513, 184] width 73 height 7
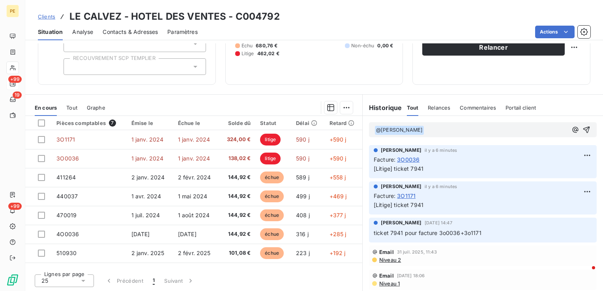
click at [407, 133] on span "@ Julie DOLIQUE ﻿" at bounding box center [399, 130] width 49 height 9
click at [421, 133] on p "﻿ @ Julie DOLIQUE ﻿ ﻿" at bounding box center [470, 129] width 193 height 9
click at [490, 125] on p "﻿ @ Julie DOLIQUE ﻿ à envoyer à l'huissier" at bounding box center [470, 129] width 193 height 9
click at [582, 125] on button "button" at bounding box center [586, 129] width 9 height 9
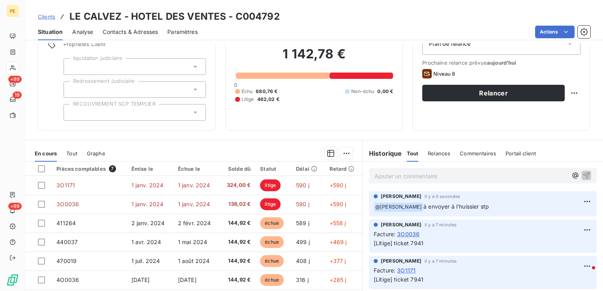
scroll to position [0, 0]
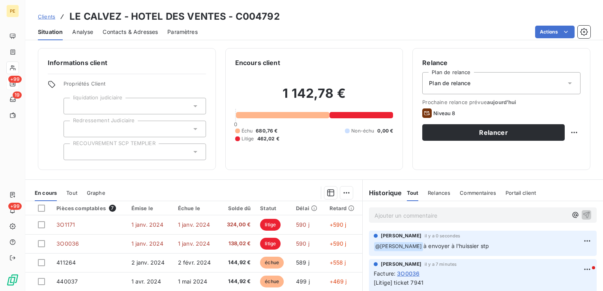
click at [455, 86] on span "Plan de relance" at bounding box center [449, 83] width 41 height 8
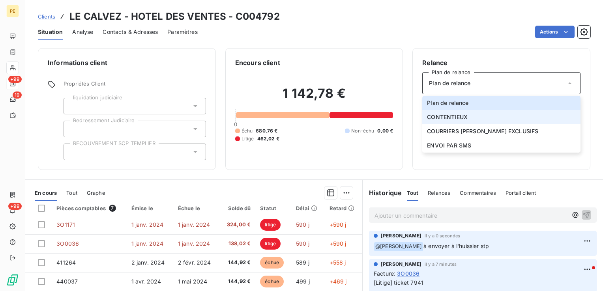
click at [453, 116] on span "CONTENTIEUX" at bounding box center [447, 117] width 41 height 8
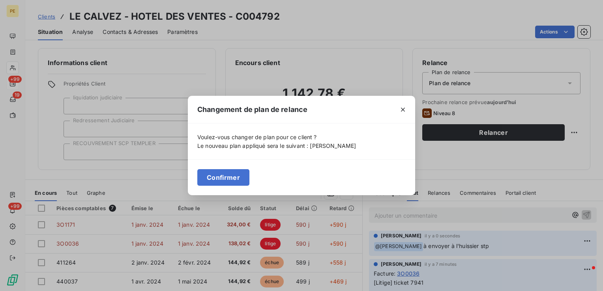
click at [232, 176] on button "Confirmer" at bounding box center [223, 177] width 52 height 17
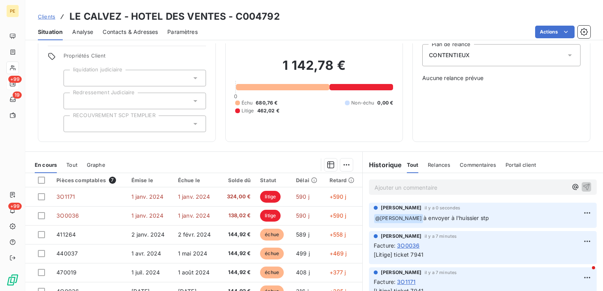
scroll to position [85, 0]
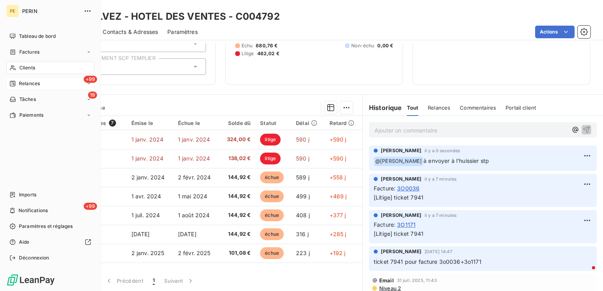
click at [24, 70] on span "Clients" at bounding box center [27, 67] width 16 height 7
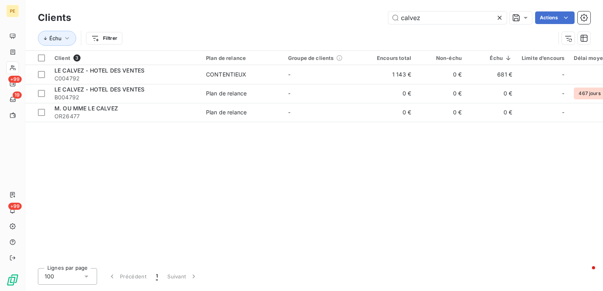
click at [499, 16] on icon at bounding box center [500, 18] width 8 height 8
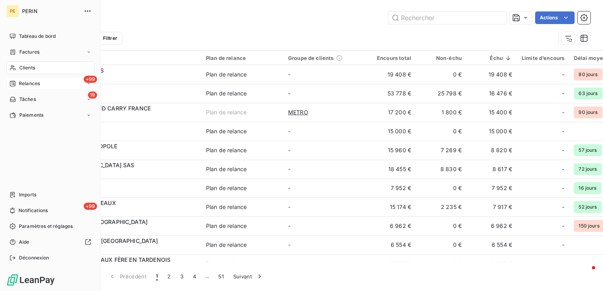
click at [39, 87] on div "+99 Relances" at bounding box center [50, 83] width 88 height 13
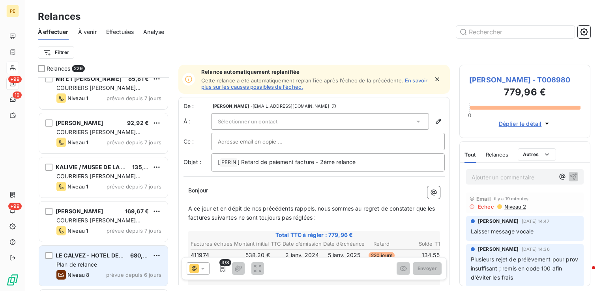
scroll to position [8052, 0]
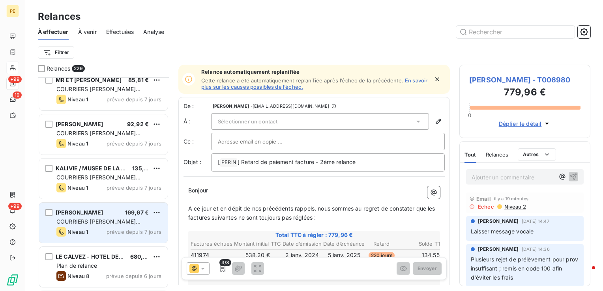
click at [108, 219] on span "COURRIERS MANUELS EXCLUSIFS" at bounding box center [98, 225] width 84 height 15
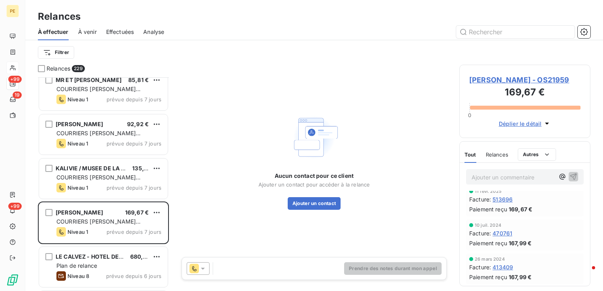
scroll to position [17, 0]
click at [482, 83] on span "GHERARDI FERNANDE - OS21959" at bounding box center [524, 80] width 111 height 11
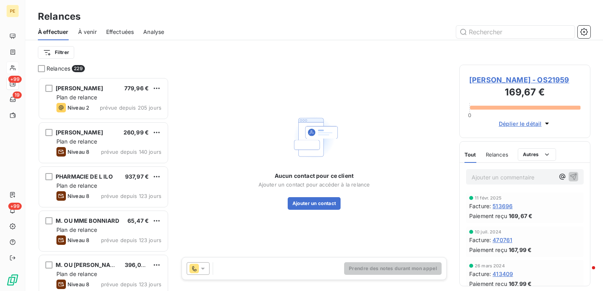
scroll to position [208, 125]
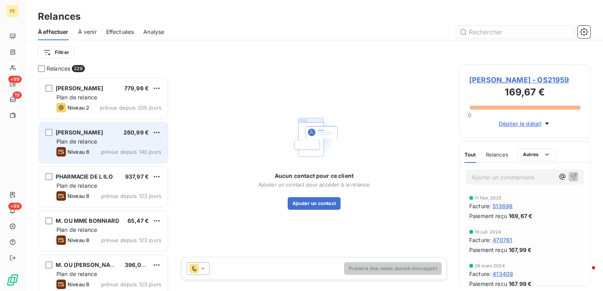
click at [104, 144] on div "Plan de relance" at bounding box center [108, 142] width 105 height 8
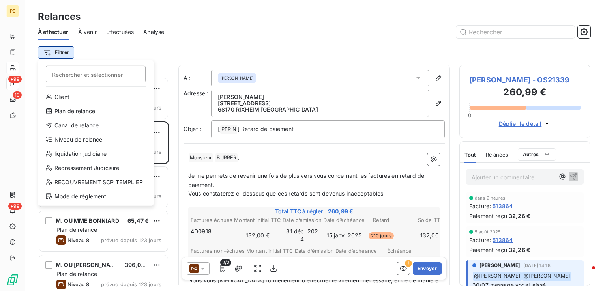
click at [64, 53] on html "PE +99 19 +99 Relances À effectuer À venir Effectuées Analyse Filtrer Recherche…" at bounding box center [301, 145] width 603 height 291
click at [77, 144] on div "Niveau de relance" at bounding box center [95, 139] width 109 height 13
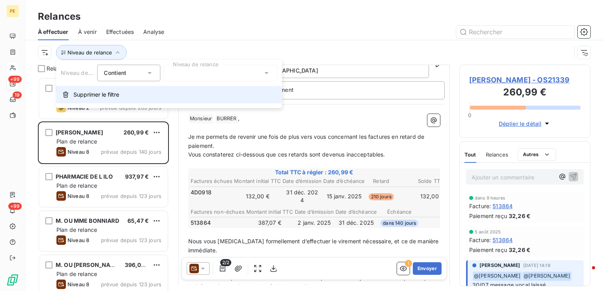
scroll to position [122, 0]
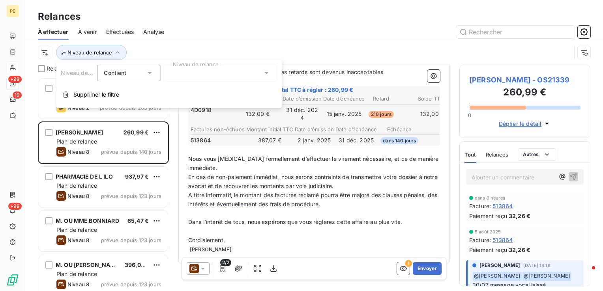
click at [217, 78] on div at bounding box center [220, 73] width 114 height 17
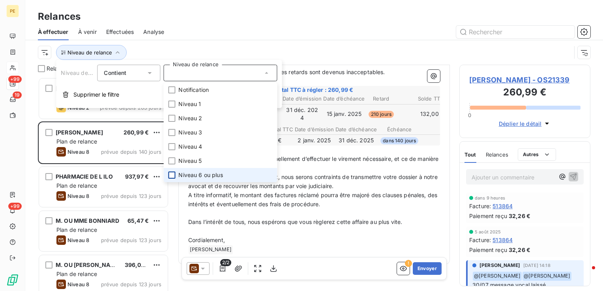
click at [175, 174] on div at bounding box center [171, 175] width 7 height 7
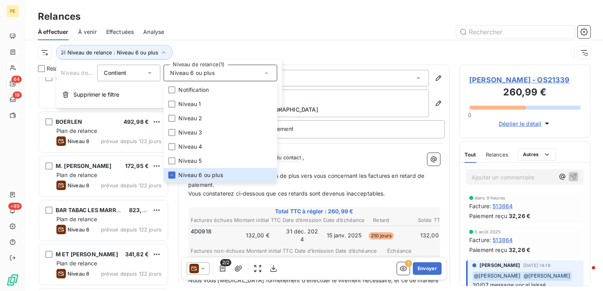
scroll to position [237, 0]
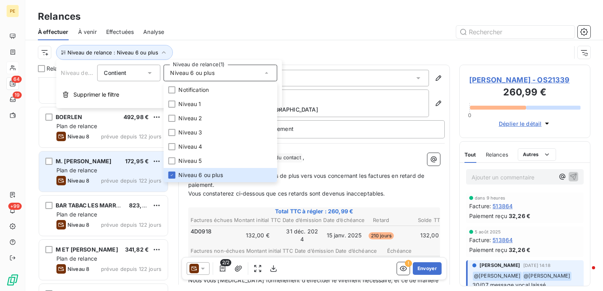
click at [95, 170] on span "Plan de relance" at bounding box center [76, 170] width 41 height 7
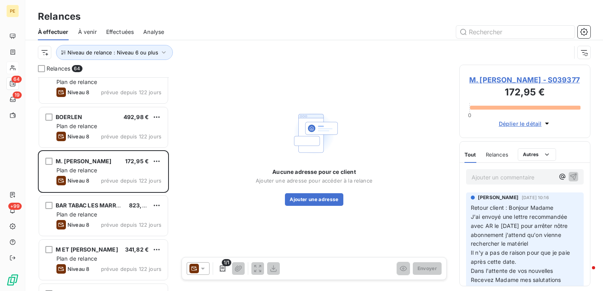
click at [529, 81] on span "M. AUBERT LUDOVIC - S039377" at bounding box center [524, 80] width 111 height 11
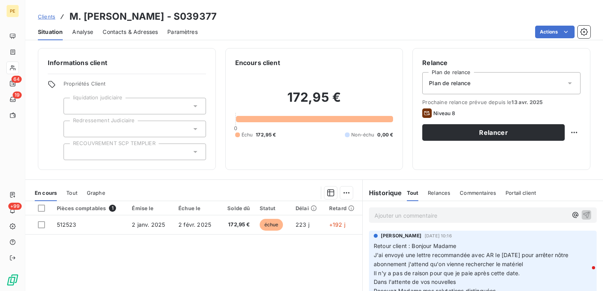
click at [254, 264] on div "Pièces comptables 1 Émise le Échue le Solde dû Statut Délai Retard 512523 2 jan…" at bounding box center [193, 277] width 337 height 152
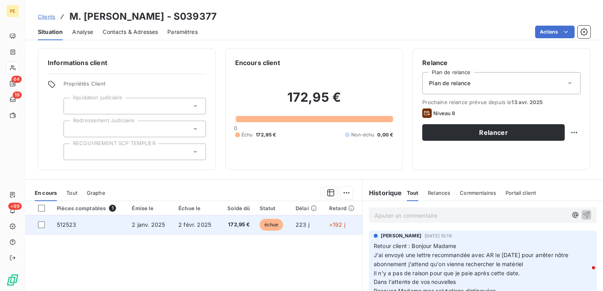
click at [161, 227] on span "2 janv. 2025" at bounding box center [148, 224] width 33 height 7
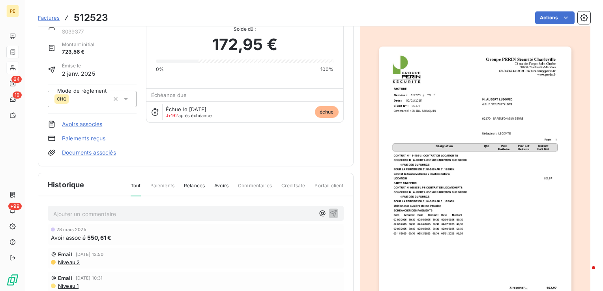
scroll to position [20, 0]
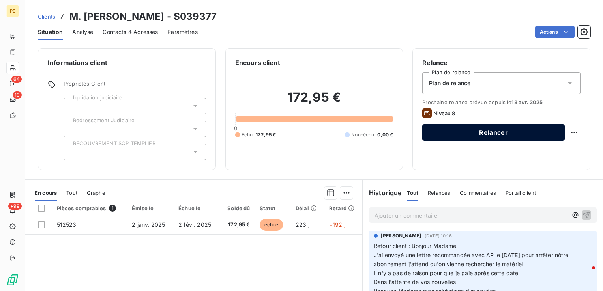
click at [500, 138] on button "Relancer" at bounding box center [493, 132] width 142 height 17
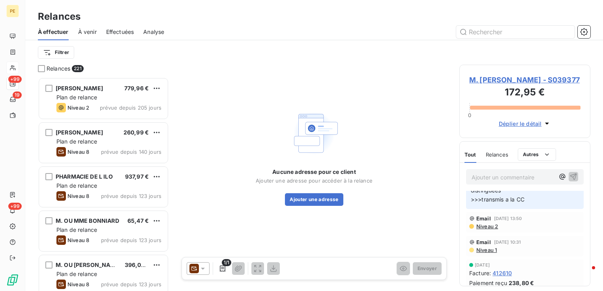
scroll to position [118, 0]
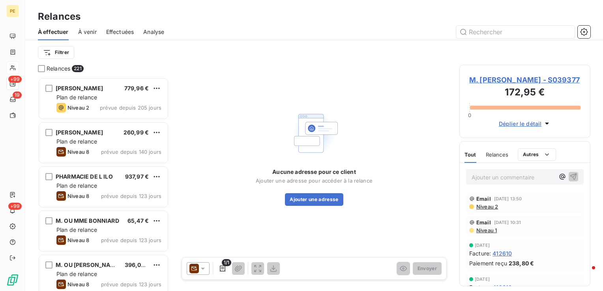
click at [198, 269] on icon at bounding box center [193, 268] width 9 height 9
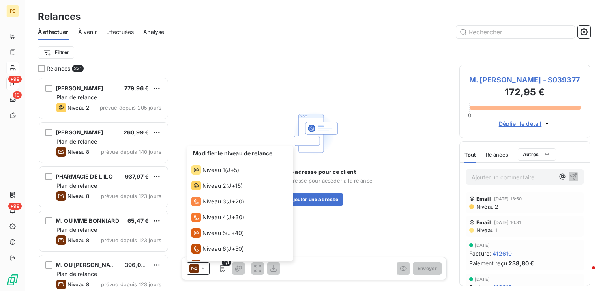
scroll to position [0, 0]
click at [227, 172] on div "Niveau 1 ( J+5 )" at bounding box center [215, 169] width 48 height 9
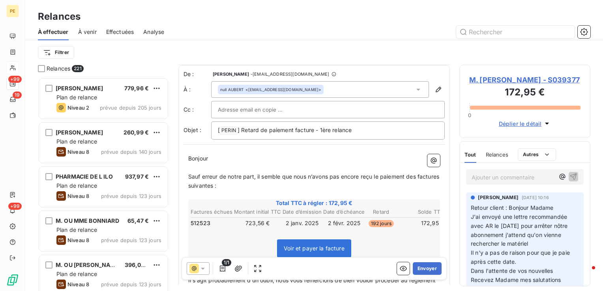
click at [246, 108] on input "text" at bounding box center [260, 110] width 85 height 12
click at [414, 268] on button "Envoyer" at bounding box center [427, 268] width 29 height 13
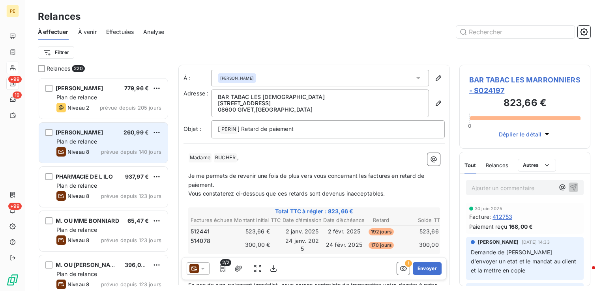
click at [130, 146] on div "BURRER NICOLAS 260,99 € Plan de relance Niveau 8 prévue depuis 140 jours" at bounding box center [103, 143] width 129 height 40
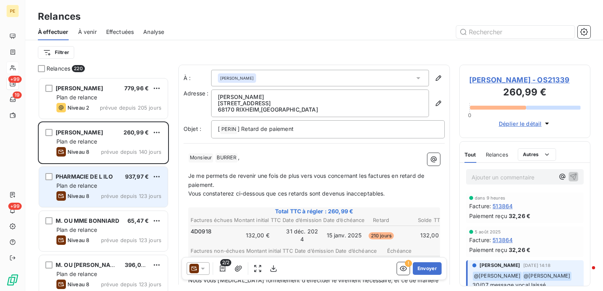
click at [129, 180] on div "937,97 €" at bounding box center [137, 177] width 24 height 8
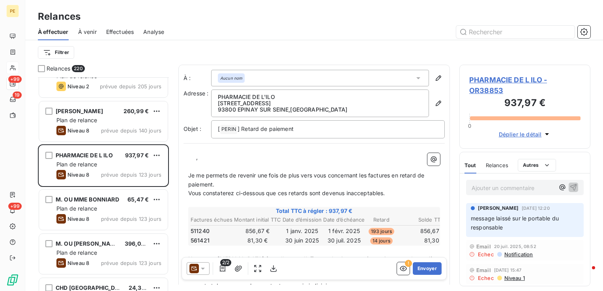
scroll to position [39, 0]
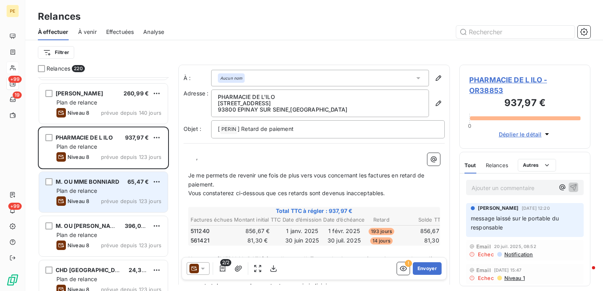
click at [127, 196] on div "Niveau 8 prévue depuis 123 jours" at bounding box center [108, 200] width 105 height 9
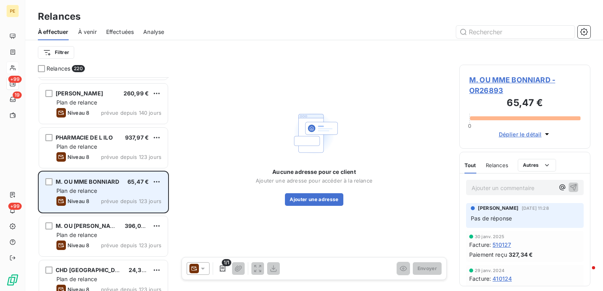
scroll to position [79, 0]
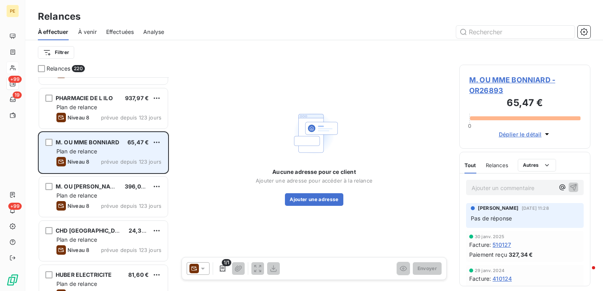
click at [127, 196] on div "Plan de relance" at bounding box center [108, 196] width 105 height 8
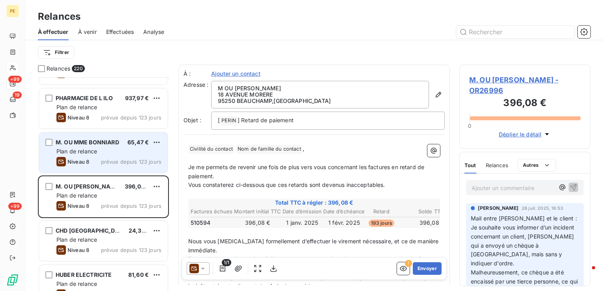
click at [117, 149] on div "Plan de relance" at bounding box center [108, 152] width 105 height 8
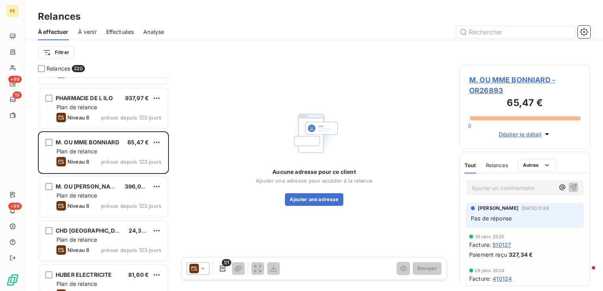
click at [486, 80] on span "M. OU MME BONNIARD - OR26893" at bounding box center [524, 85] width 111 height 21
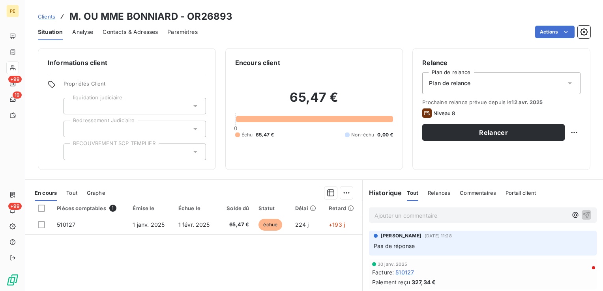
scroll to position [39, 0]
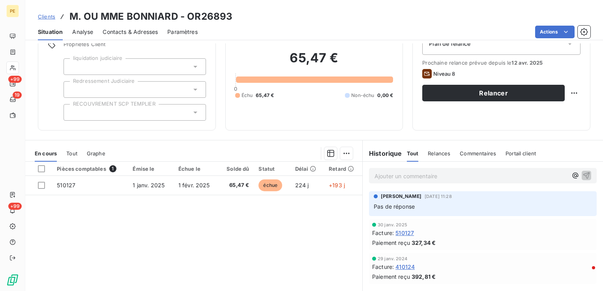
click at [150, 31] on span "Contacts & Adresses" at bounding box center [130, 32] width 55 height 8
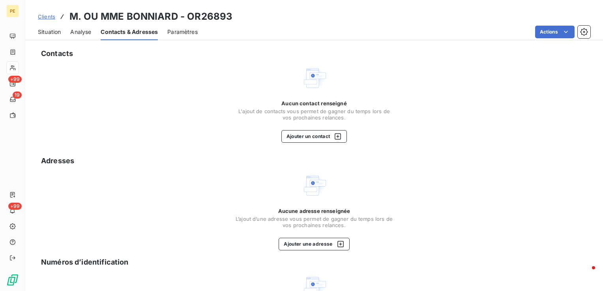
click at [51, 32] on span "Situation" at bounding box center [49, 32] width 23 height 8
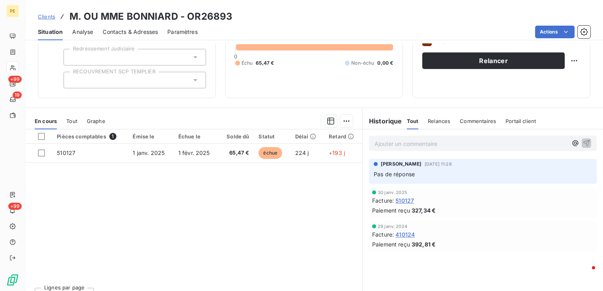
scroll to position [79, 0]
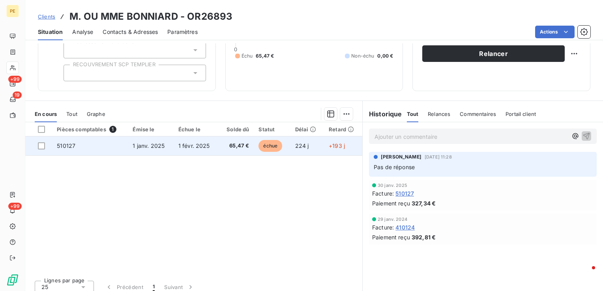
click at [118, 140] on td "510127" at bounding box center [90, 146] width 76 height 19
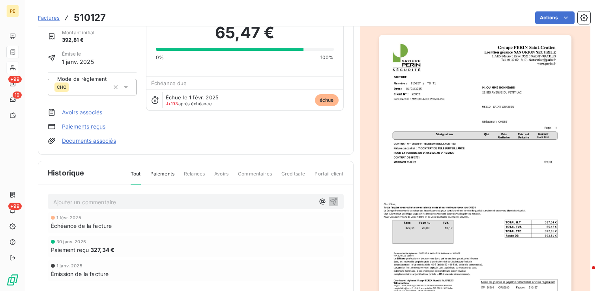
scroll to position [20, 0]
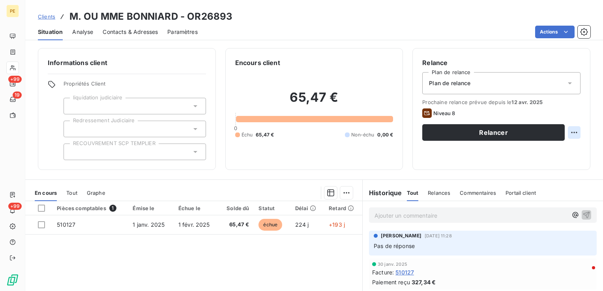
click at [570, 131] on html "PE +99 19 +99 Clients M. OU MME BONNIARD - OR26893 Situation Analyse Contacts &…" at bounding box center [301, 145] width 603 height 291
click at [426, 181] on html "PE +99 19 +99 Clients M. OU MME BONNIARD - OR26893 Situation Analyse Contacts &…" at bounding box center [301, 145] width 603 height 291
click at [507, 83] on div "Plan de relance" at bounding box center [501, 83] width 158 height 22
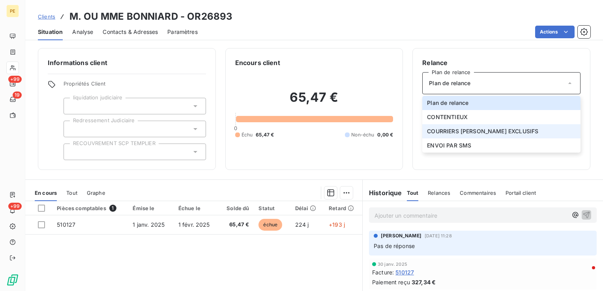
click at [458, 133] on span "COURRIERS MANUELS EXCLUSIFS" at bounding box center [482, 131] width 111 height 8
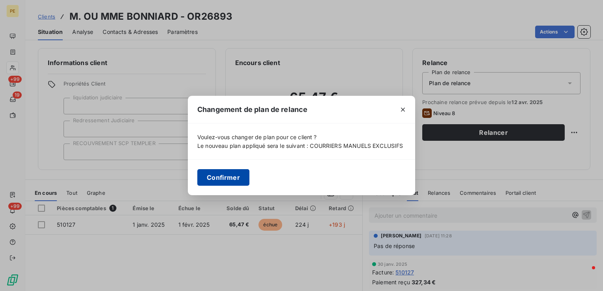
click at [222, 176] on button "Confirmer" at bounding box center [223, 177] width 52 height 17
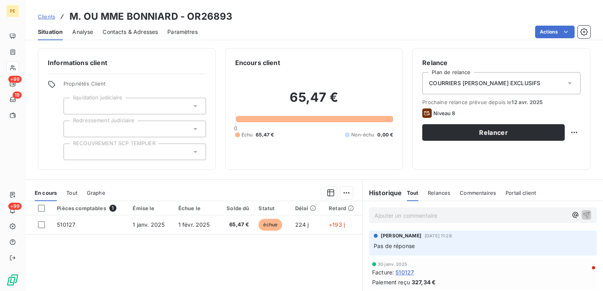
click at [369, 214] on div "Ajouter un commentaire ﻿" at bounding box center [483, 215] width 228 height 15
click at [399, 223] on div "Ajouter un commentaire ﻿" at bounding box center [483, 215] width 240 height 28
click at [404, 217] on p "Ajouter un commentaire ﻿" at bounding box center [470, 216] width 193 height 10
click at [584, 214] on icon "button" at bounding box center [586, 215] width 8 height 8
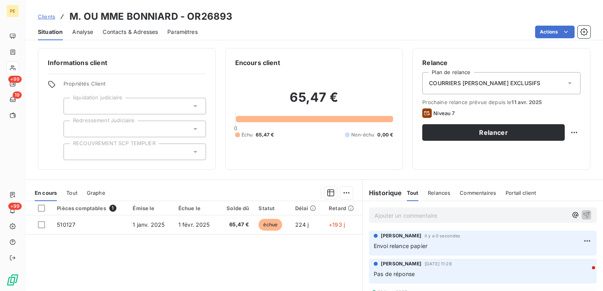
click at [304, 269] on div "Pièces comptables 1 Émise le Échue le Solde dû Statut Délai Retard 510127 1 jan…" at bounding box center [193, 277] width 337 height 152
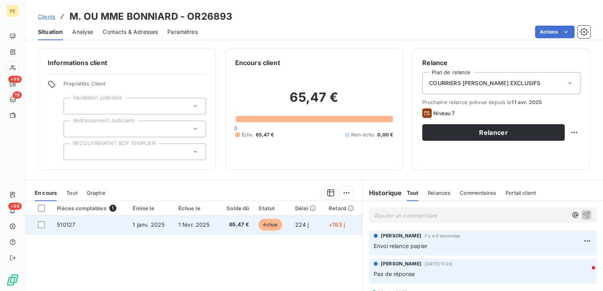
click at [151, 229] on td "1 janv. 2025" at bounding box center [150, 224] width 45 height 19
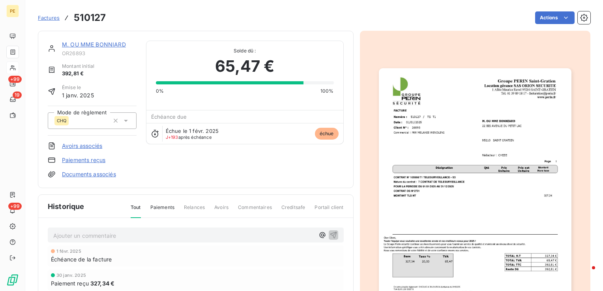
click at [472, 151] on img "button" at bounding box center [475, 204] width 193 height 272
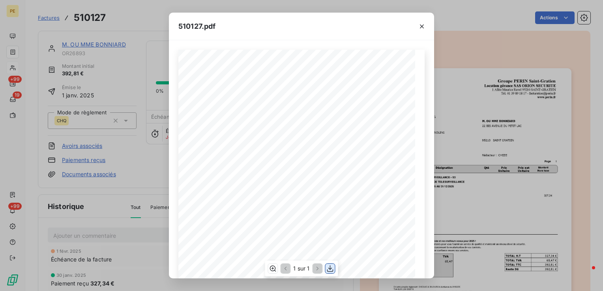
click at [333, 268] on icon "button" at bounding box center [330, 269] width 8 height 8
click at [424, 30] on icon "button" at bounding box center [422, 26] width 8 height 8
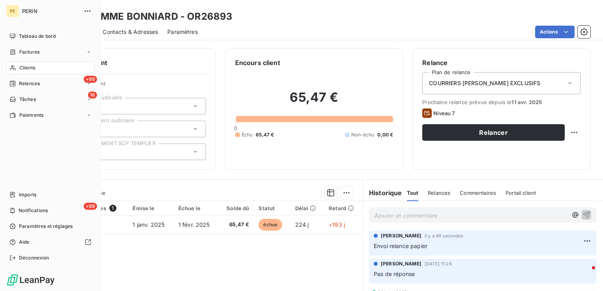
click at [32, 81] on span "Relances" at bounding box center [29, 83] width 21 height 7
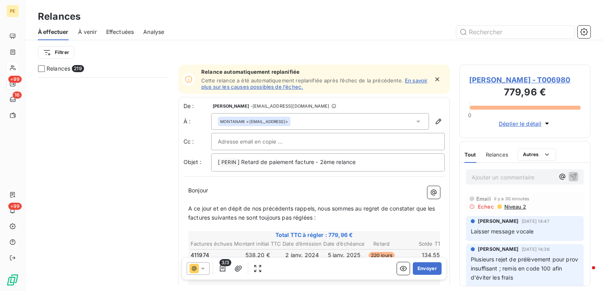
scroll to position [8760, 0]
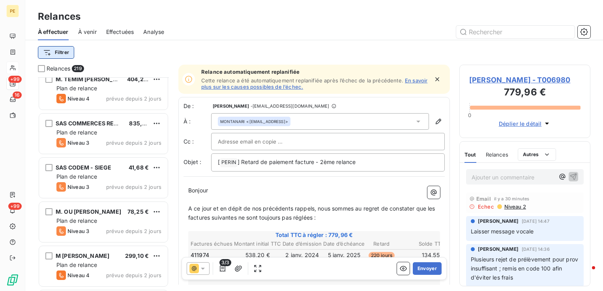
click at [59, 53] on html "PE +99 16 +99 Relances À effectuer À venir Effectuées Analyse Filtrer Relances …" at bounding box center [301, 145] width 603 height 291
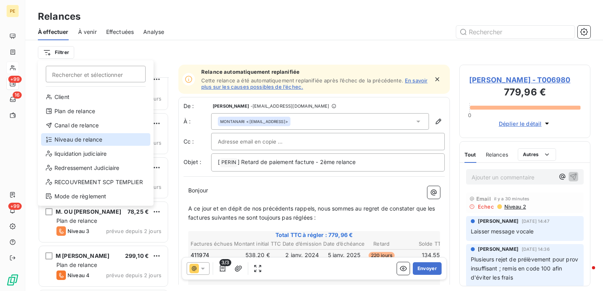
click at [85, 142] on div "Niveau de relance" at bounding box center [95, 139] width 109 height 13
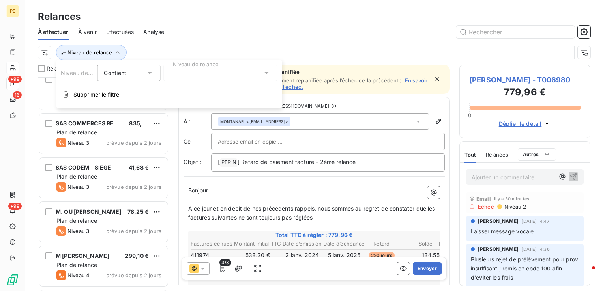
click at [243, 76] on div at bounding box center [220, 73] width 114 height 17
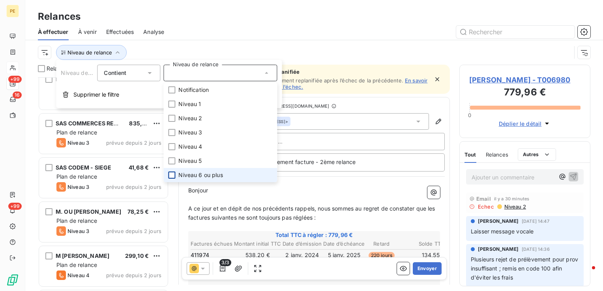
click at [174, 176] on div at bounding box center [171, 175] width 7 height 7
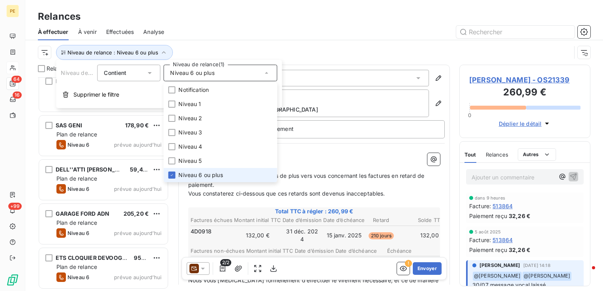
scroll to position [2526, 0]
click at [363, 37] on div at bounding box center [382, 32] width 417 height 13
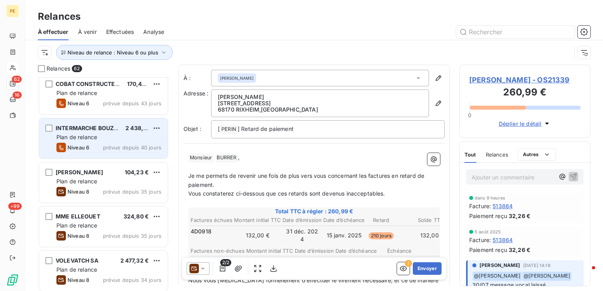
scroll to position [1855, 0]
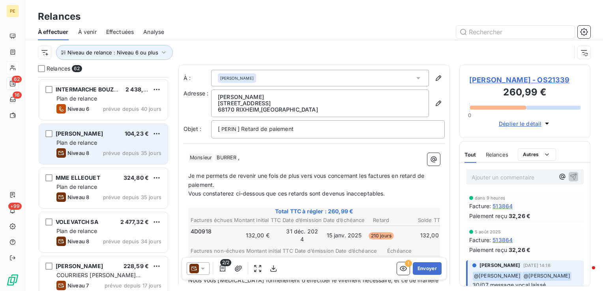
click at [117, 155] on span "prévue depuis 35 jours" at bounding box center [132, 153] width 58 height 6
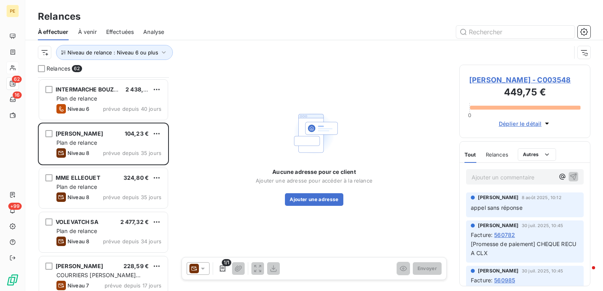
click at [508, 79] on span "MME BEAUVAIS MARTINE - C003548" at bounding box center [524, 80] width 111 height 11
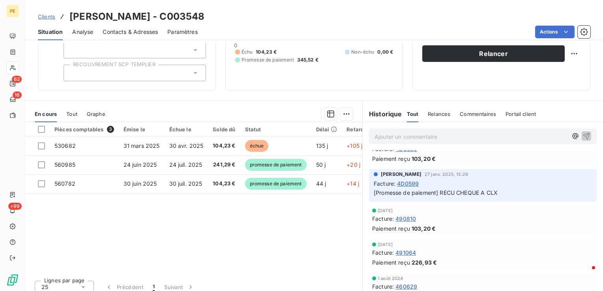
scroll to position [118, 0]
click at [153, 35] on span "Contacts & Adresses" at bounding box center [130, 32] width 55 height 8
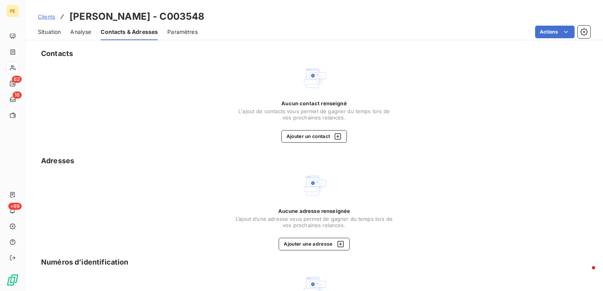
click at [52, 31] on span "Situation" at bounding box center [49, 32] width 23 height 8
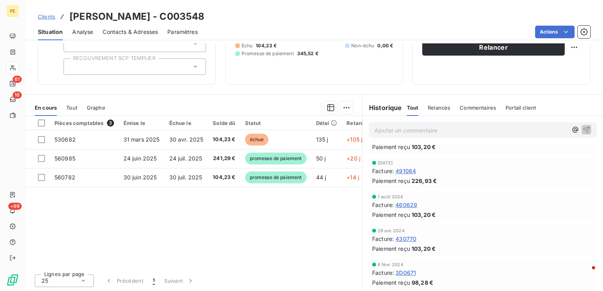
scroll to position [0, 0]
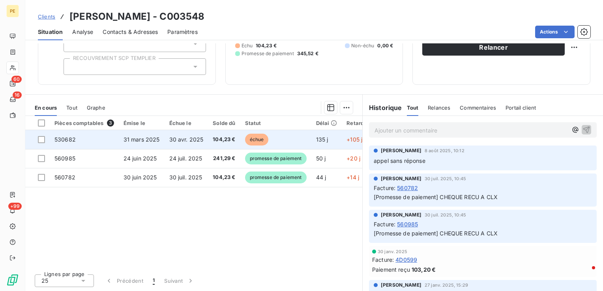
click at [146, 138] on span "31 mars 2025" at bounding box center [142, 139] width 36 height 7
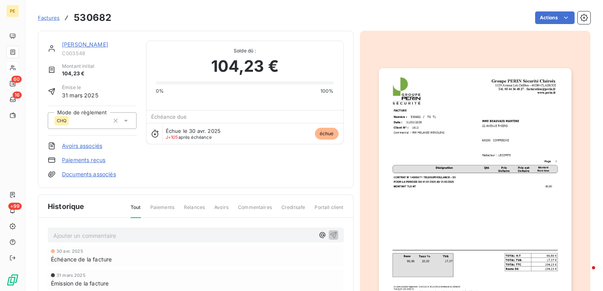
click at [498, 135] on img "button" at bounding box center [475, 204] width 193 height 272
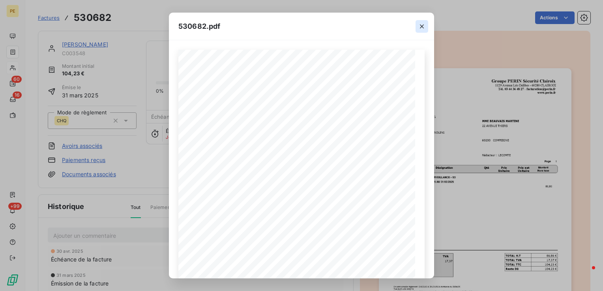
click at [425, 26] on icon "button" at bounding box center [422, 26] width 8 height 8
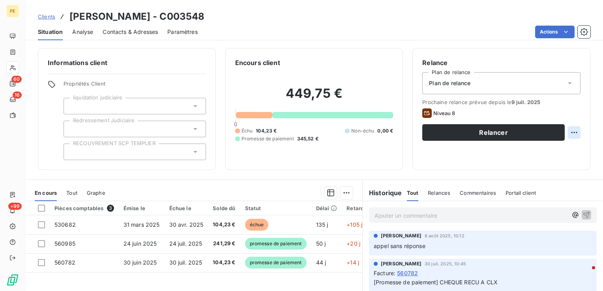
click at [569, 132] on html "PE 60 16 +99 Clients MME BEAUVAIS MARTINE - C003548 Situation Analyse Contacts …" at bounding box center [301, 145] width 603 height 291
click at [437, 155] on html "PE 60 16 +99 Clients MME BEAUVAIS MARTINE - C003548 Situation Analyse Contacts …" at bounding box center [301, 145] width 603 height 291
click at [464, 79] on span "Plan de relance" at bounding box center [449, 83] width 41 height 8
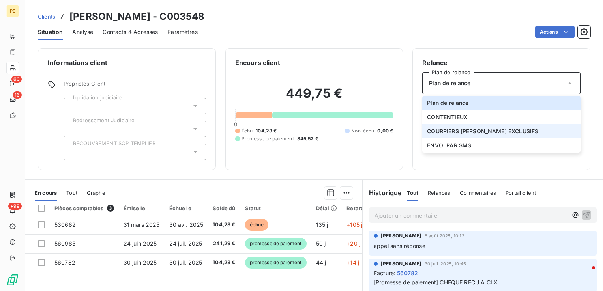
click at [461, 132] on span "COURRIERS MANUELS EXCLUSIFS" at bounding box center [482, 131] width 111 height 8
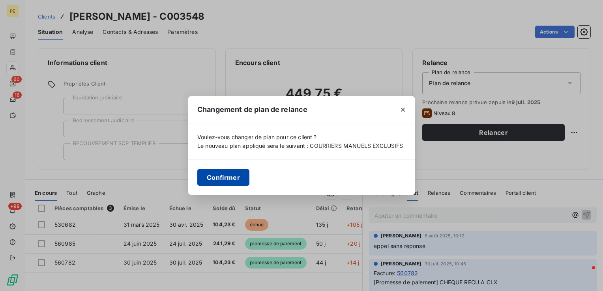
click at [227, 178] on button "Confirmer" at bounding box center [223, 177] width 52 height 17
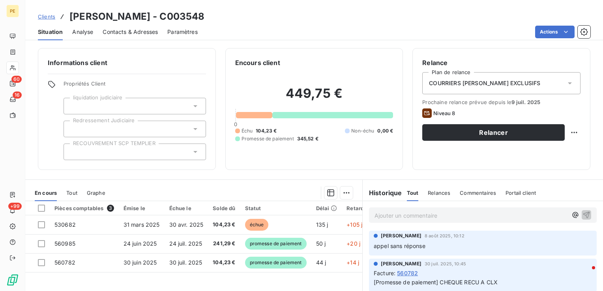
click at [522, 165] on div "Relance Plan de relance COURRIERS MANUELS EXCLUSIFS Prochaine relance prévue de…" at bounding box center [501, 109] width 178 height 122
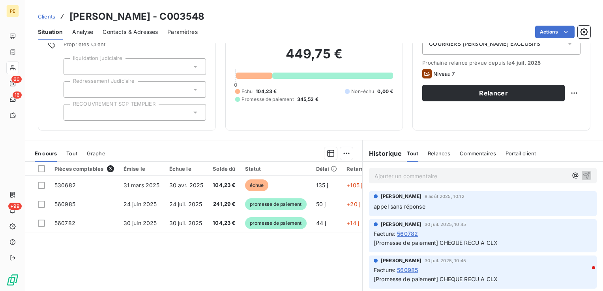
click at [463, 137] on div "Informations client Propriétés Client liquidation judiciaire Redressement Judic…" at bounding box center [314, 167] width 578 height 248
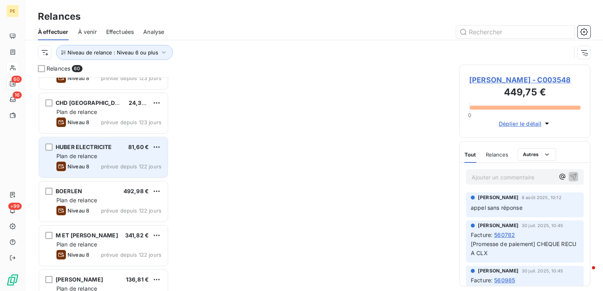
scroll to position [79, 0]
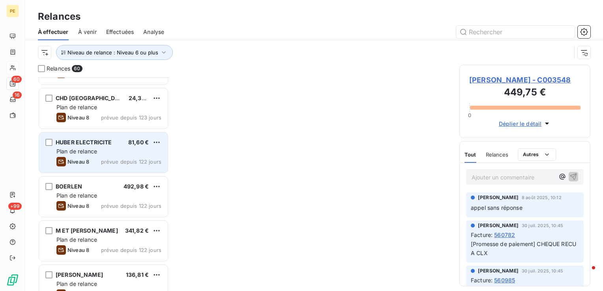
click at [116, 152] on div "Plan de relance" at bounding box center [108, 152] width 105 height 8
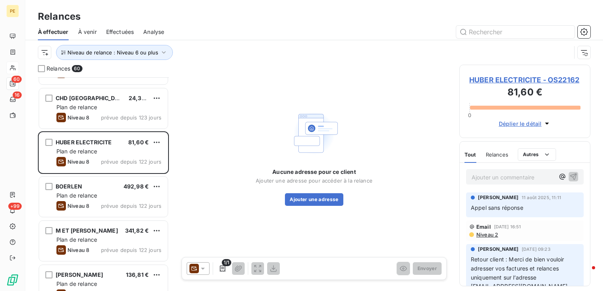
click at [529, 84] on span "HUBER ELECTRICITE - OS22162" at bounding box center [524, 80] width 111 height 11
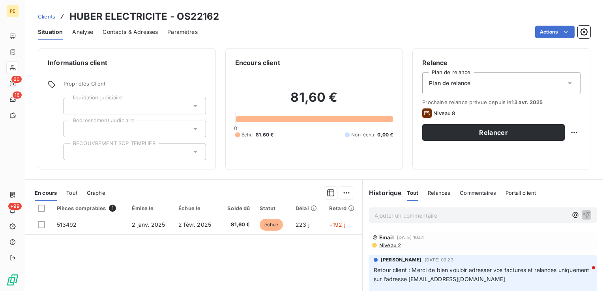
scroll to position [39, 0]
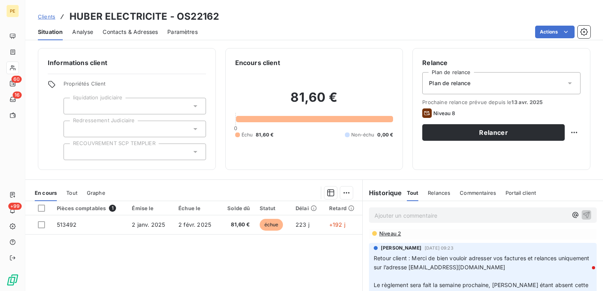
click at [391, 231] on span "Niveau 2" at bounding box center [389, 233] width 22 height 6
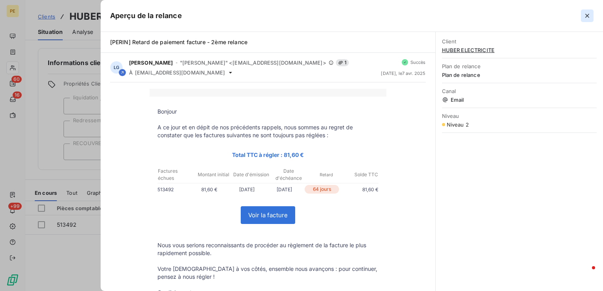
click at [588, 16] on icon "button" at bounding box center [587, 16] width 8 height 8
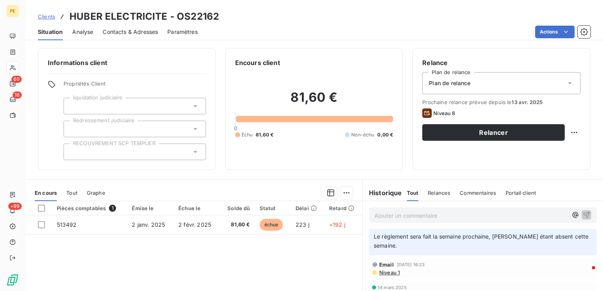
scroll to position [101, 0]
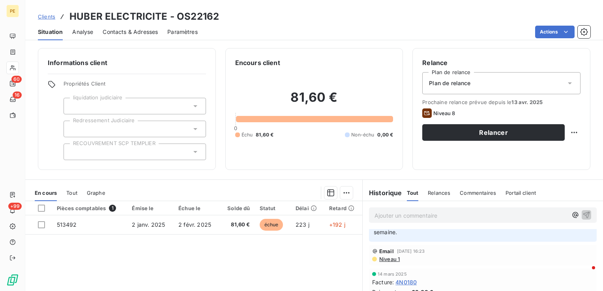
click at [388, 259] on span "Niveau 1" at bounding box center [388, 259] width 21 height 6
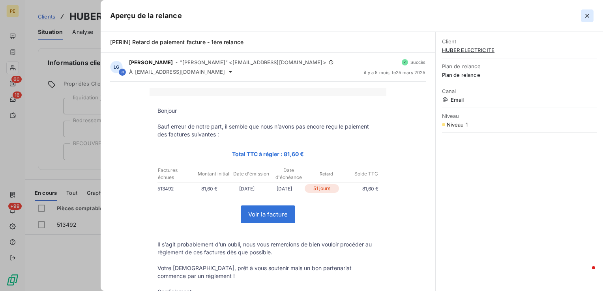
click at [591, 19] on button "button" at bounding box center [587, 15] width 13 height 13
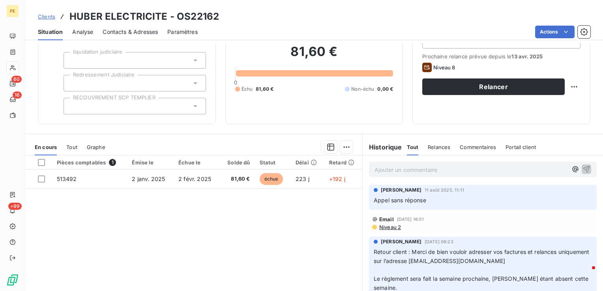
scroll to position [39, 0]
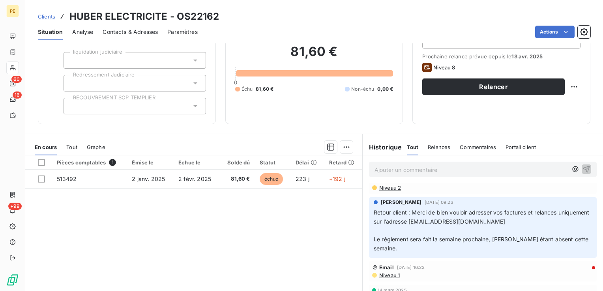
click at [392, 276] on span "Niveau 1" at bounding box center [388, 275] width 21 height 6
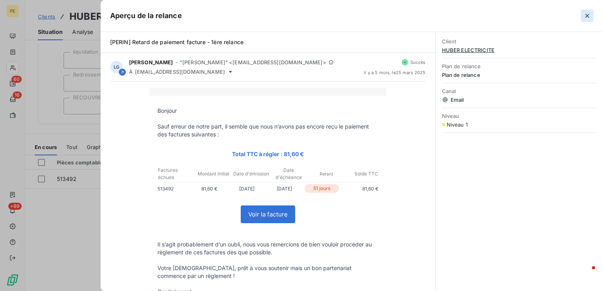
click at [588, 15] on icon "button" at bounding box center [587, 16] width 8 height 8
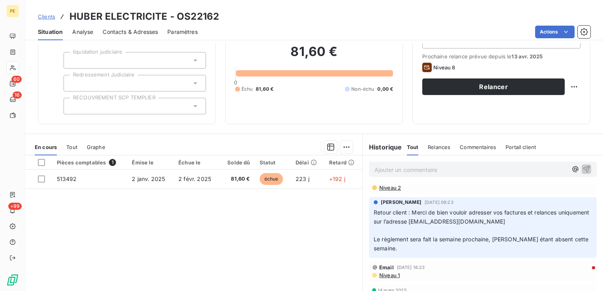
scroll to position [0, 0]
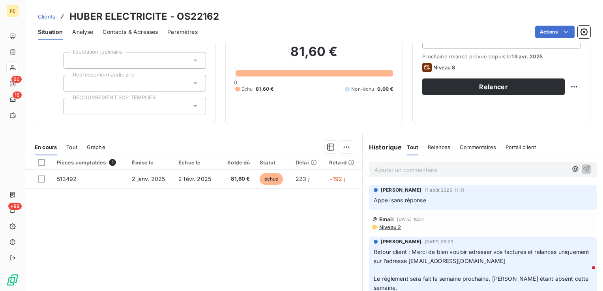
click at [391, 226] on span "Niveau 2" at bounding box center [389, 227] width 22 height 6
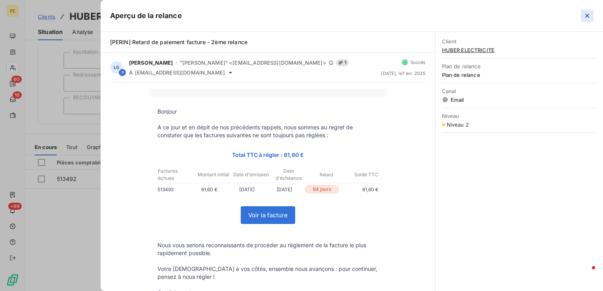
click at [584, 18] on icon "button" at bounding box center [587, 16] width 8 height 8
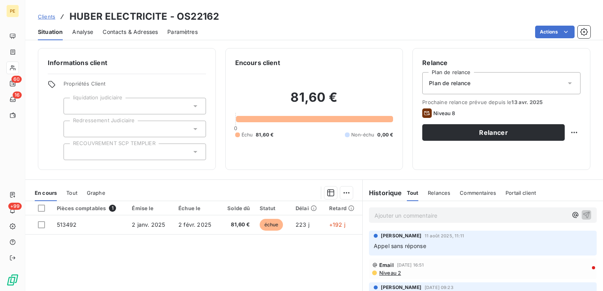
click at [490, 142] on div "Relance Plan de relance Plan de relance Prochaine relance prévue depuis le 13 a…" at bounding box center [501, 109] width 158 height 102
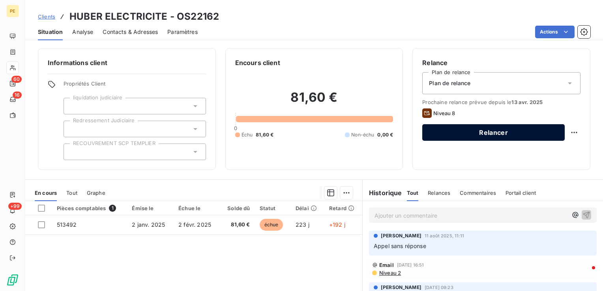
click at [492, 134] on button "Relancer" at bounding box center [493, 132] width 142 height 17
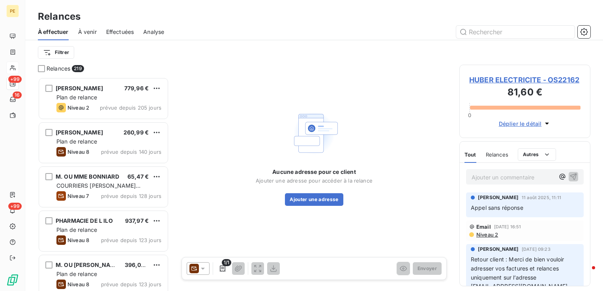
scroll to position [208, 125]
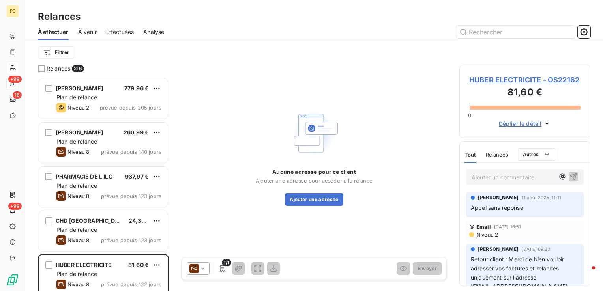
click at [210, 268] on div "1/1" at bounding box center [233, 268] width 93 height 13
click at [202, 269] on icon at bounding box center [203, 269] width 4 height 2
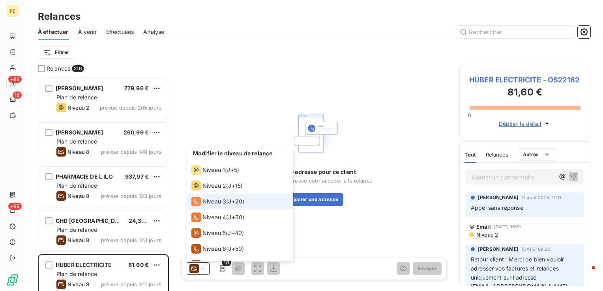
scroll to position [27, 0]
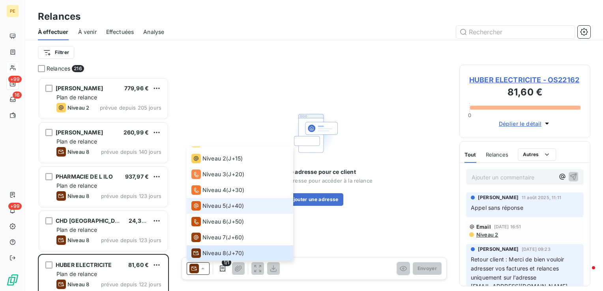
click at [221, 206] on span "Niveau 5" at bounding box center [213, 206] width 23 height 8
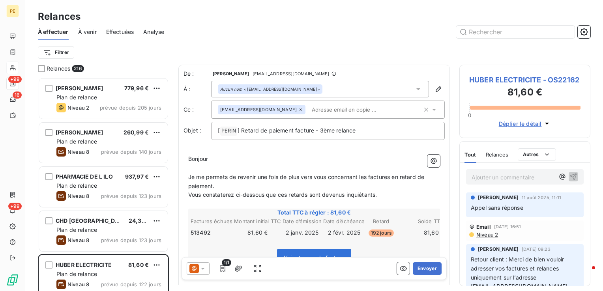
click at [298, 109] on icon at bounding box center [300, 109] width 5 height 5
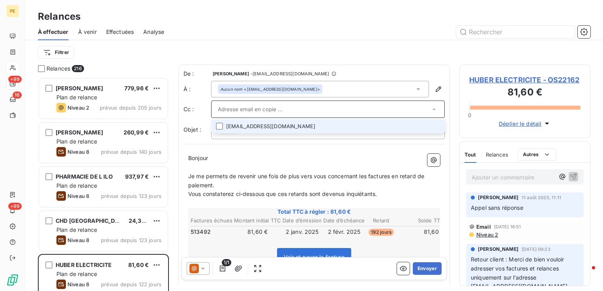
click at [255, 168] on p "﻿" at bounding box center [314, 167] width 252 height 9
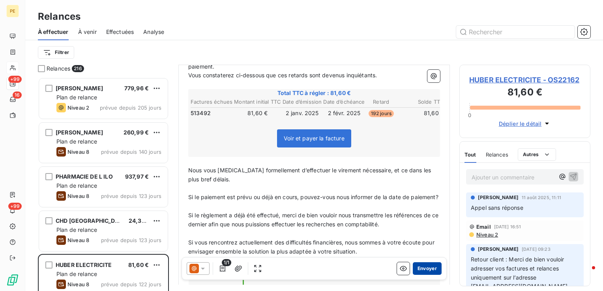
click at [421, 271] on button "Envoyer" at bounding box center [427, 268] width 29 height 13
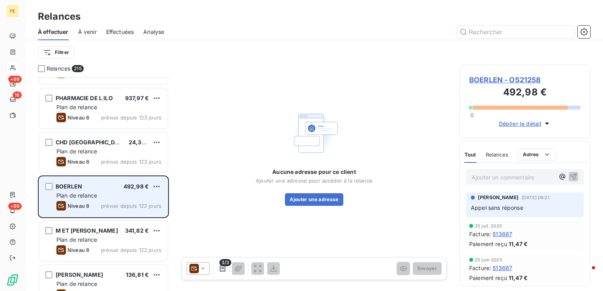
click at [106, 191] on div "BOERLEN 492,98 € Plan de relance Niveau 8 prévue depuis 122 jours" at bounding box center [103, 197] width 129 height 40
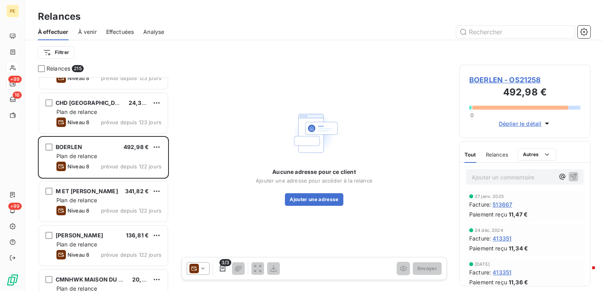
scroll to position [39, 0]
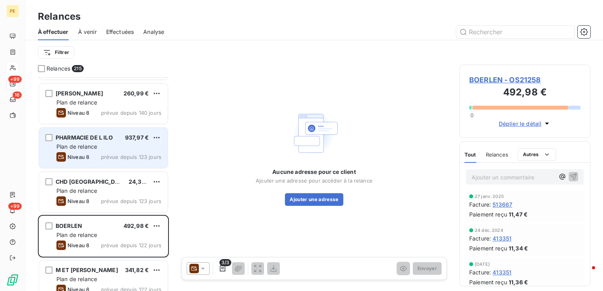
click at [122, 149] on div "Plan de relance" at bounding box center [108, 147] width 105 height 8
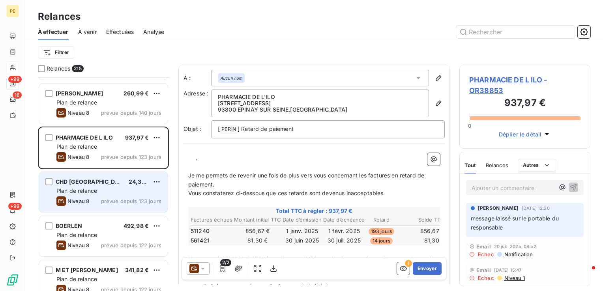
click at [111, 205] on div "Niveau 8 prévue depuis 123 jours" at bounding box center [108, 200] width 105 height 9
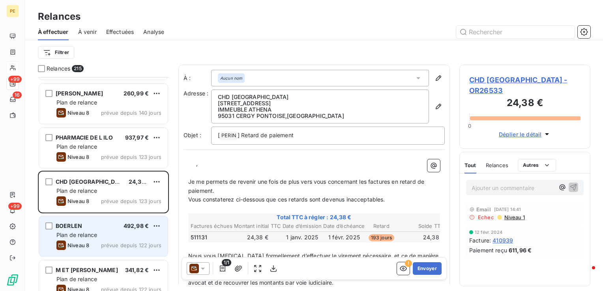
click at [110, 236] on div "Plan de relance" at bounding box center [108, 235] width 105 height 8
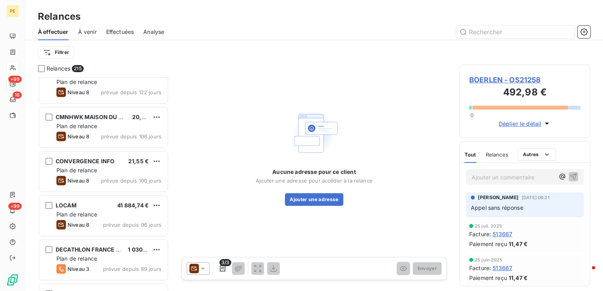
scroll to position [237, 0]
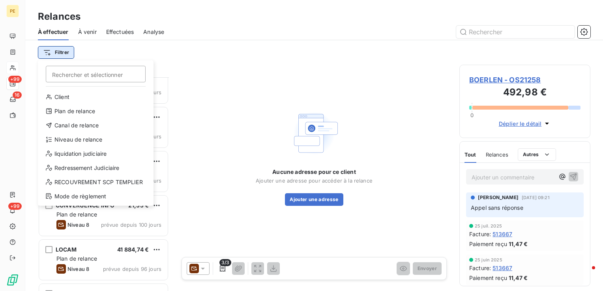
click at [62, 51] on html "PE +99 16 +99 Relances À effectuer À venir Effectuées Analyse Filtrer Recherche…" at bounding box center [301, 145] width 603 height 291
click at [505, 77] on html "PE +99 16 +99 Relances À effectuer À venir Effectuées Analyse Filtrer Recherche…" at bounding box center [301, 145] width 603 height 291
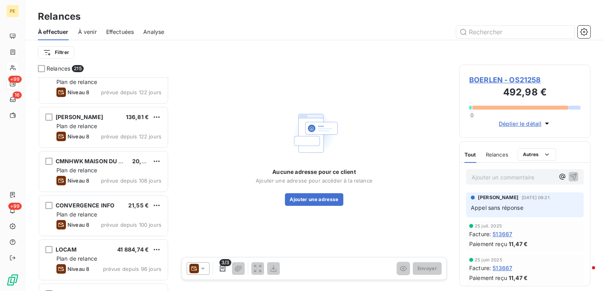
click at [508, 81] on span "BOERLEN - OS21258" at bounding box center [524, 80] width 111 height 11
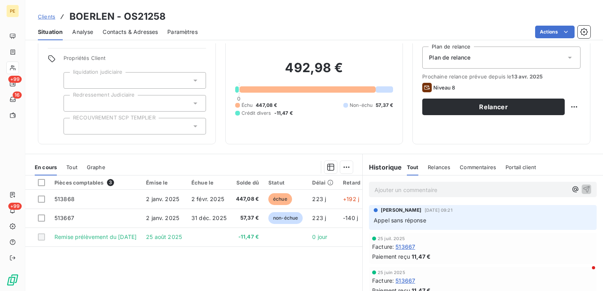
scroll to position [39, 0]
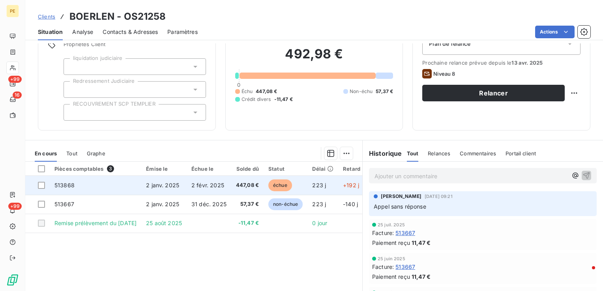
click at [174, 191] on td "2 janv. 2025" at bounding box center [163, 185] width 45 height 19
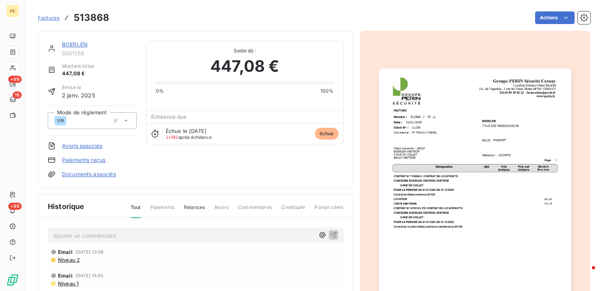
click at [478, 153] on img "button" at bounding box center [475, 204] width 193 height 272
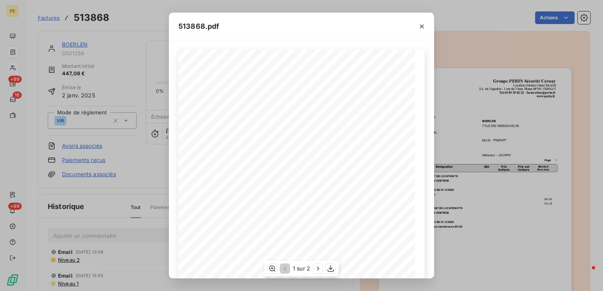
scroll to position [39, 0]
click at [420, 28] on icon "button" at bounding box center [422, 26] width 4 height 4
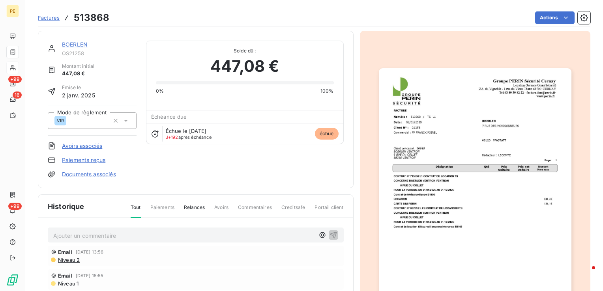
scroll to position [0, 0]
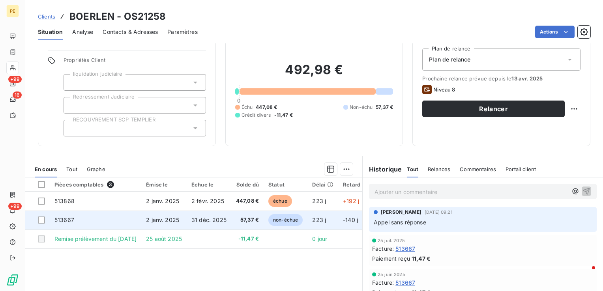
scroll to position [39, 0]
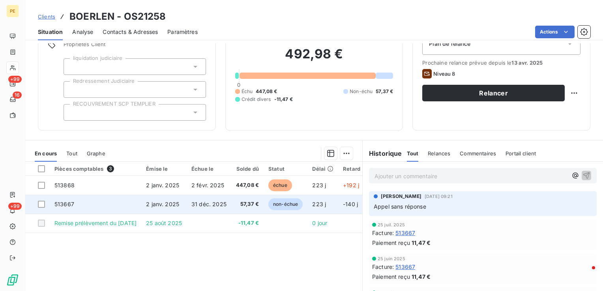
click at [157, 204] on span "2 janv. 2025" at bounding box center [162, 204] width 33 height 7
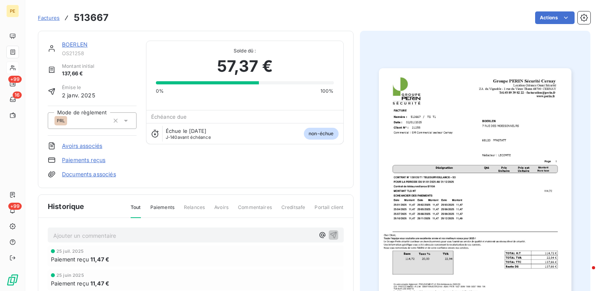
click at [430, 170] on img "button" at bounding box center [475, 204] width 193 height 272
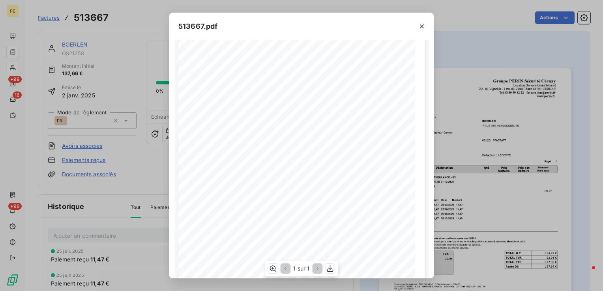
scroll to position [115, 0]
click at [423, 27] on icon "button" at bounding box center [422, 26] width 4 height 4
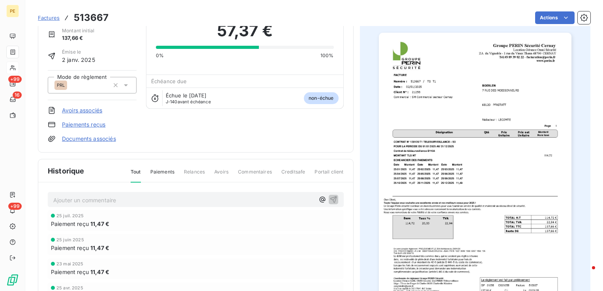
scroll to position [0, 0]
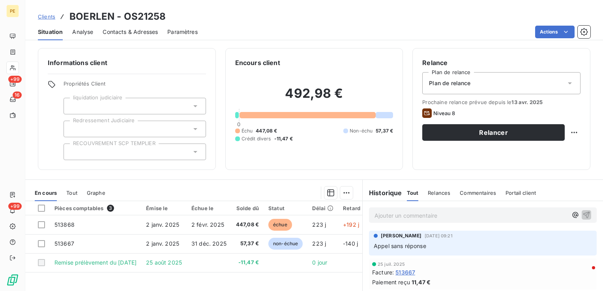
click at [128, 32] on span "Contacts & Adresses" at bounding box center [130, 32] width 55 height 8
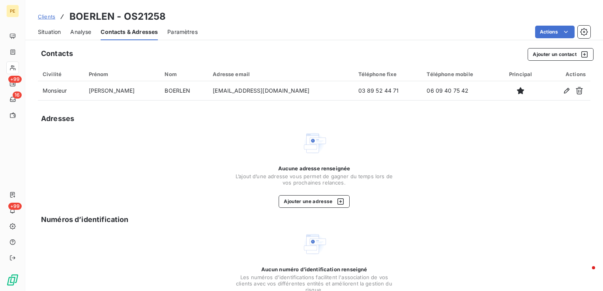
click at [43, 31] on span "Situation" at bounding box center [49, 32] width 23 height 8
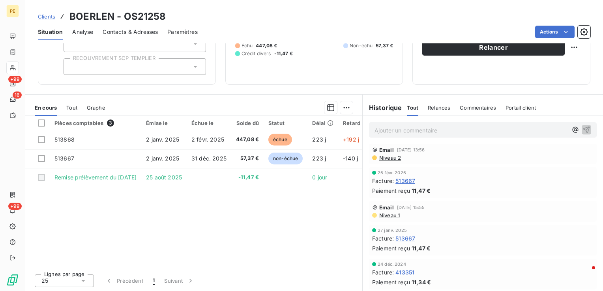
scroll to position [197, 0]
click at [387, 219] on span "Niveau 1" at bounding box center [388, 218] width 21 height 6
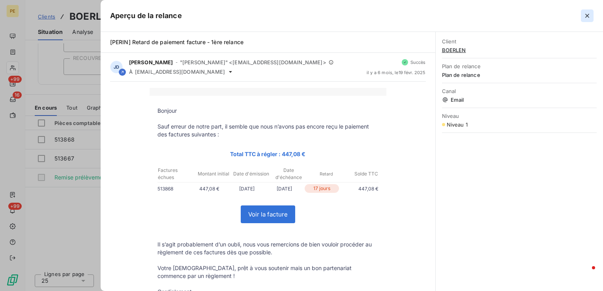
click at [589, 13] on icon "button" at bounding box center [587, 16] width 8 height 8
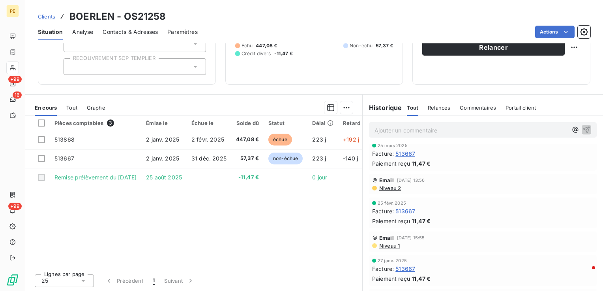
scroll to position [158, 0]
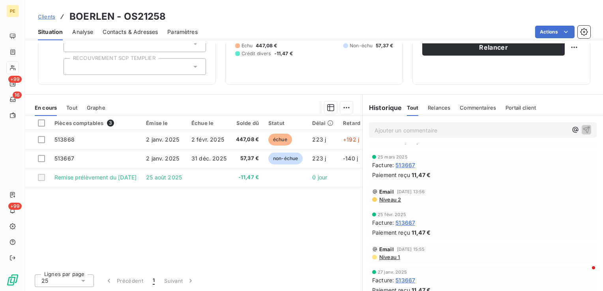
click at [391, 197] on span "Niveau 2" at bounding box center [389, 199] width 22 height 6
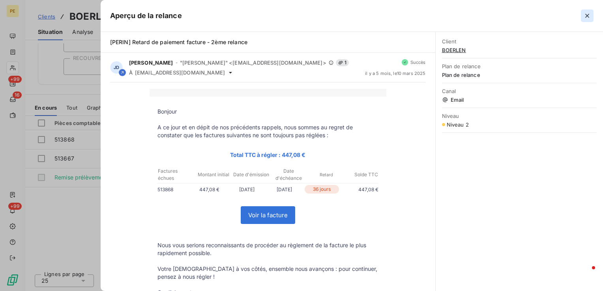
click at [591, 13] on button "button" at bounding box center [587, 15] width 13 height 13
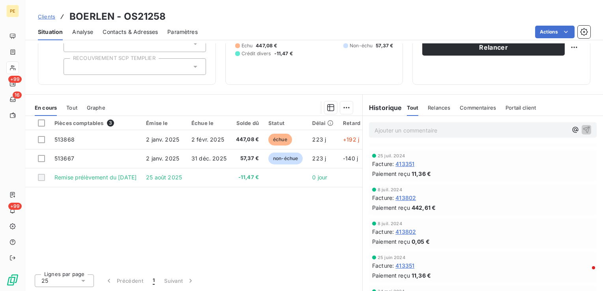
scroll to position [473, 0]
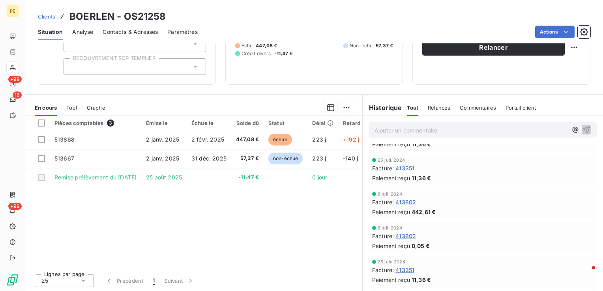
click at [404, 201] on span "413802" at bounding box center [405, 202] width 21 height 8
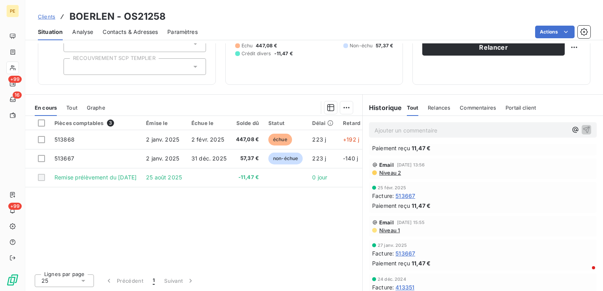
scroll to position [197, 0]
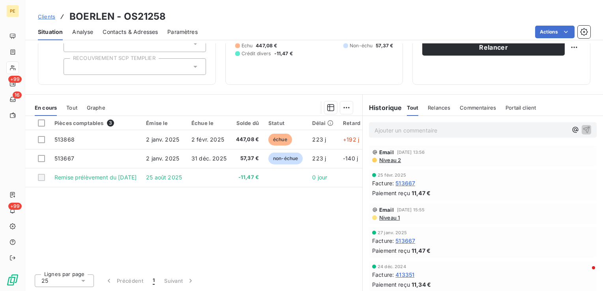
click at [389, 164] on div "Email 10 mars 2025, 13:56 Niveau 2" at bounding box center [483, 156] width 228 height 21
click at [391, 161] on span "Niveau 2" at bounding box center [389, 160] width 22 height 6
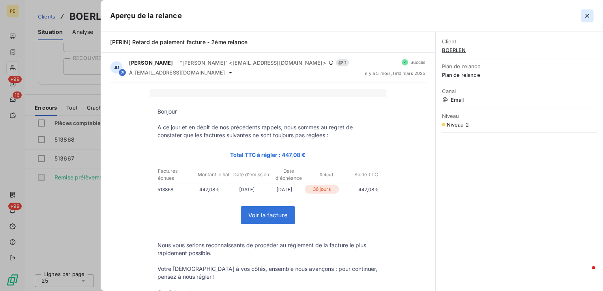
click at [587, 15] on icon "button" at bounding box center [587, 16] width 4 height 4
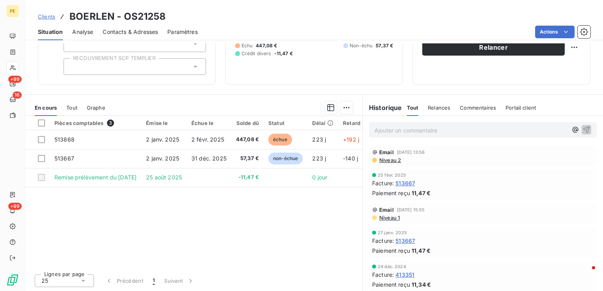
click at [385, 216] on span "Niveau 1" at bounding box center [388, 218] width 21 height 6
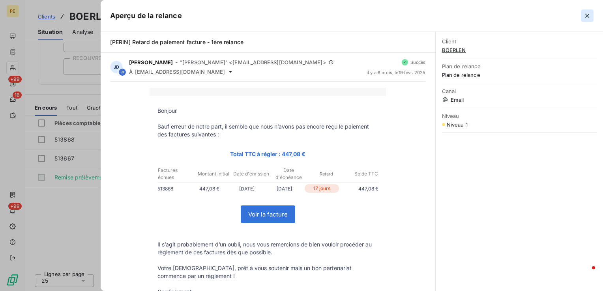
click at [590, 15] on icon "button" at bounding box center [587, 16] width 8 height 8
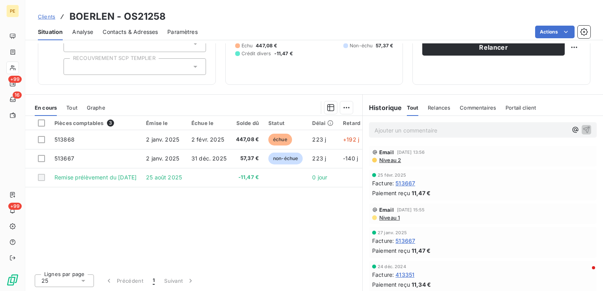
click at [178, 209] on div "Pièces comptables 3 Émise le Échue le Solde dû Statut Délai Retard 513868 2 jan…" at bounding box center [193, 192] width 337 height 152
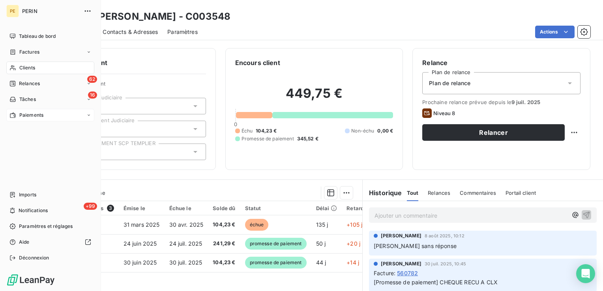
click at [27, 116] on span "Paiements" at bounding box center [31, 115] width 24 height 7
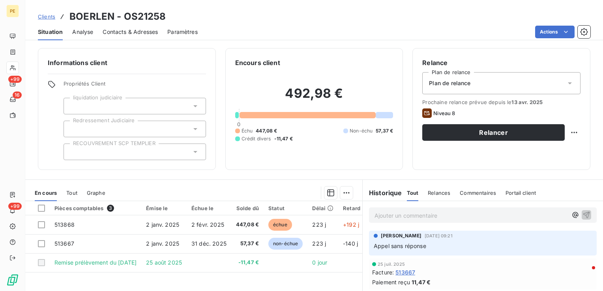
click at [131, 34] on span "Contacts & Adresses" at bounding box center [130, 32] width 55 height 8
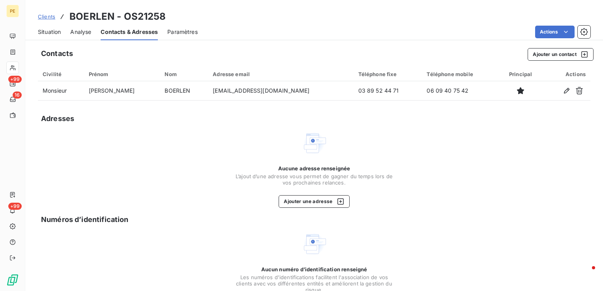
click at [59, 31] on span "Situation" at bounding box center [49, 32] width 23 height 8
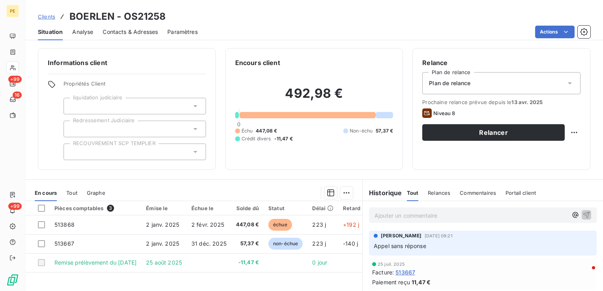
click at [123, 34] on span "Contacts & Adresses" at bounding box center [130, 32] width 55 height 8
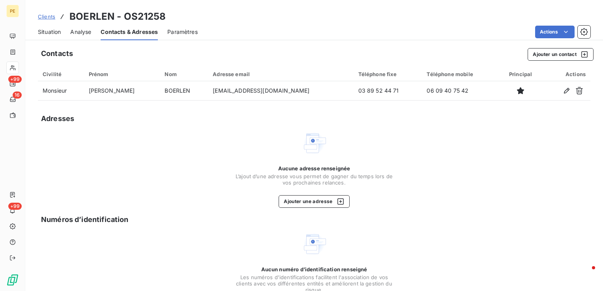
click at [53, 27] on div "Situation" at bounding box center [49, 32] width 23 height 17
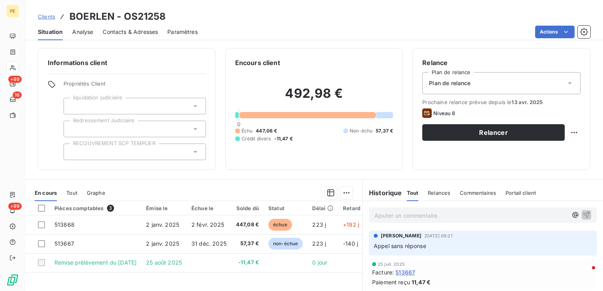
click at [517, 117] on div "Niveau 8" at bounding box center [501, 113] width 158 height 9
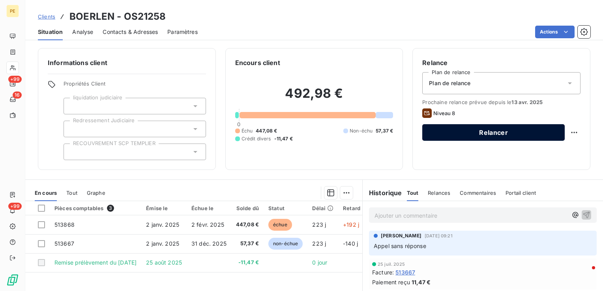
click at [510, 135] on button "Relancer" at bounding box center [493, 132] width 142 height 17
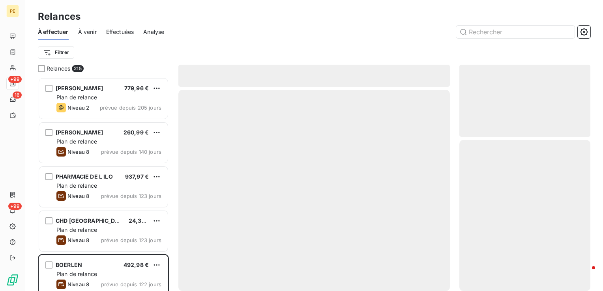
scroll to position [208, 125]
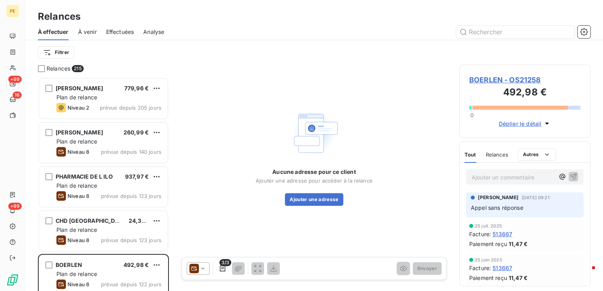
click at [204, 271] on icon at bounding box center [203, 269] width 8 height 8
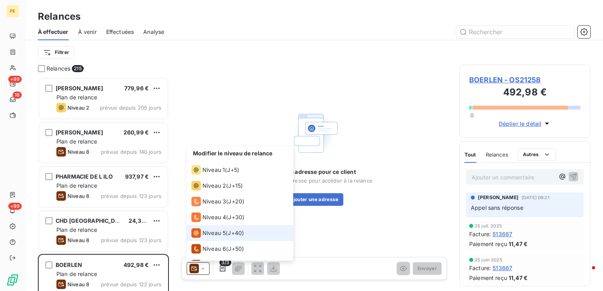
scroll to position [27, 0]
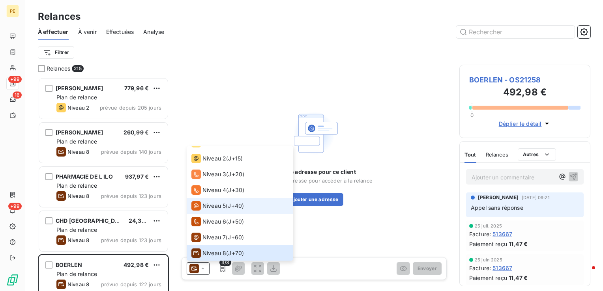
click at [226, 206] on div "Niveau 5 ( J+40 )" at bounding box center [217, 205] width 52 height 9
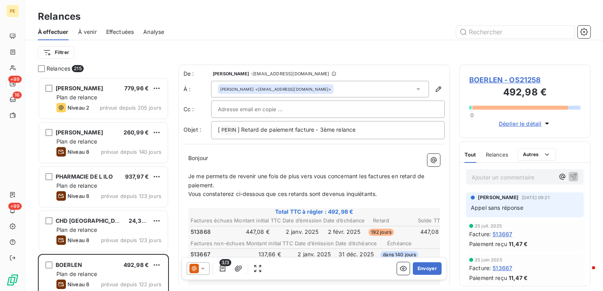
click at [309, 172] on p "Je me permets de revenir une fois de plus vers vous concernant les factures en …" at bounding box center [314, 181] width 252 height 18
click at [307, 181] on p "Je me permets de revenir une fois de plus vers vous concernant les factures en …" at bounding box center [314, 181] width 252 height 18
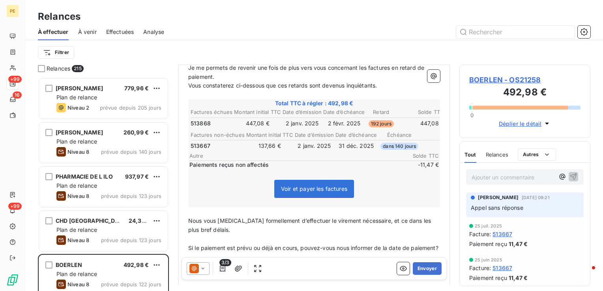
scroll to position [119, 0]
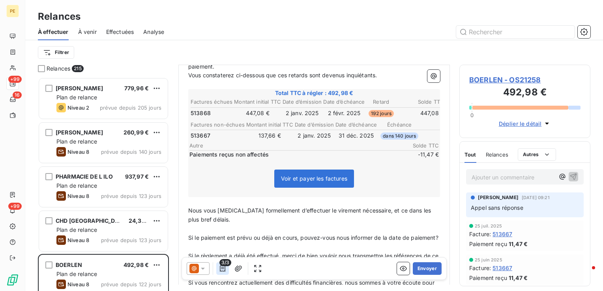
click at [223, 267] on icon "button" at bounding box center [223, 269] width 8 height 8
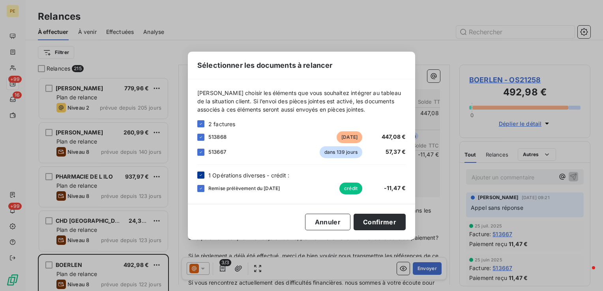
click at [202, 176] on icon at bounding box center [200, 175] width 5 height 5
click at [371, 227] on button "Confirmer" at bounding box center [380, 222] width 52 height 17
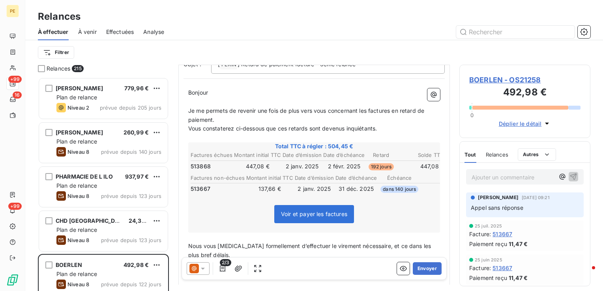
scroll to position [80, 0]
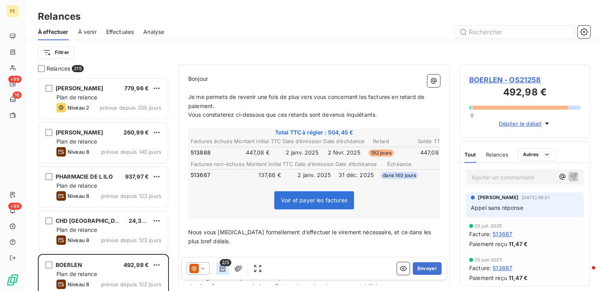
click at [227, 269] on button "button" at bounding box center [222, 268] width 13 height 13
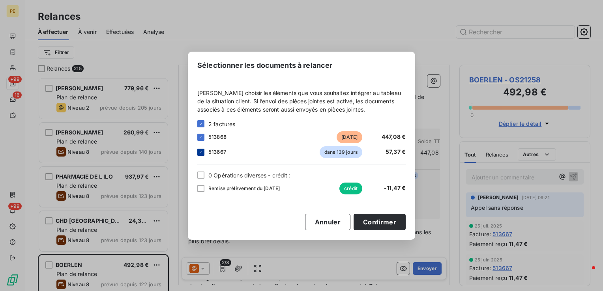
click at [200, 152] on icon at bounding box center [201, 152] width 2 height 2
click at [382, 221] on button "Confirmer" at bounding box center [380, 222] width 52 height 17
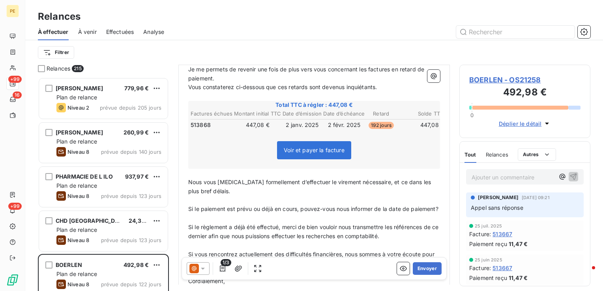
scroll to position [119, 0]
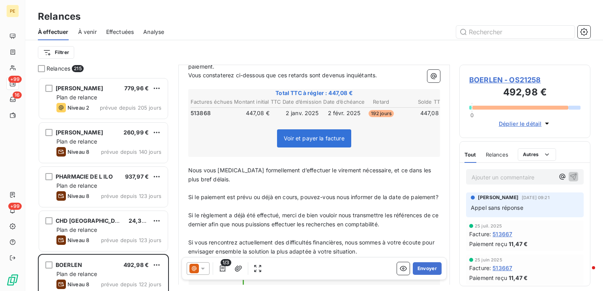
click at [246, 175] on p "Nous vous prions formellement d’effectuer le virement nécessaire, et ce dans le…" at bounding box center [314, 175] width 252 height 18
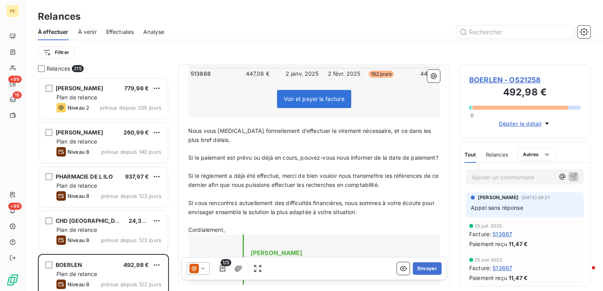
click at [234, 163] on p "Si le paiement est prévu ou déjà en cours, pouvez-vous nous informer de la date…" at bounding box center [314, 157] width 252 height 9
click at [297, 184] on span "Si le règlement a déjà été effectué, merci de bien vouloir nous transmettre les…" at bounding box center [314, 180] width 252 height 16
click at [258, 212] on span "Si vous rencontrez actuellement des difficultés financières, nous sommes à votr…" at bounding box center [312, 208] width 248 height 16
click at [346, 188] on span "Si le règlement a déjà été effectué, merci de bien vouloir nous transmettre les…" at bounding box center [314, 180] width 252 height 16
click at [381, 183] on span "Si le règlement a déjà été effectué, merci de bien vouloir nous transmettre les…" at bounding box center [314, 180] width 252 height 16
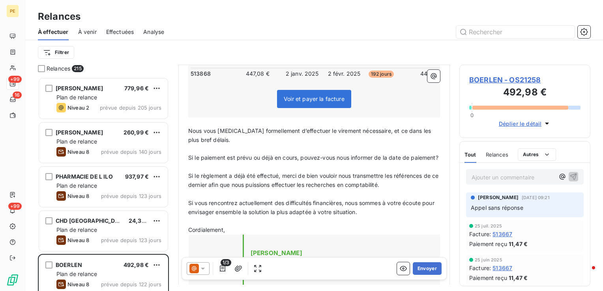
click at [387, 189] on p "Si le règlement a déjà été effectué, merci de bien vouloir nous transmettre les…" at bounding box center [314, 181] width 252 height 18
click at [394, 190] on p "Si le règlement a déjà été effectué, merci de bien vouloir nous transmettre les…" at bounding box center [314, 181] width 252 height 18
click at [388, 217] on p "Si vous rencontrez actuellement des difficultés financières, nous sommes à votr…" at bounding box center [314, 208] width 252 height 18
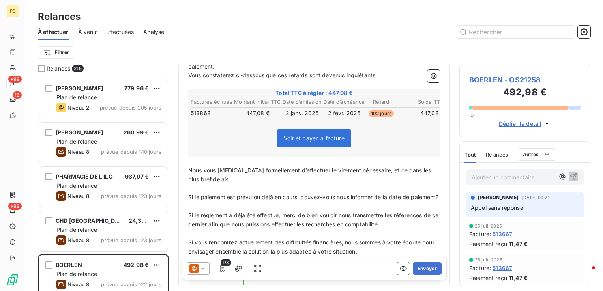
drag, startPoint x: 394, startPoint y: 230, endPoint x: 399, endPoint y: 232, distance: 4.9
click at [395, 229] on p "Si le règlement a déjà été effectué, merci de bien vouloir nous transmettre les…" at bounding box center [314, 220] width 252 height 18
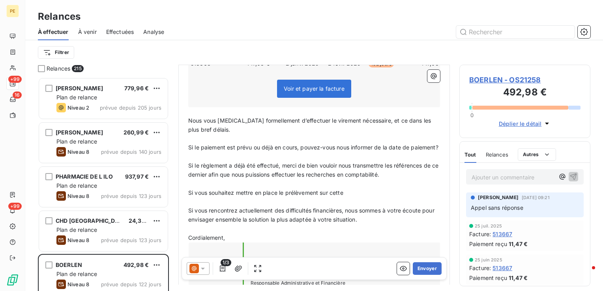
scroll to position [198, 0]
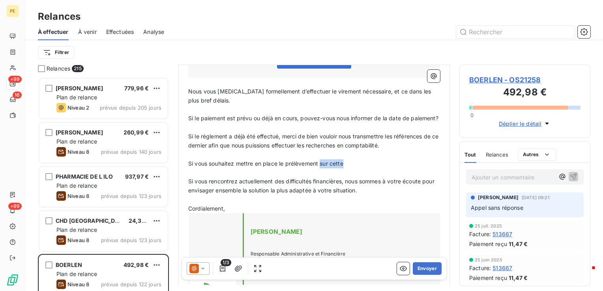
drag, startPoint x: 352, startPoint y: 172, endPoint x: 321, endPoint y: 169, distance: 30.6
click at [321, 168] on p "Si vous souhaitez mettre en place le prélèvement sur cette" at bounding box center [314, 163] width 252 height 9
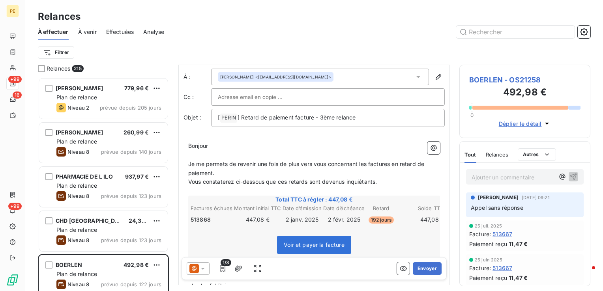
scroll to position [0, 0]
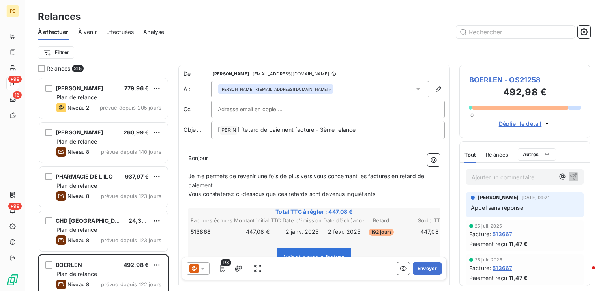
click at [297, 114] on div at bounding box center [328, 109] width 220 height 12
click at [419, 266] on button "Envoyer" at bounding box center [427, 268] width 29 height 13
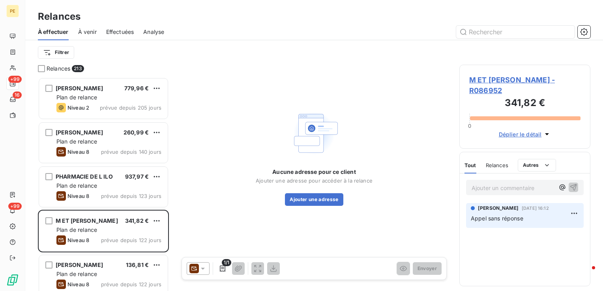
click at [516, 81] on span "M ET MME PECHART - R086952" at bounding box center [524, 85] width 111 height 21
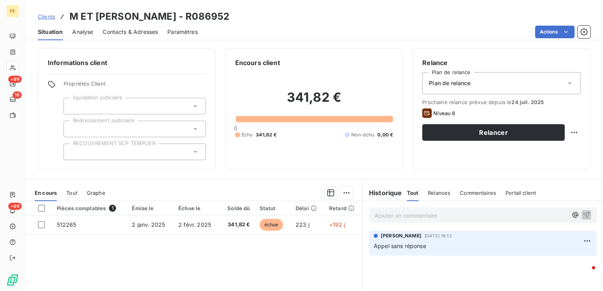
click at [144, 32] on span "Contacts & Adresses" at bounding box center [130, 32] width 55 height 8
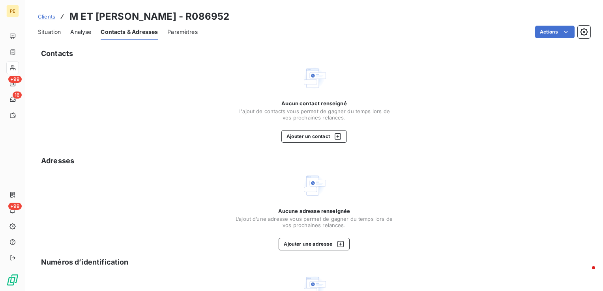
click at [72, 31] on span "Analyse" at bounding box center [80, 32] width 21 height 8
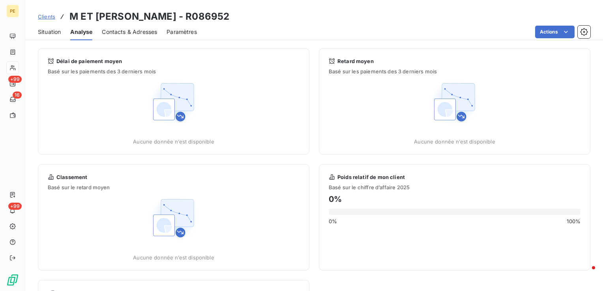
click at [54, 33] on span "Situation" at bounding box center [49, 32] width 23 height 8
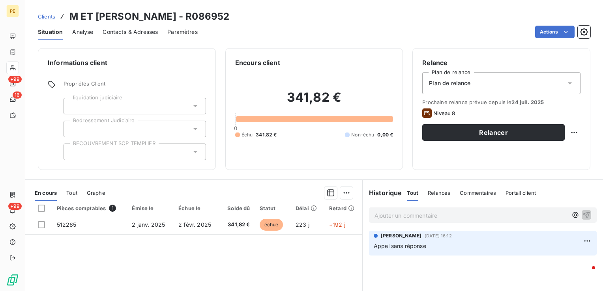
click at [119, 37] on div "Contacts & Adresses" at bounding box center [130, 32] width 55 height 17
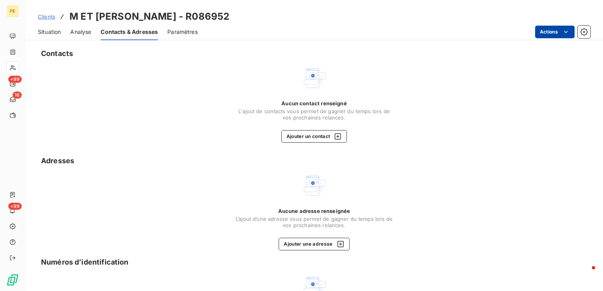
click at [540, 33] on html "PE +99 16 +99 Clients M ET MME PECHART - R086952 Situation Analyse Contacts & A…" at bounding box center [301, 145] width 603 height 291
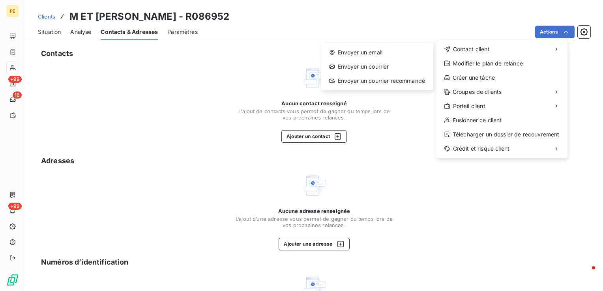
click at [293, 89] on html "PE +99 16 +99 Clients M ET MME PECHART - R086952 Situation Analyse Contacts & A…" at bounding box center [301, 145] width 603 height 291
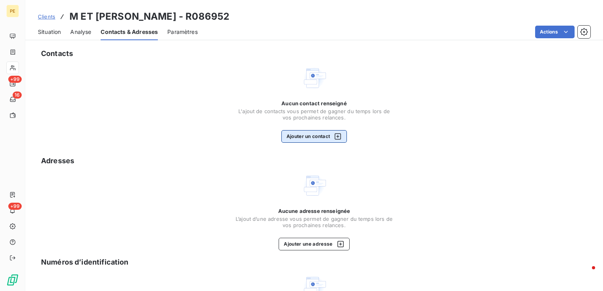
click at [313, 135] on button "Ajouter un contact" at bounding box center [314, 136] width 66 height 13
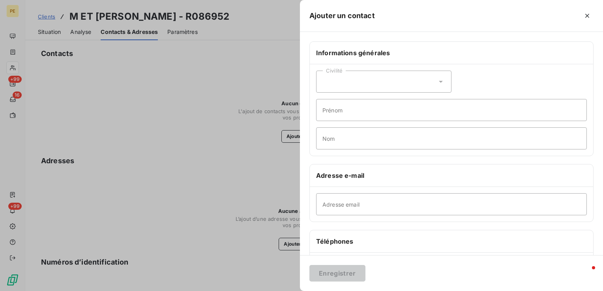
click at [345, 87] on div "Civilité" at bounding box center [383, 82] width 135 height 22
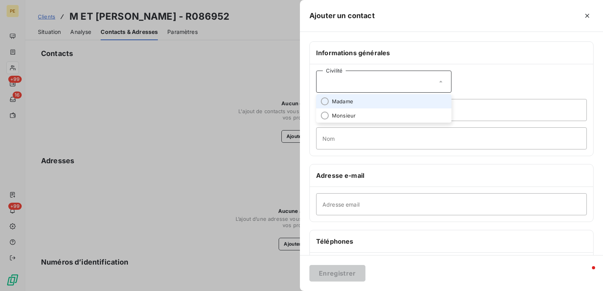
click at [341, 105] on span "Madame" at bounding box center [342, 101] width 21 height 7
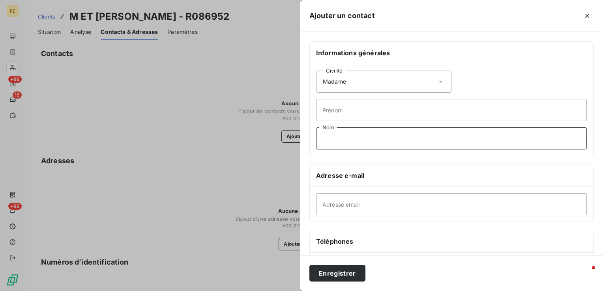
click at [346, 147] on input "Nom" at bounding box center [451, 138] width 271 height 22
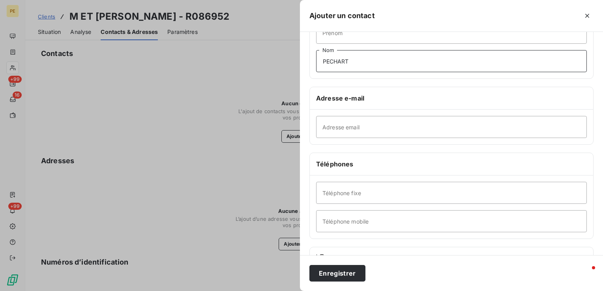
scroll to position [79, 0]
type input "PECHART"
click at [359, 193] on input "Téléphone fixe" at bounding box center [451, 191] width 271 height 22
paste input "326870210"
click at [322, 192] on input "326870210" at bounding box center [451, 191] width 271 height 22
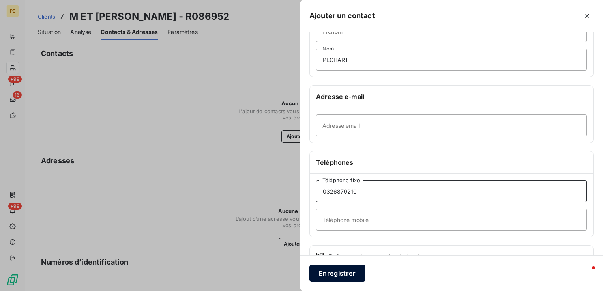
type input "0326870210"
click at [336, 272] on button "Enregistrer" at bounding box center [337, 273] width 56 height 17
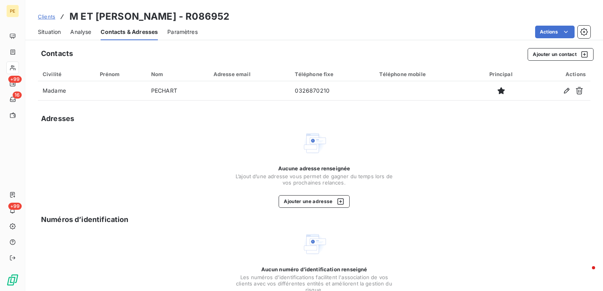
click at [46, 34] on span "Situation" at bounding box center [49, 32] width 23 height 8
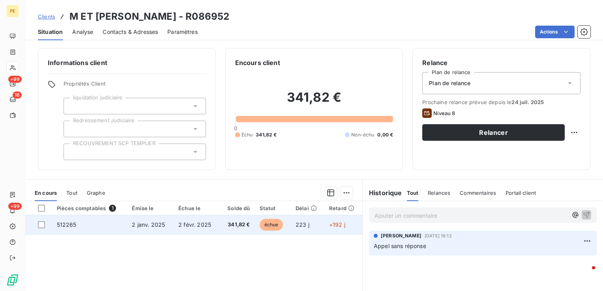
click at [192, 225] on span "2 févr. 2025" at bounding box center [194, 224] width 33 height 7
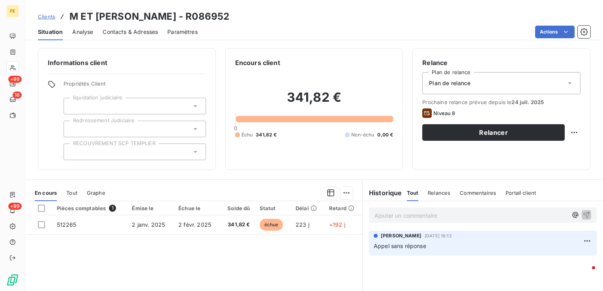
click at [530, 77] on div "Plan de relance" at bounding box center [501, 83] width 158 height 22
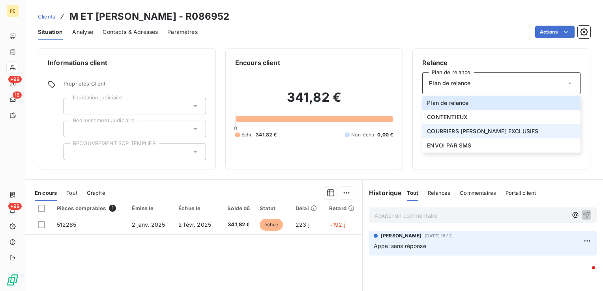
click at [476, 132] on span "COURRIERS MANUELS EXCLUSIFS" at bounding box center [482, 131] width 111 height 8
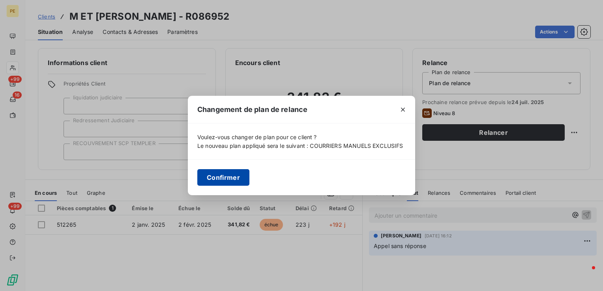
click at [226, 179] on button "Confirmer" at bounding box center [223, 177] width 52 height 17
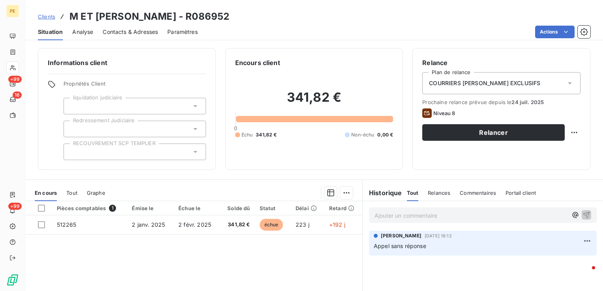
click at [513, 166] on div "Relance Plan de relance COURRIERS MANUELS EXCLUSIFS Prochaine relance prévue de…" at bounding box center [501, 109] width 178 height 122
click at [405, 213] on p "Ajouter un commentaire ﻿" at bounding box center [470, 216] width 193 height 10
click at [582, 216] on icon "button" at bounding box center [586, 215] width 8 height 8
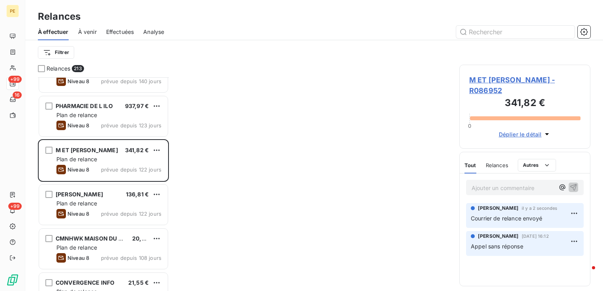
scroll to position [79, 0]
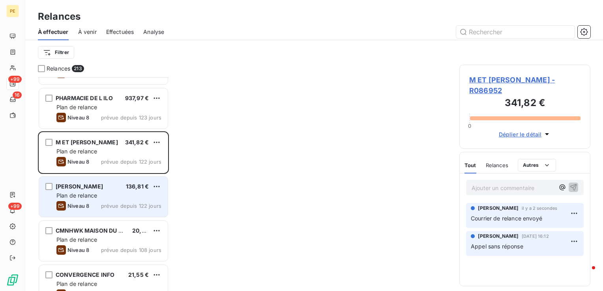
click at [95, 188] on span "CHAIGNE PIERRE" at bounding box center [79, 186] width 47 height 7
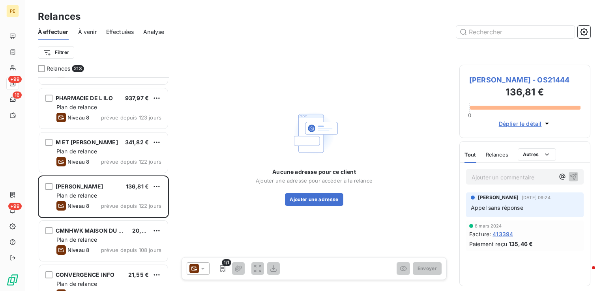
click at [535, 79] on span "CHAIGNE PIERRE - OS21444" at bounding box center [524, 80] width 111 height 11
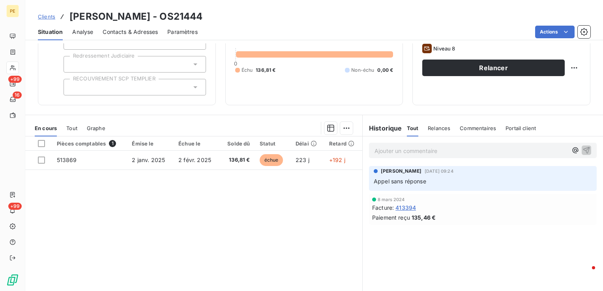
scroll to position [46, 0]
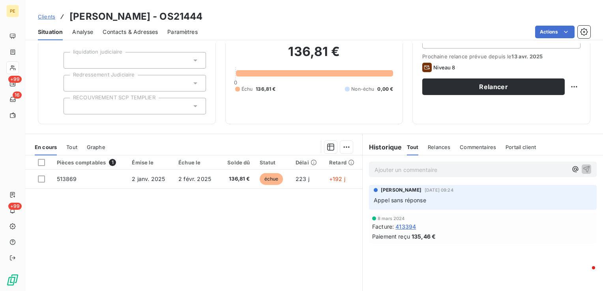
click at [141, 36] on div "Contacts & Adresses" at bounding box center [130, 32] width 55 height 17
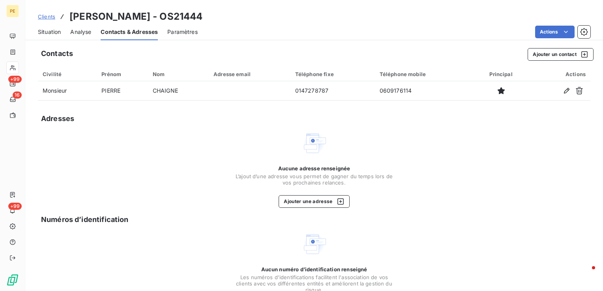
click at [52, 33] on span "Situation" at bounding box center [49, 32] width 23 height 8
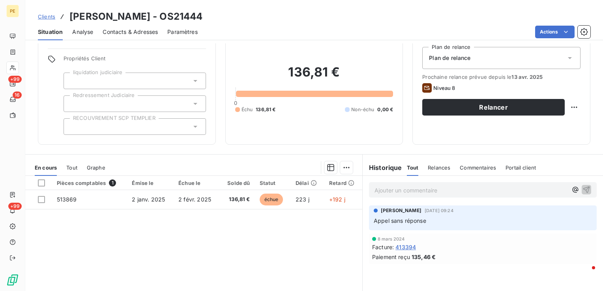
scroll to position [39, 0]
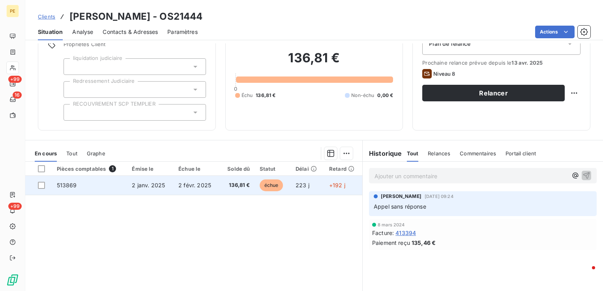
click at [155, 187] on span "2 janv. 2025" at bounding box center [148, 185] width 33 height 7
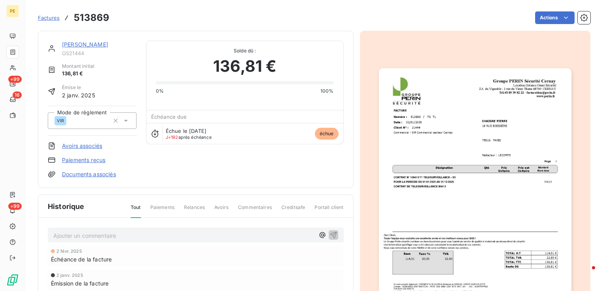
click at [492, 183] on img "button" at bounding box center [475, 204] width 193 height 272
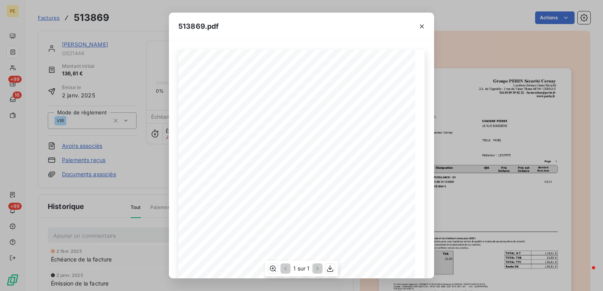
scroll to position [39, 0]
click at [424, 22] on icon "button" at bounding box center [422, 26] width 8 height 8
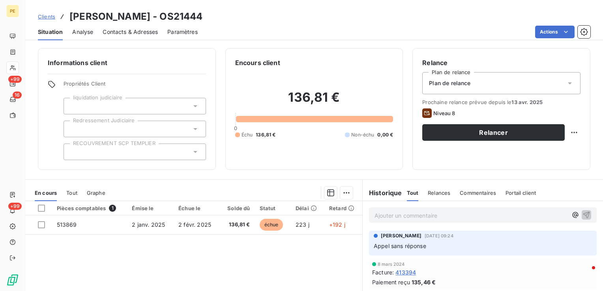
scroll to position [39, 0]
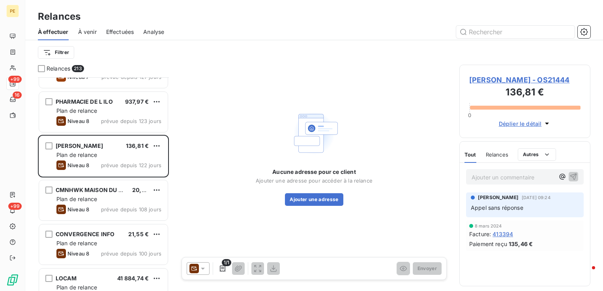
scroll to position [118, 0]
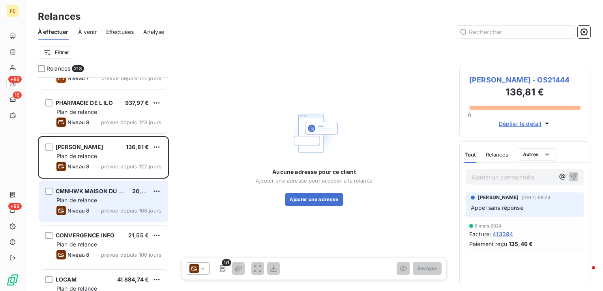
click at [109, 208] on span "prévue depuis 108 jours" at bounding box center [131, 211] width 60 height 6
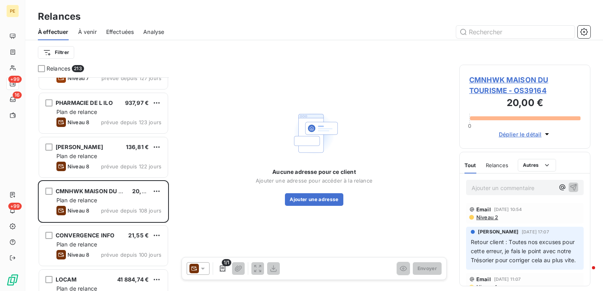
click at [518, 238] on p "Retour client : Toutes nos excuses pour cette erreur, je fais le point avec not…" at bounding box center [525, 251] width 108 height 27
click at [490, 217] on span "Niveau 2" at bounding box center [486, 217] width 22 height 6
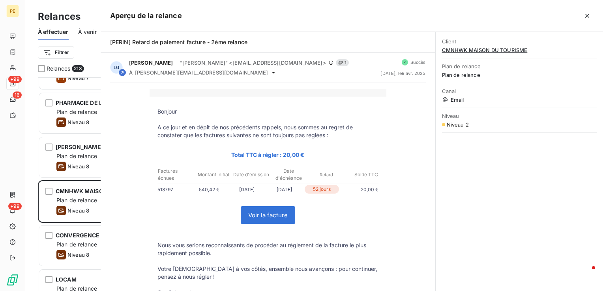
scroll to position [208, 125]
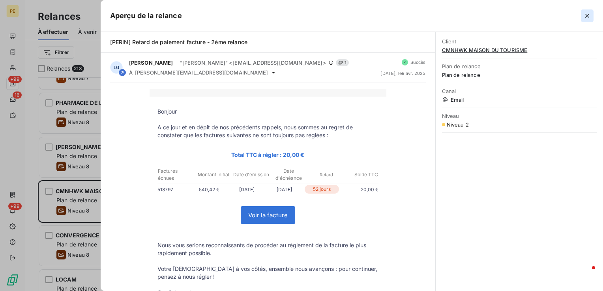
click at [588, 19] on icon "button" at bounding box center [587, 16] width 8 height 8
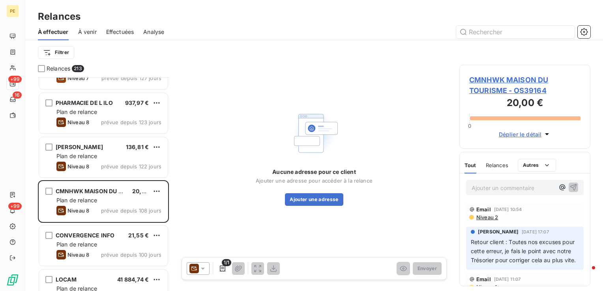
click at [517, 83] on span "CMNHWK MAISON DU TOURISME - OS39164" at bounding box center [524, 85] width 111 height 21
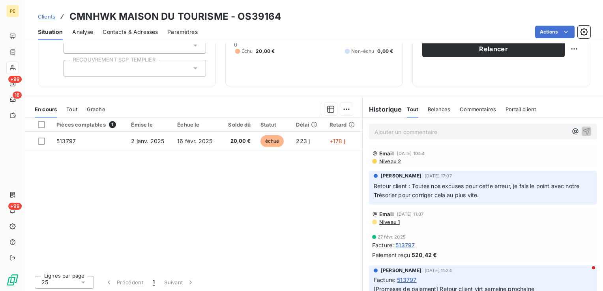
scroll to position [85, 0]
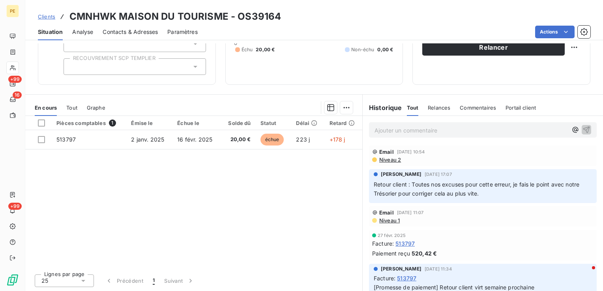
click at [389, 223] on span "Niveau 1" at bounding box center [388, 220] width 21 height 6
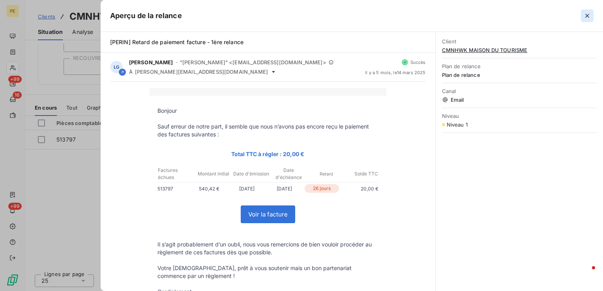
click at [584, 13] on icon "button" at bounding box center [587, 16] width 8 height 8
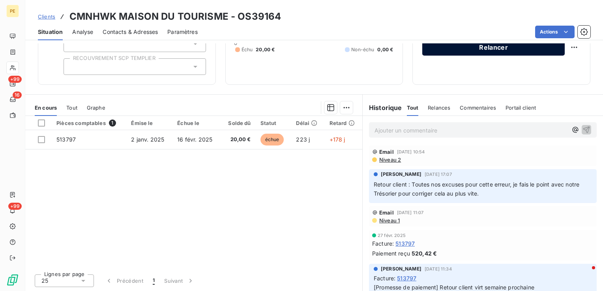
click at [477, 50] on button "Relancer" at bounding box center [493, 47] width 142 height 17
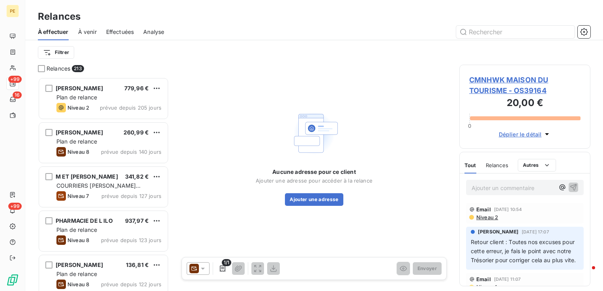
scroll to position [208, 125]
click at [200, 258] on div "1/1 Envoyer" at bounding box center [314, 268] width 265 height 23
click at [204, 266] on icon at bounding box center [203, 269] width 8 height 8
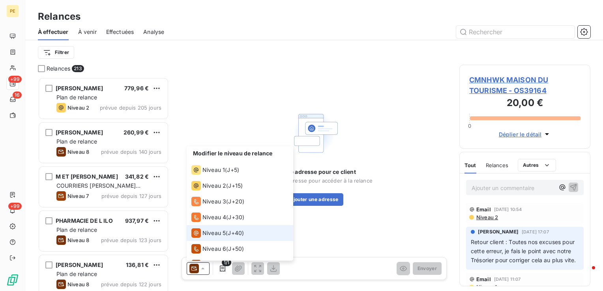
scroll to position [27, 0]
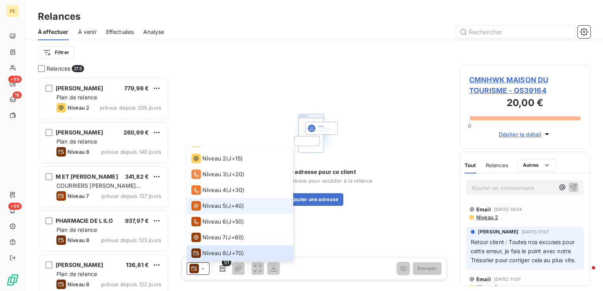
click at [229, 204] on span "J+40 )" at bounding box center [236, 206] width 16 height 8
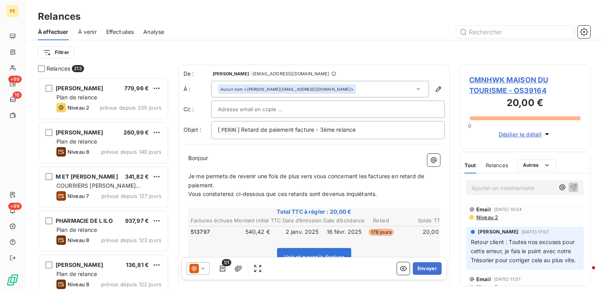
click at [300, 116] on div at bounding box center [328, 109] width 234 height 17
click at [419, 271] on button "Envoyer" at bounding box center [427, 268] width 29 height 13
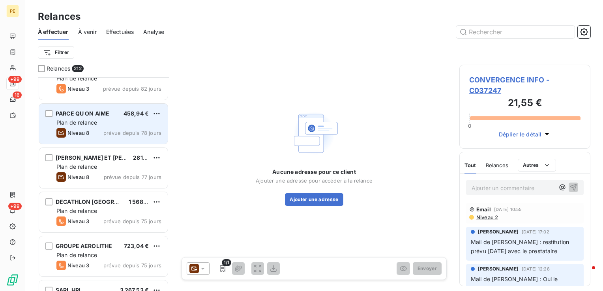
scroll to position [473, 0]
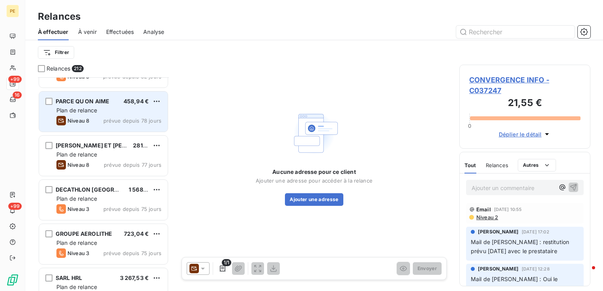
click at [97, 108] on span "Plan de relance" at bounding box center [76, 110] width 41 height 7
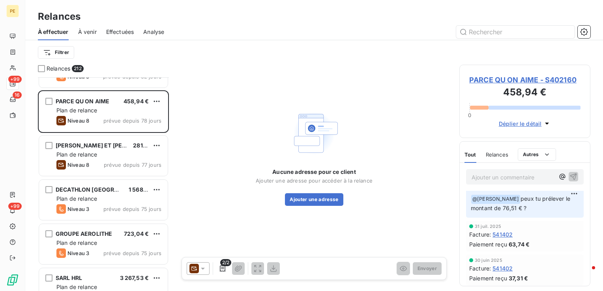
scroll to position [79, 0]
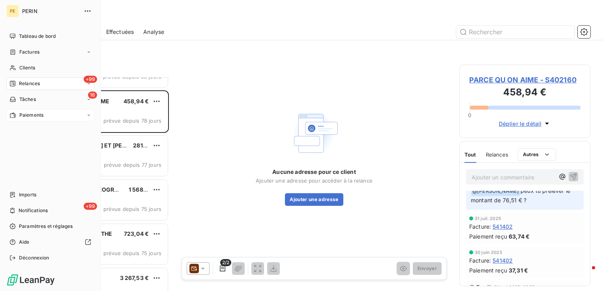
click at [26, 117] on span "Paiements" at bounding box center [31, 115] width 24 height 7
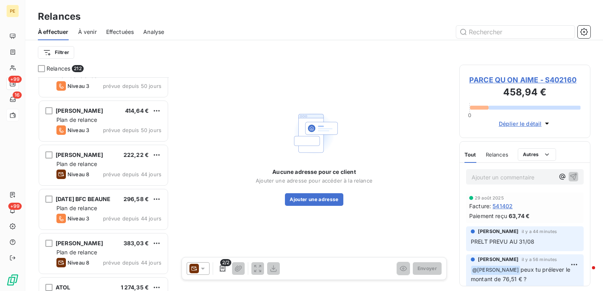
scroll to position [3985, 0]
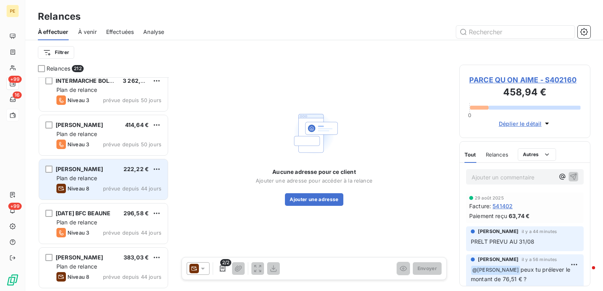
click at [121, 179] on div "Plan de relance" at bounding box center [108, 178] width 105 height 8
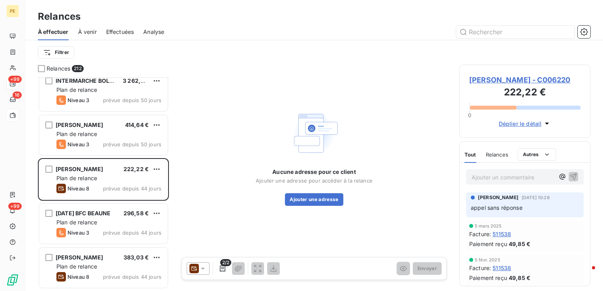
click at [497, 78] on span "MME TEYCHENNE COLETTE - C006220" at bounding box center [524, 80] width 111 height 11
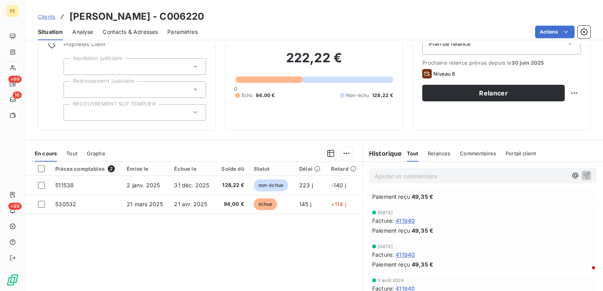
scroll to position [276, 0]
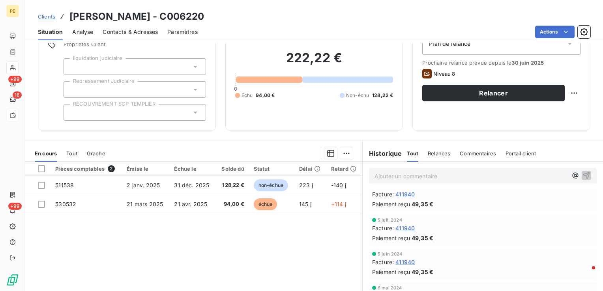
click at [139, 31] on span "Contacts & Adresses" at bounding box center [130, 32] width 55 height 8
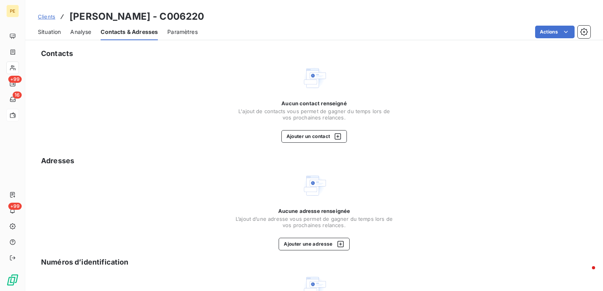
click at [55, 31] on span "Situation" at bounding box center [49, 32] width 23 height 8
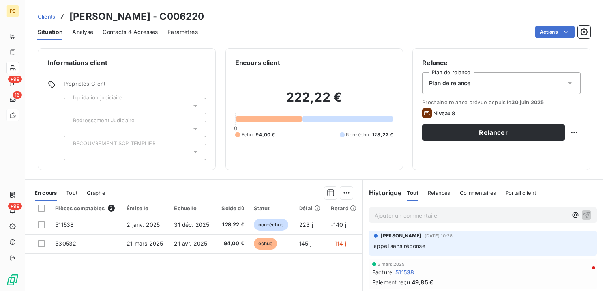
click at [113, 32] on span "Contacts & Adresses" at bounding box center [130, 32] width 55 height 8
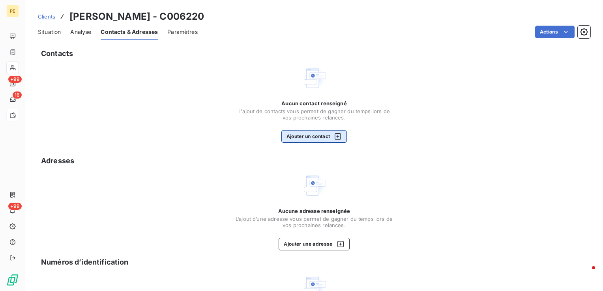
click at [328, 142] on button "Ajouter un contact" at bounding box center [314, 136] width 66 height 13
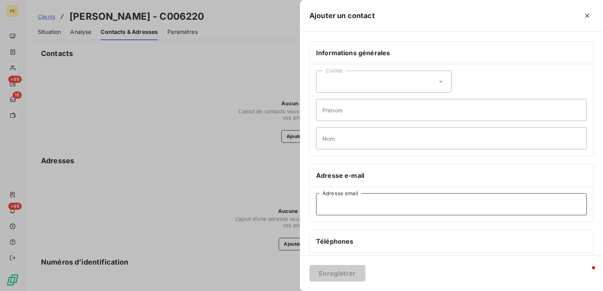
click at [356, 204] on input "Adresse email" at bounding box center [451, 204] width 271 height 22
paste input "daniel.teychenne@wanadoo.fr"
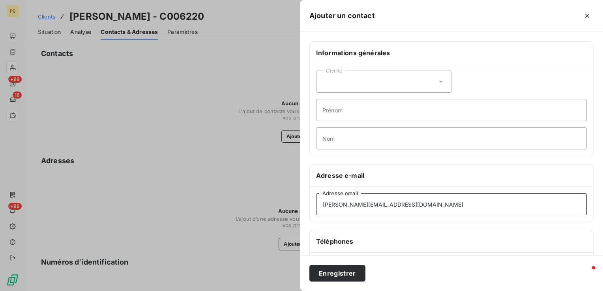
type input "daniel.teychenne@wanadoo.fr"
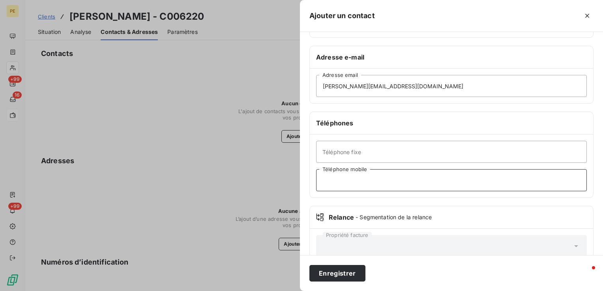
click at [356, 185] on input "Téléphone mobile" at bounding box center [451, 180] width 271 height 22
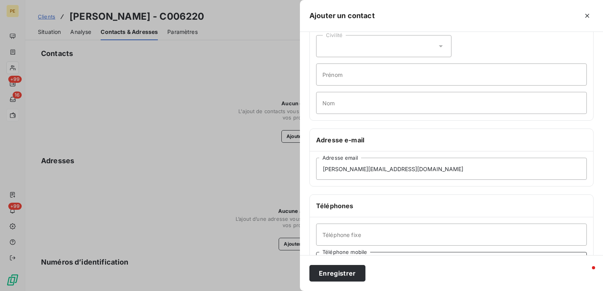
scroll to position [0, 0]
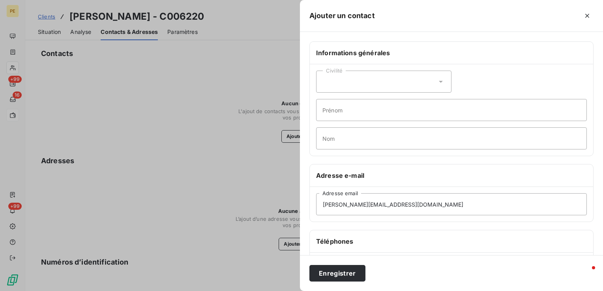
type input "0671580431"
click at [341, 89] on div "Civilité" at bounding box center [383, 82] width 135 height 22
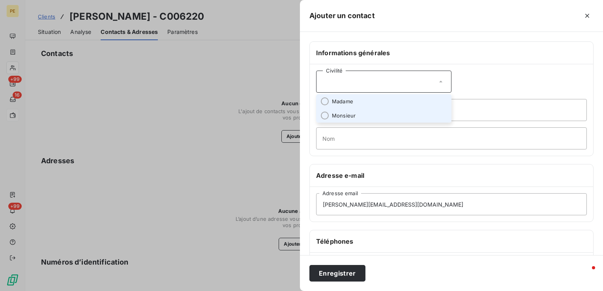
click at [338, 118] on span "Monsieur" at bounding box center [344, 115] width 24 height 7
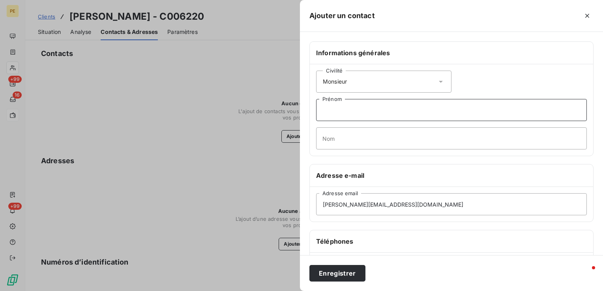
click at [345, 114] on input "Prénom" at bounding box center [451, 110] width 271 height 22
type input "Daniel"
type input "TEYCHENNE"
click at [340, 269] on button "Enregistrer" at bounding box center [337, 273] width 56 height 17
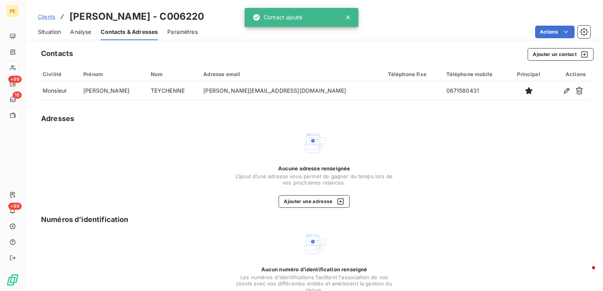
click at [42, 36] on div "Situation" at bounding box center [49, 32] width 23 height 17
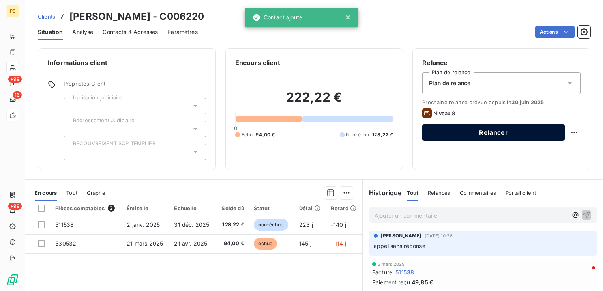
click at [468, 138] on button "Relancer" at bounding box center [493, 132] width 142 height 17
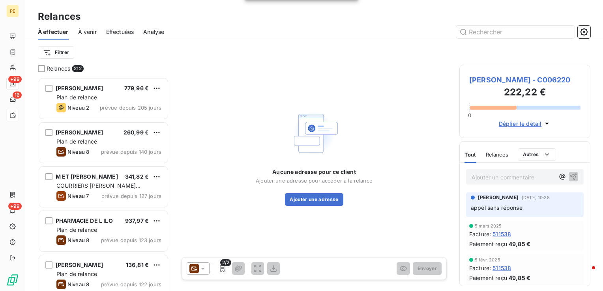
scroll to position [208, 125]
click at [200, 271] on icon at bounding box center [203, 269] width 8 height 8
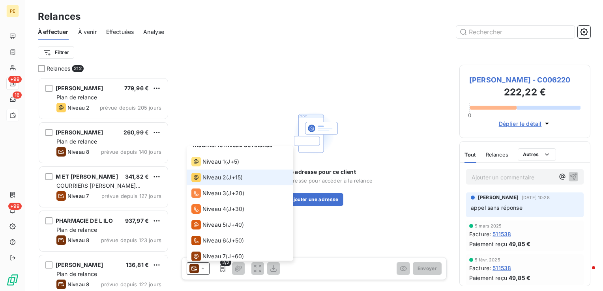
scroll to position [0, 0]
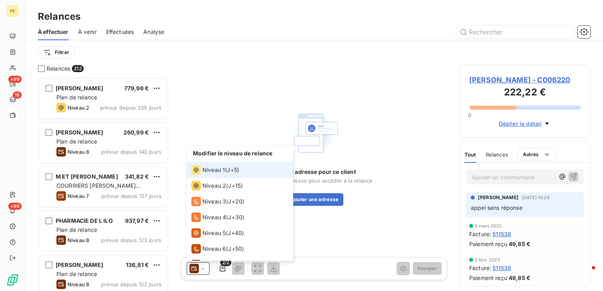
click at [218, 172] on span "Niveau 1" at bounding box center [213, 170] width 22 height 8
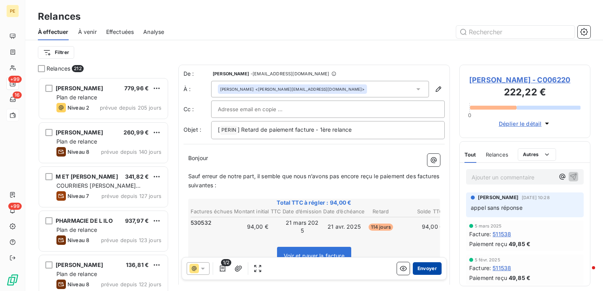
click at [424, 272] on button "Envoyer" at bounding box center [427, 268] width 29 height 13
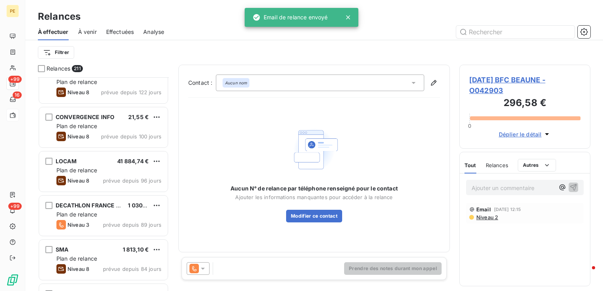
scroll to position [197, 0]
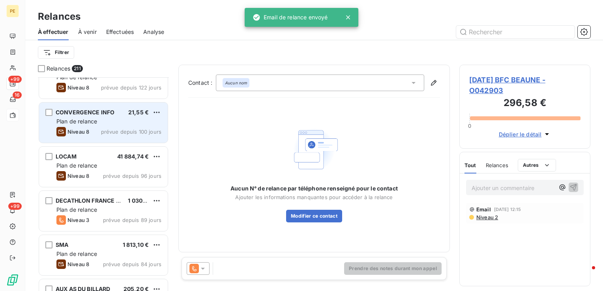
click at [123, 111] on div "CONVERGENCE INFO 21,55 €" at bounding box center [108, 112] width 105 height 7
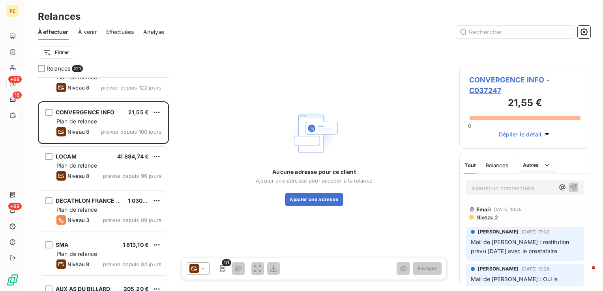
click at [485, 221] on div "Email 9 avr. 2025, 10:55 Niveau 2" at bounding box center [525, 213] width 118 height 21
click at [486, 220] on span "Niveau 2" at bounding box center [486, 217] width 22 height 6
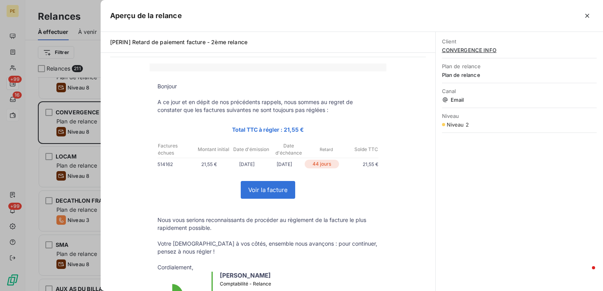
scroll to position [39, 0]
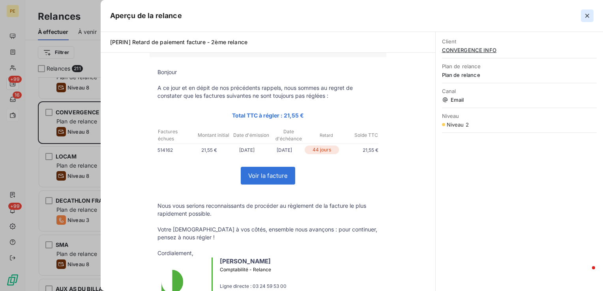
click at [590, 17] on icon "button" at bounding box center [587, 16] width 8 height 8
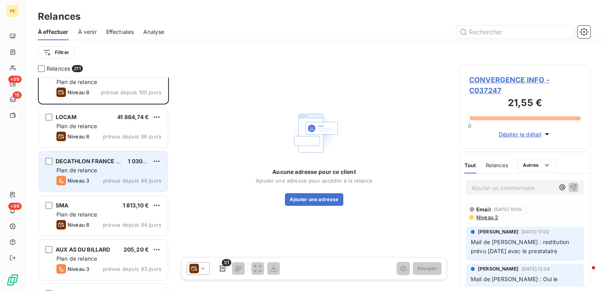
scroll to position [276, 0]
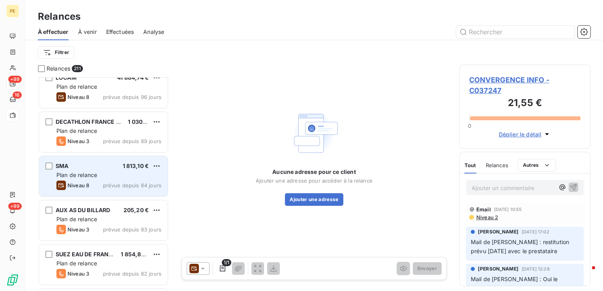
click at [96, 181] on div "Niveau 8 prévue depuis 84 jours" at bounding box center [108, 185] width 105 height 9
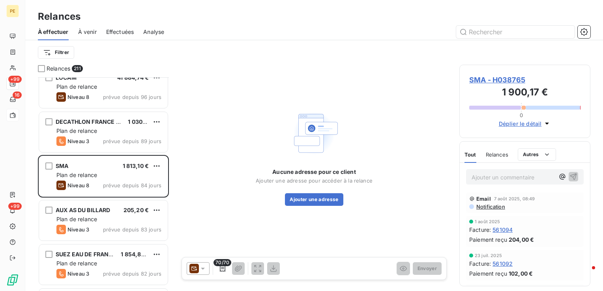
click at [510, 81] on span "SMA - H038765" at bounding box center [524, 80] width 111 height 11
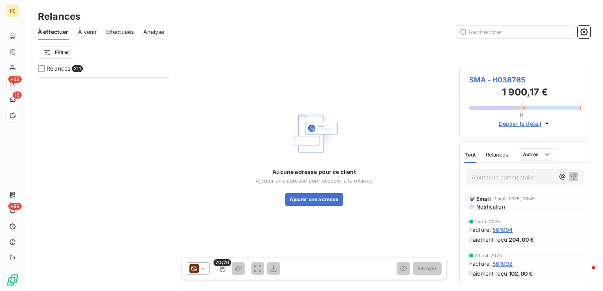
scroll to position [3117, 0]
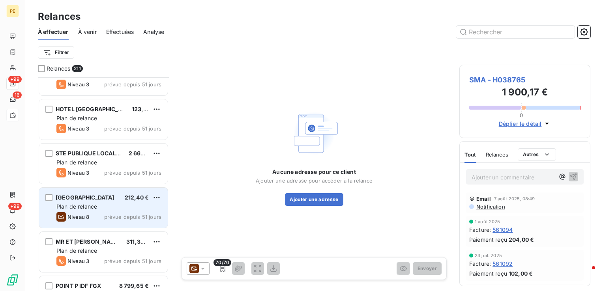
click at [100, 189] on div "MAIRIE DE SANNOIS 212,40 € Plan de relance Niveau 8 prévue depuis 51 jours" at bounding box center [103, 208] width 129 height 40
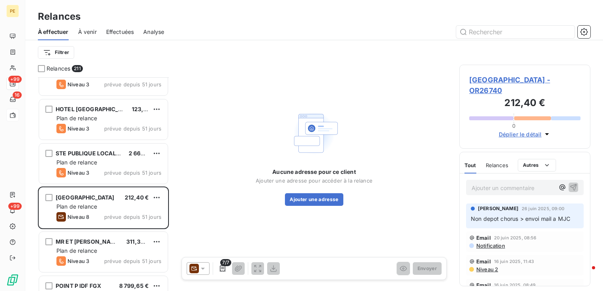
scroll to position [276, 0]
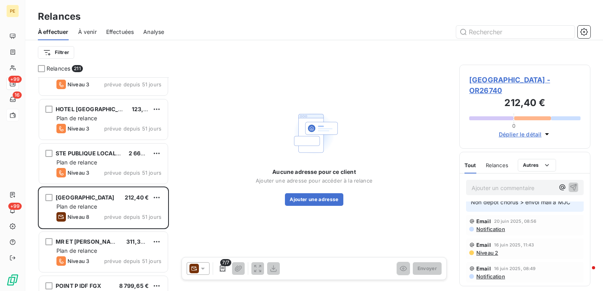
click at [514, 78] on span "MAIRIE DE SANNOIS - OR26740" at bounding box center [524, 85] width 111 height 21
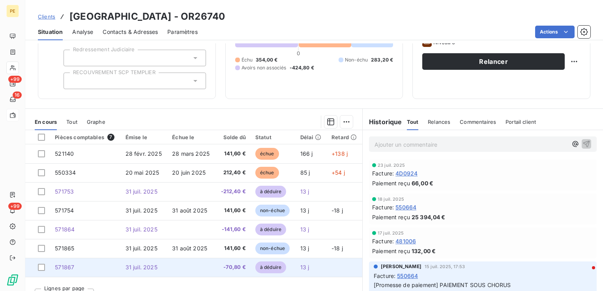
scroll to position [85, 0]
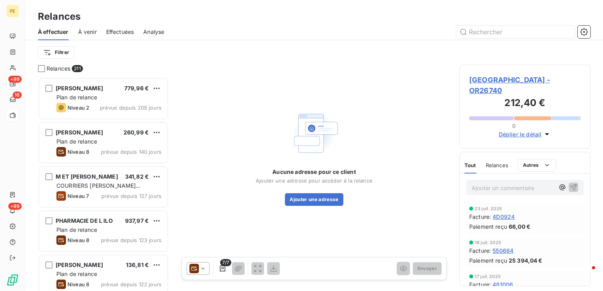
scroll to position [208, 125]
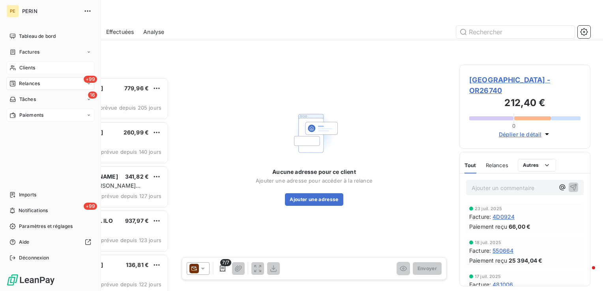
click at [23, 67] on span "Clients" at bounding box center [27, 67] width 16 height 7
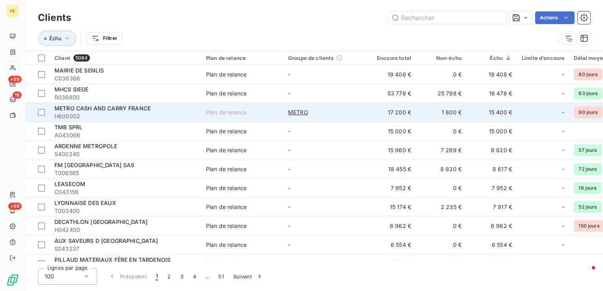
click at [500, 115] on td "15 400 €" at bounding box center [491, 112] width 51 height 19
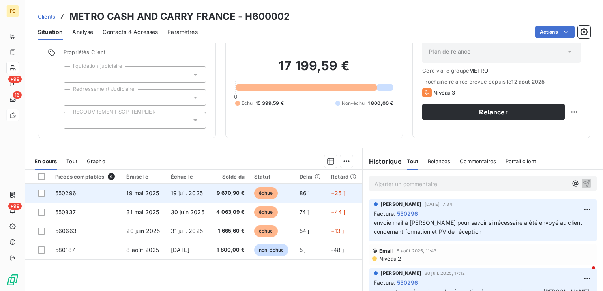
scroll to position [79, 0]
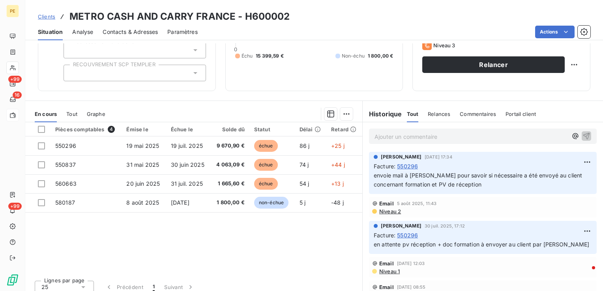
click at [414, 140] on p "Ajouter un commentaire ﻿" at bounding box center [470, 137] width 193 height 10
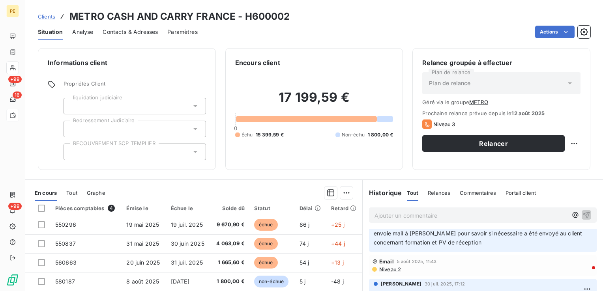
scroll to position [0, 0]
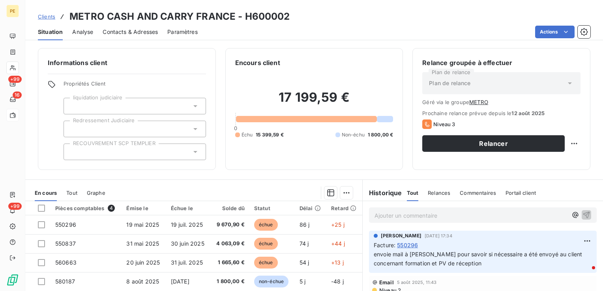
click at [403, 214] on p "Ajouter un commentaire ﻿" at bounding box center [470, 216] width 193 height 10
click at [404, 220] on p "Ajouter un commentaire ﻿" at bounding box center [470, 216] width 193 height 10
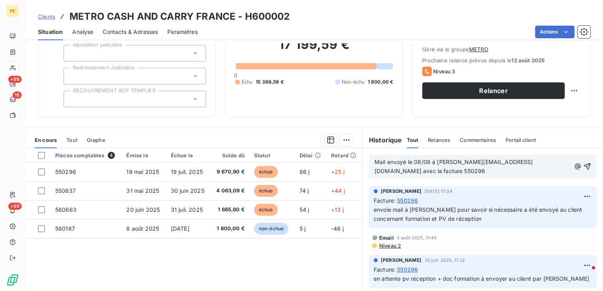
scroll to position [39, 0]
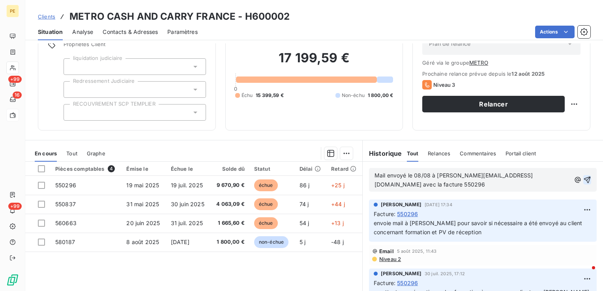
click at [583, 179] on icon "button" at bounding box center [587, 180] width 8 height 8
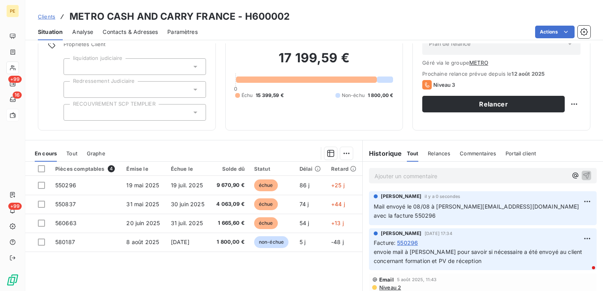
click at [388, 284] on span "Niveau 2" at bounding box center [389, 287] width 22 height 6
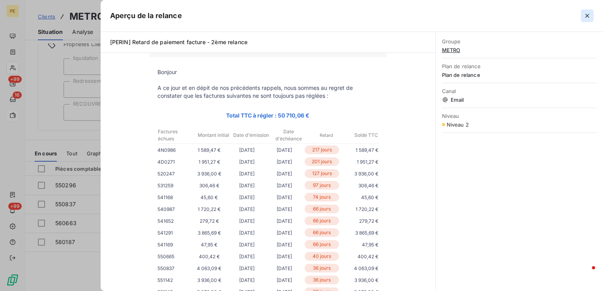
click at [586, 20] on button "button" at bounding box center [587, 15] width 13 height 13
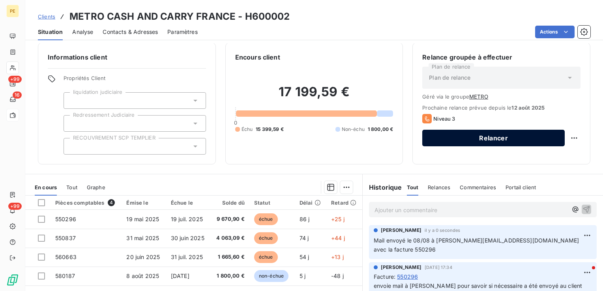
scroll to position [0, 0]
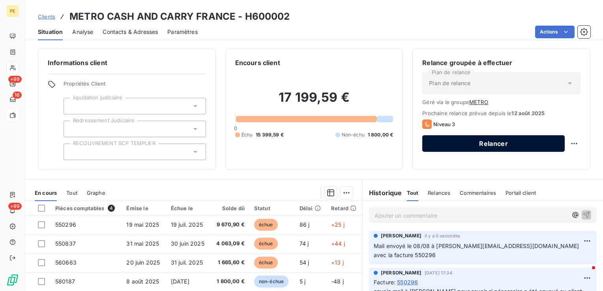
click at [516, 145] on button "Relancer" at bounding box center [493, 143] width 142 height 17
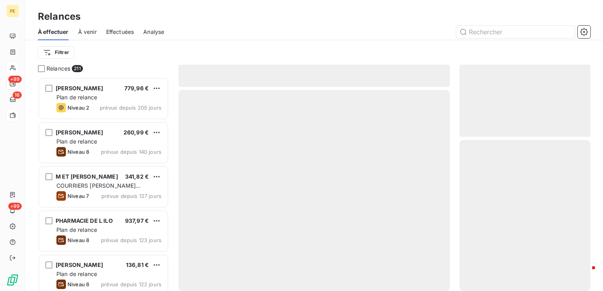
scroll to position [208, 125]
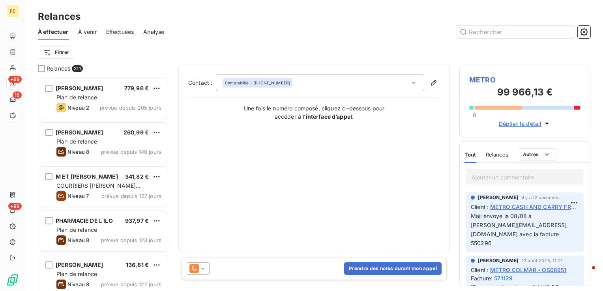
click at [197, 274] on div at bounding box center [198, 268] width 23 height 13
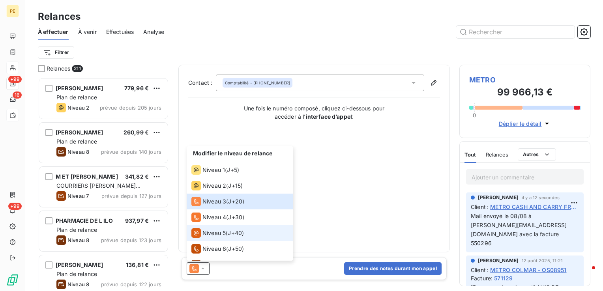
click at [215, 237] on span "Niveau 5" at bounding box center [213, 233] width 23 height 8
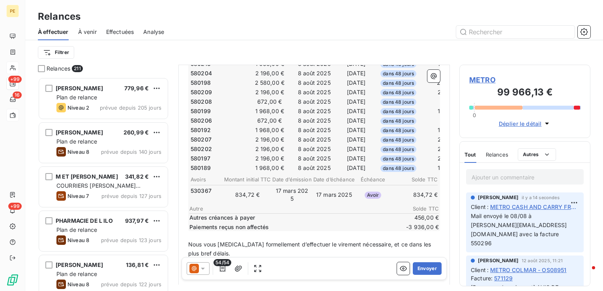
scroll to position [710, 0]
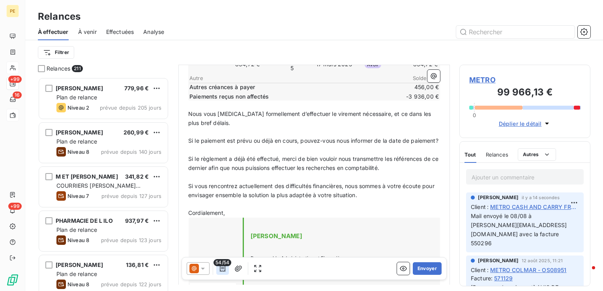
click at [224, 268] on icon "button" at bounding box center [223, 269] width 8 height 8
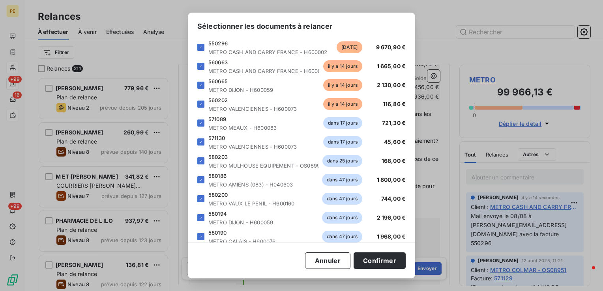
scroll to position [355, 0]
click at [200, 125] on icon at bounding box center [200, 124] width 5 height 5
click at [200, 148] on div "571130 METRO VALENCIENNES - H600073 dans 17 jours 45,60 €" at bounding box center [301, 143] width 208 height 16
click at [202, 140] on div at bounding box center [200, 142] width 7 height 7
click at [202, 165] on div "580203 METRO MULHOUSE EQUIPEMENT - OS08994 dans 25 jours 168,00 €" at bounding box center [301, 162] width 208 height 16
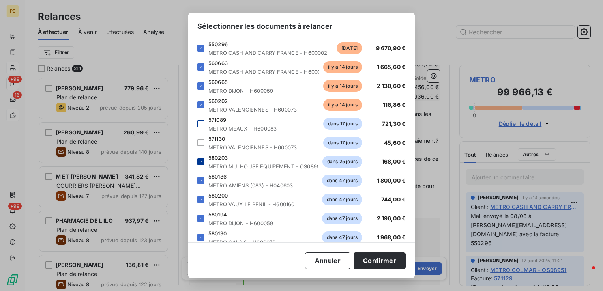
click at [200, 163] on icon at bounding box center [200, 161] width 5 height 5
click at [202, 185] on div "580186 METRO AMIENS (083) - H040603 dans 47 jours 1 800,00 €" at bounding box center [301, 181] width 208 height 16
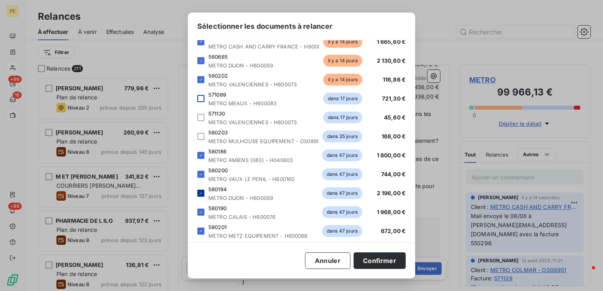
scroll to position [395, 0]
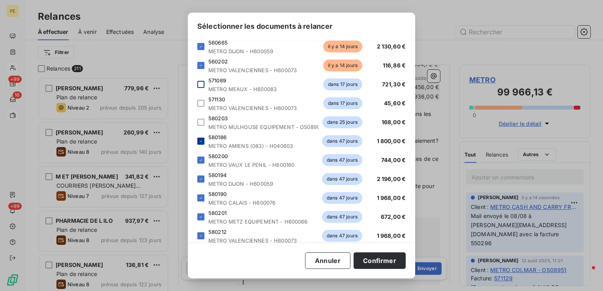
click at [200, 142] on icon at bounding box center [200, 141] width 5 height 5
click at [200, 163] on div at bounding box center [200, 160] width 7 height 7
click at [200, 179] on icon at bounding box center [201, 179] width 2 height 2
click at [199, 196] on icon at bounding box center [200, 198] width 5 height 5
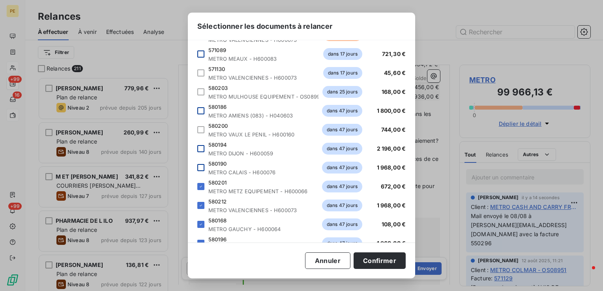
scroll to position [473, 0]
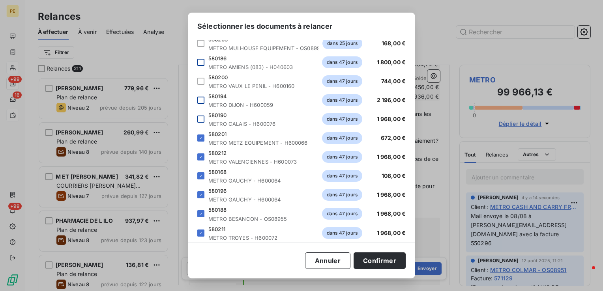
drag, startPoint x: 201, startPoint y: 138, endPoint x: 200, endPoint y: 152, distance: 13.4
click at [201, 140] on icon at bounding box center [200, 138] width 5 height 5
drag, startPoint x: 202, startPoint y: 159, endPoint x: 202, endPoint y: 170, distance: 11.4
click at [202, 159] on icon at bounding box center [200, 157] width 5 height 5
click at [202, 176] on icon at bounding box center [200, 176] width 5 height 5
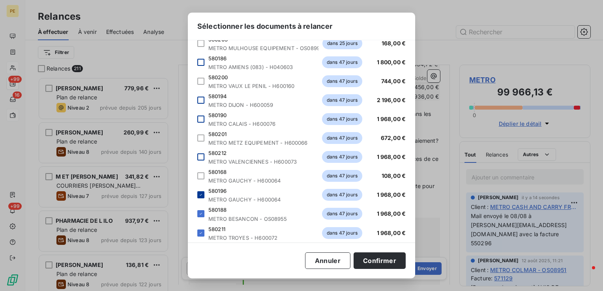
drag, startPoint x: 201, startPoint y: 194, endPoint x: 202, endPoint y: 201, distance: 6.8
click at [201, 195] on div at bounding box center [200, 194] width 7 height 7
click at [201, 215] on icon at bounding box center [200, 213] width 5 height 5
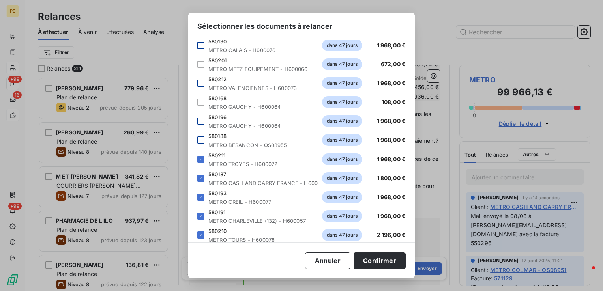
scroll to position [552, 0]
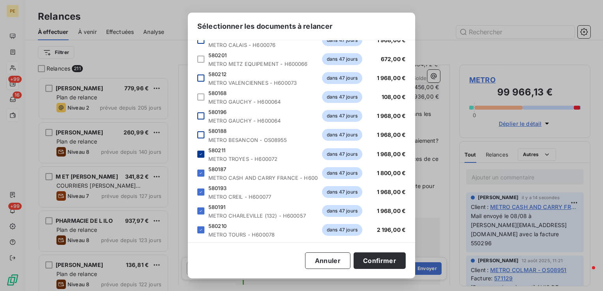
click at [200, 154] on icon at bounding box center [201, 154] width 2 height 2
click at [202, 178] on div "580187 METRO CASH AND CARRY FRANCE - H600002 dans 47 jours 1 800,00 €" at bounding box center [301, 173] width 208 height 16
click at [202, 168] on div "580187 METRO CASH AND CARRY FRANCE - H600002 dans 47 jours 1 800,00 €" at bounding box center [301, 173] width 208 height 16
click at [202, 173] on icon at bounding box center [200, 173] width 5 height 5
click at [201, 190] on icon at bounding box center [200, 192] width 5 height 5
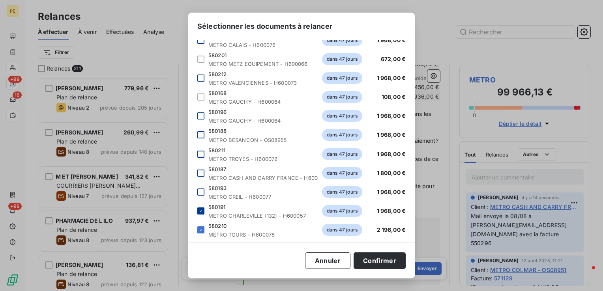
click at [198, 214] on div at bounding box center [200, 211] width 7 height 7
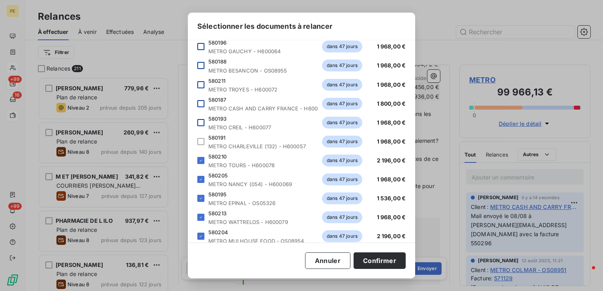
scroll to position [671, 0]
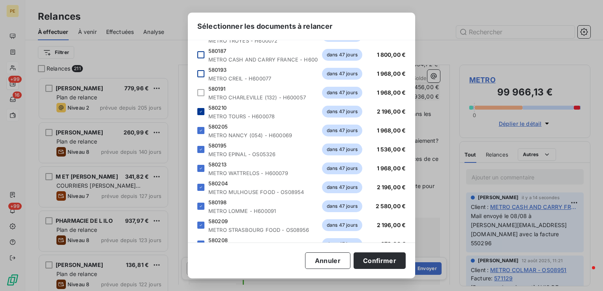
click at [199, 110] on icon at bounding box center [200, 111] width 5 height 5
click at [199, 133] on div at bounding box center [200, 130] width 7 height 7
drag, startPoint x: 202, startPoint y: 151, endPoint x: 202, endPoint y: 159, distance: 8.3
click at [202, 152] on div at bounding box center [200, 149] width 7 height 7
click at [202, 170] on div at bounding box center [200, 168] width 7 height 7
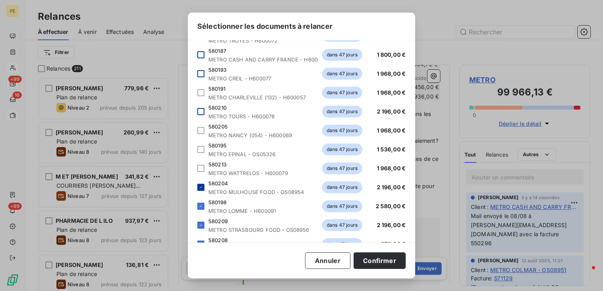
click at [202, 189] on icon at bounding box center [200, 187] width 5 height 5
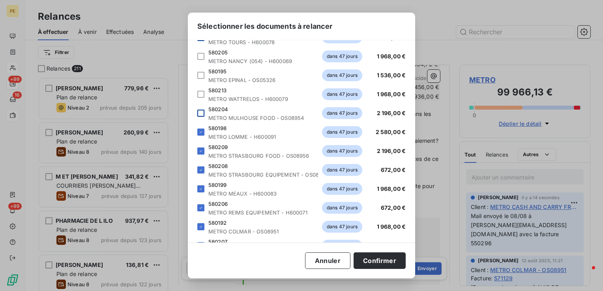
scroll to position [750, 0]
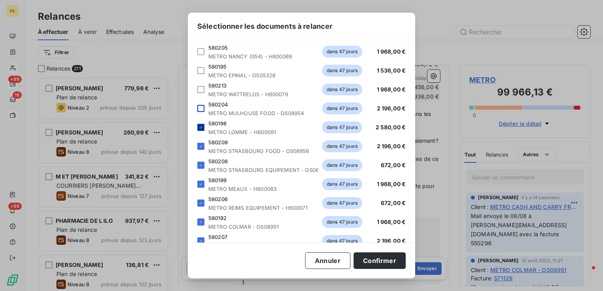
click at [200, 129] on icon at bounding box center [200, 127] width 5 height 5
click at [200, 148] on icon at bounding box center [200, 146] width 5 height 5
click at [202, 162] on div at bounding box center [200, 165] width 7 height 7
click at [200, 185] on icon at bounding box center [200, 184] width 5 height 5
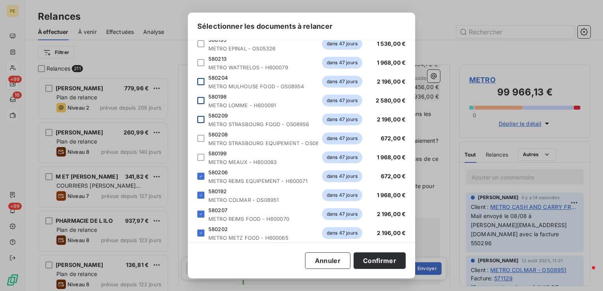
scroll to position [829, 0]
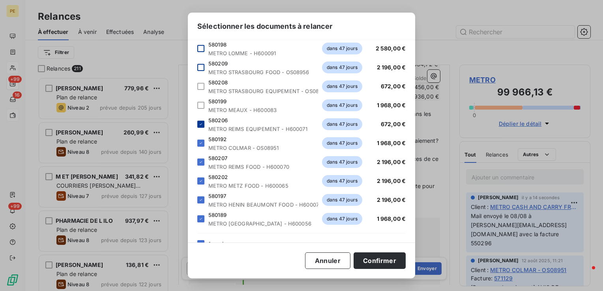
click at [202, 125] on icon at bounding box center [200, 124] width 5 height 5
click at [202, 142] on icon at bounding box center [200, 143] width 5 height 5
click at [202, 162] on icon at bounding box center [200, 162] width 5 height 5
click at [200, 179] on icon at bounding box center [200, 181] width 5 height 5
click at [199, 199] on icon at bounding box center [200, 200] width 5 height 5
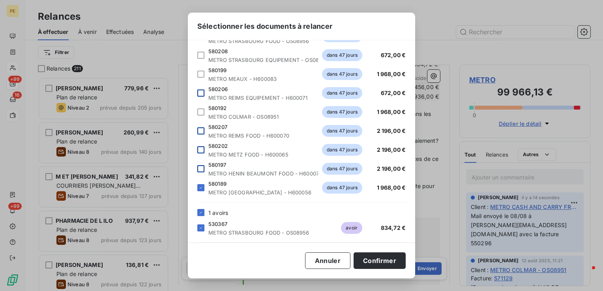
scroll to position [908, 0]
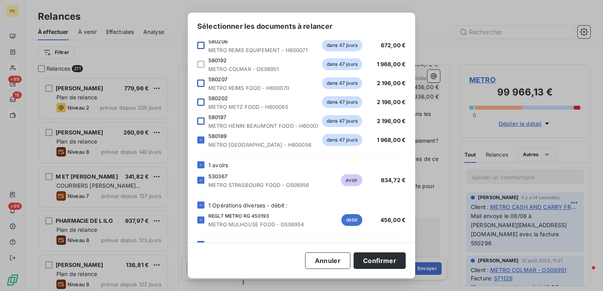
click at [196, 140] on div "Veuillez choisir les éléments que vous souhaitez intégrer au tableau de la situ…" at bounding box center [301, 141] width 227 height 202
click at [202, 167] on icon at bounding box center [200, 165] width 5 height 5
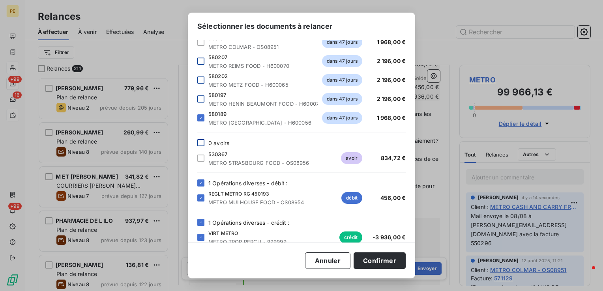
scroll to position [941, 0]
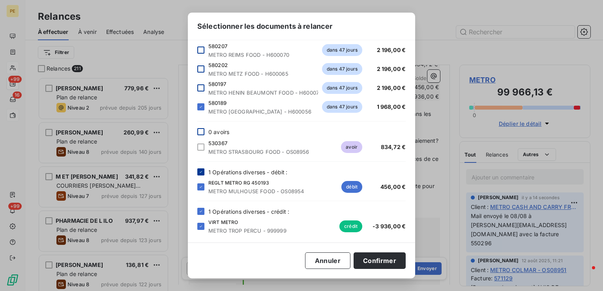
click at [202, 172] on icon at bounding box center [200, 172] width 5 height 5
click at [337, 258] on button "Annuler" at bounding box center [327, 261] width 45 height 17
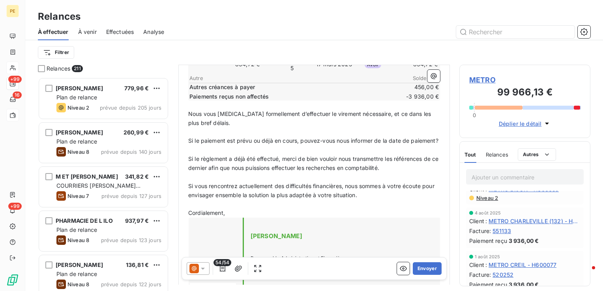
scroll to position [316, 0]
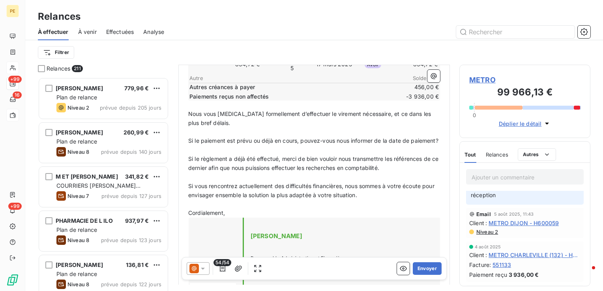
click at [525, 219] on span "METRO DIJON - H600059" at bounding box center [523, 223] width 70 height 8
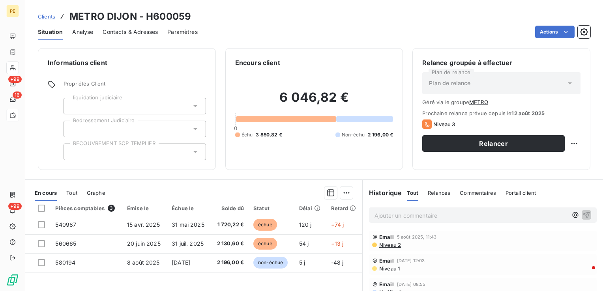
click at [382, 244] on span "Niveau 2" at bounding box center [389, 245] width 22 height 6
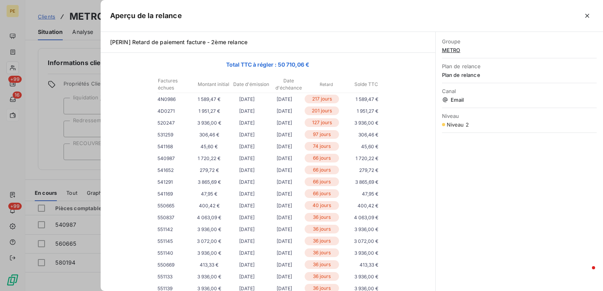
scroll to position [77, 0]
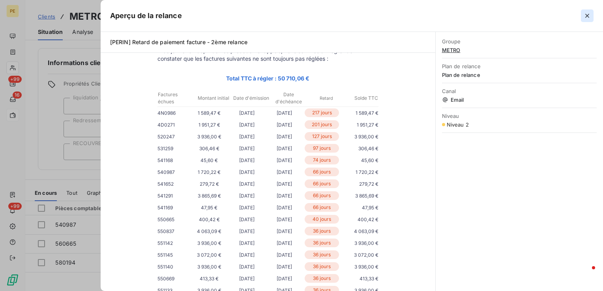
click at [587, 20] on button "button" at bounding box center [587, 15] width 13 height 13
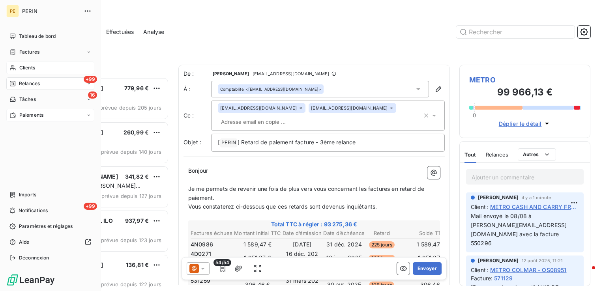
click at [30, 68] on span "Clients" at bounding box center [27, 67] width 16 height 7
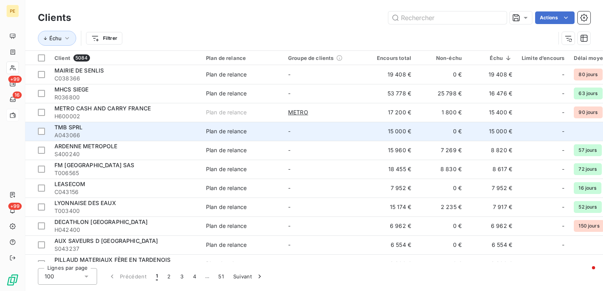
click at [146, 135] on span "A043066" at bounding box center [125, 135] width 142 height 8
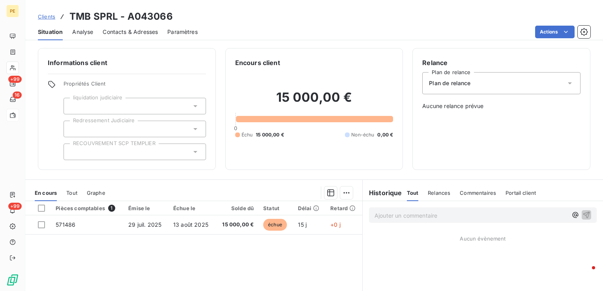
click at [119, 34] on span "Contacts & Adresses" at bounding box center [130, 32] width 55 height 8
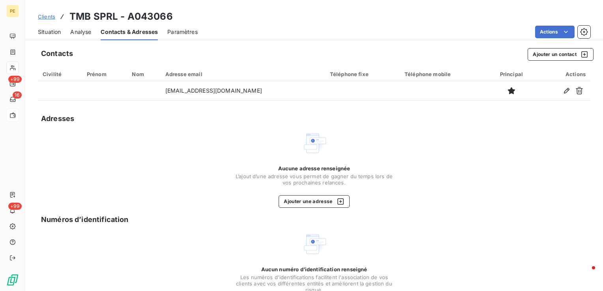
click at [65, 28] on div "Situation Analyse Contacts & Adresses Paramètres Actions" at bounding box center [314, 32] width 578 height 17
click at [73, 32] on span "Analyse" at bounding box center [80, 32] width 21 height 8
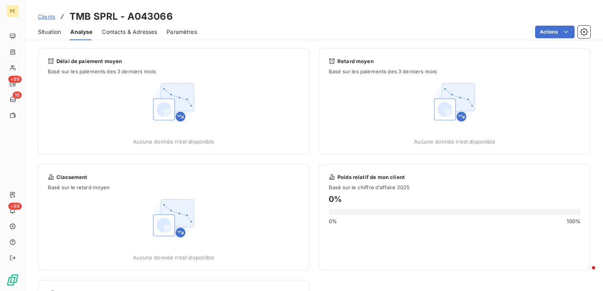
click at [51, 32] on span "Situation" at bounding box center [49, 32] width 23 height 8
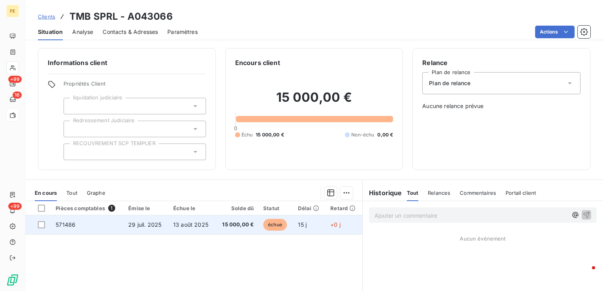
click at [166, 226] on td "29 juil. 2025" at bounding box center [146, 224] width 45 height 19
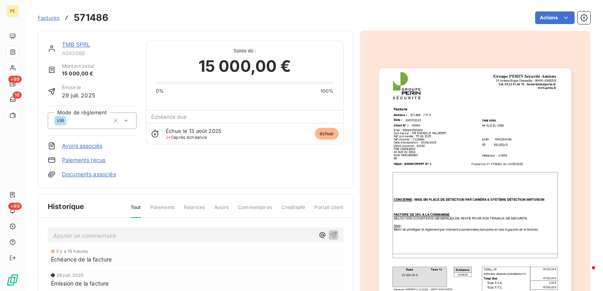
click at [458, 201] on img "button" at bounding box center [475, 204] width 193 height 272
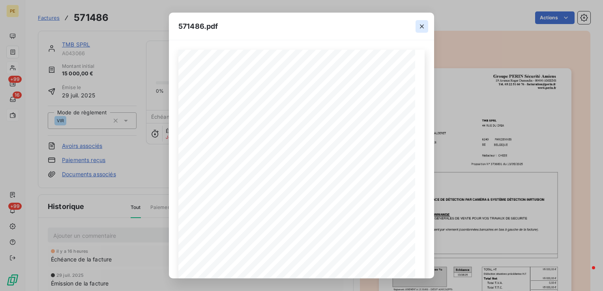
click at [426, 26] on button "button" at bounding box center [421, 26] width 13 height 13
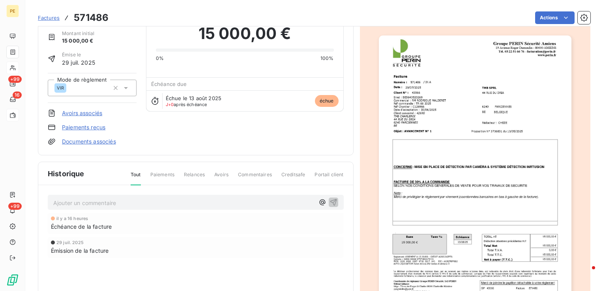
scroll to position [40, 0]
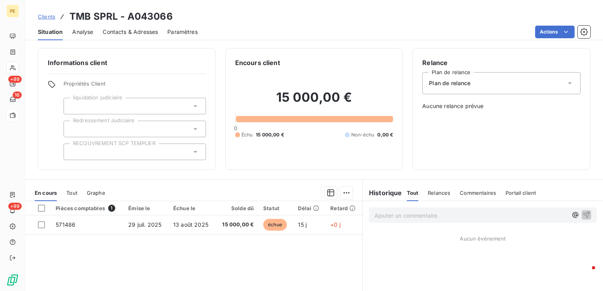
click at [480, 81] on div "Plan de relance" at bounding box center [501, 83] width 158 height 22
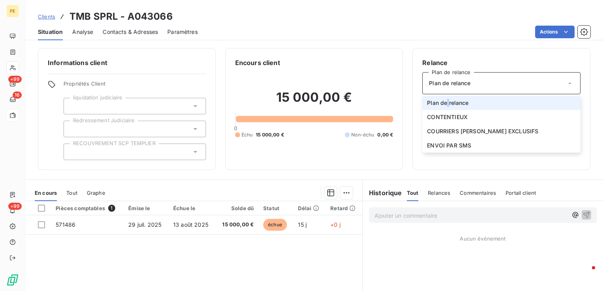
click at [444, 103] on span "Plan de relance" at bounding box center [447, 103] width 41 height 8
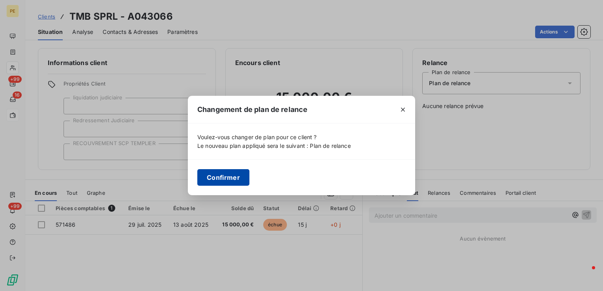
click at [238, 176] on button "Confirmer" at bounding box center [223, 177] width 52 height 17
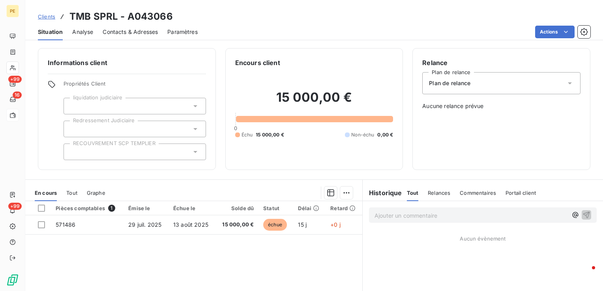
click at [476, 131] on div "Relance Plan de relance Plan de relance Aucune relance prévue" at bounding box center [501, 109] width 158 height 102
click at [371, 271] on div "Ajouter un commentaire ﻿ Aucun évènement" at bounding box center [483, 289] width 240 height 176
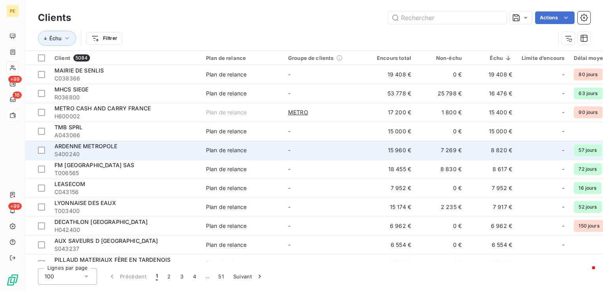
click at [248, 146] on td "Plan de relance" at bounding box center [242, 150] width 82 height 19
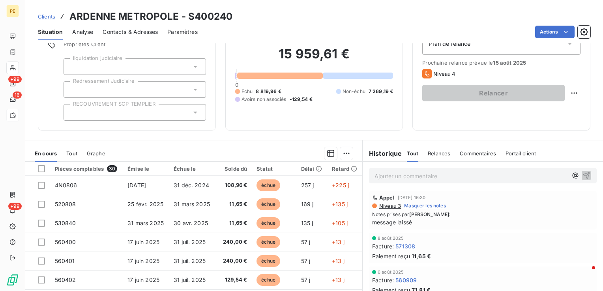
scroll to position [79, 0]
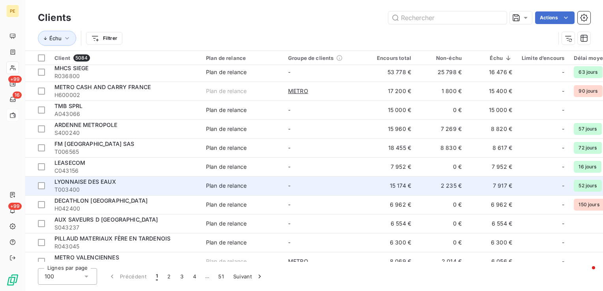
scroll to position [39, 0]
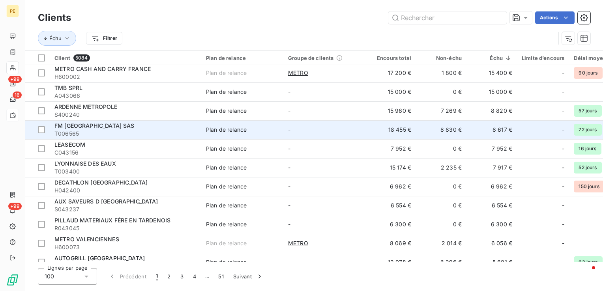
click at [69, 130] on span "T006565" at bounding box center [125, 134] width 142 height 8
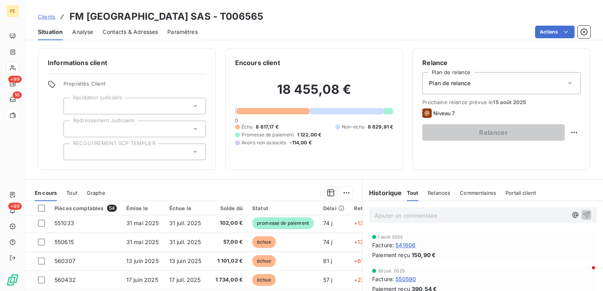
scroll to position [316, 0]
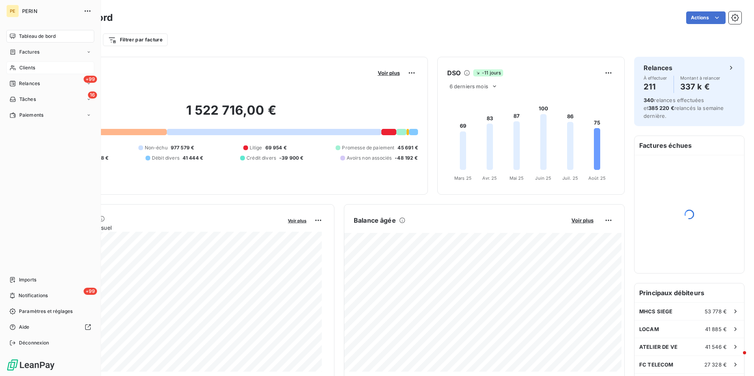
click at [20, 65] on span "Clients" at bounding box center [27, 67] width 16 height 7
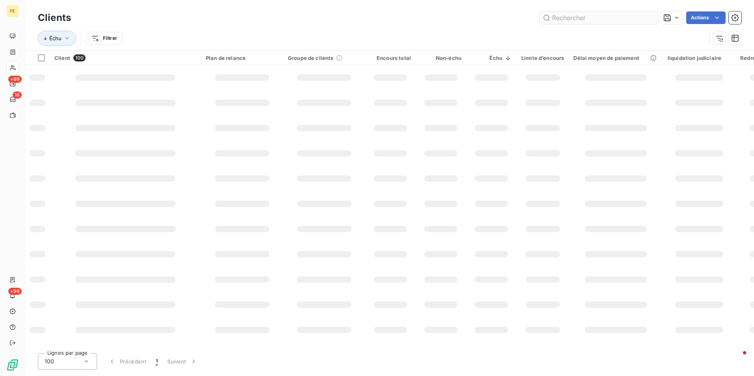
click at [577, 15] on input "text" at bounding box center [599, 17] width 118 height 13
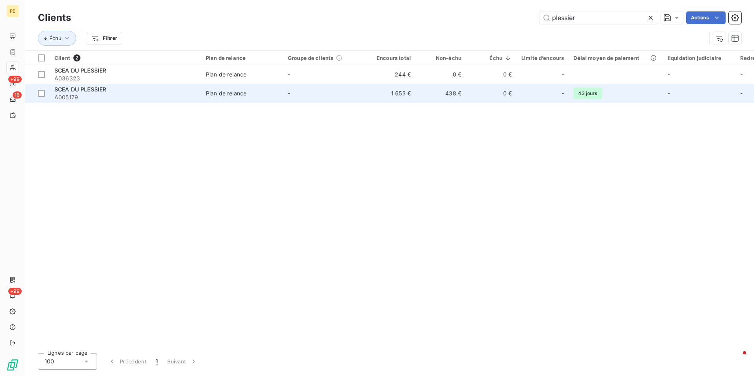
type input "plessier"
click at [475, 87] on td "0 €" at bounding box center [491, 93] width 51 height 19
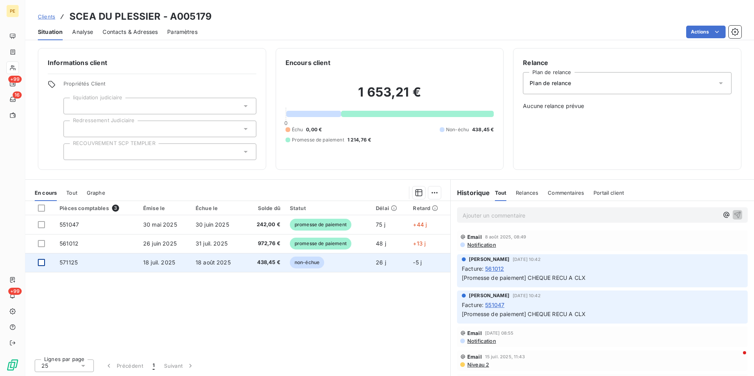
click at [43, 262] on div at bounding box center [41, 262] width 7 height 7
click at [43, 262] on icon at bounding box center [41, 262] width 5 height 5
